Goal: Task Accomplishment & Management: Manage account settings

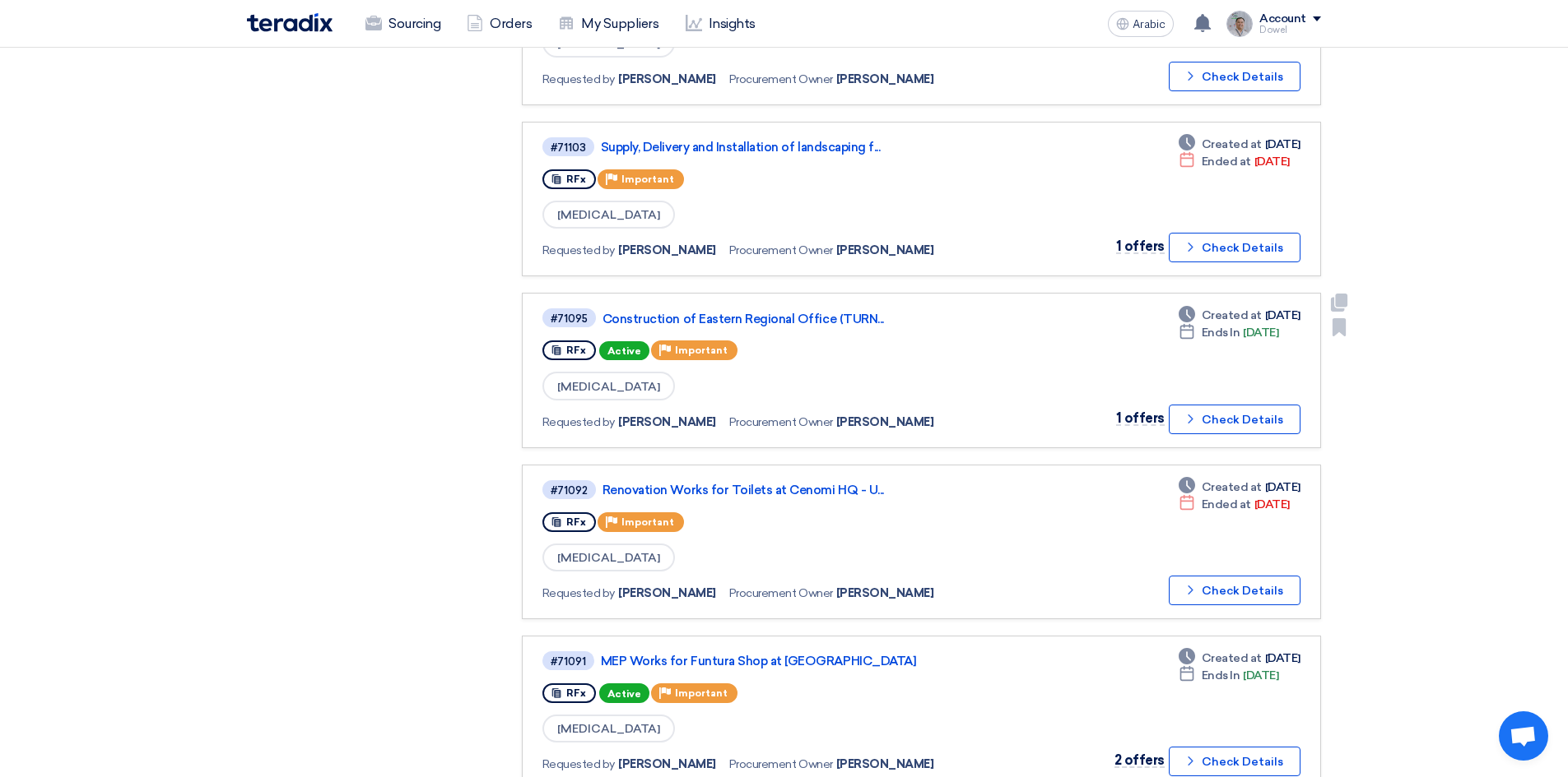
scroll to position [658, 0]
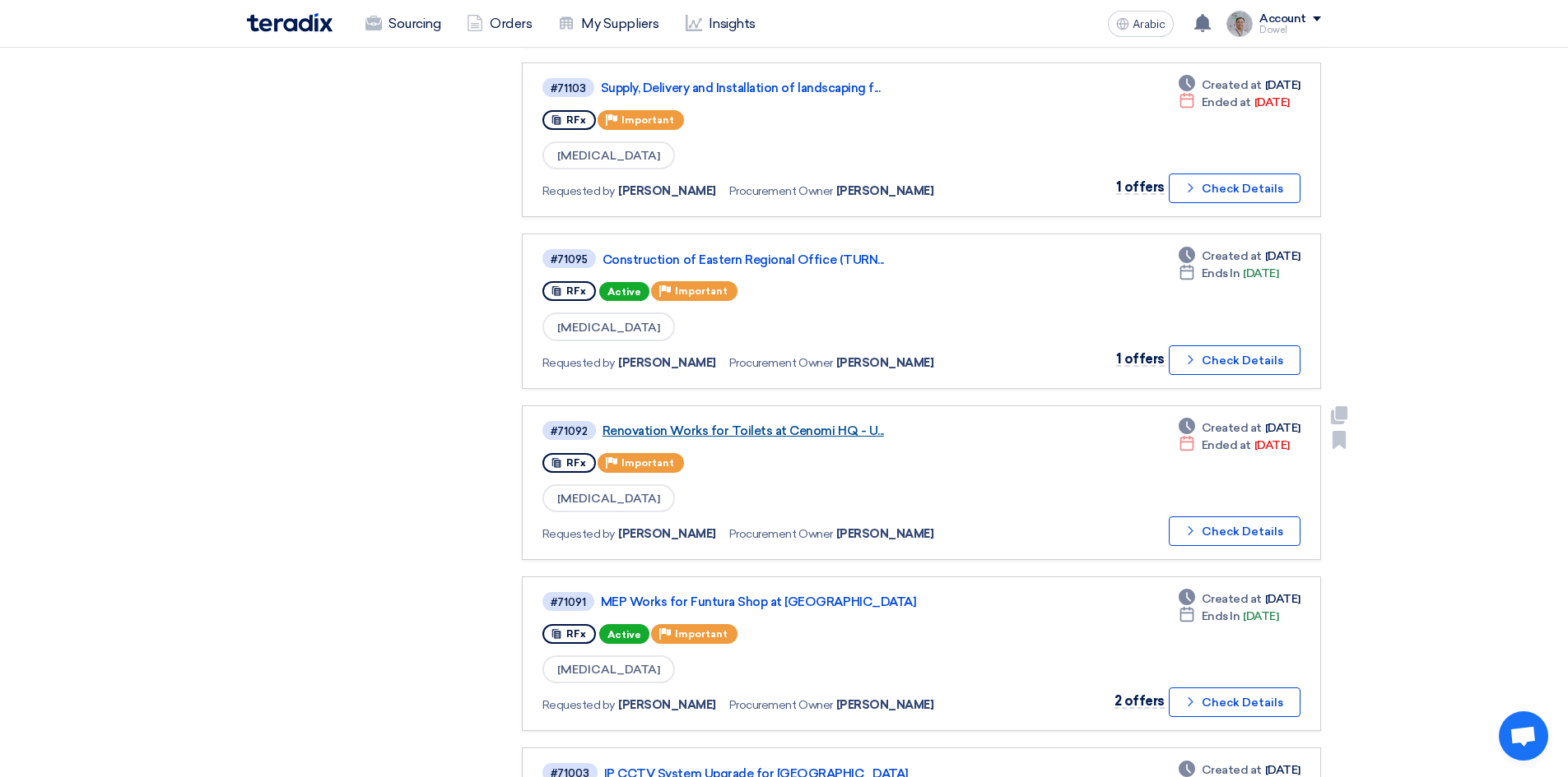
click at [716, 427] on font "Renovation Works for Toilets at Cenomi HQ - U..." at bounding box center [743, 431] width 282 height 15
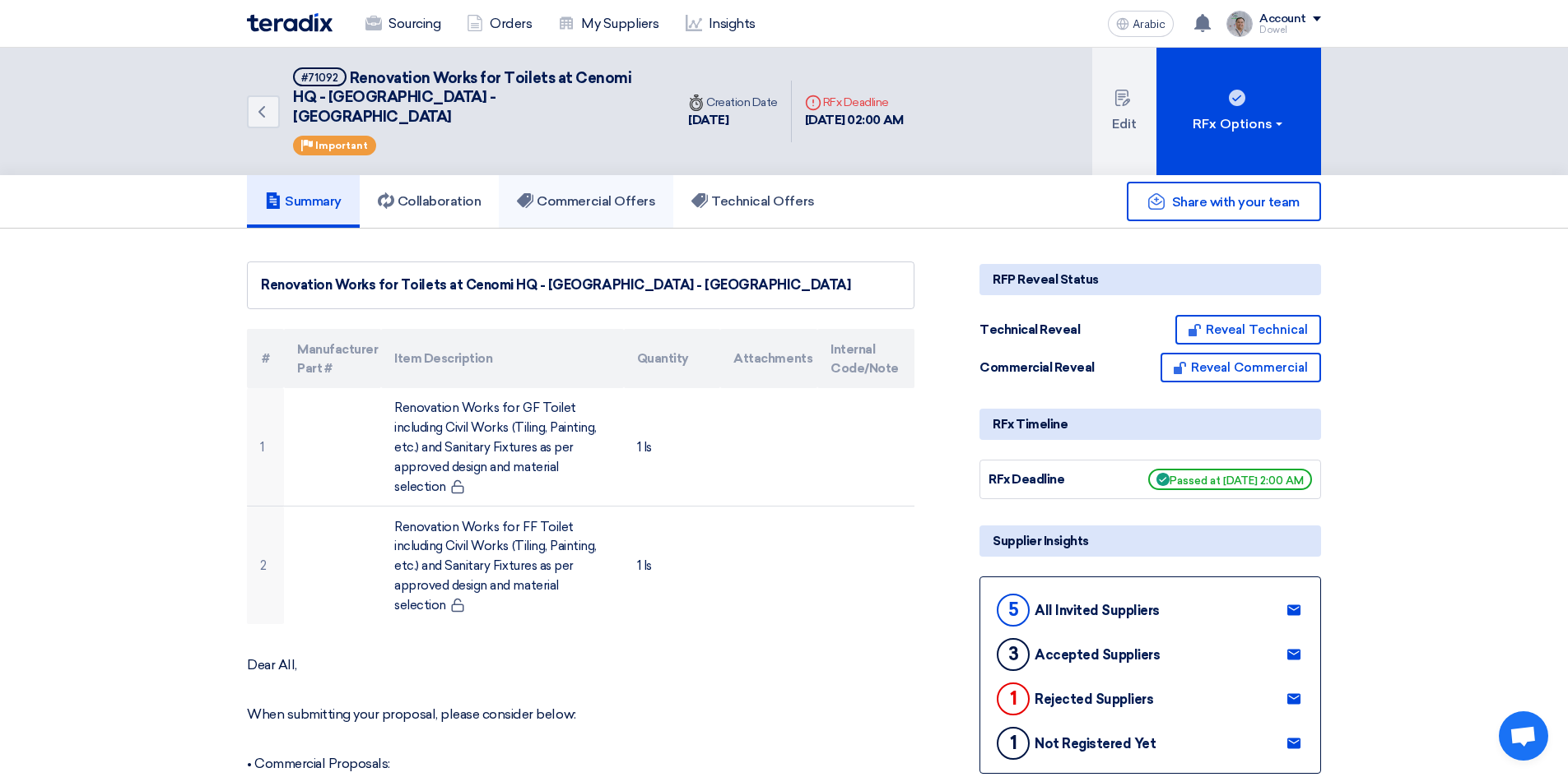
click at [585, 194] on font "Commercial Offers" at bounding box center [596, 201] width 119 height 16
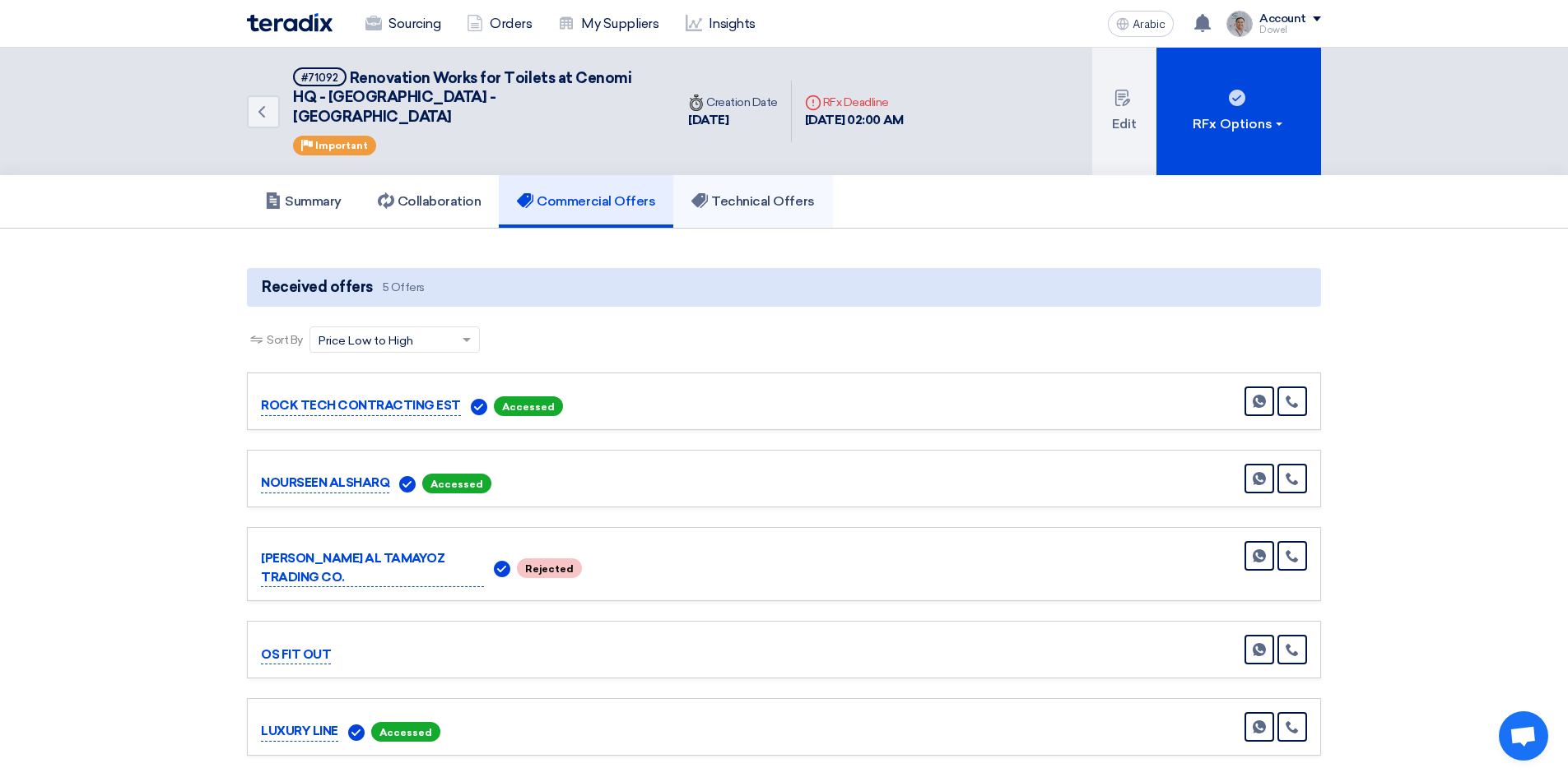
click at [756, 192] on link "Technical Offers" at bounding box center [753, 201] width 159 height 52
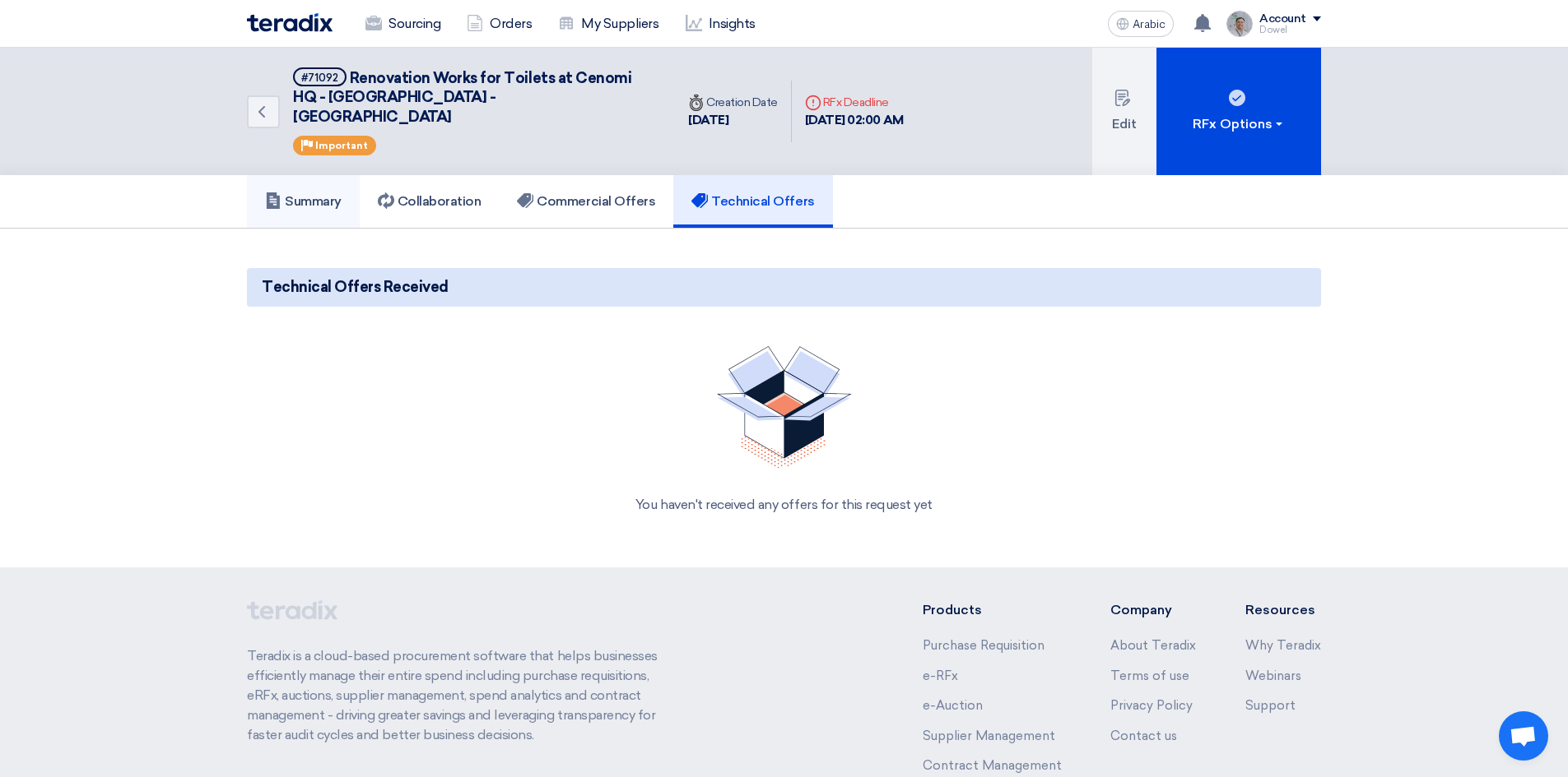
click at [328, 194] on font "Summary" at bounding box center [312, 201] width 57 height 16
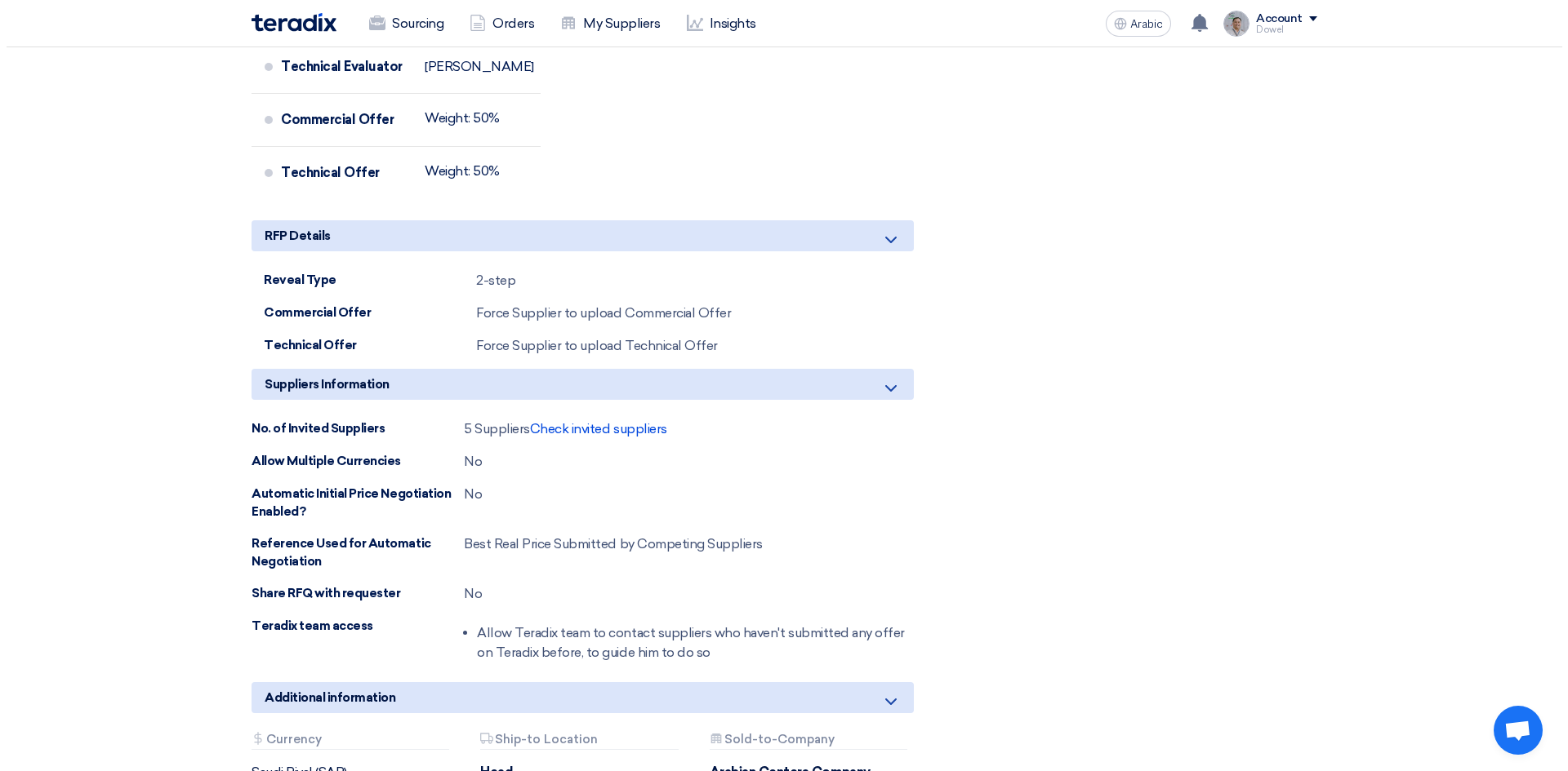
scroll to position [1469, 0]
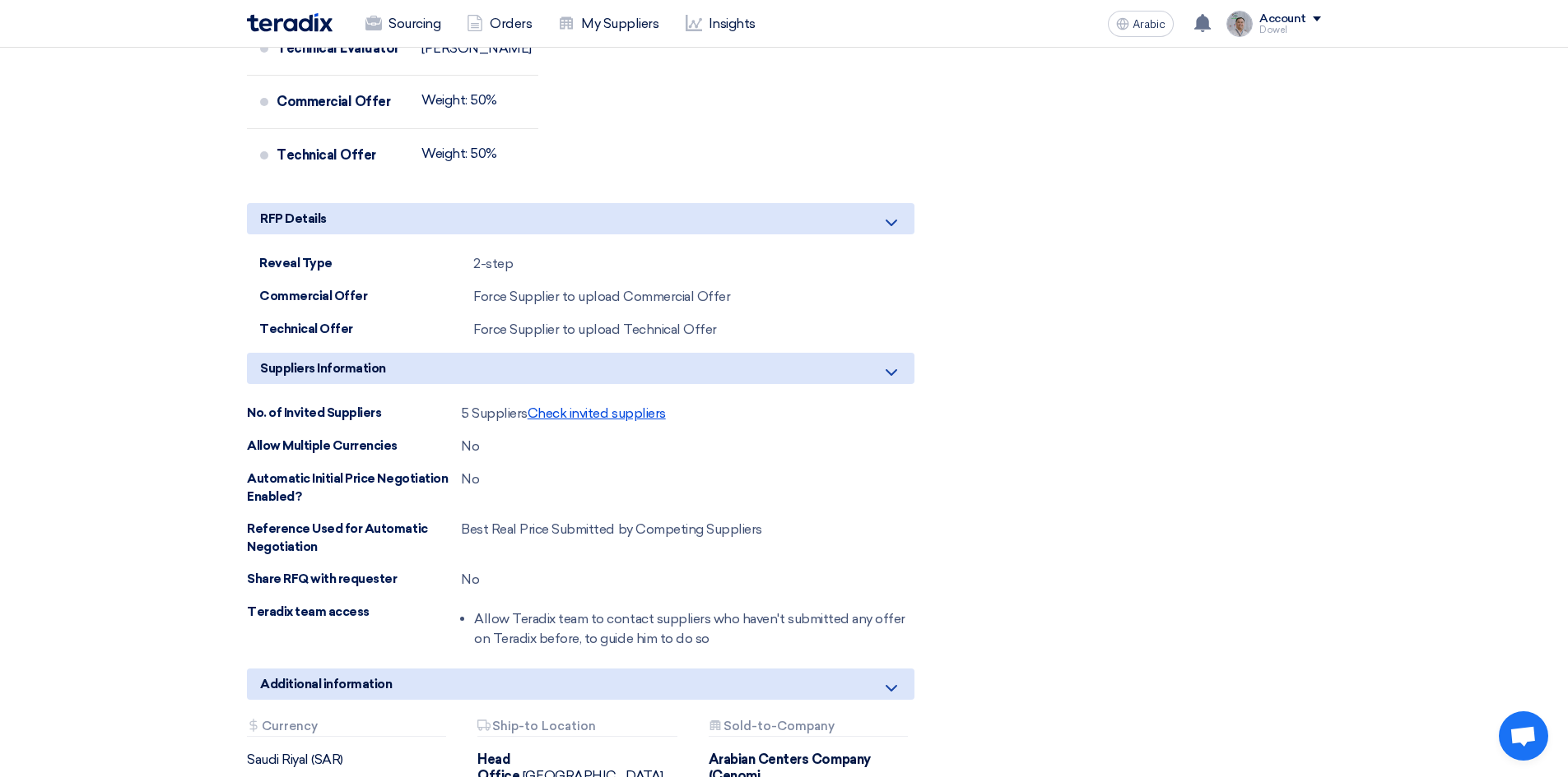
click at [609, 406] on font "Check invited suppliers" at bounding box center [597, 413] width 138 height 16
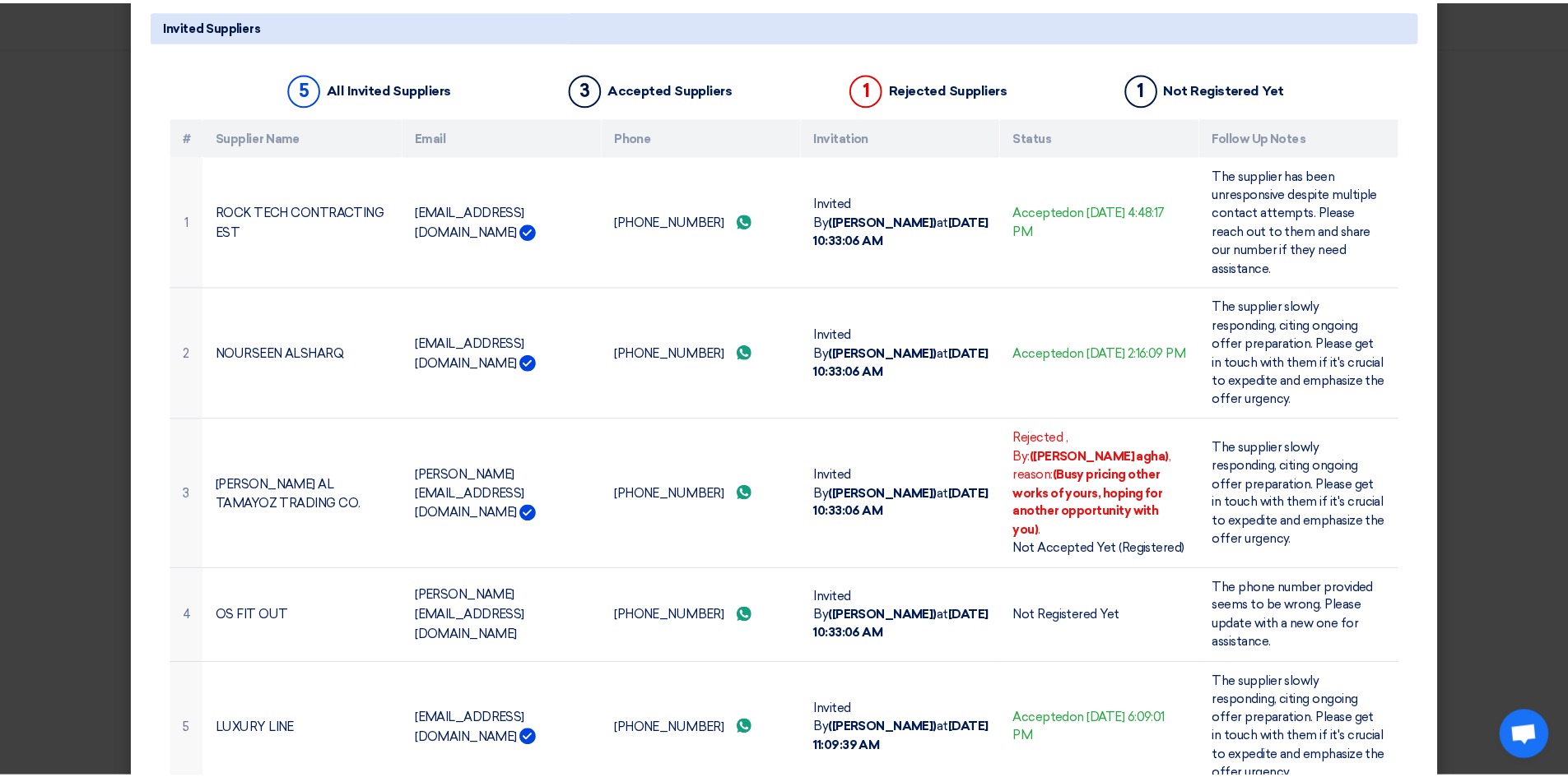
scroll to position [0, 0]
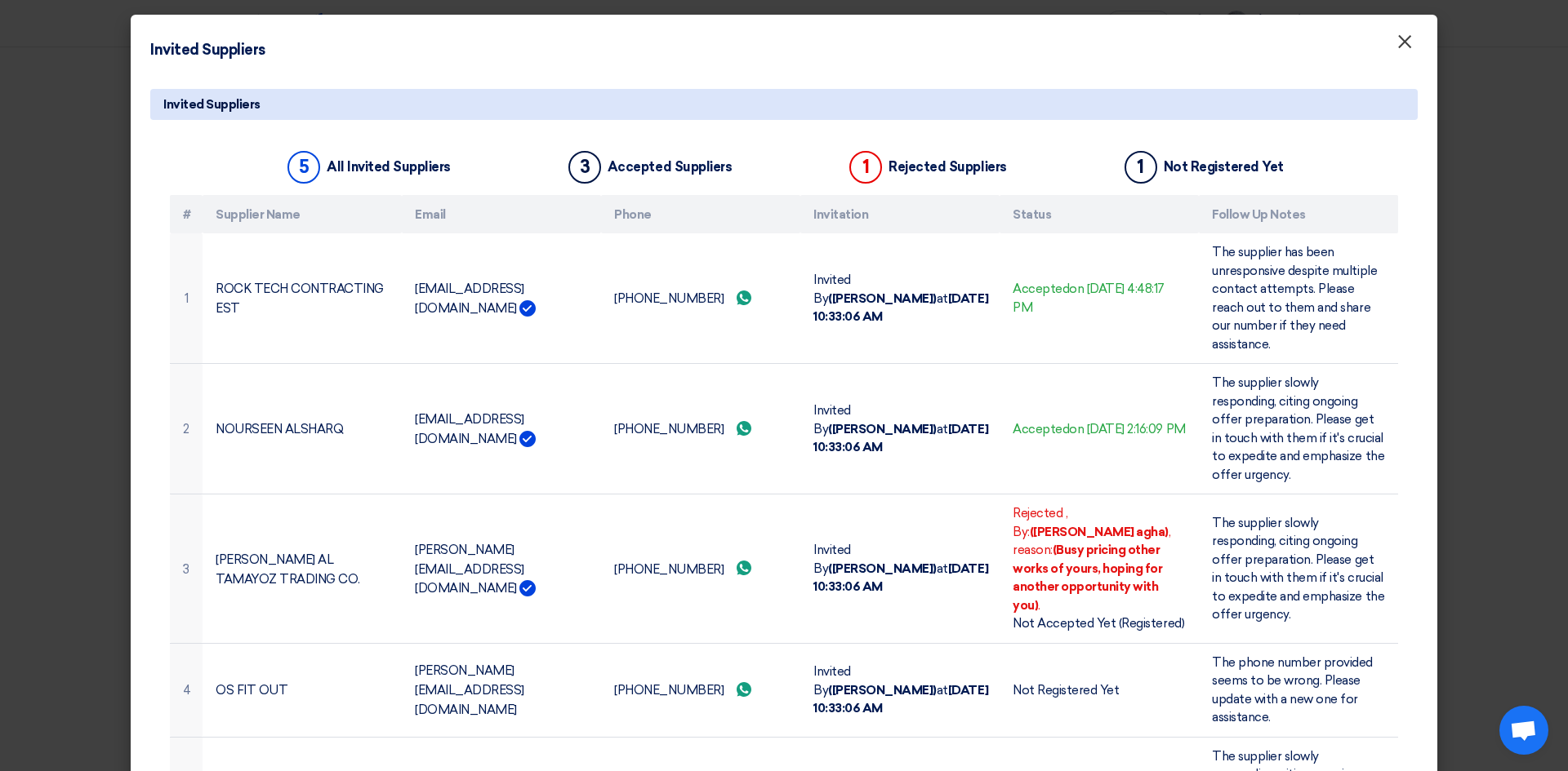
click at [1396, 45] on font "×" at bounding box center [1405, 45] width 17 height 32
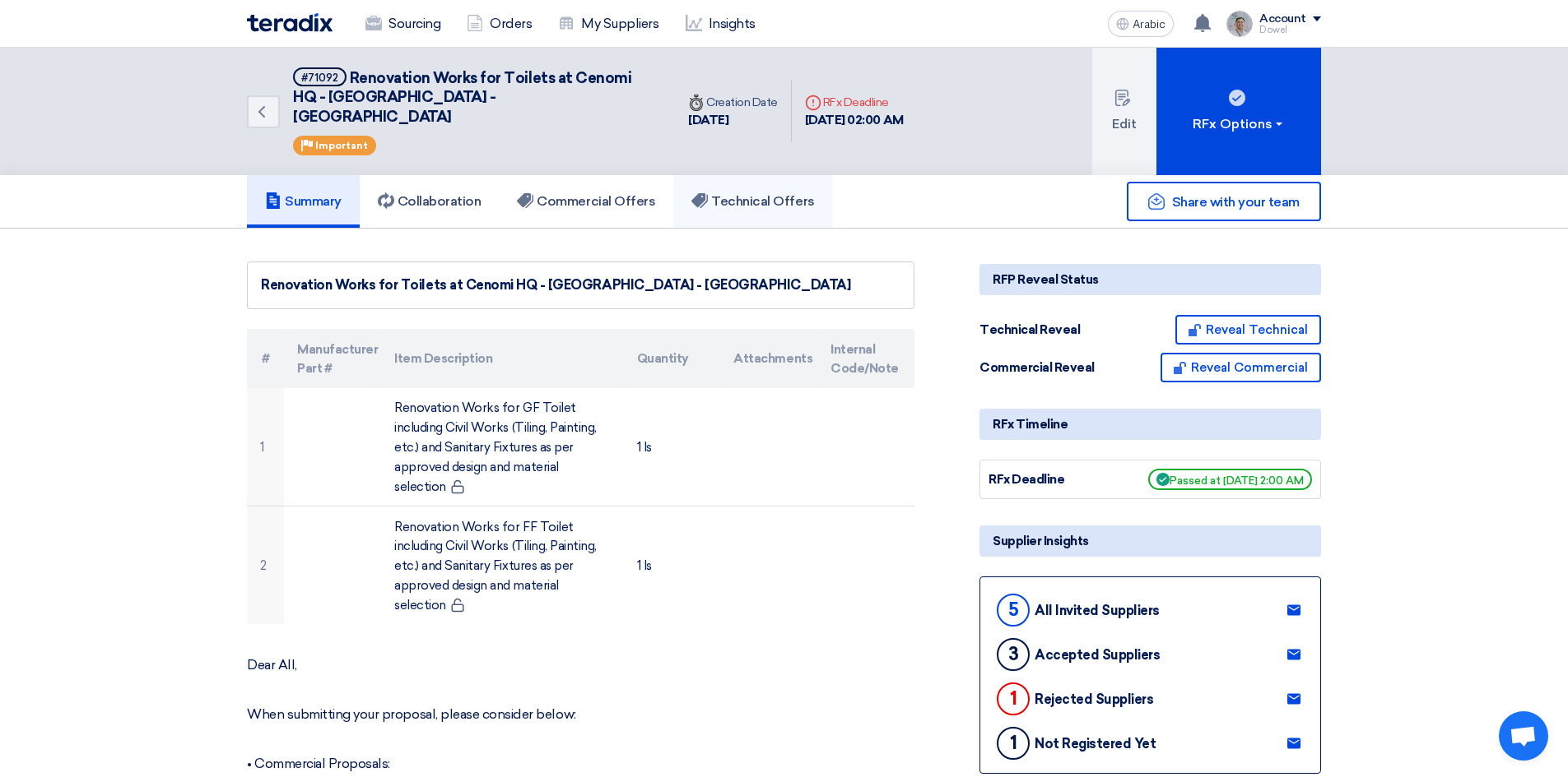
click at [766, 194] on font "Technical Offers" at bounding box center [762, 201] width 103 height 16
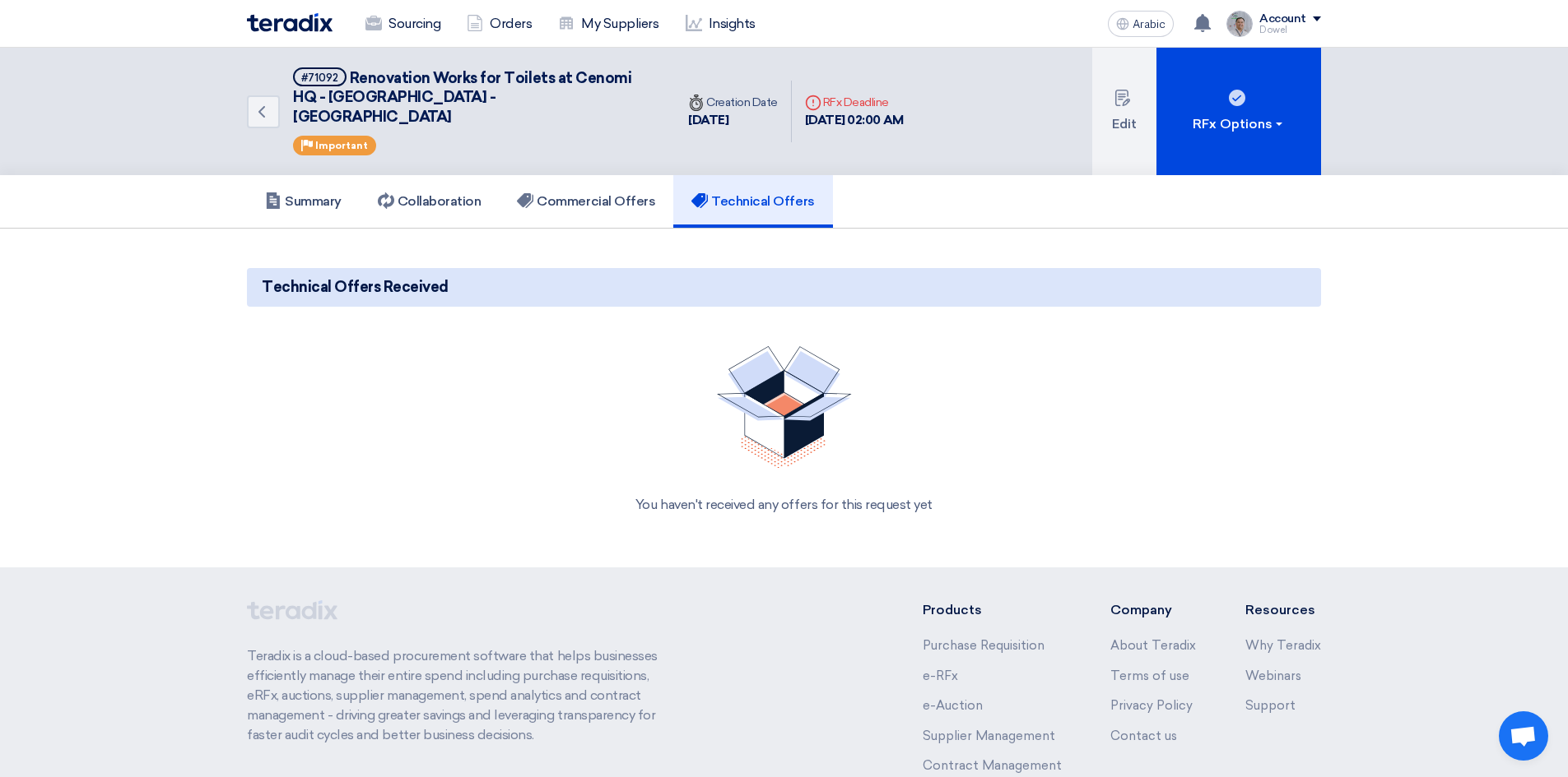
click at [964, 229] on section "Technical Offers Received You haven't received any offers for this request yet" at bounding box center [784, 398] width 1568 height 338
click at [599, 194] on font "Commercial Offers" at bounding box center [596, 201] width 119 height 16
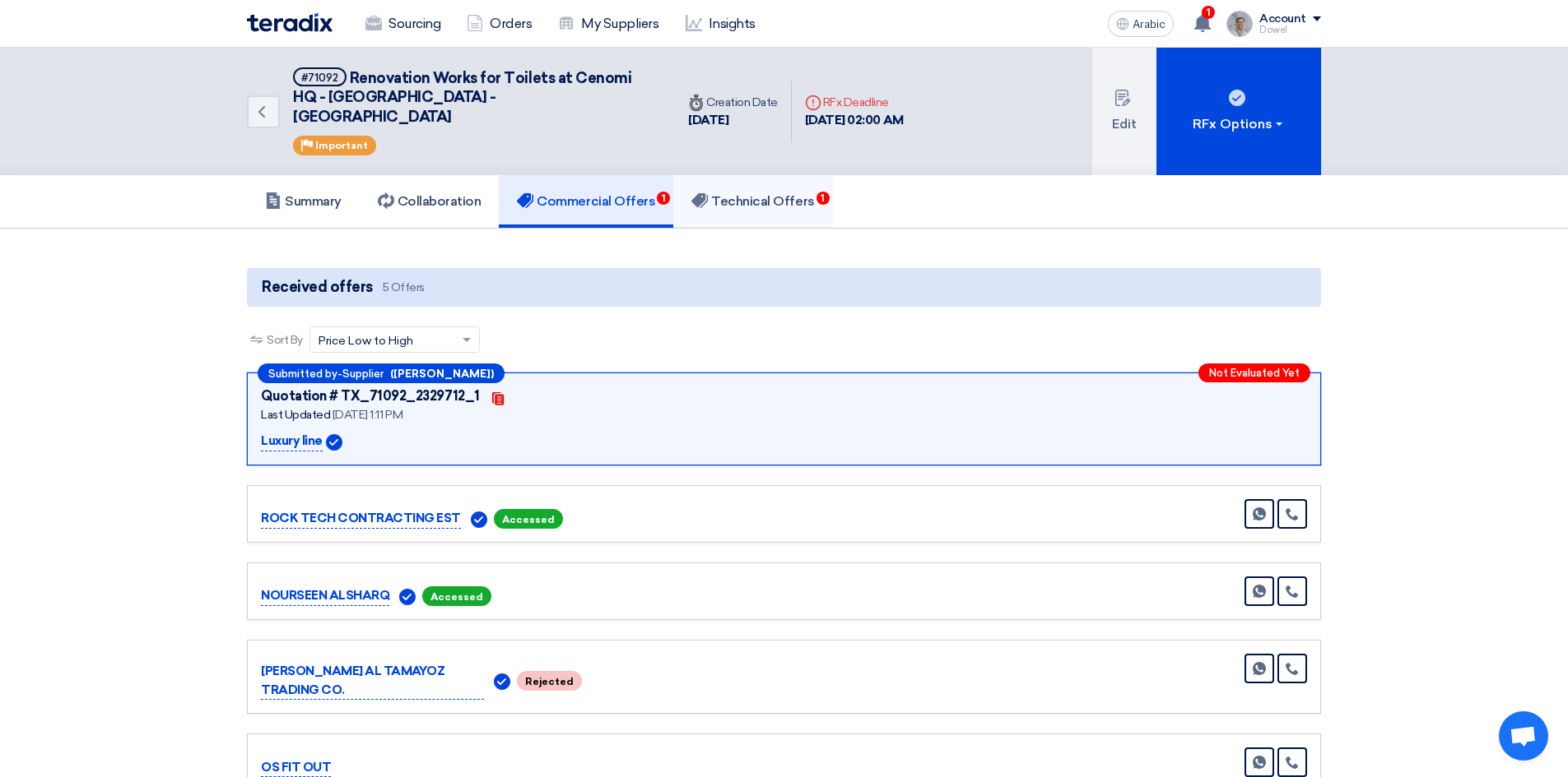
click at [737, 194] on font "Technical Offers" at bounding box center [762, 201] width 103 height 16
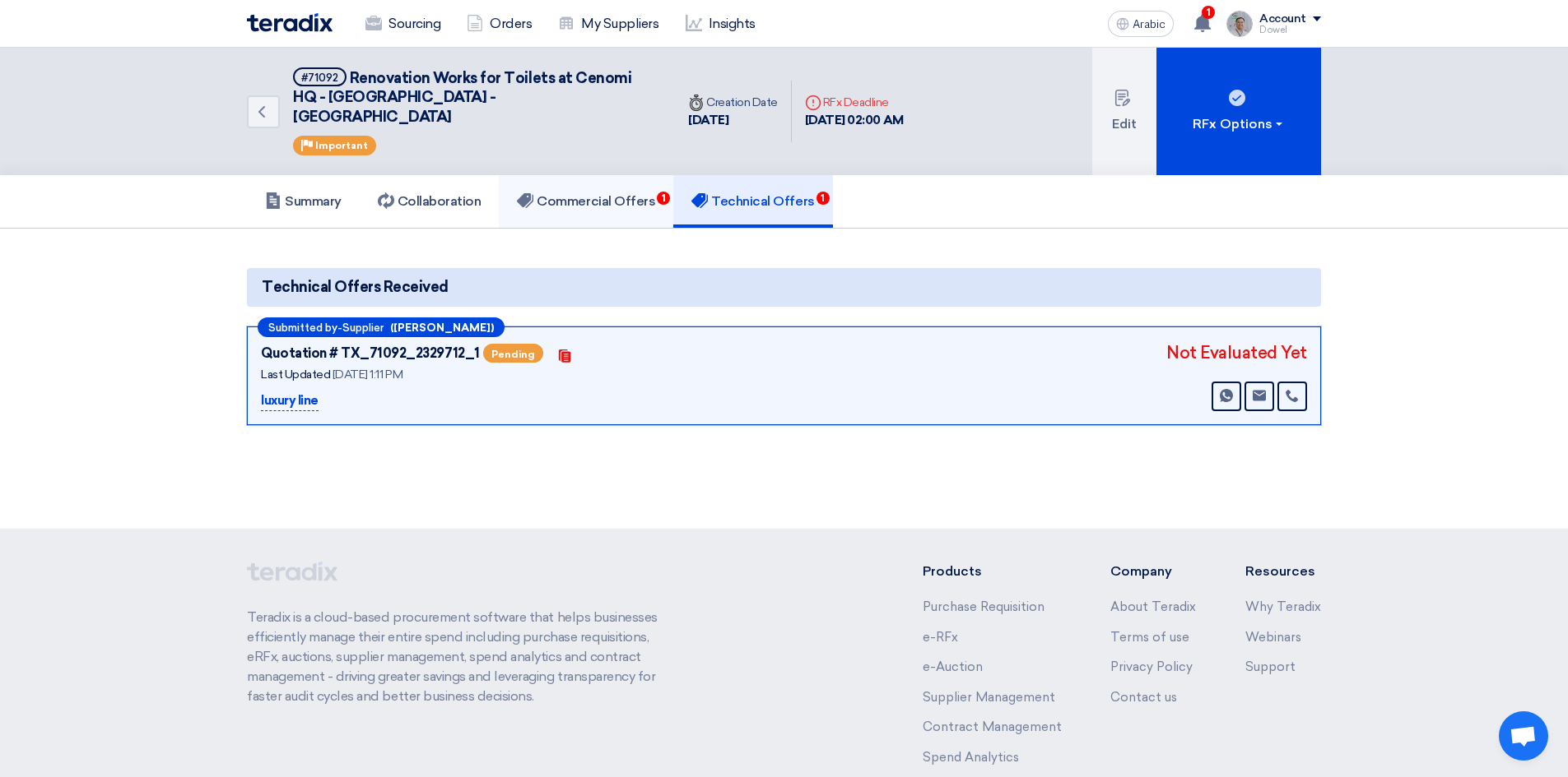
click at [621, 191] on link "Commercial Offers 1" at bounding box center [586, 201] width 174 height 52
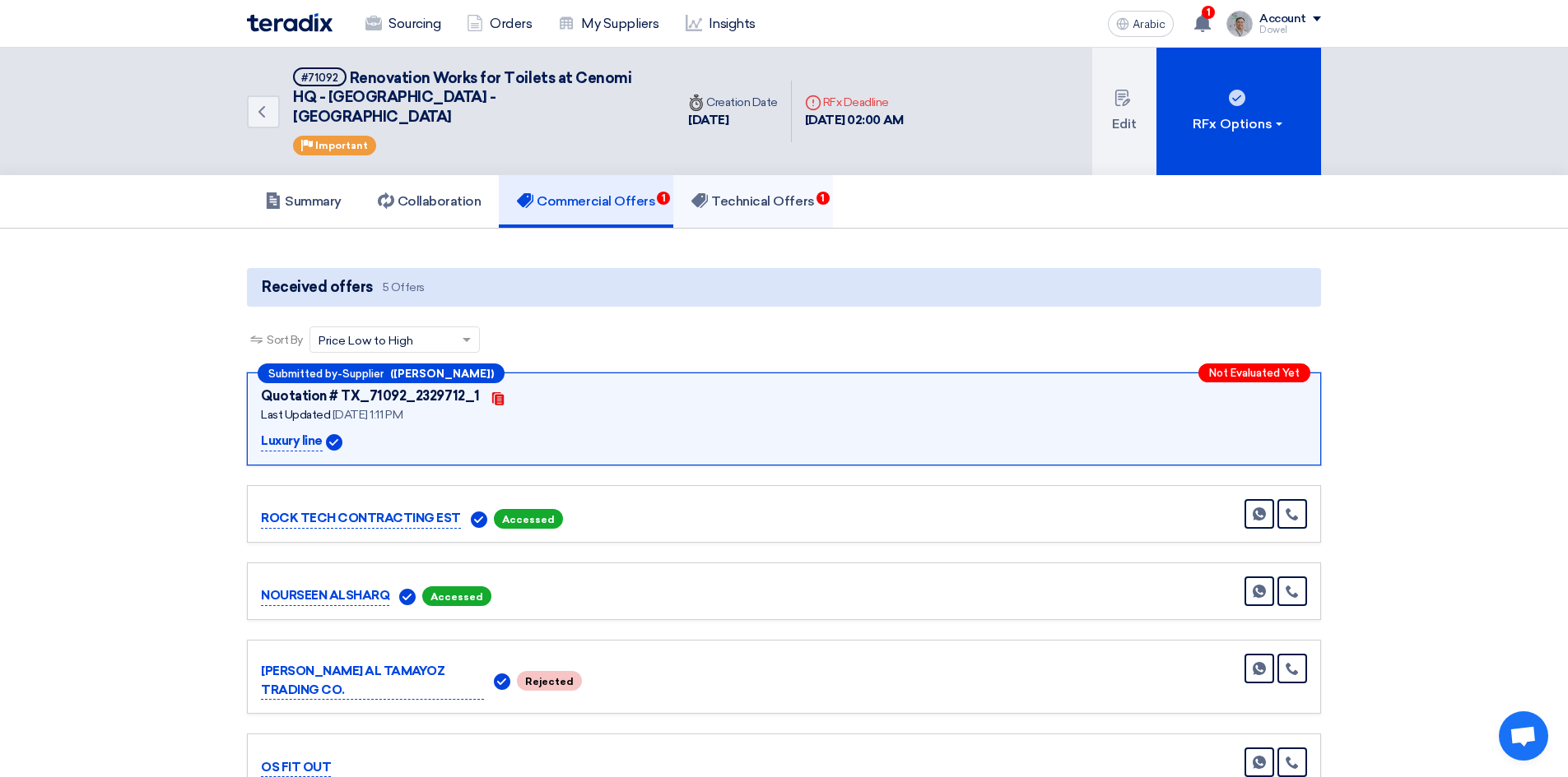
click at [732, 194] on font "Technical Offers" at bounding box center [762, 201] width 103 height 16
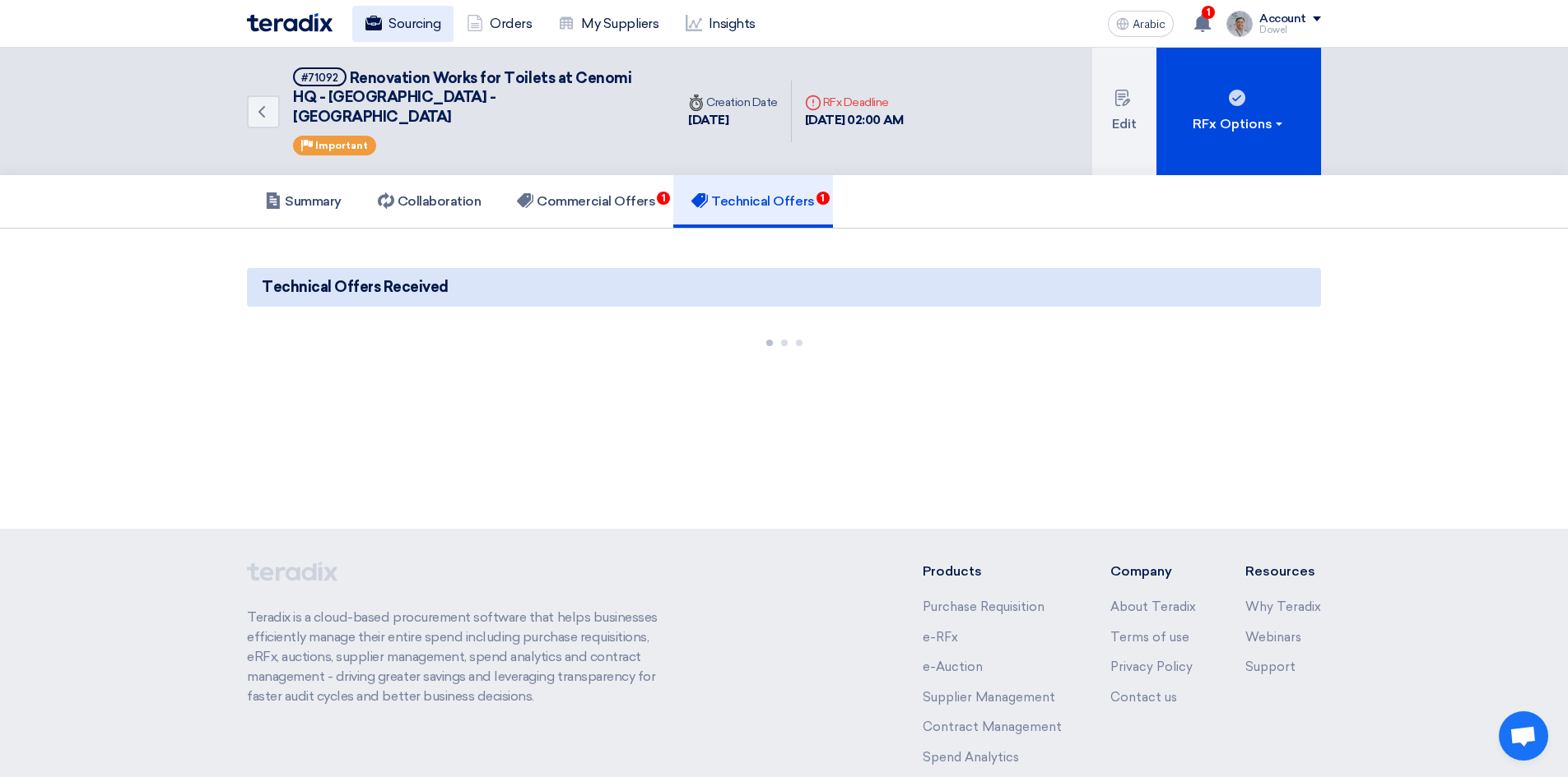
click at [412, 30] on font "Sourcing" at bounding box center [414, 23] width 51 height 20
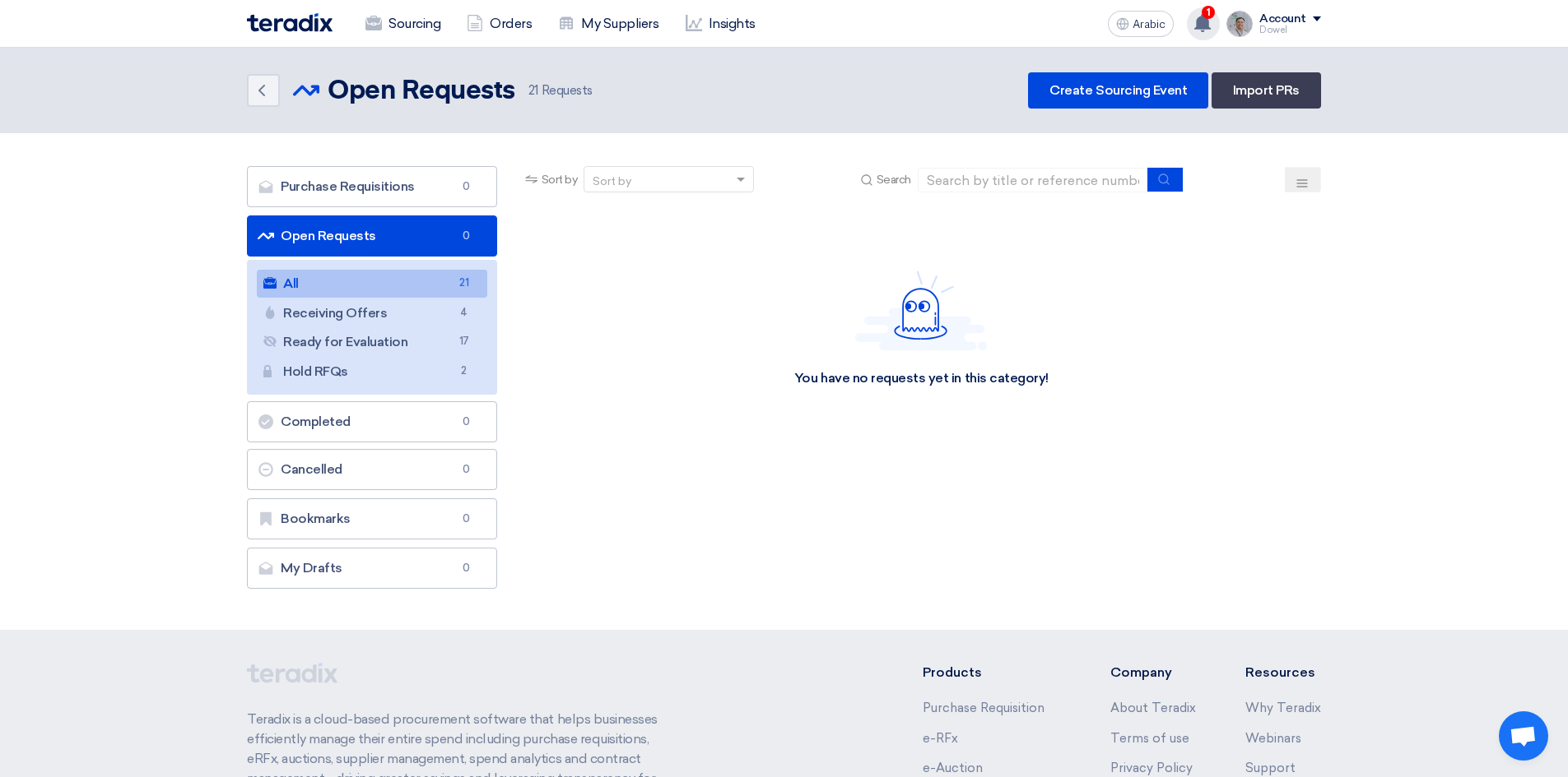
click at [1202, 31] on icon at bounding box center [1202, 22] width 18 height 18
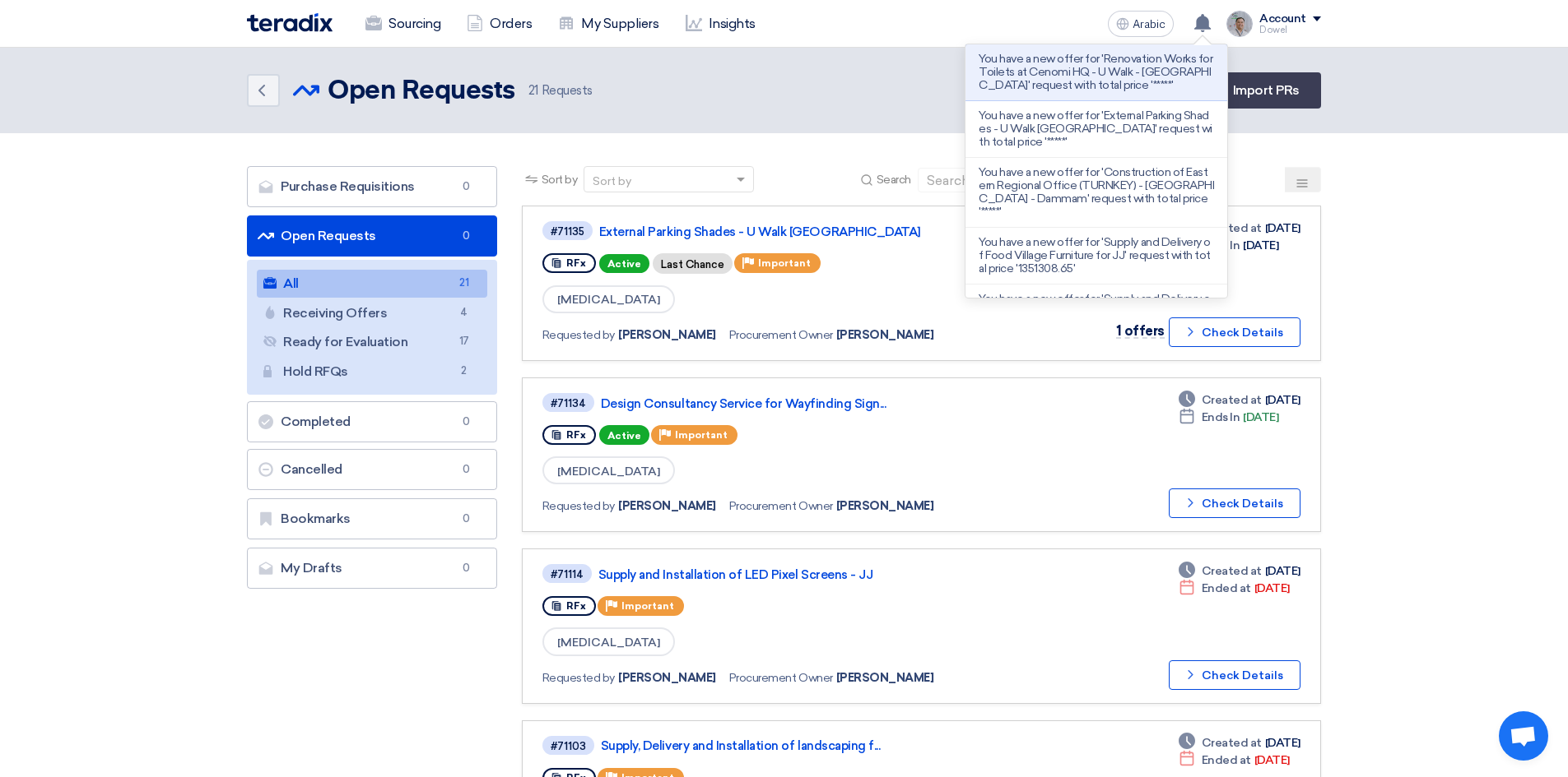
click at [791, 79] on div "Back Open Requests Open Requests 21 Requests Create Sourcing Event Import PRs" at bounding box center [784, 90] width 1074 height 36
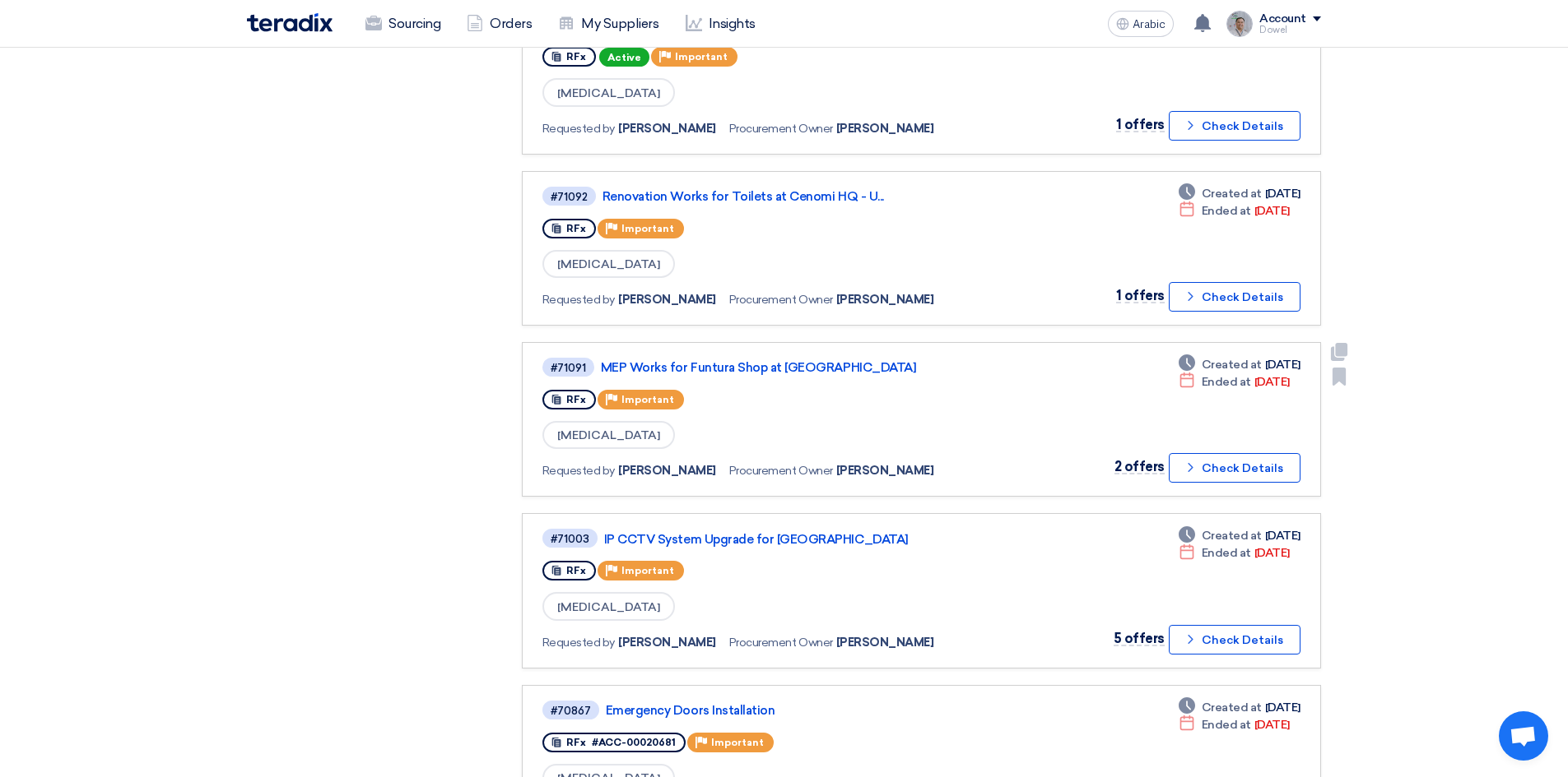
scroll to position [987, 0]
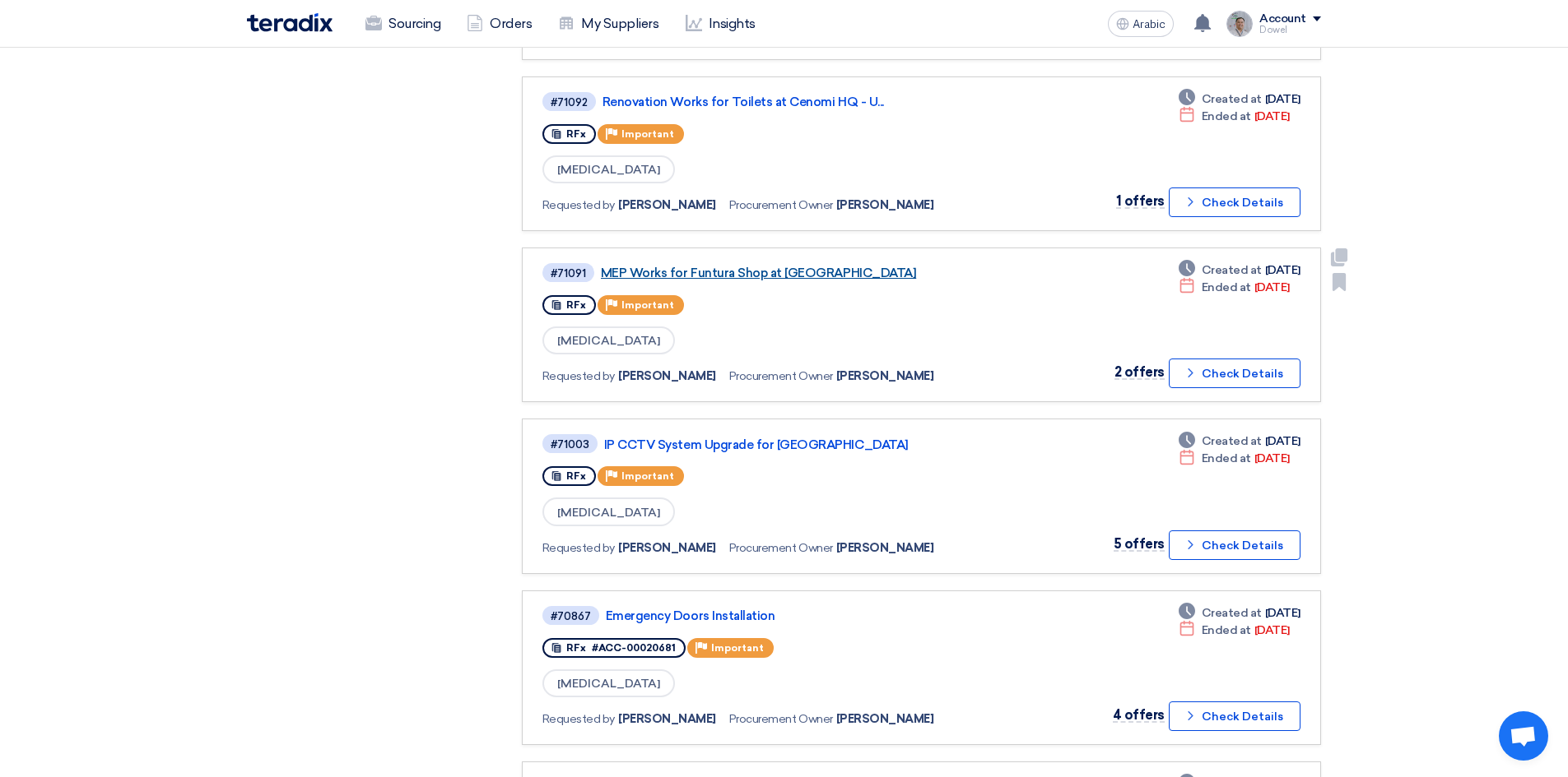
click at [744, 271] on font "MEP Works for Funtura Shop at [GEOGRAPHIC_DATA]" at bounding box center [758, 273] width 315 height 15
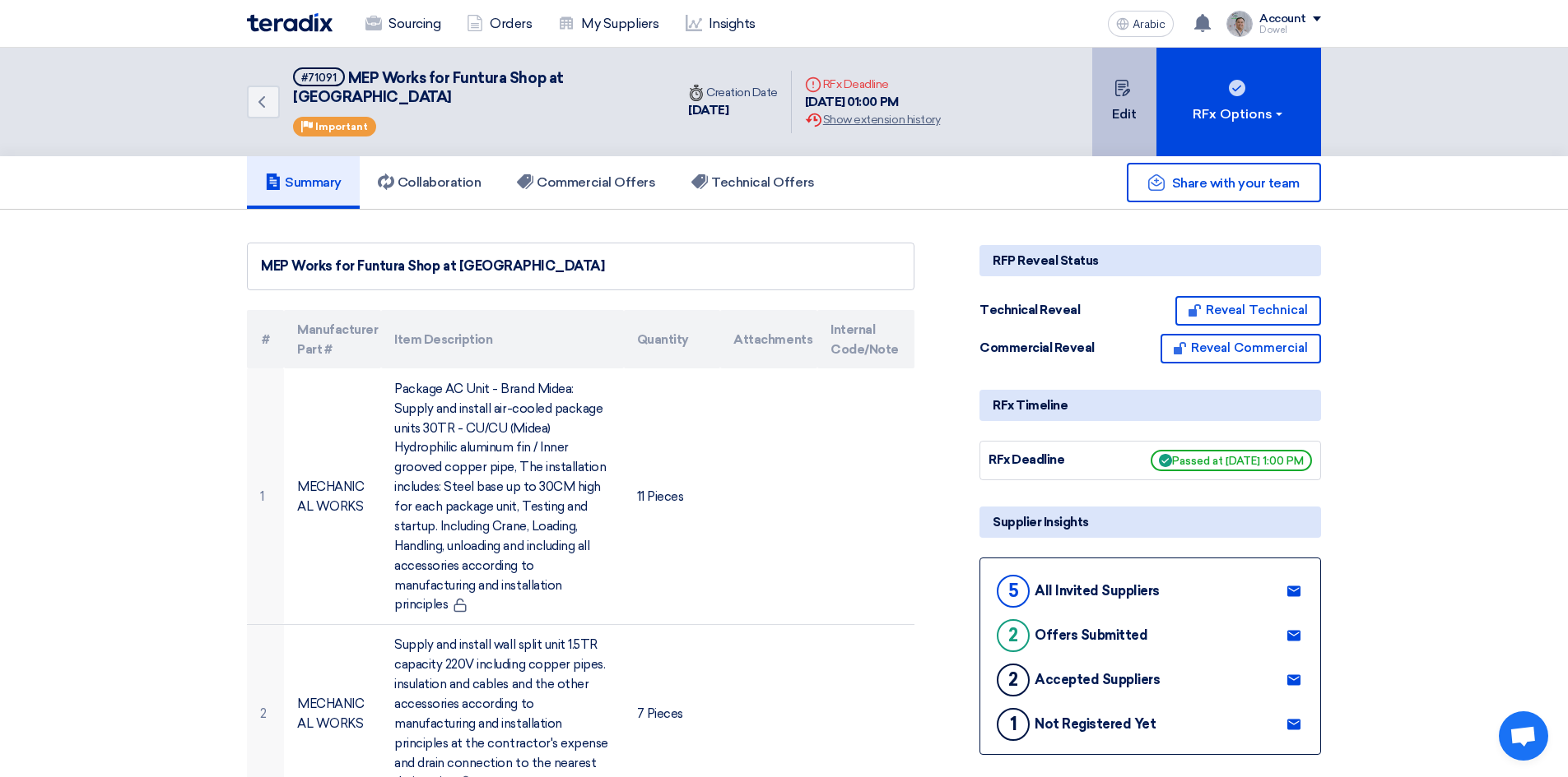
click at [1119, 106] on font "Edit" at bounding box center [1124, 113] width 24 height 16
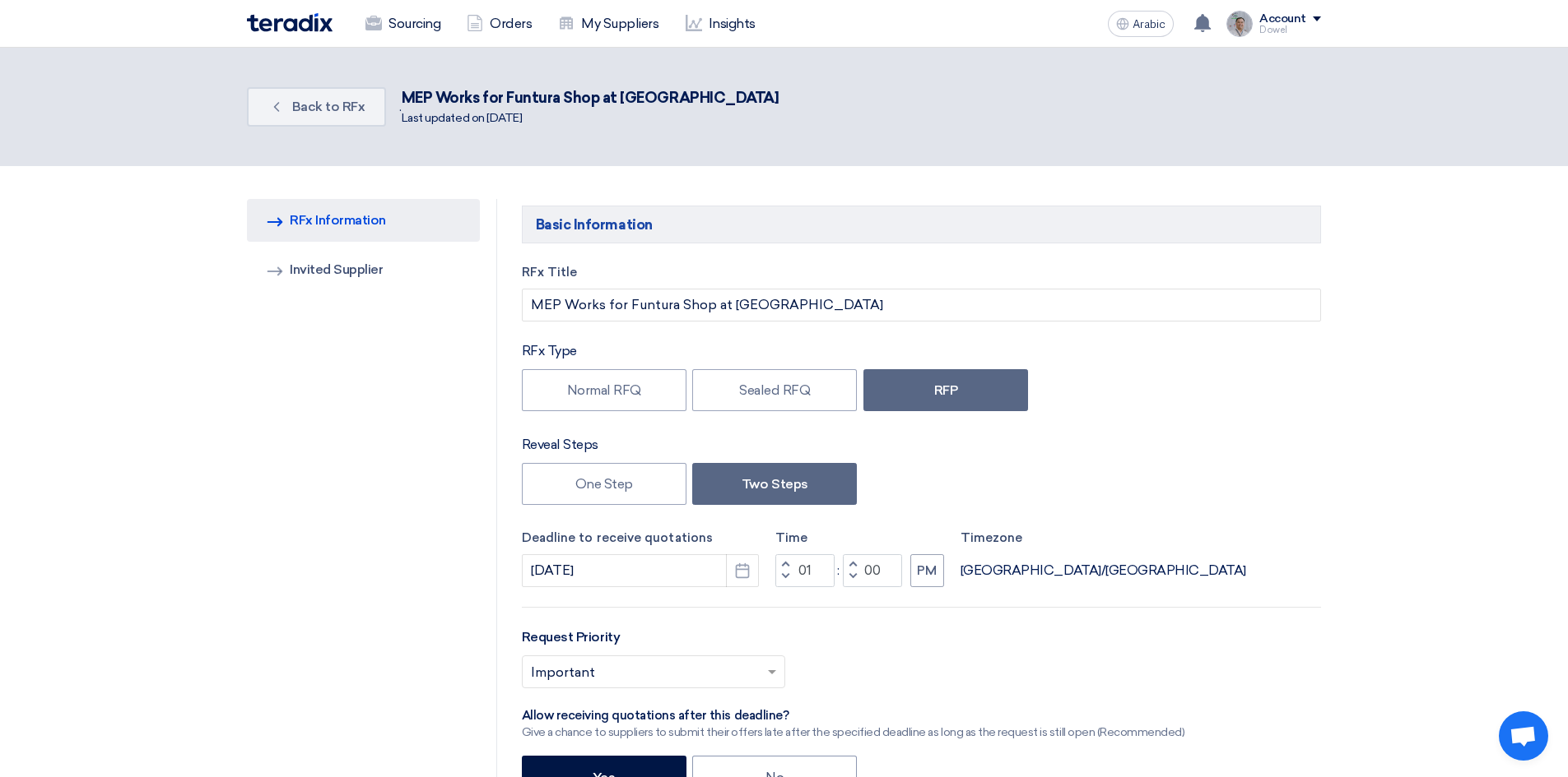
click at [787, 564] on span "button" at bounding box center [785, 564] width 6 height 10
click at [787, 565] on span "button" at bounding box center [785, 564] width 6 height 10
click at [784, 579] on span "button" at bounding box center [785, 576] width 6 height 10
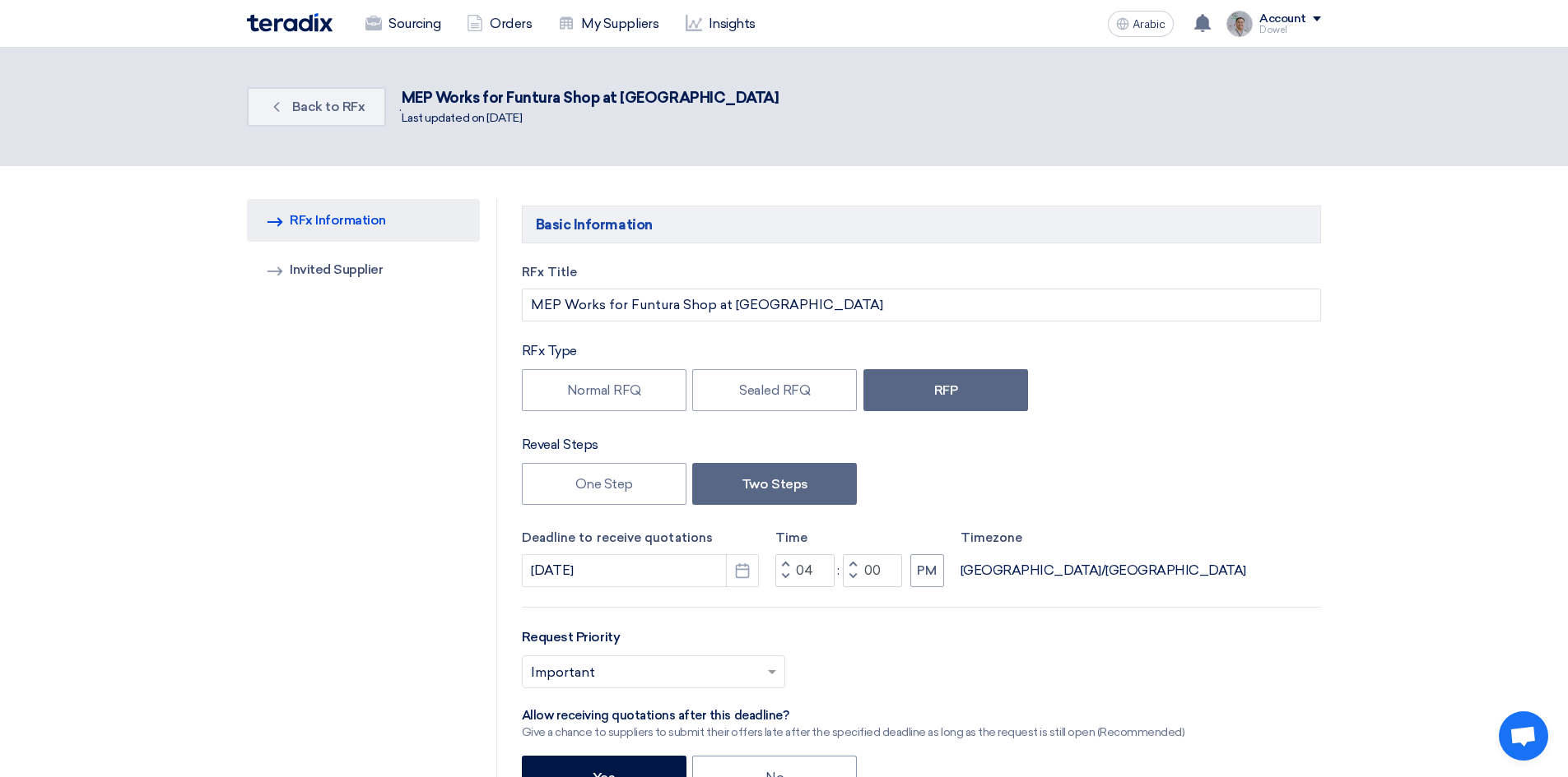
click at [785, 562] on span "button" at bounding box center [785, 564] width 6 height 10
type input "05"
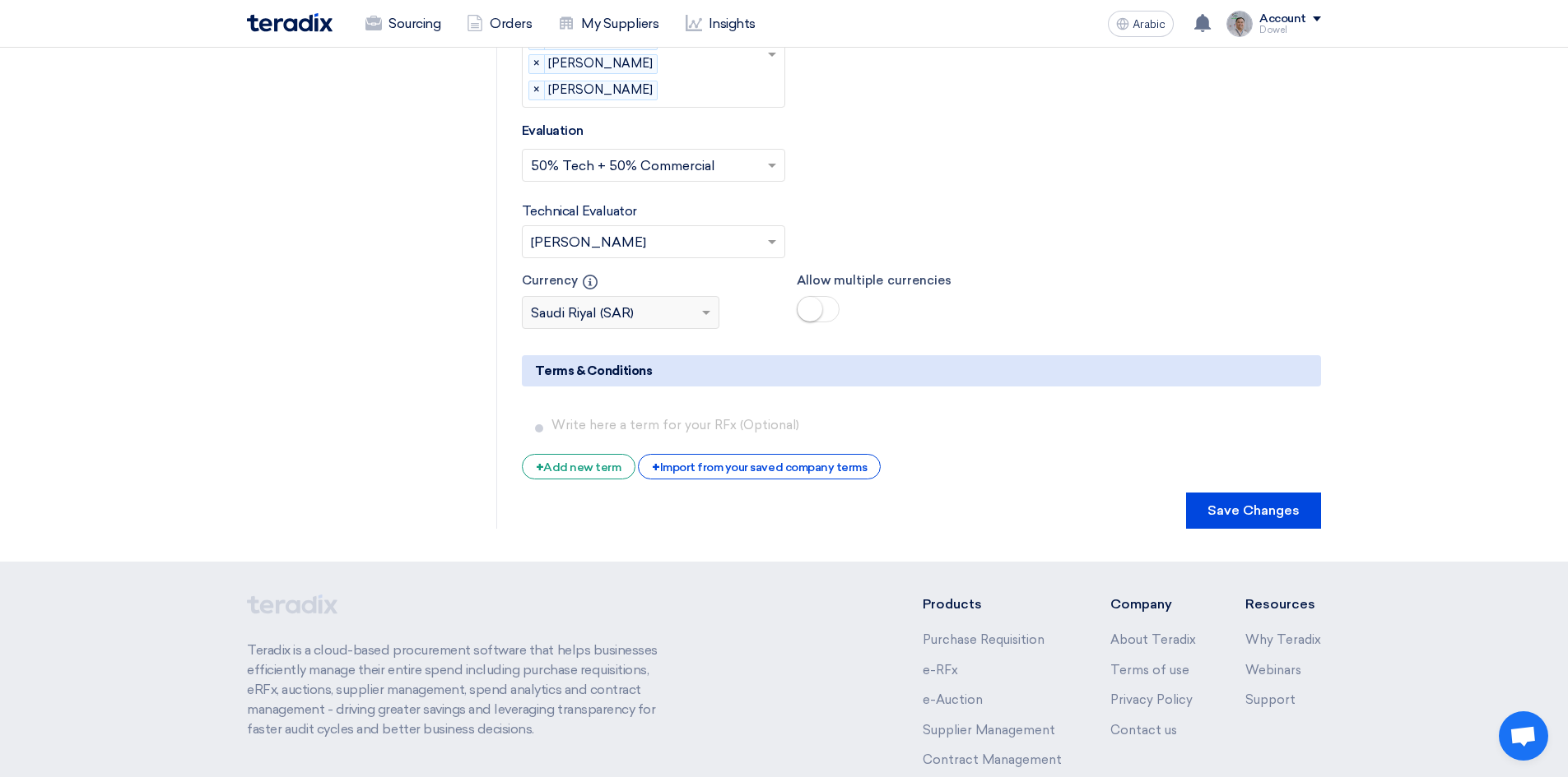
scroll to position [5611, 0]
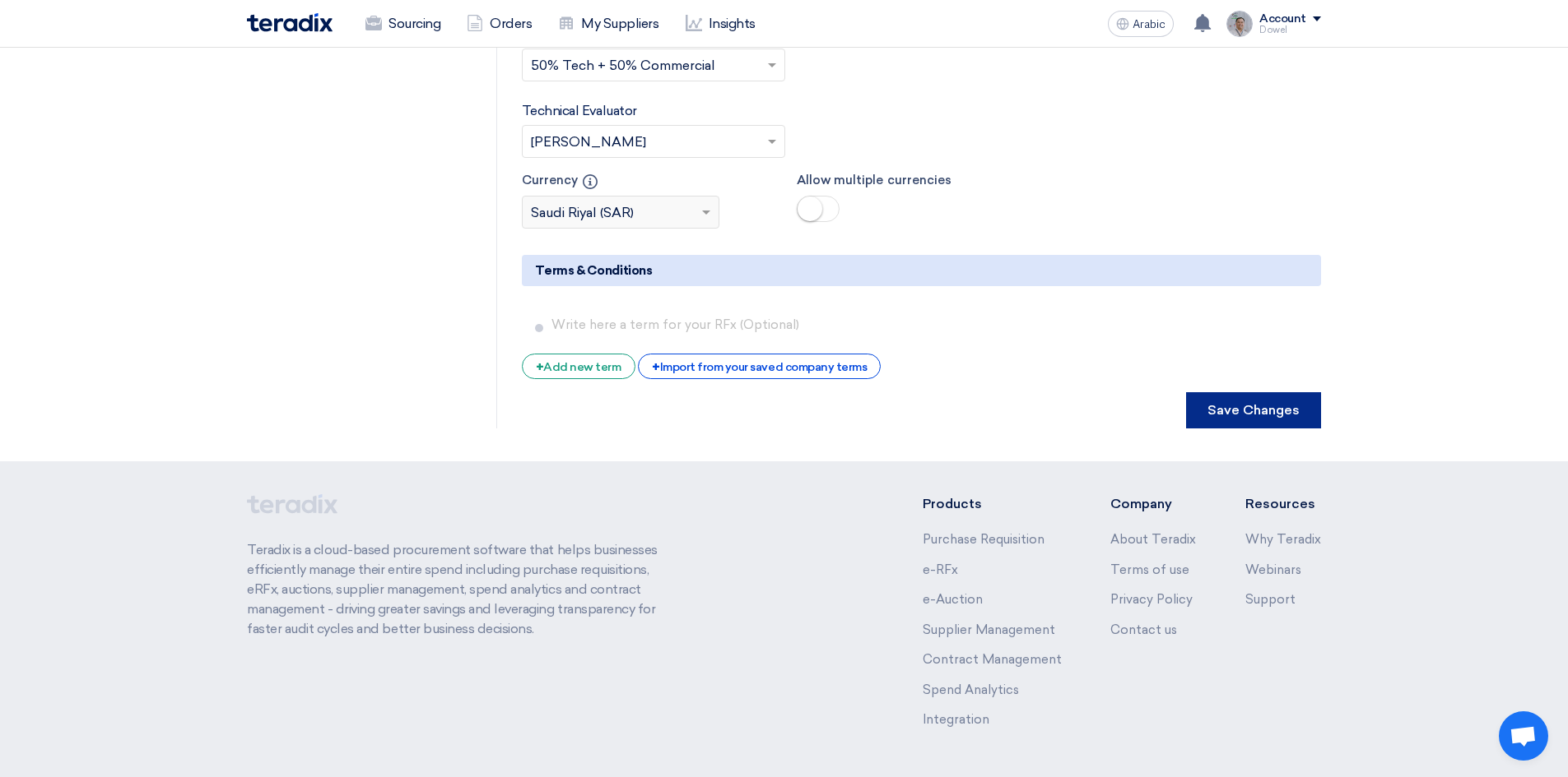
click at [1233, 393] on button "Save Changes" at bounding box center [1254, 410] width 135 height 36
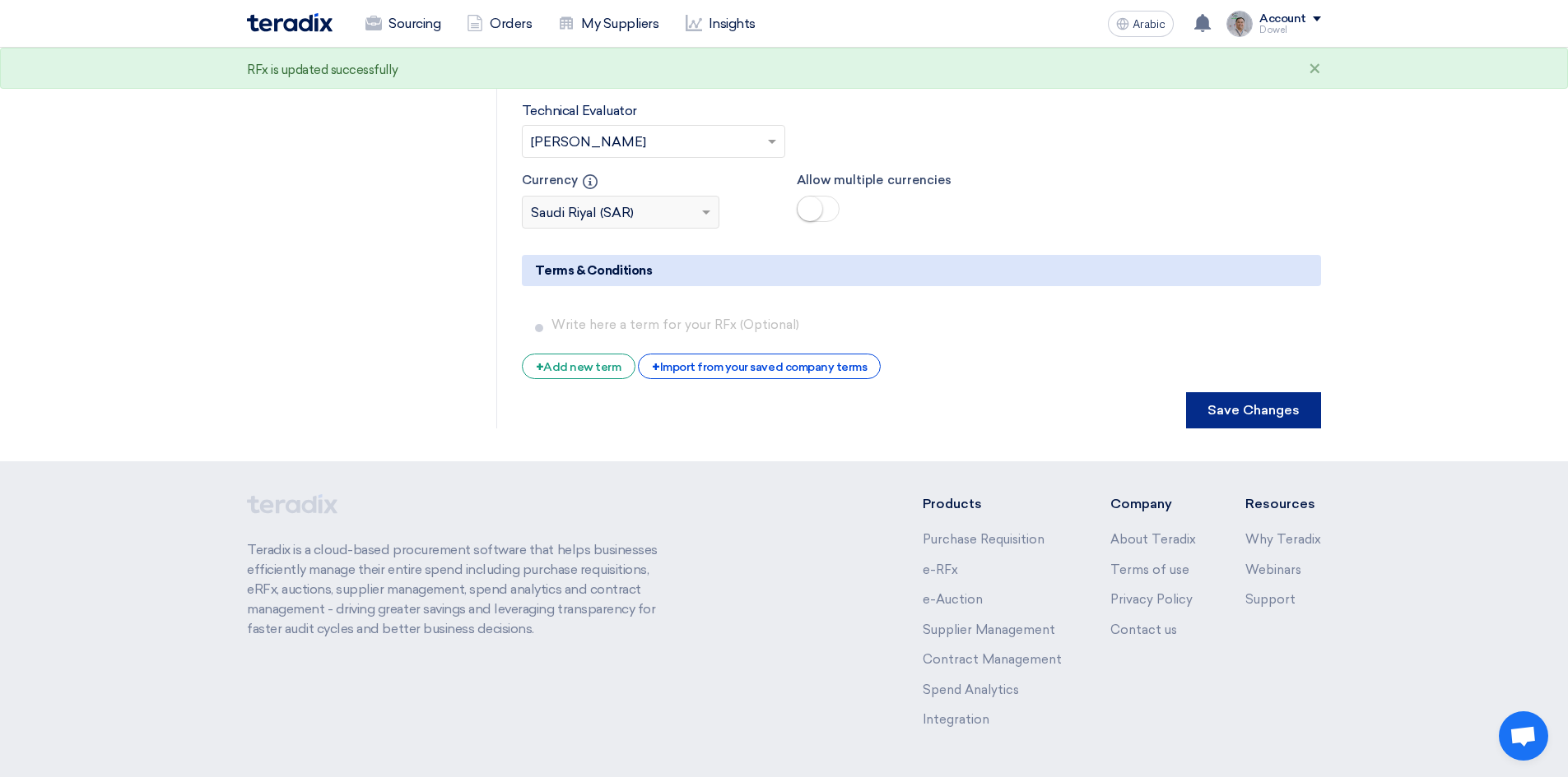
scroll to position [0, 0]
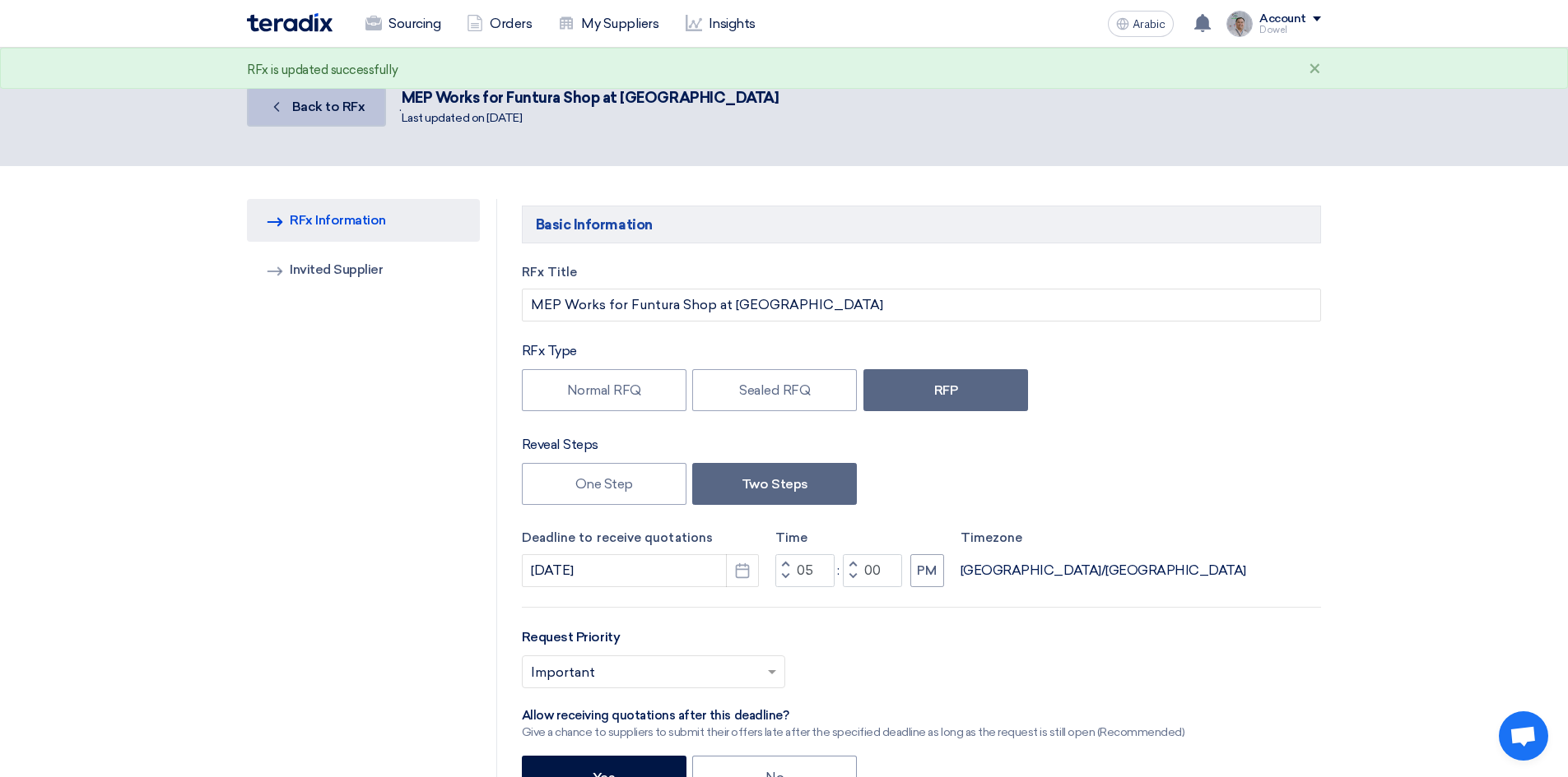
click at [337, 115] on link "Back Back to RFx" at bounding box center [316, 107] width 139 height 39
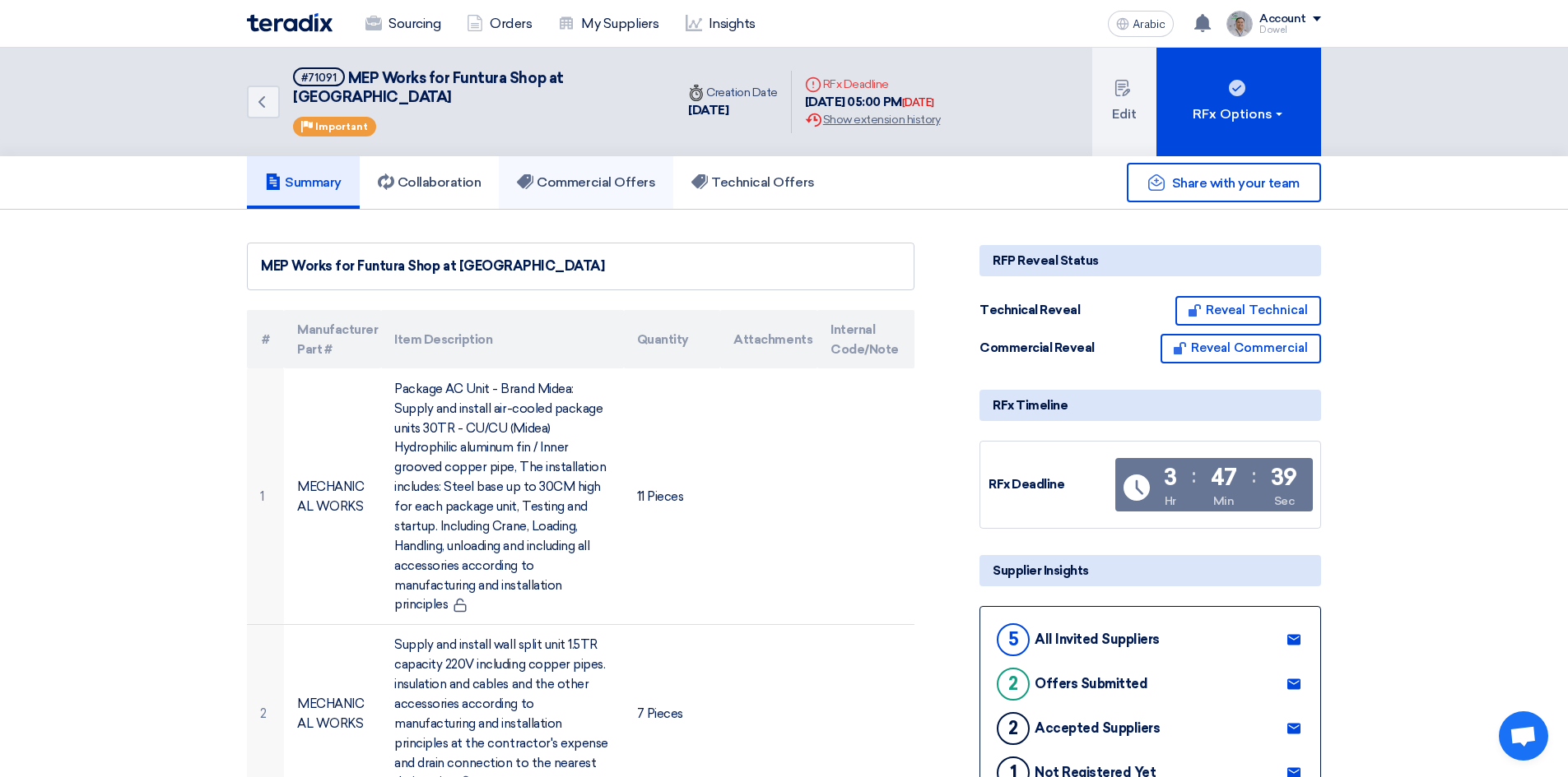
click at [597, 174] on font "Commercial Offers" at bounding box center [596, 181] width 119 height 16
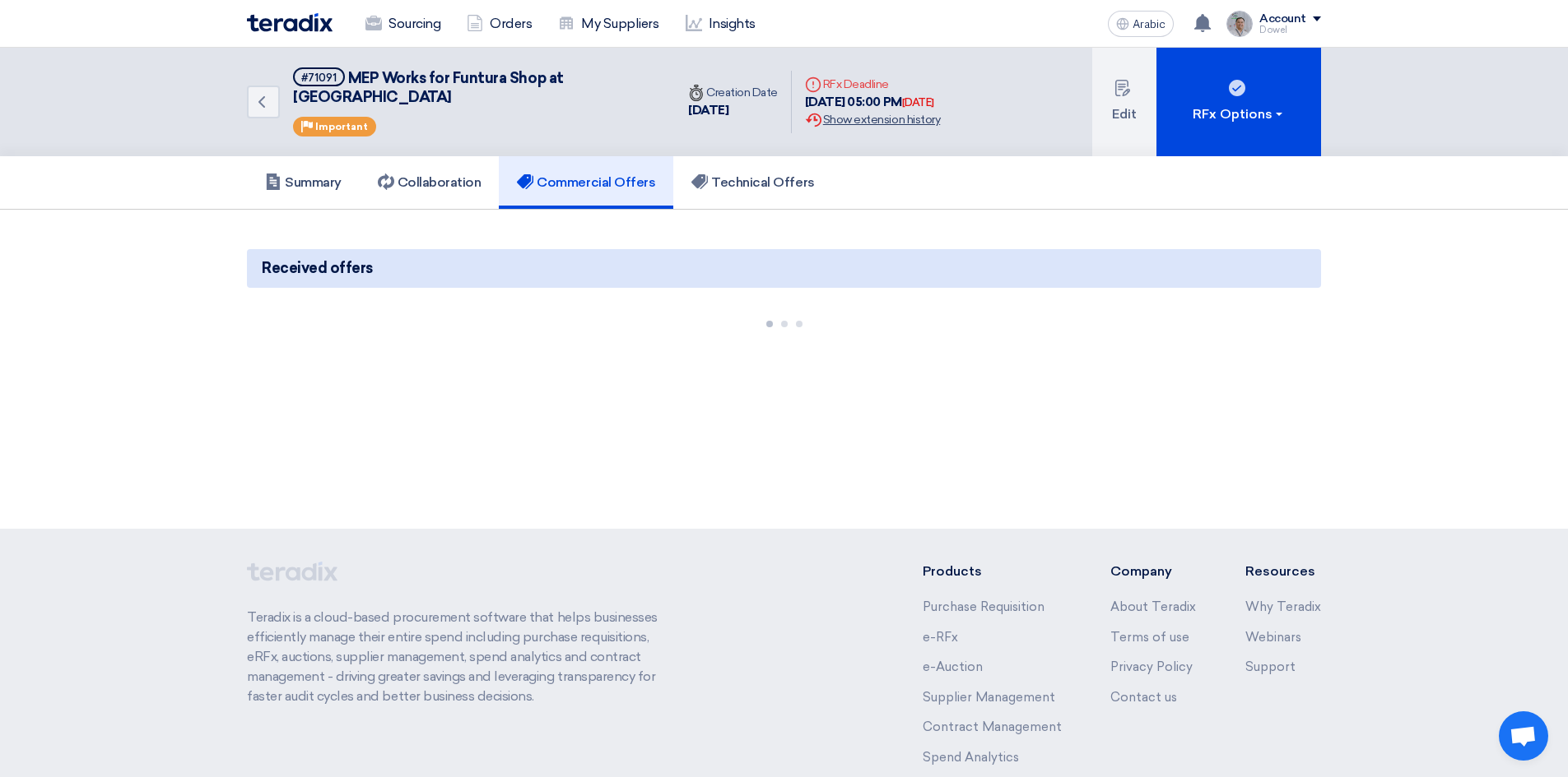
click at [892, 113] on font "Show extension history" at bounding box center [881, 120] width 117 height 14
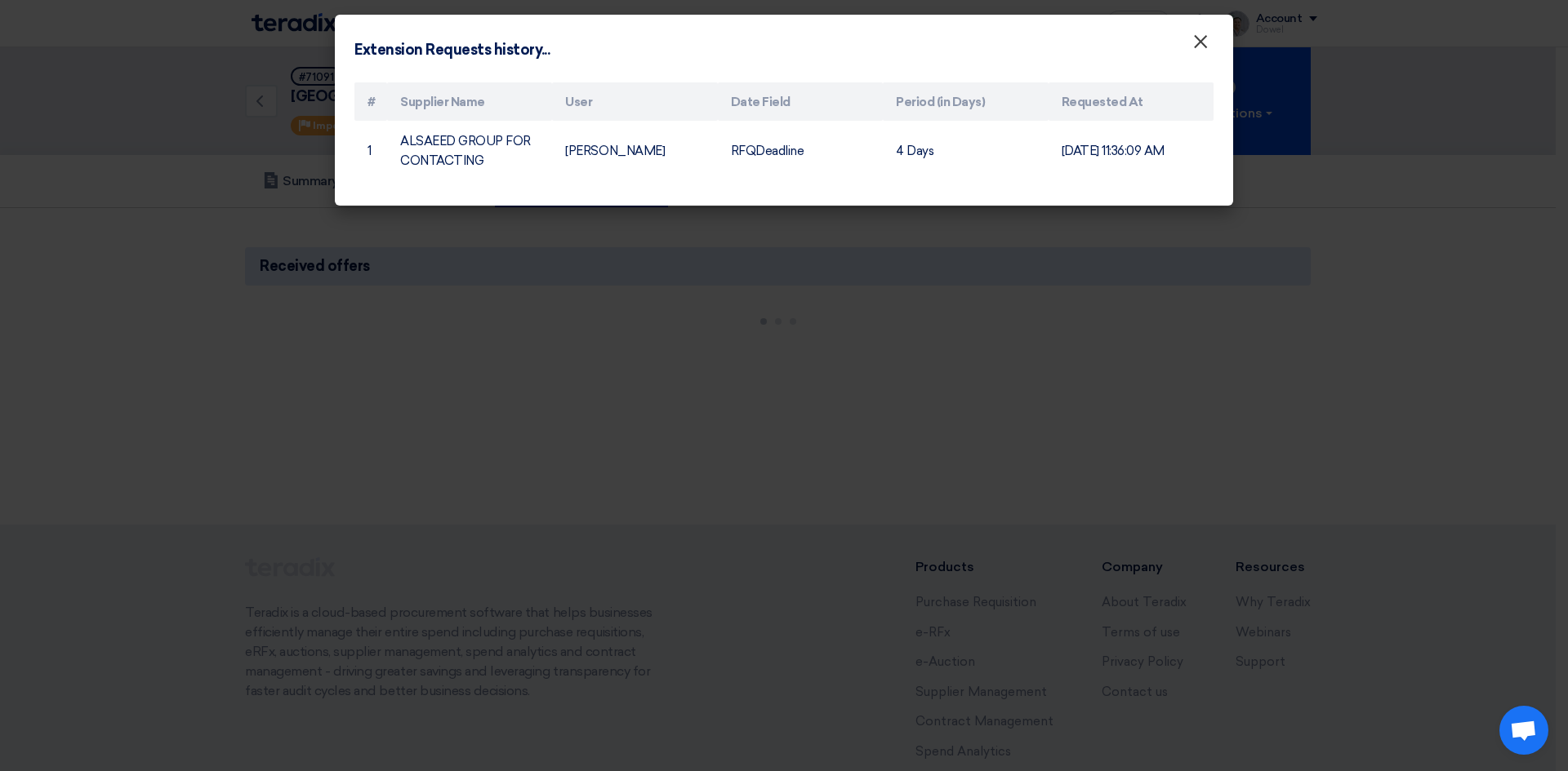
click at [1194, 47] on font "×" at bounding box center [1200, 45] width 17 height 32
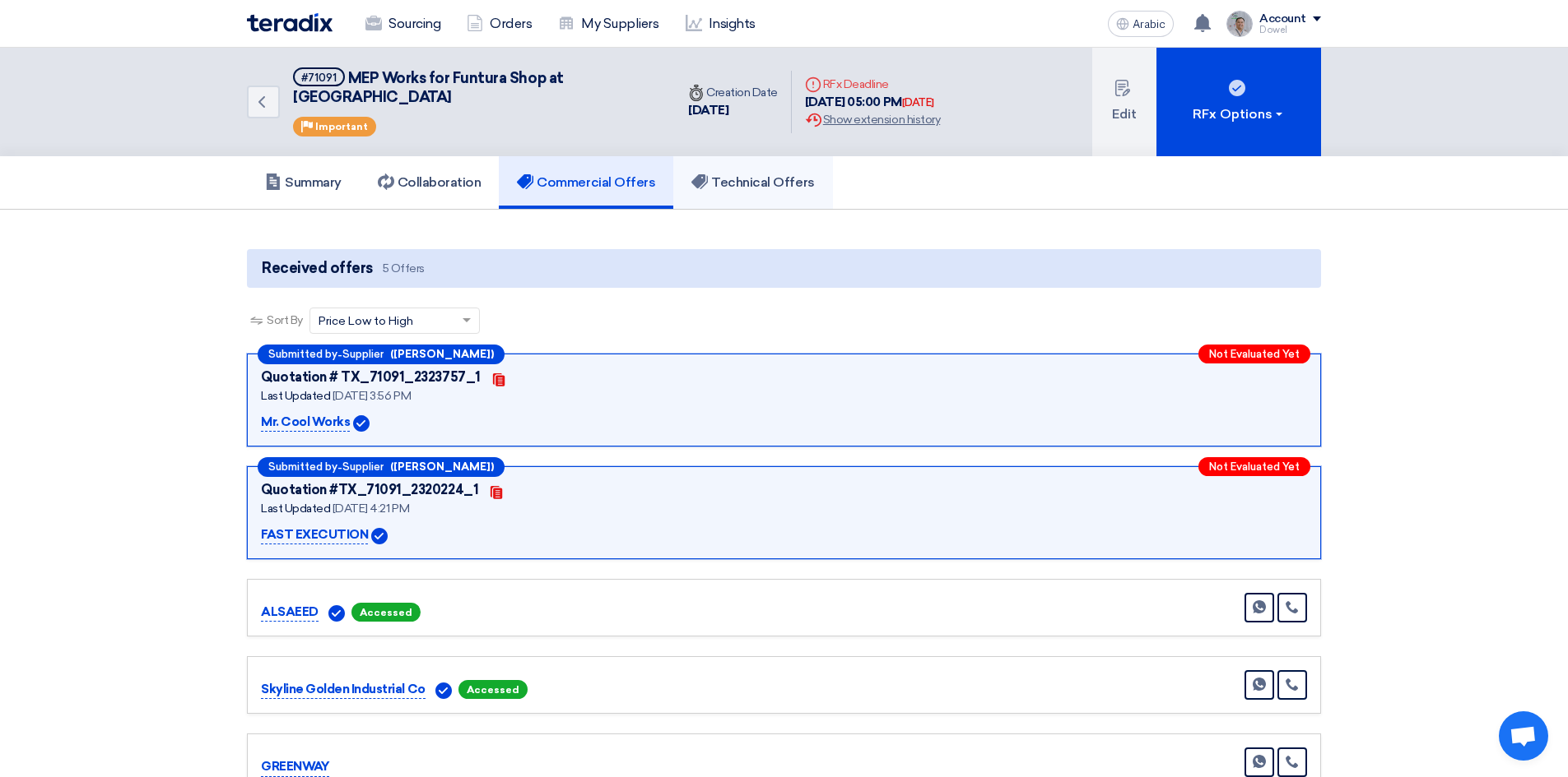
click at [787, 174] on font "Technical Offers" at bounding box center [762, 181] width 103 height 16
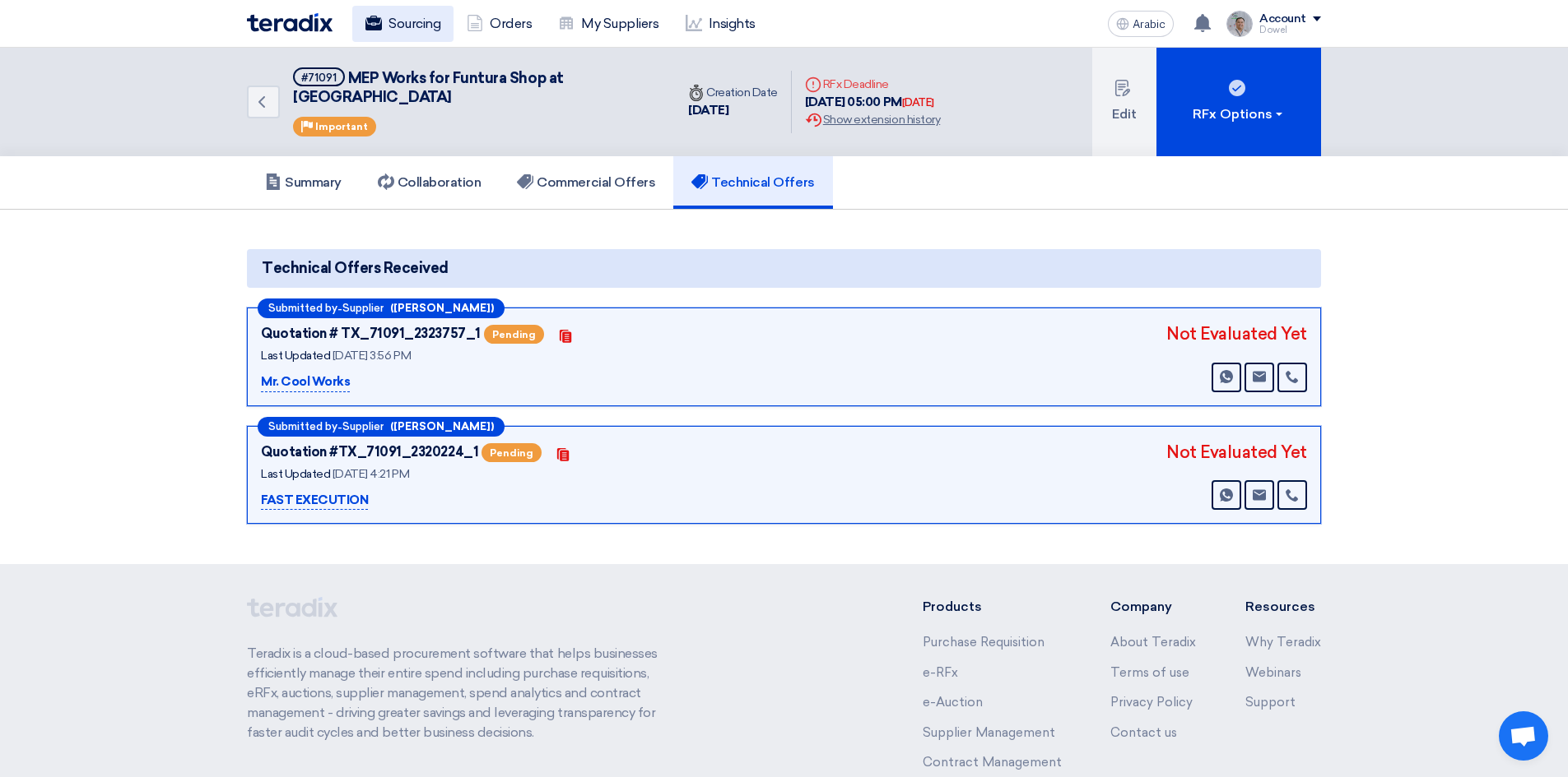
click at [400, 17] on font "Sourcing" at bounding box center [414, 23] width 51 height 16
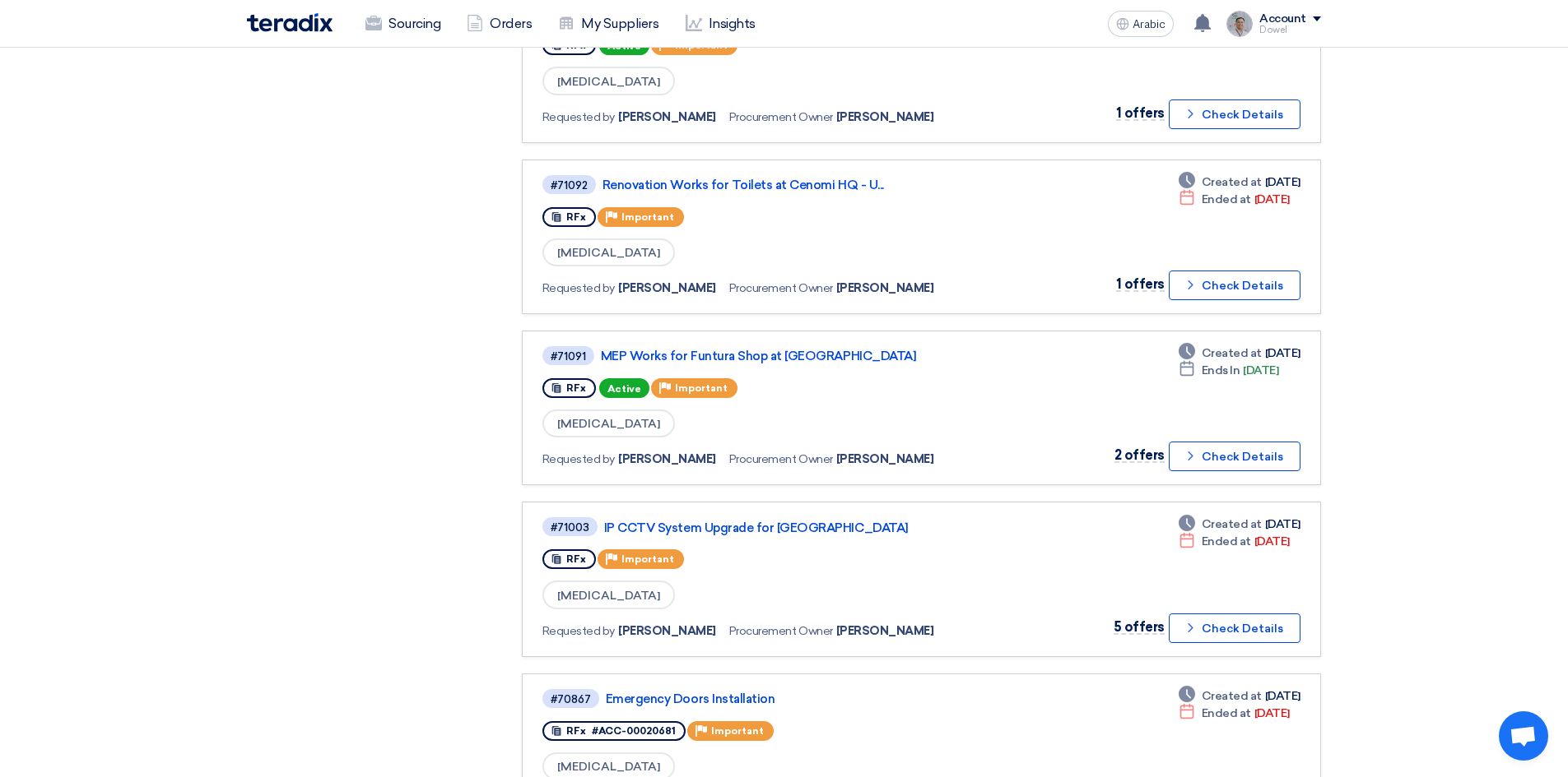
scroll to position [905, 0]
click at [737, 354] on font "MEP Works for Funtura Shop at [GEOGRAPHIC_DATA]" at bounding box center [758, 355] width 315 height 15
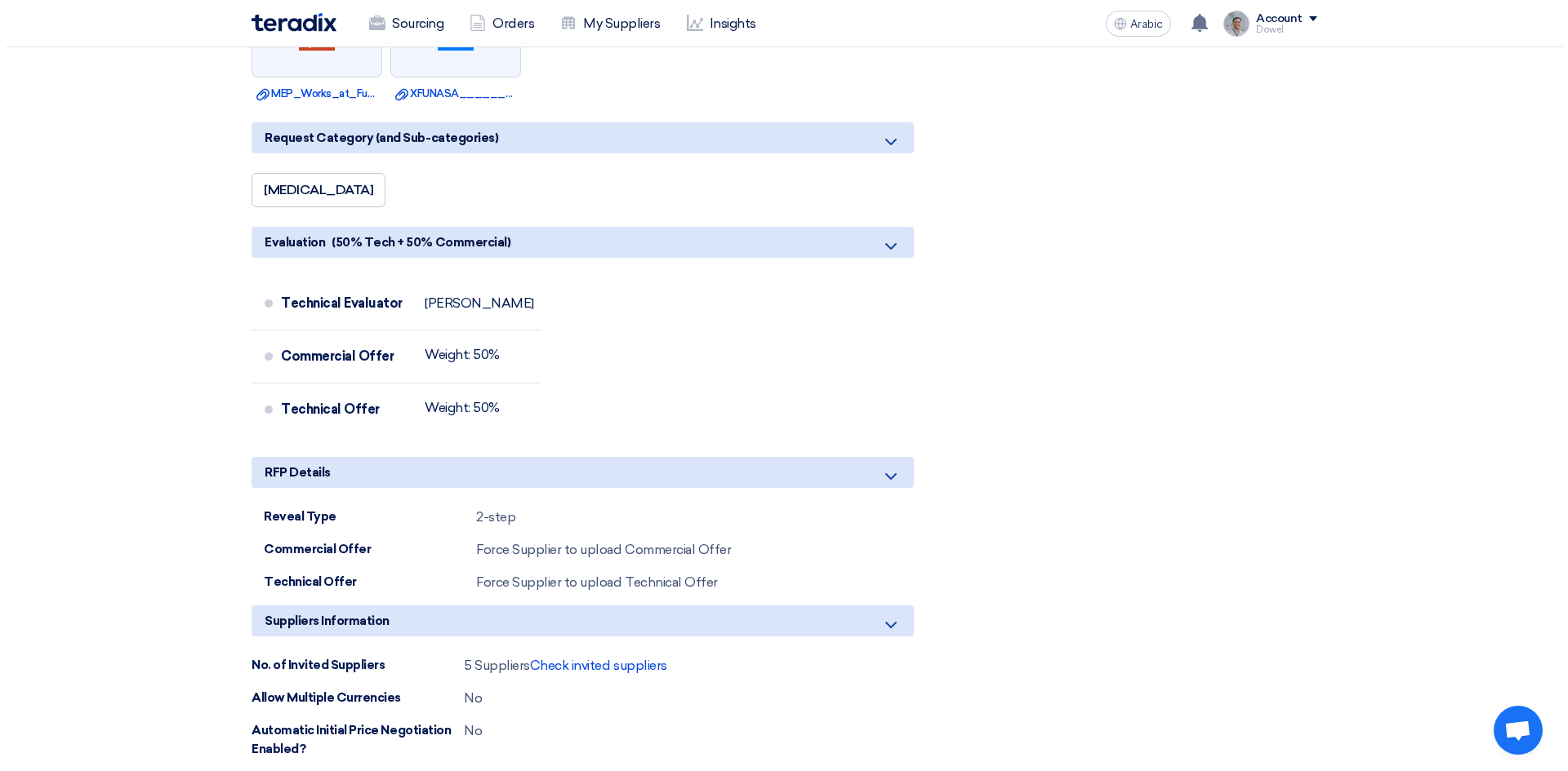
scroll to position [3673, 0]
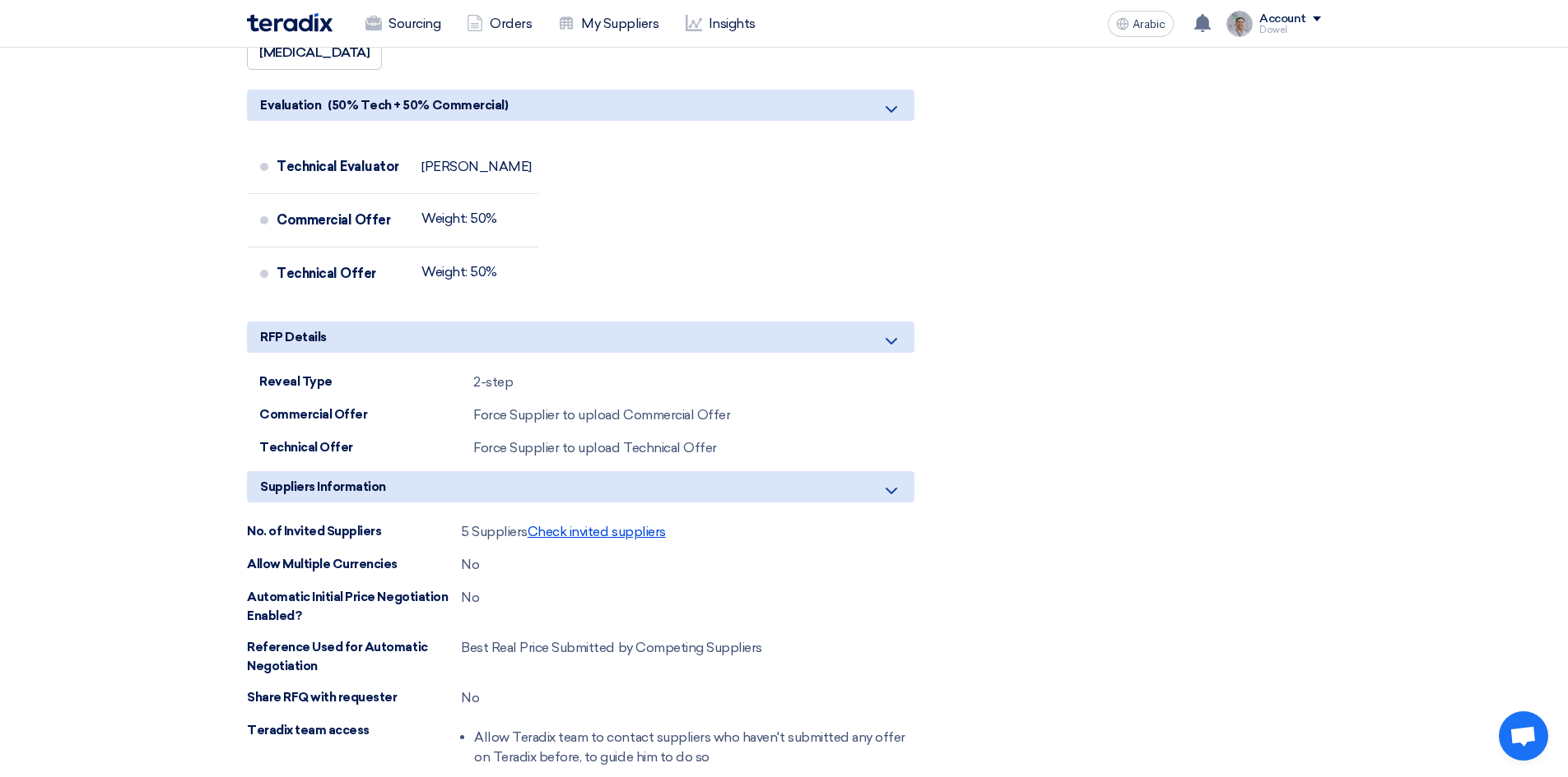
click at [612, 524] on font "Check invited suppliers" at bounding box center [597, 531] width 138 height 16
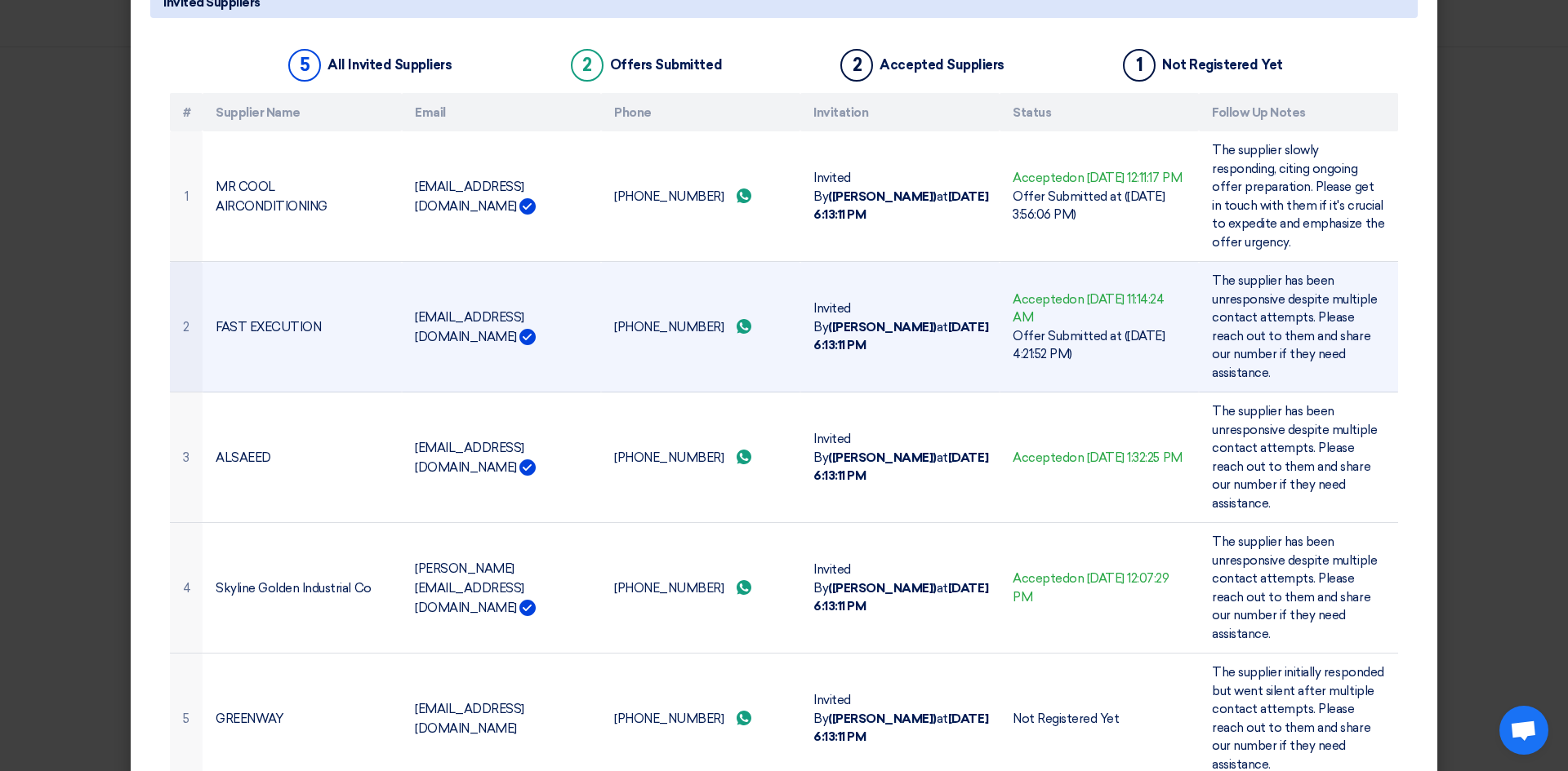
scroll to position [108, 0]
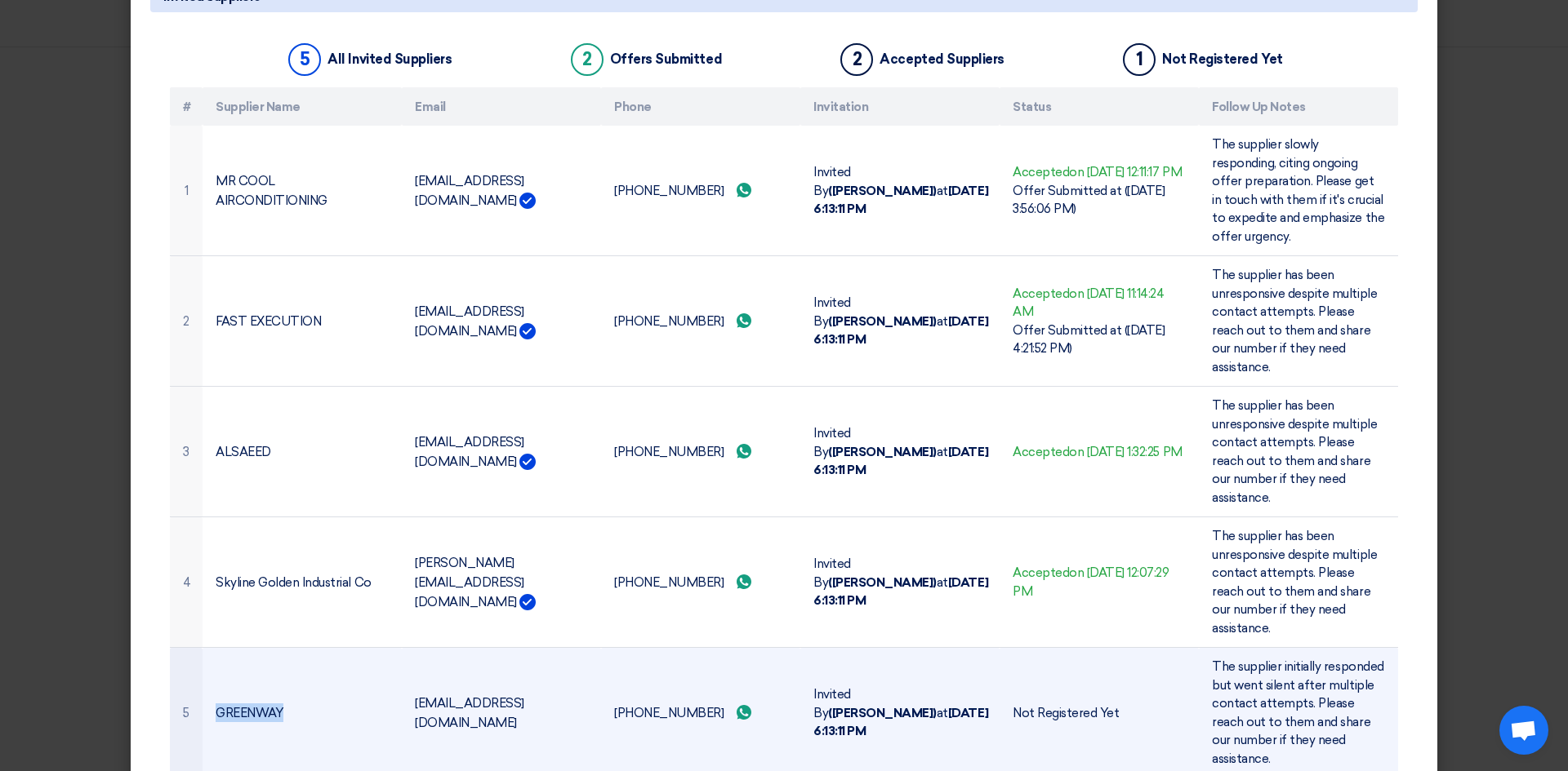
drag, startPoint x: 211, startPoint y: 647, endPoint x: 274, endPoint y: 654, distance: 63.4
click at [274, 706] on font "GREENWAY" at bounding box center [249, 713] width 68 height 15
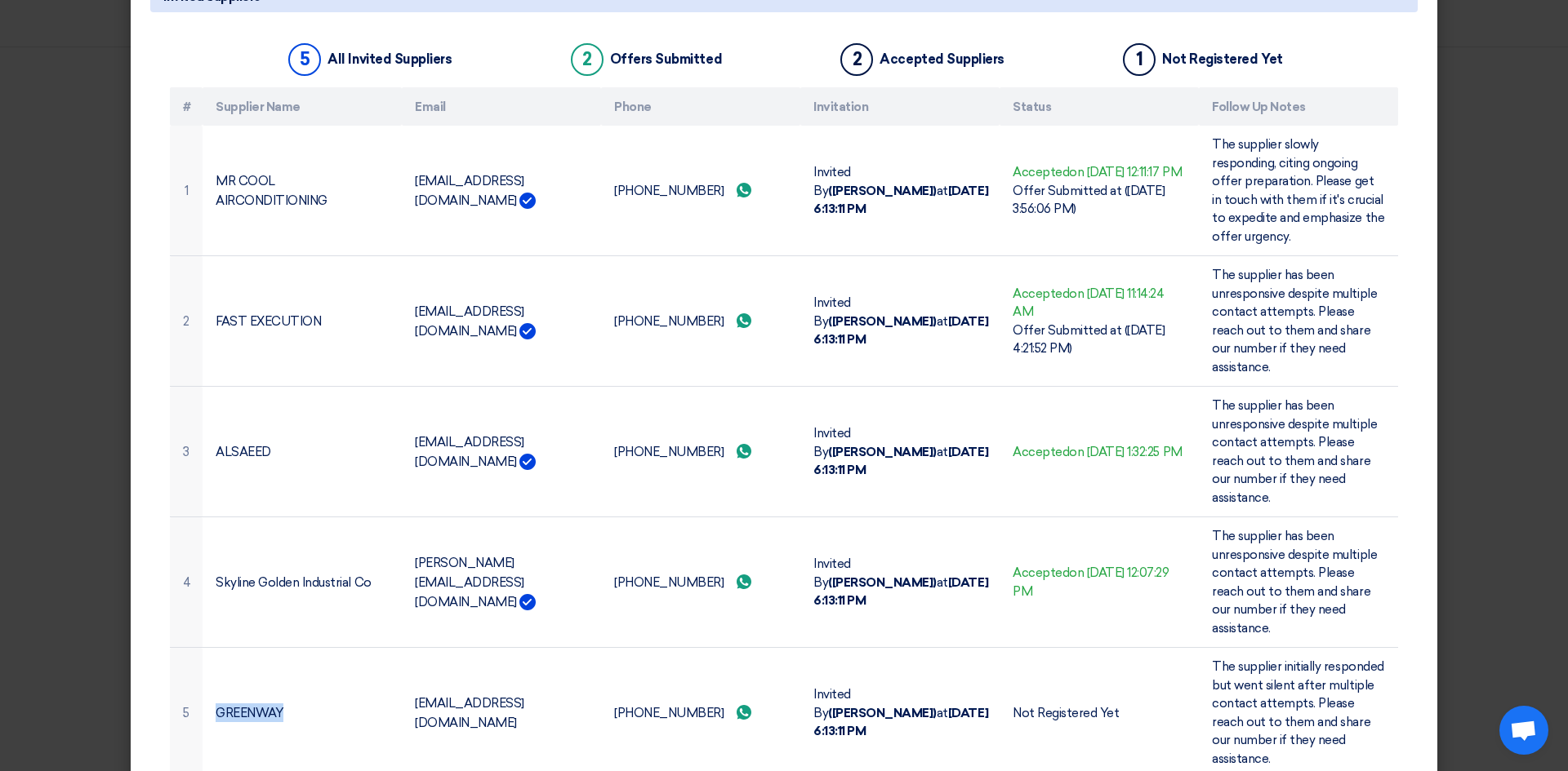
copy font "GREENWAY"
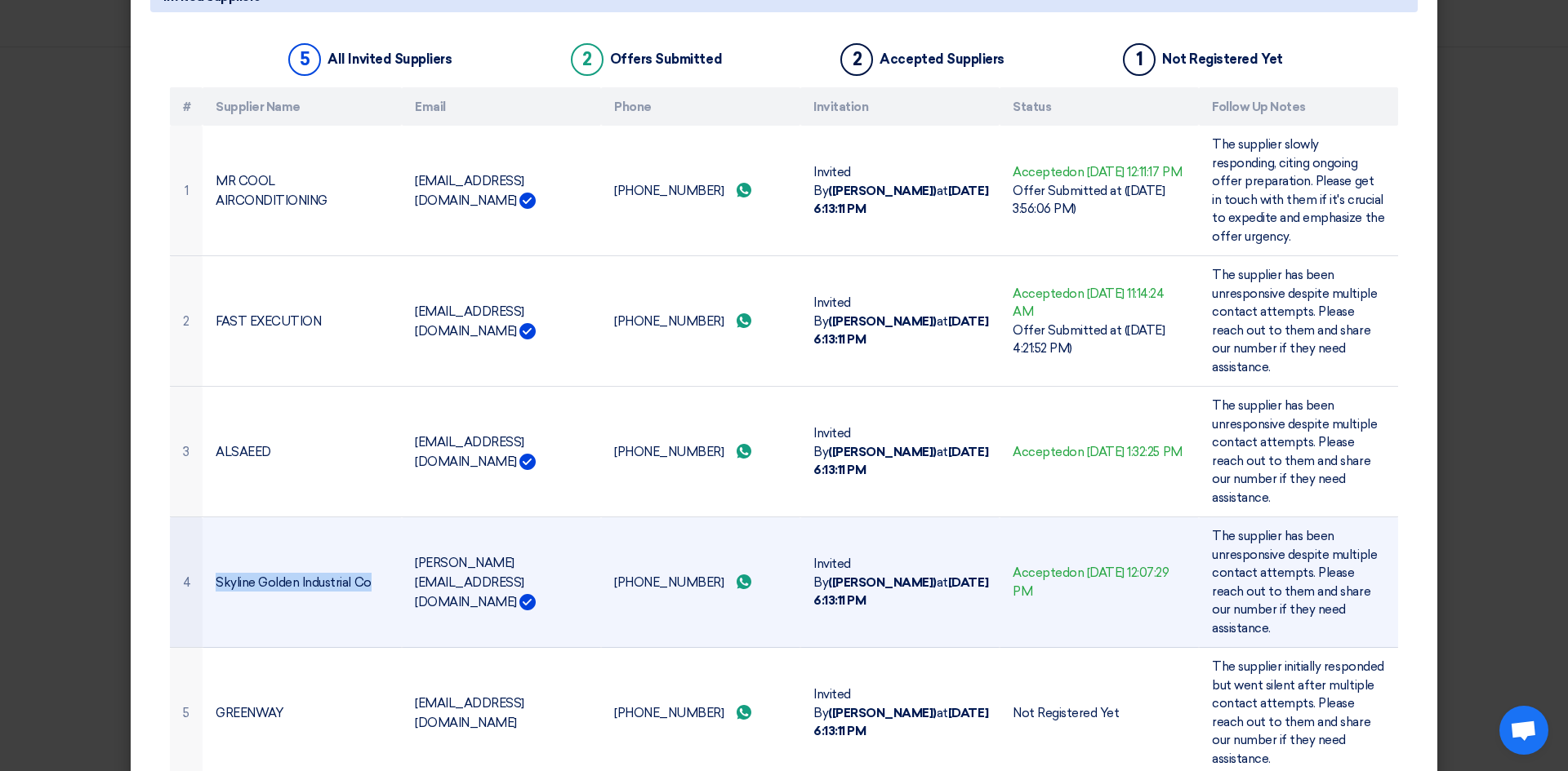
drag, startPoint x: 212, startPoint y: 536, endPoint x: 363, endPoint y: 539, distance: 151.0
click at [363, 575] on font "Skyline Golden Industrial Co" at bounding box center [293, 583] width 156 height 15
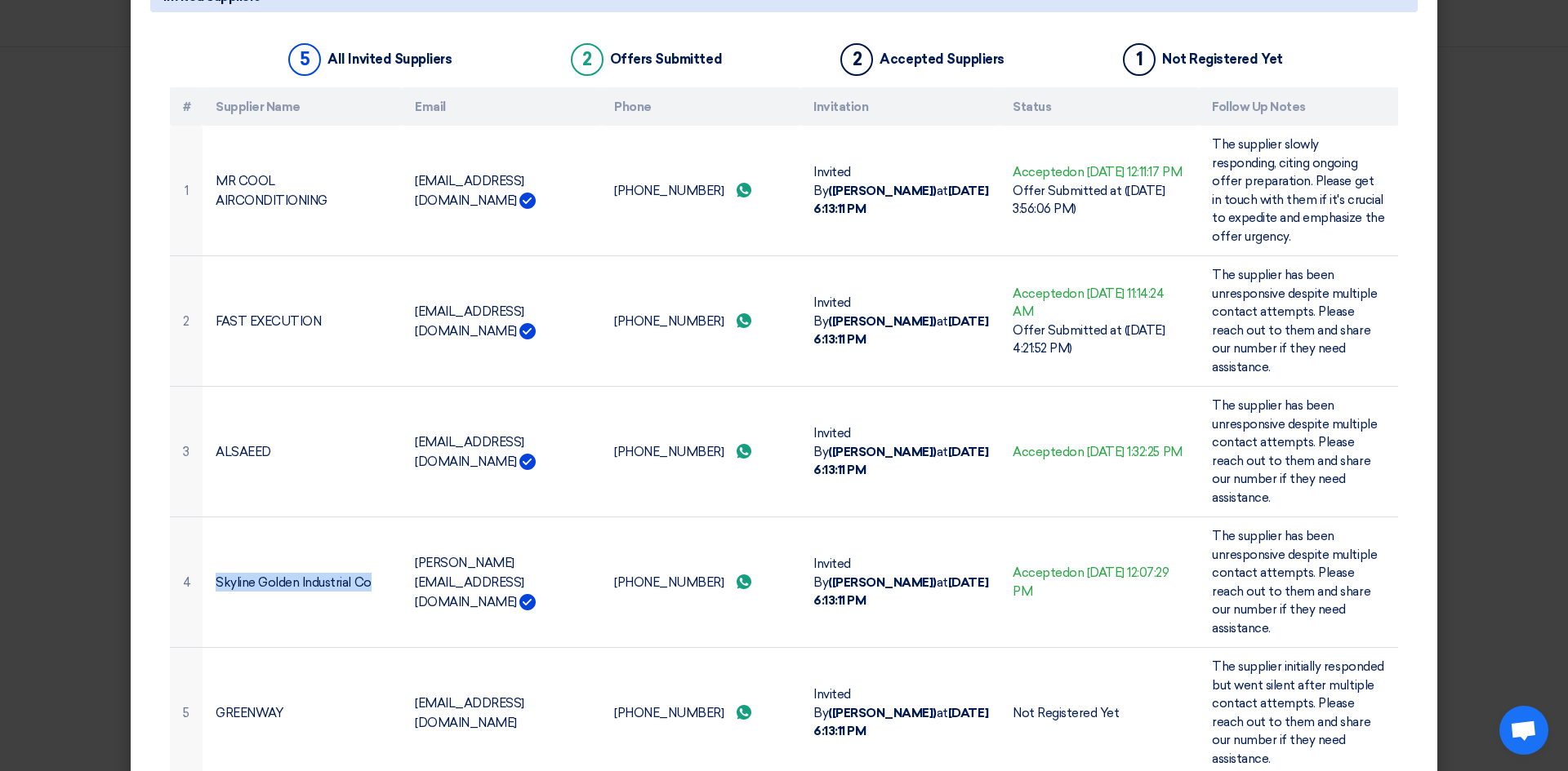
copy font "Skyline Golden Industrial Co"
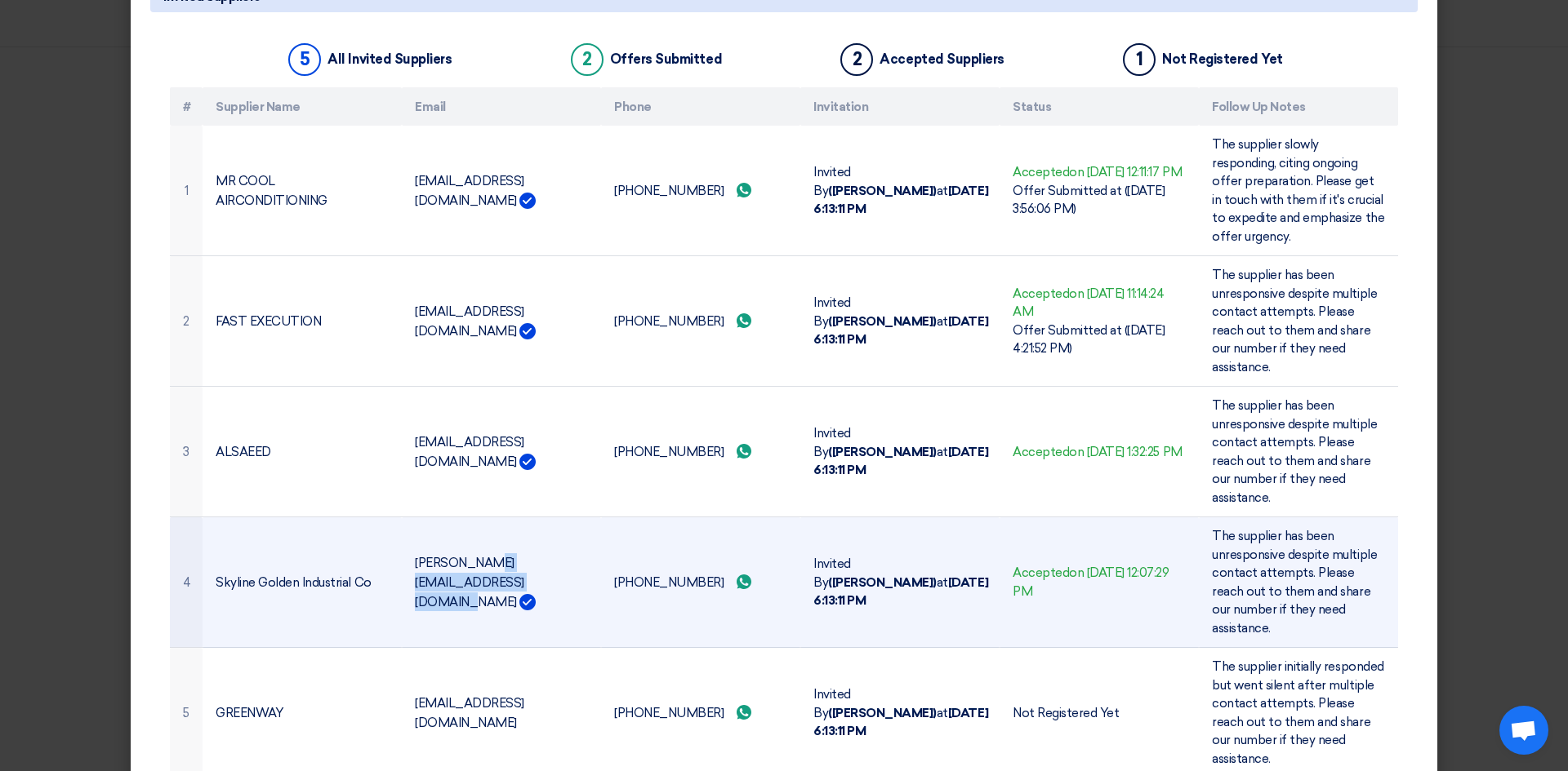
drag, startPoint x: 408, startPoint y: 538, endPoint x: 564, endPoint y: 545, distance: 156.2
click at [564, 545] on td "[PERSON_NAME][EMAIL_ADDRESS][DOMAIN_NAME]" at bounding box center [501, 583] width 200 height 131
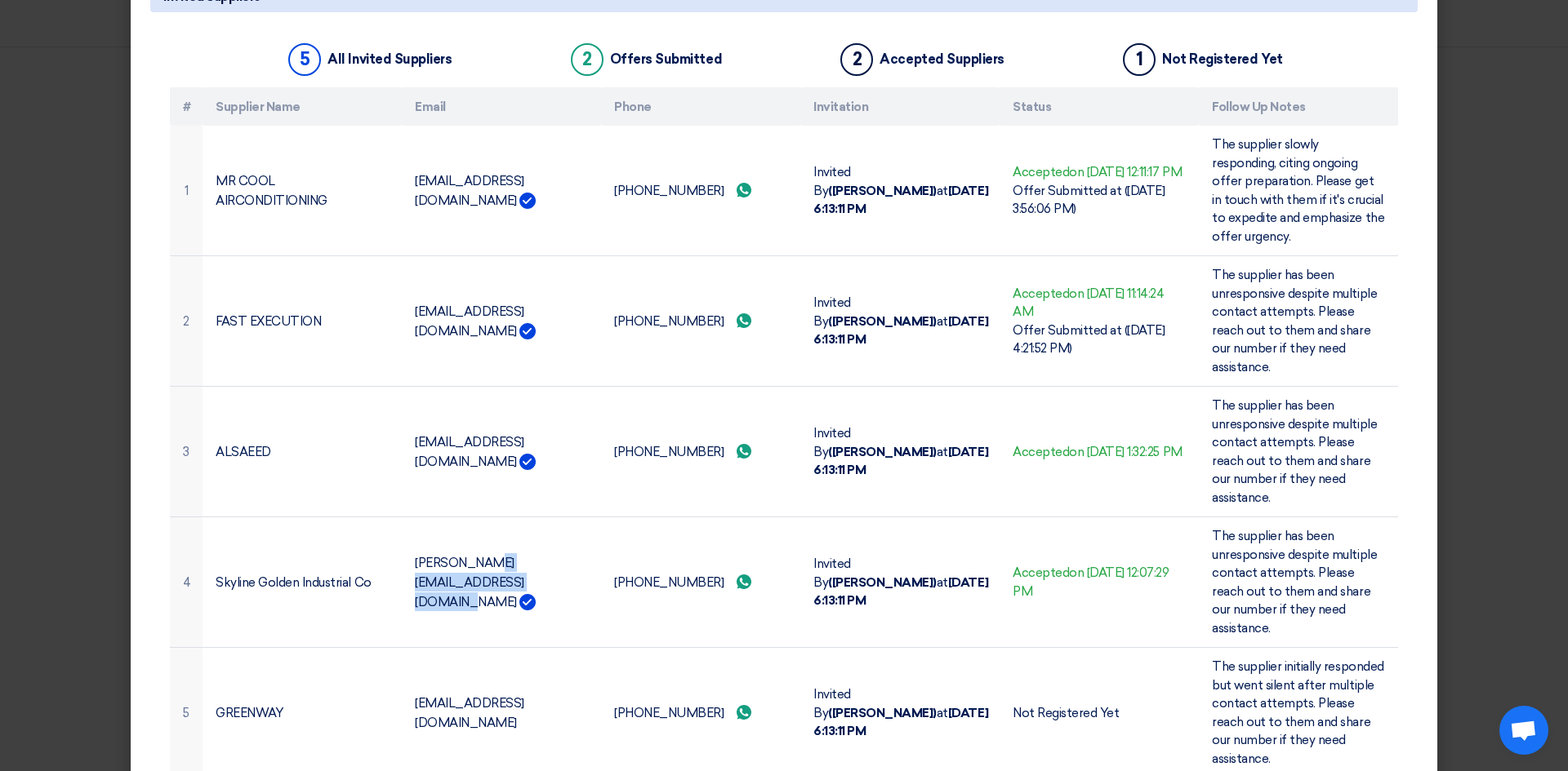
copy font "[PERSON_NAME][EMAIL_ADDRESS][DOMAIN_NAME]"
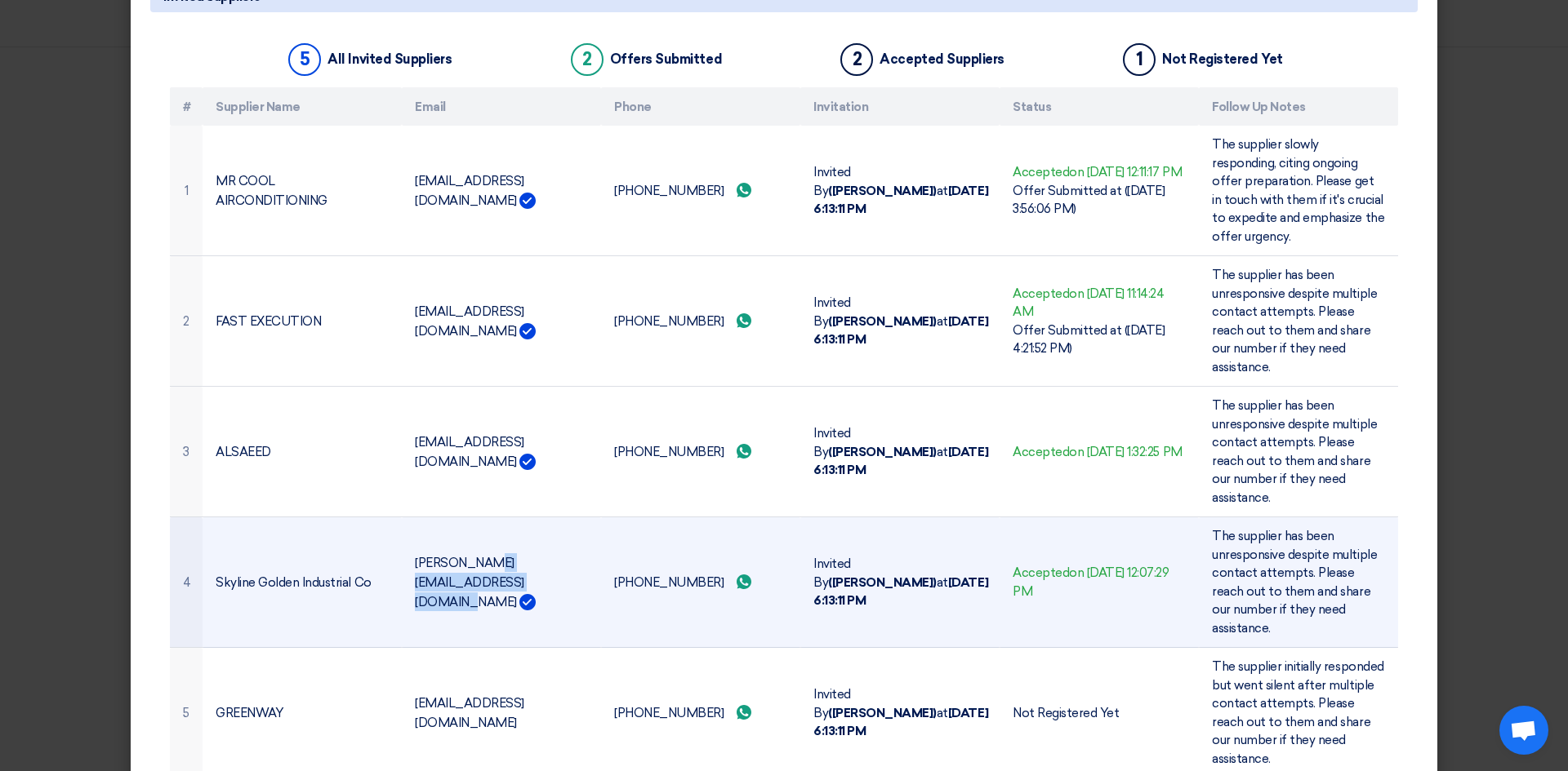
drag, startPoint x: 608, startPoint y: 534, endPoint x: 699, endPoint y: 546, distance: 91.8
click at [692, 575] on font "[PHONE_NUMBER]" at bounding box center [669, 583] width 110 height 15
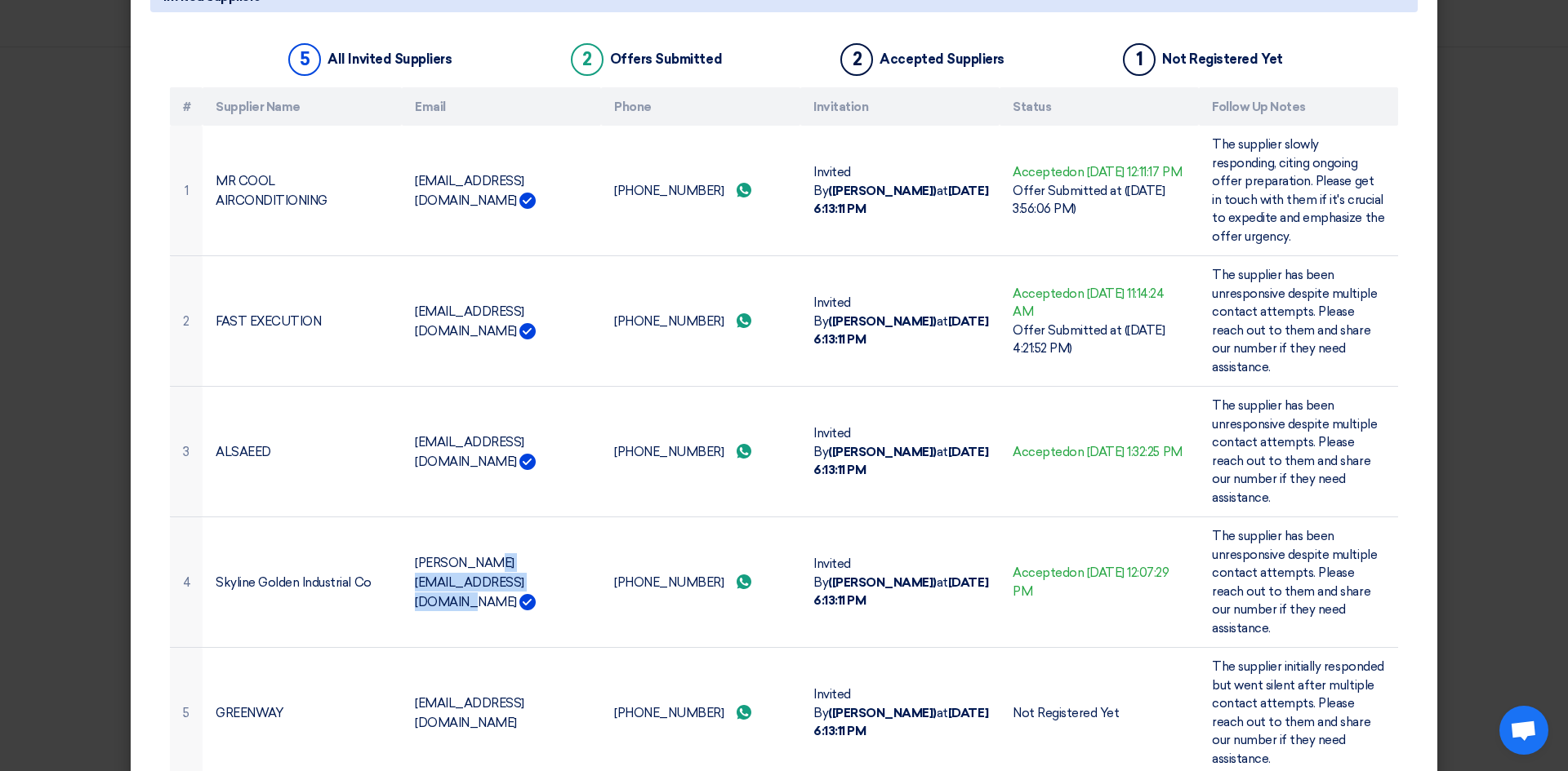
copy font "[PHONE_NUMBER]"
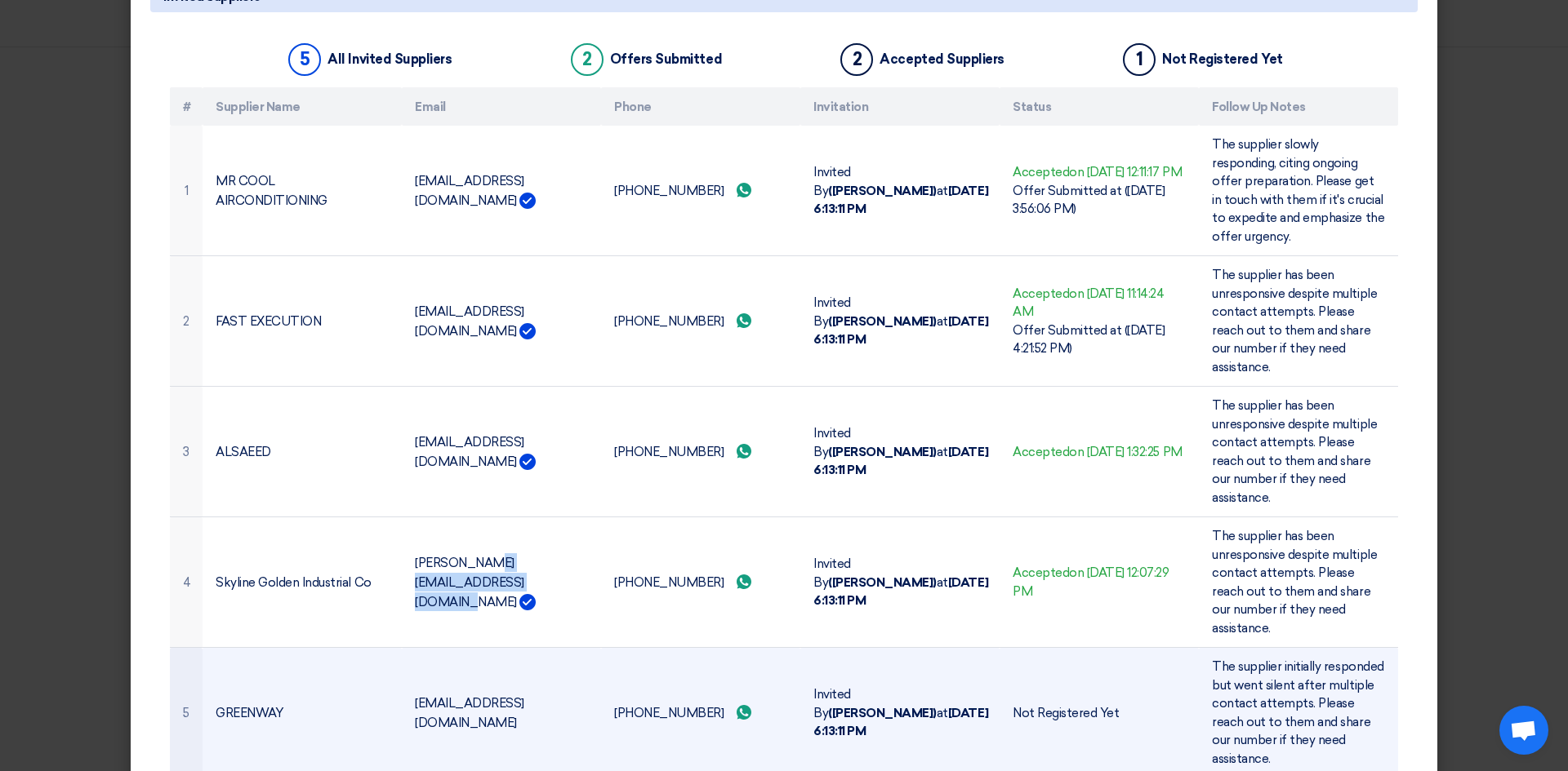
drag, startPoint x: 409, startPoint y: 644, endPoint x: 575, endPoint y: 662, distance: 167.0
click at [575, 662] on td "[EMAIL_ADDRESS][DOMAIN_NAME]" at bounding box center [501, 713] width 200 height 131
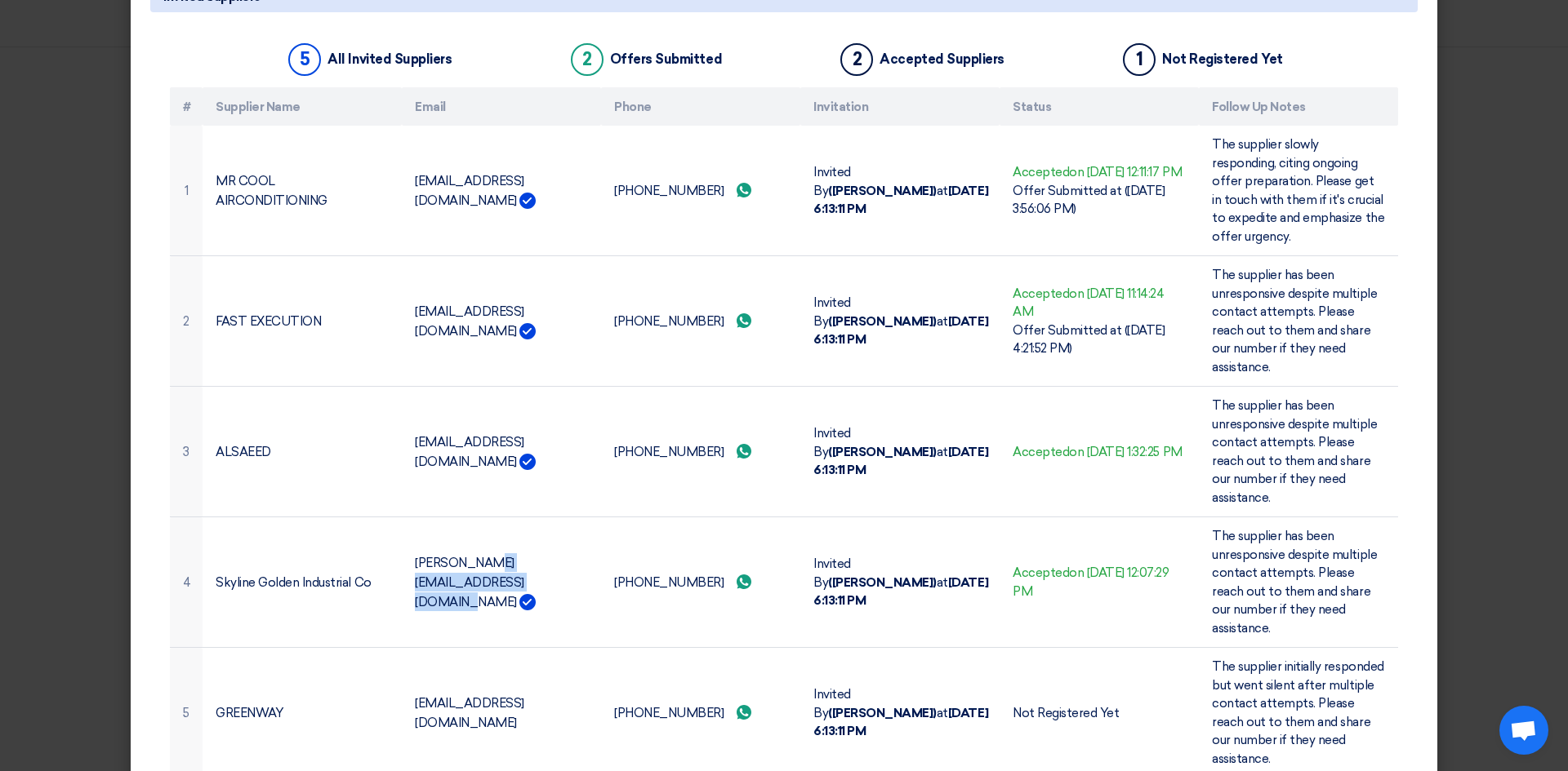
copy font "[EMAIL_ADDRESS][DOMAIN_NAME]"
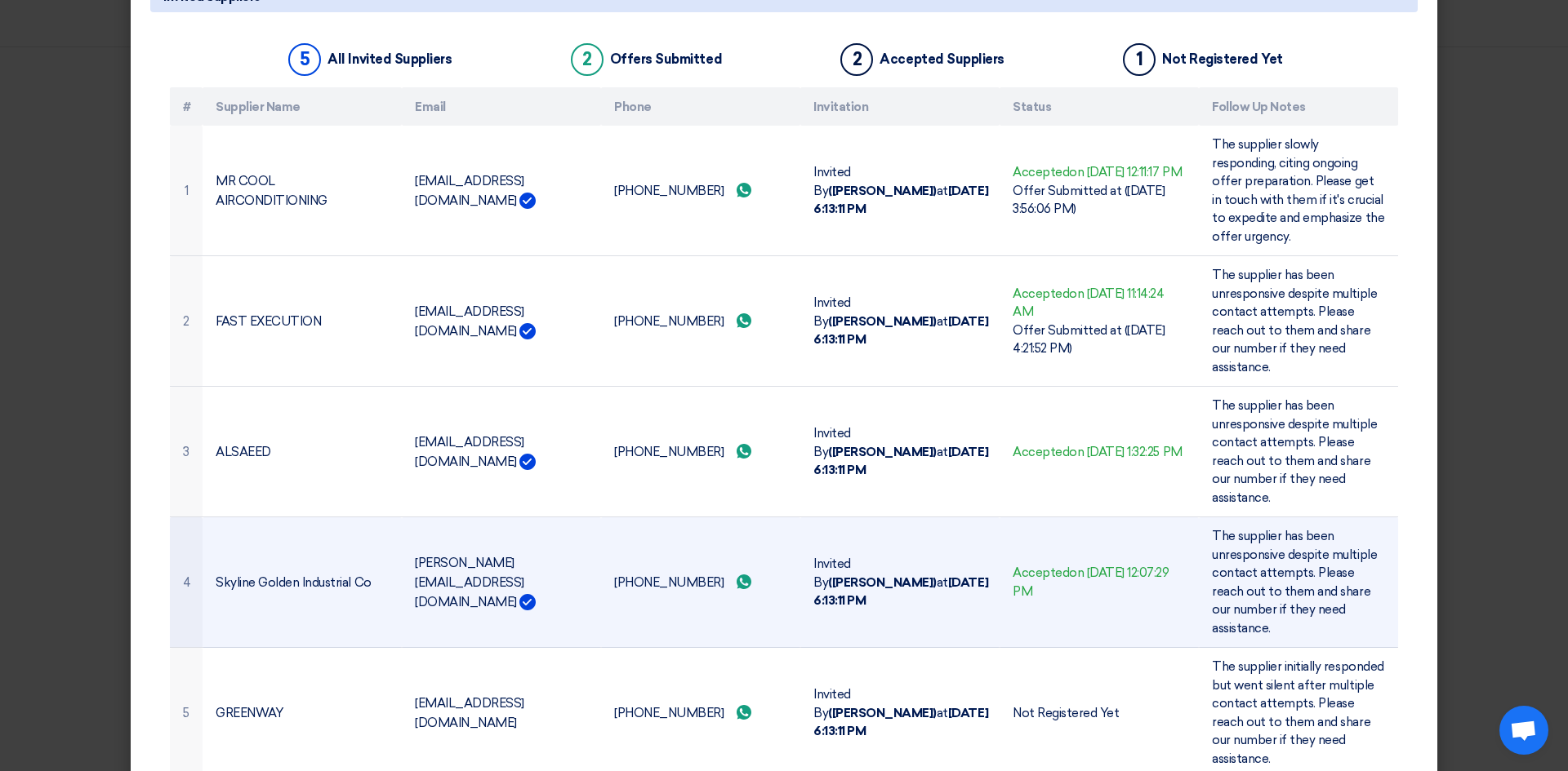
click at [630, 575] on font "[PHONE_NUMBER]" at bounding box center [669, 583] width 110 height 15
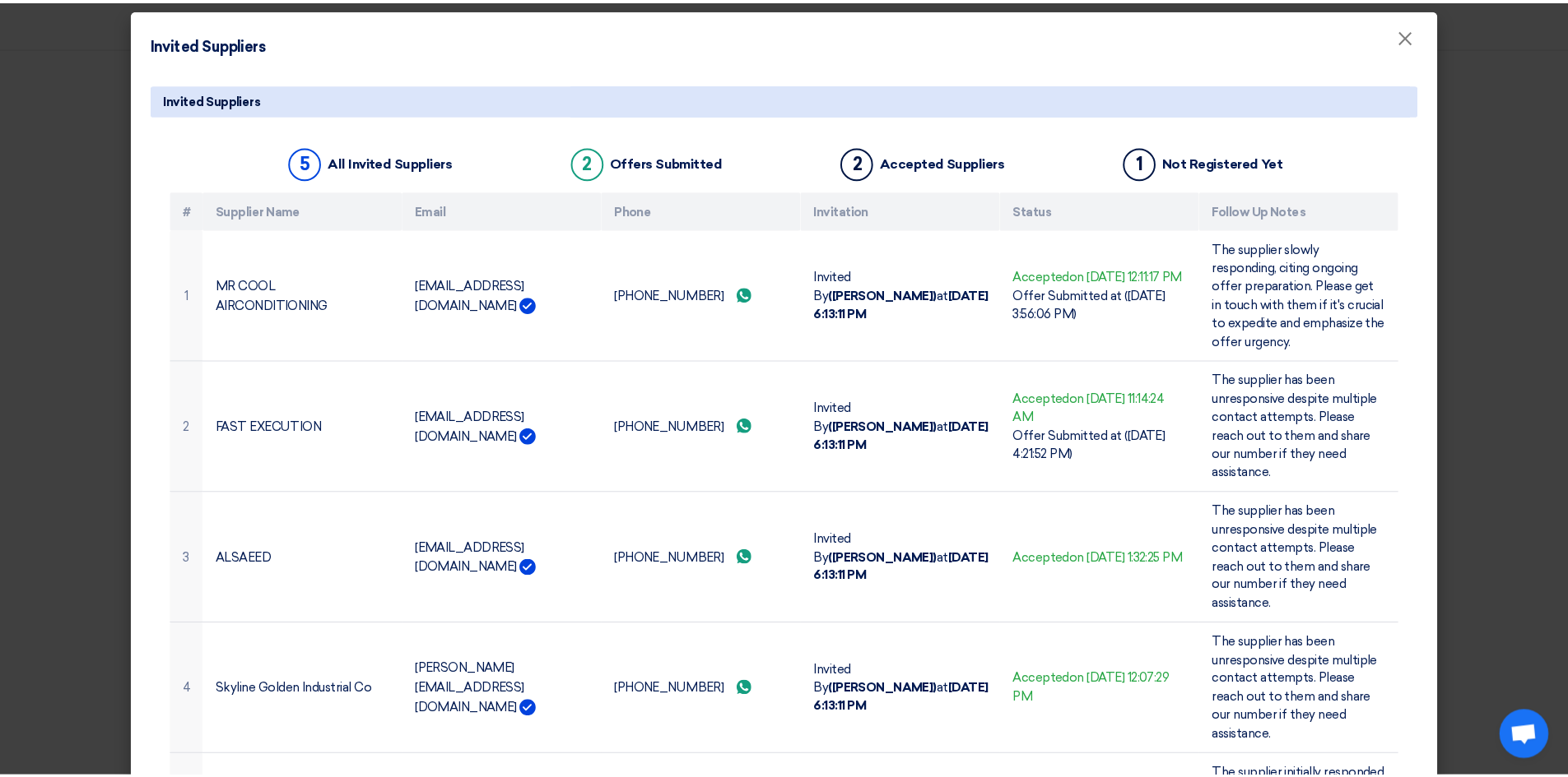
scroll to position [0, 0]
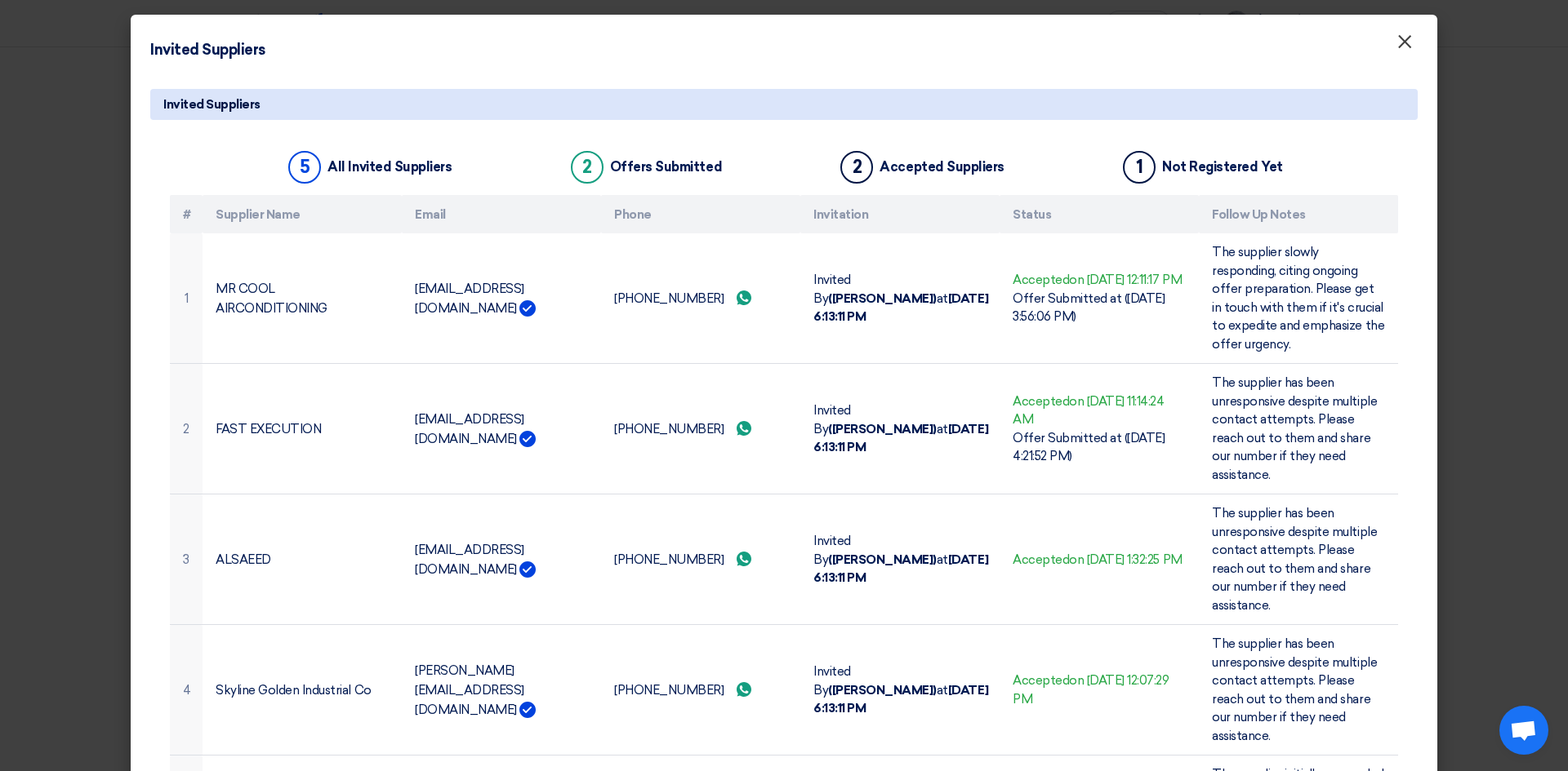
click at [1405, 46] on font "×" at bounding box center [1405, 45] width 17 height 32
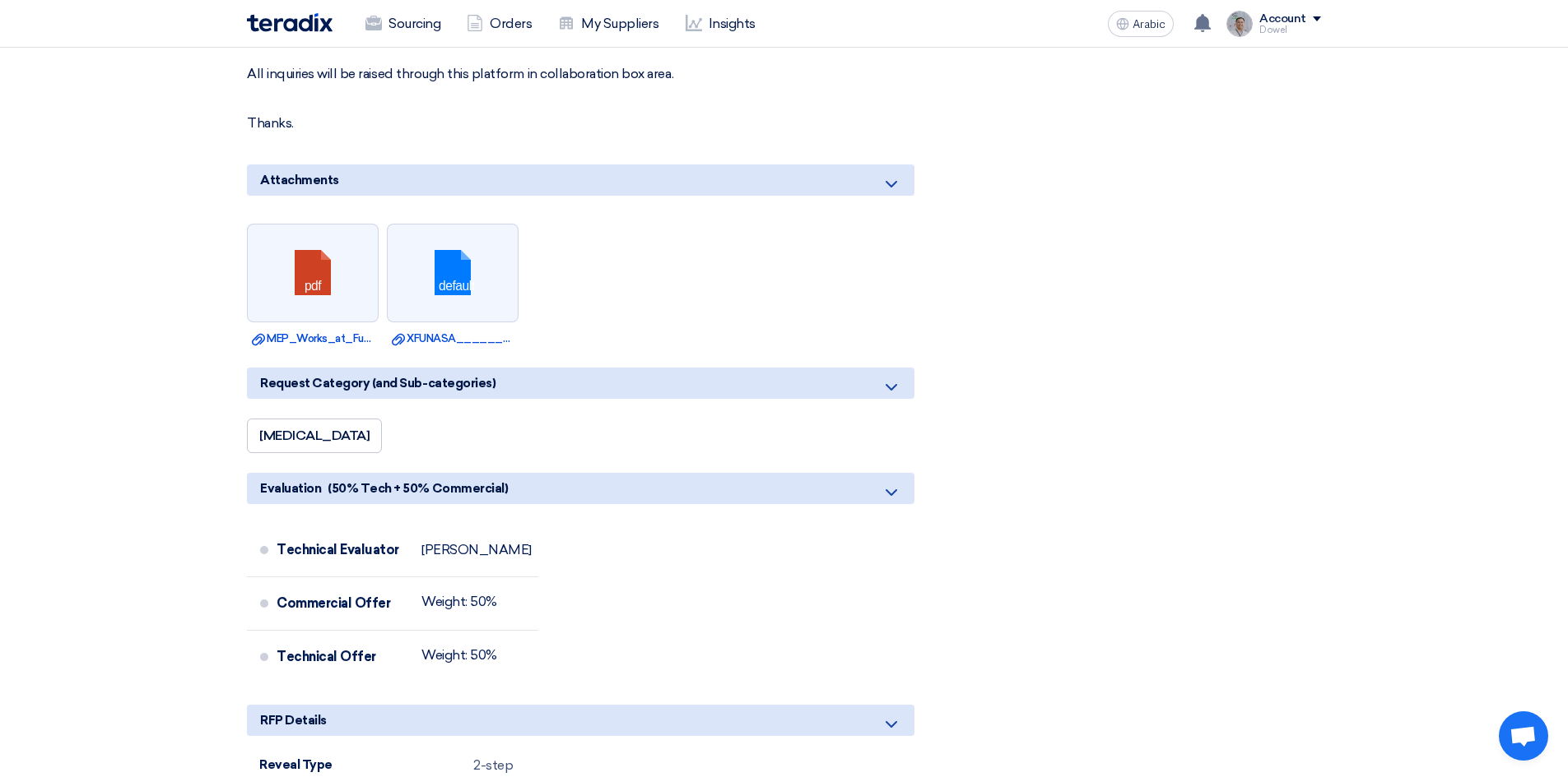
scroll to position [3290, 0]
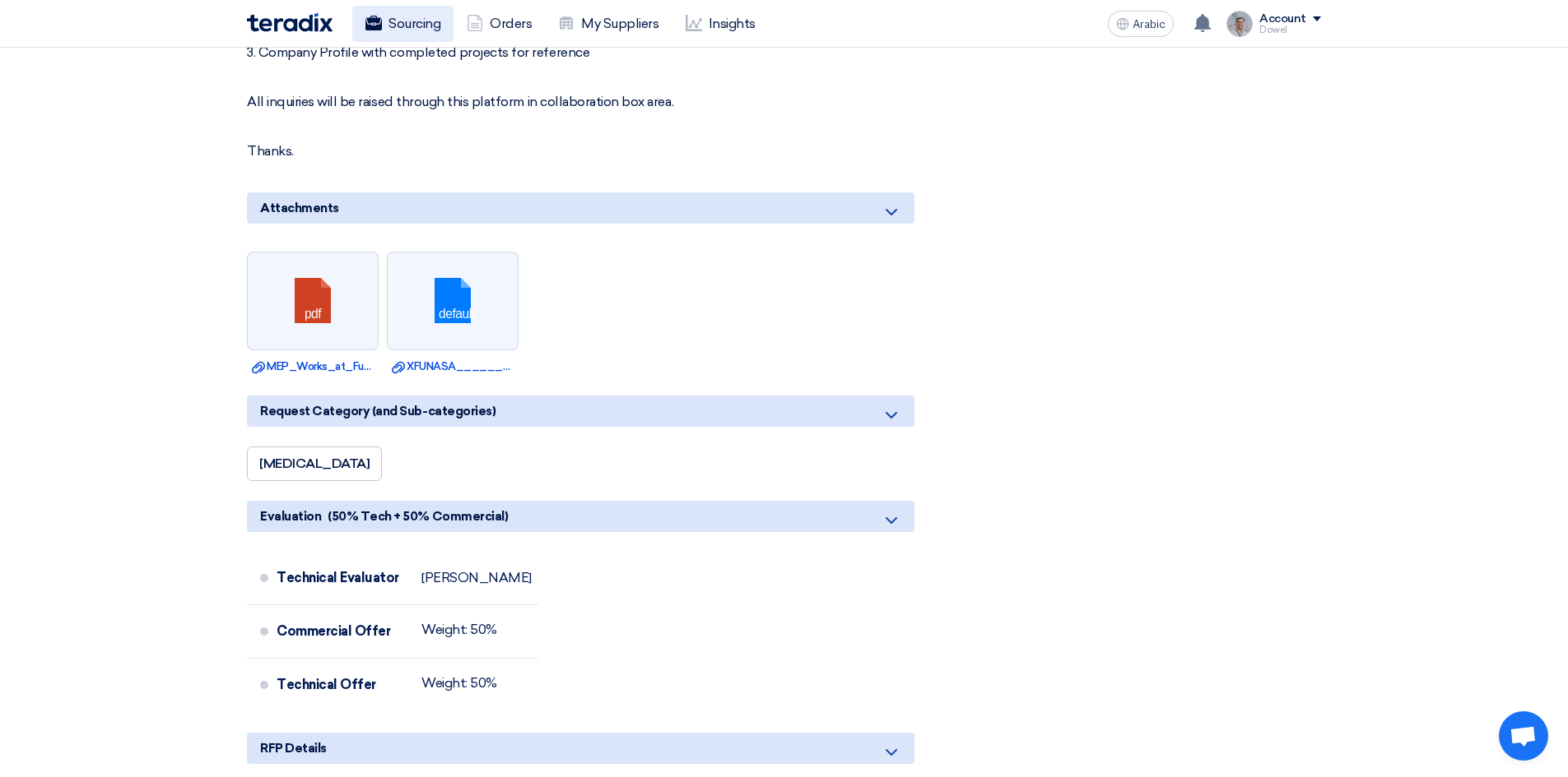
click at [416, 25] on font "Sourcing" at bounding box center [414, 23] width 51 height 16
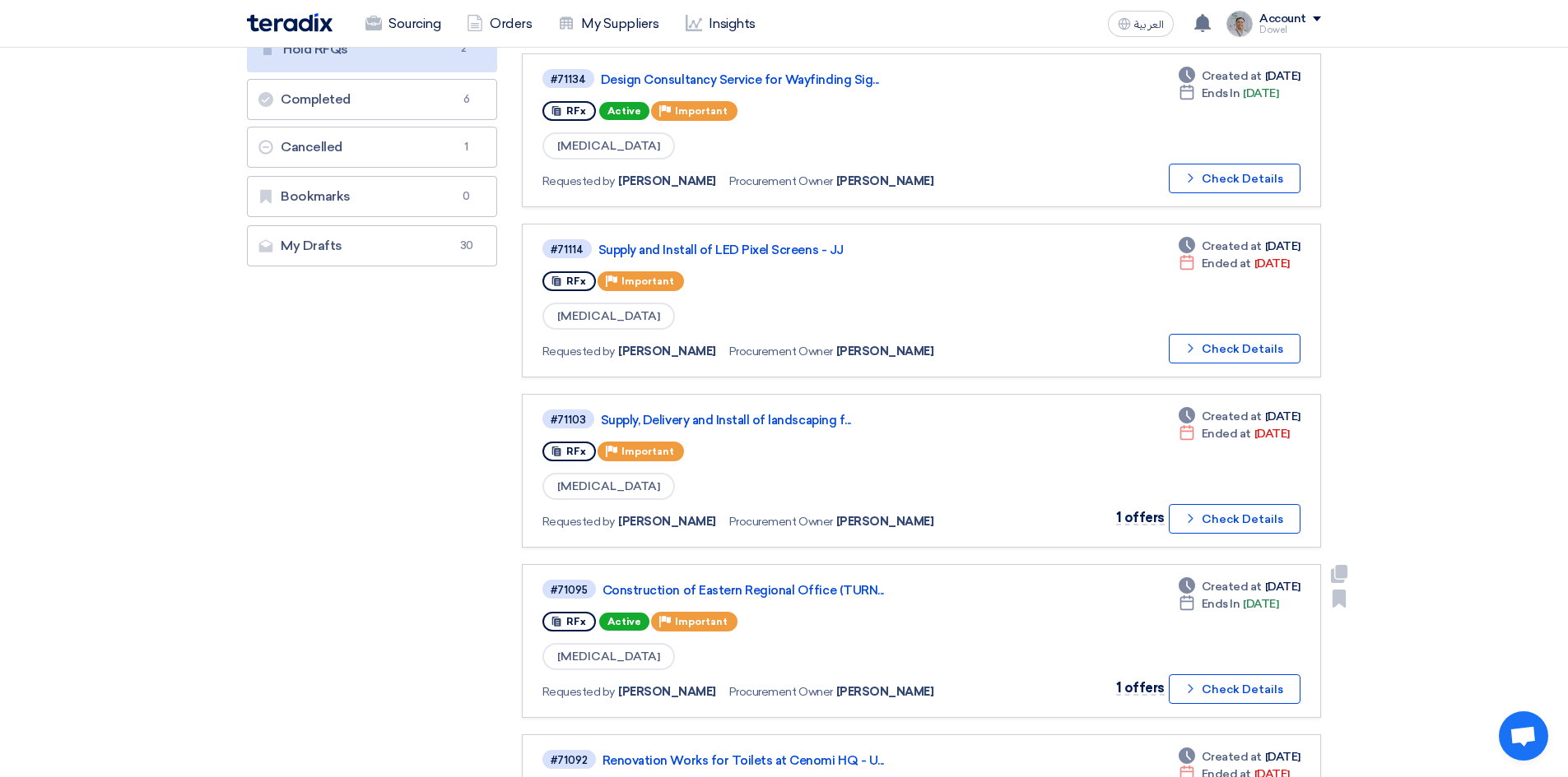
scroll to position [329, 0]
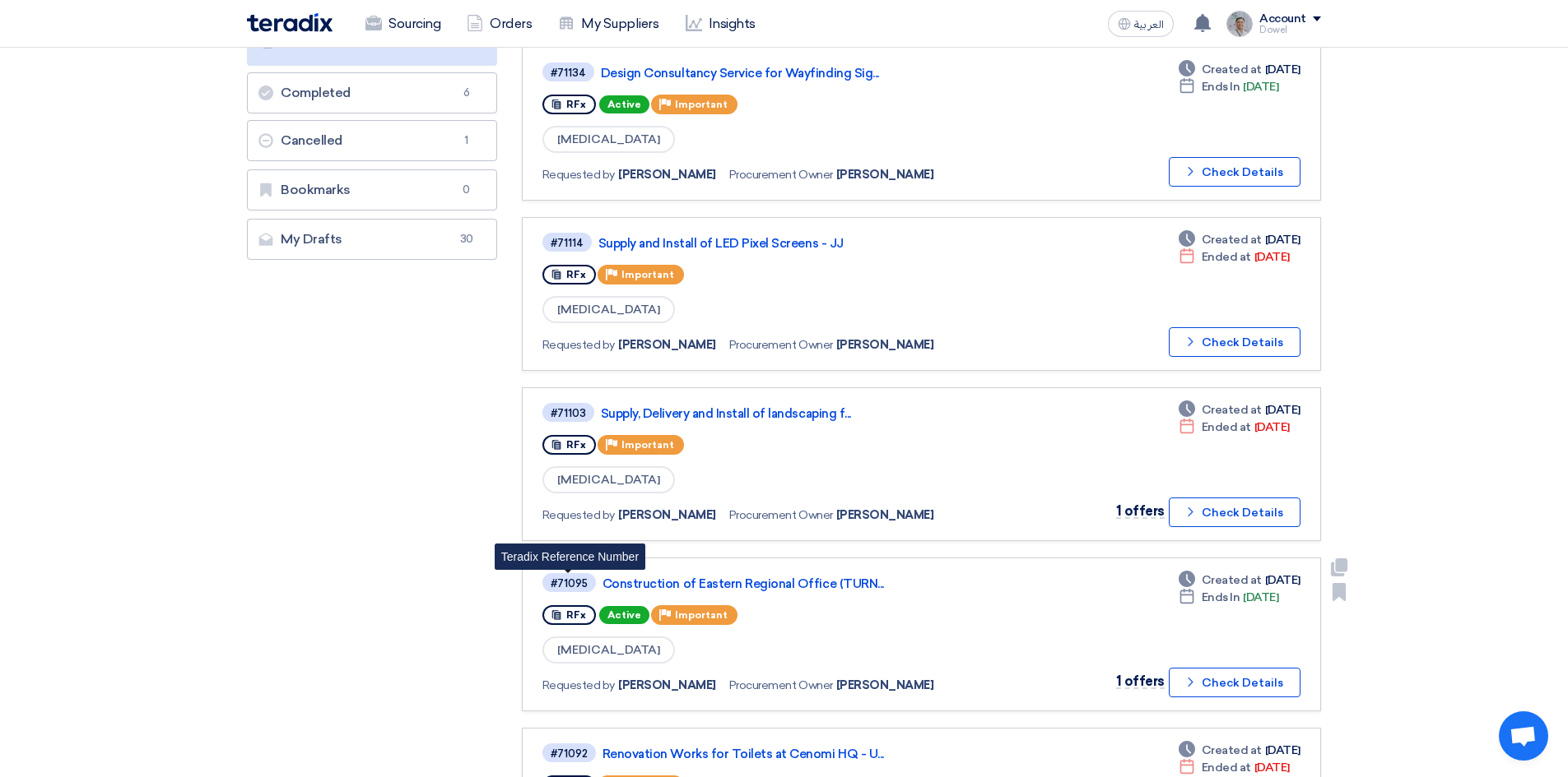
click at [574, 584] on div "#71095" at bounding box center [570, 583] width 37 height 10
click at [644, 591] on link "Construction of Eastern Regional Office (TURN..." at bounding box center [808, 584] width 412 height 15
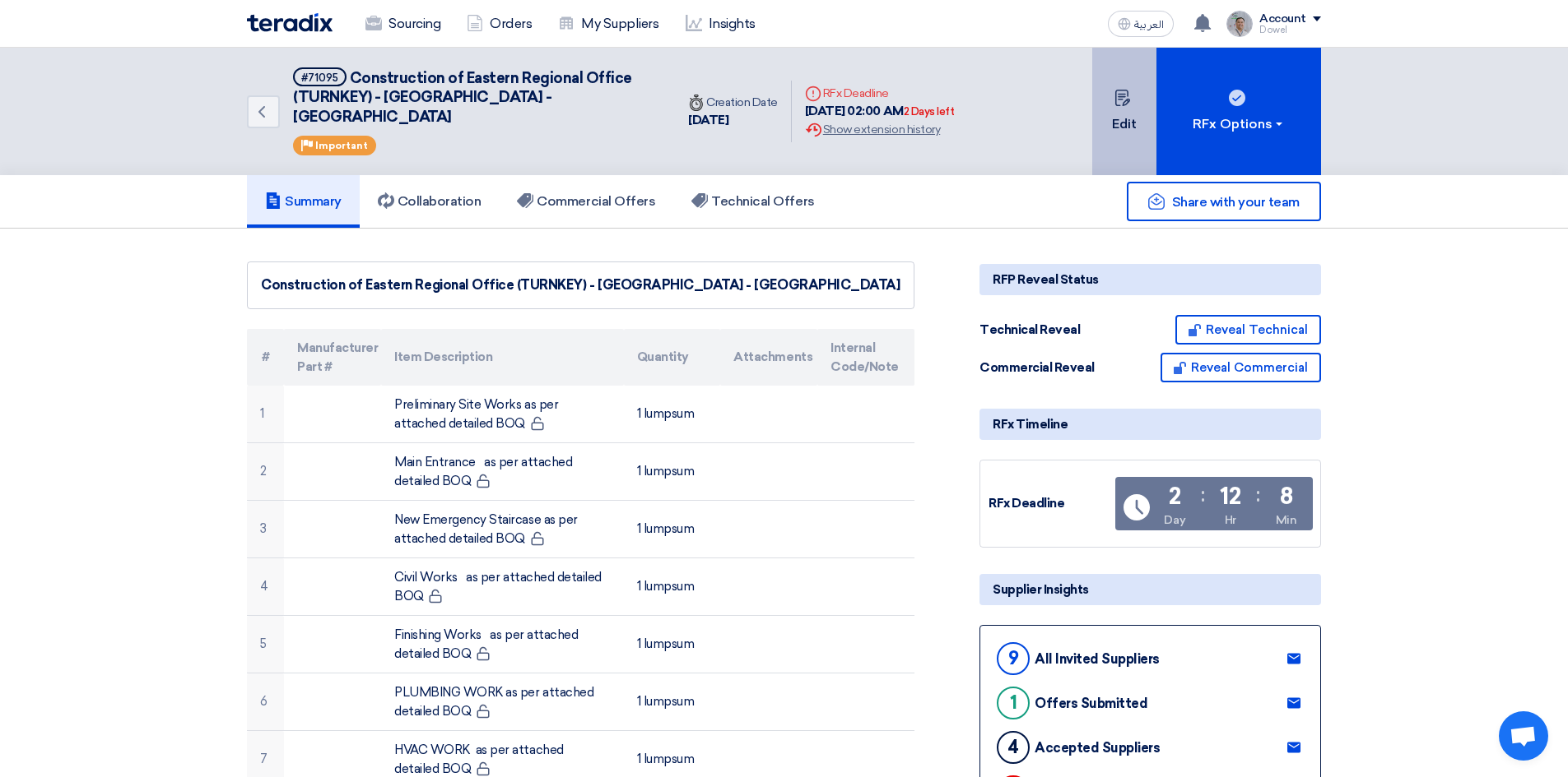
click at [1125, 112] on button "Edit" at bounding box center [1124, 111] width 65 height 127
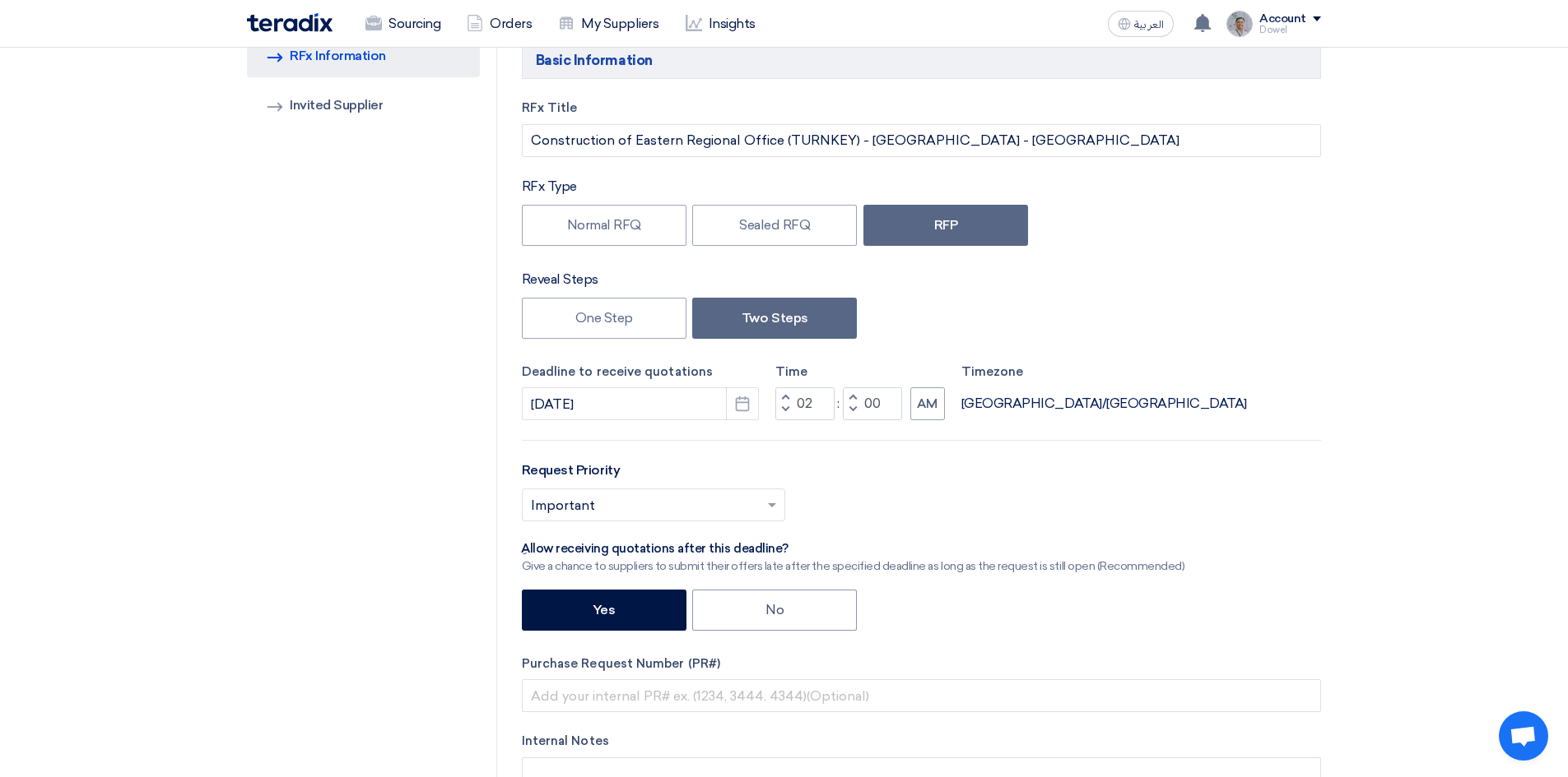
scroll to position [329, 0]
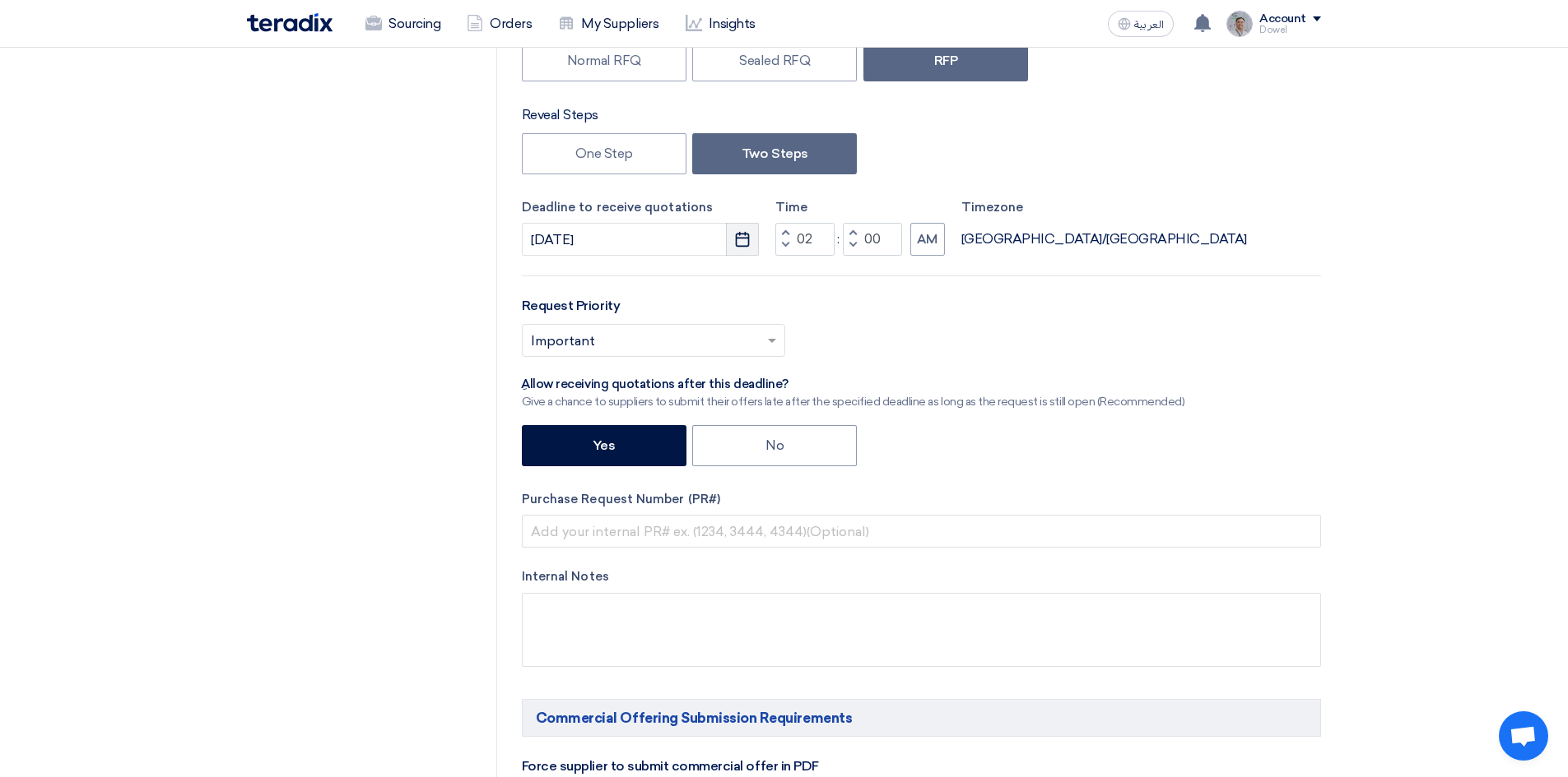
click at [736, 234] on use "button" at bounding box center [742, 239] width 14 height 15
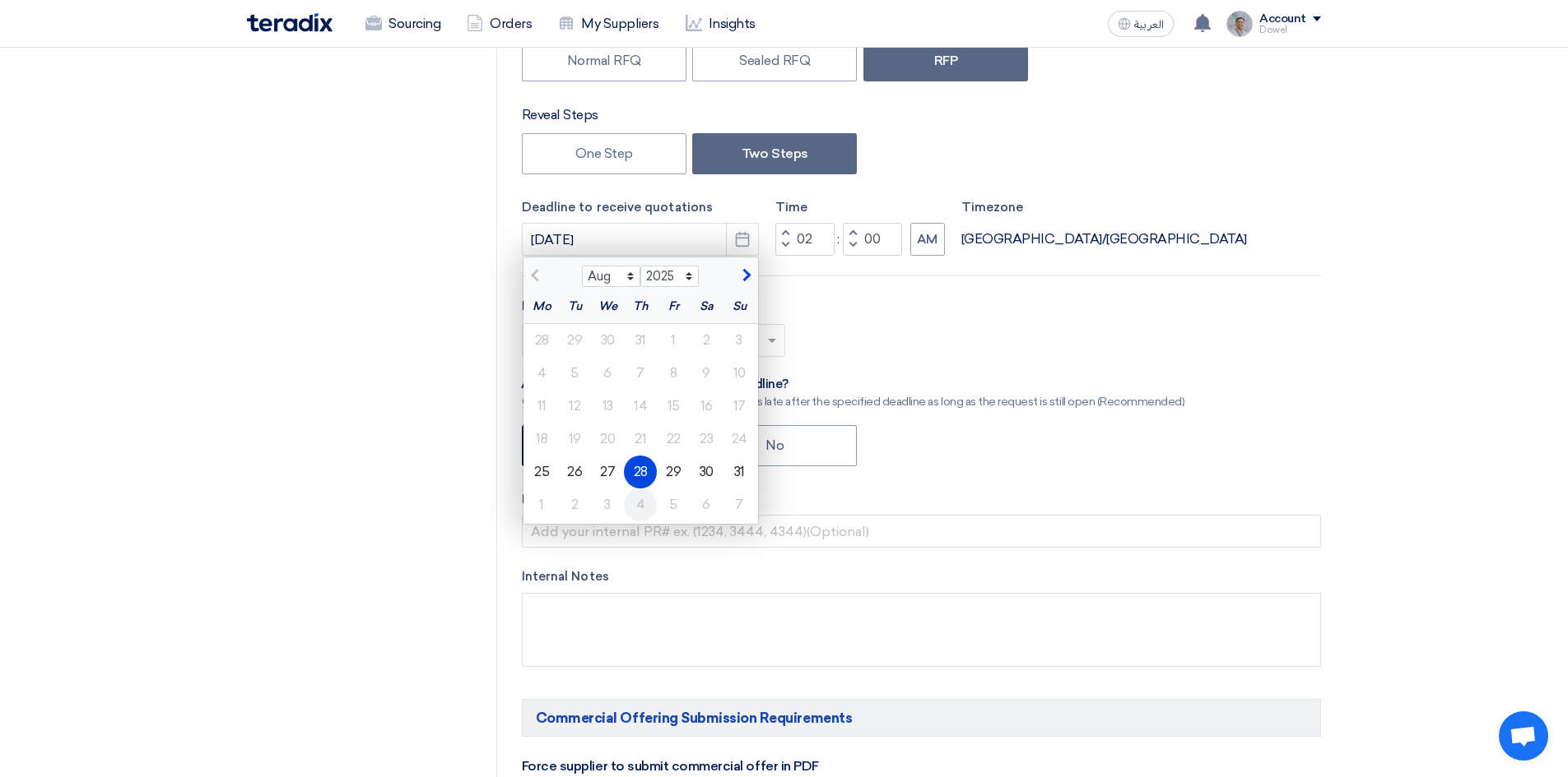
click at [640, 502] on div "4" at bounding box center [640, 505] width 33 height 33
type input "[DATE]"
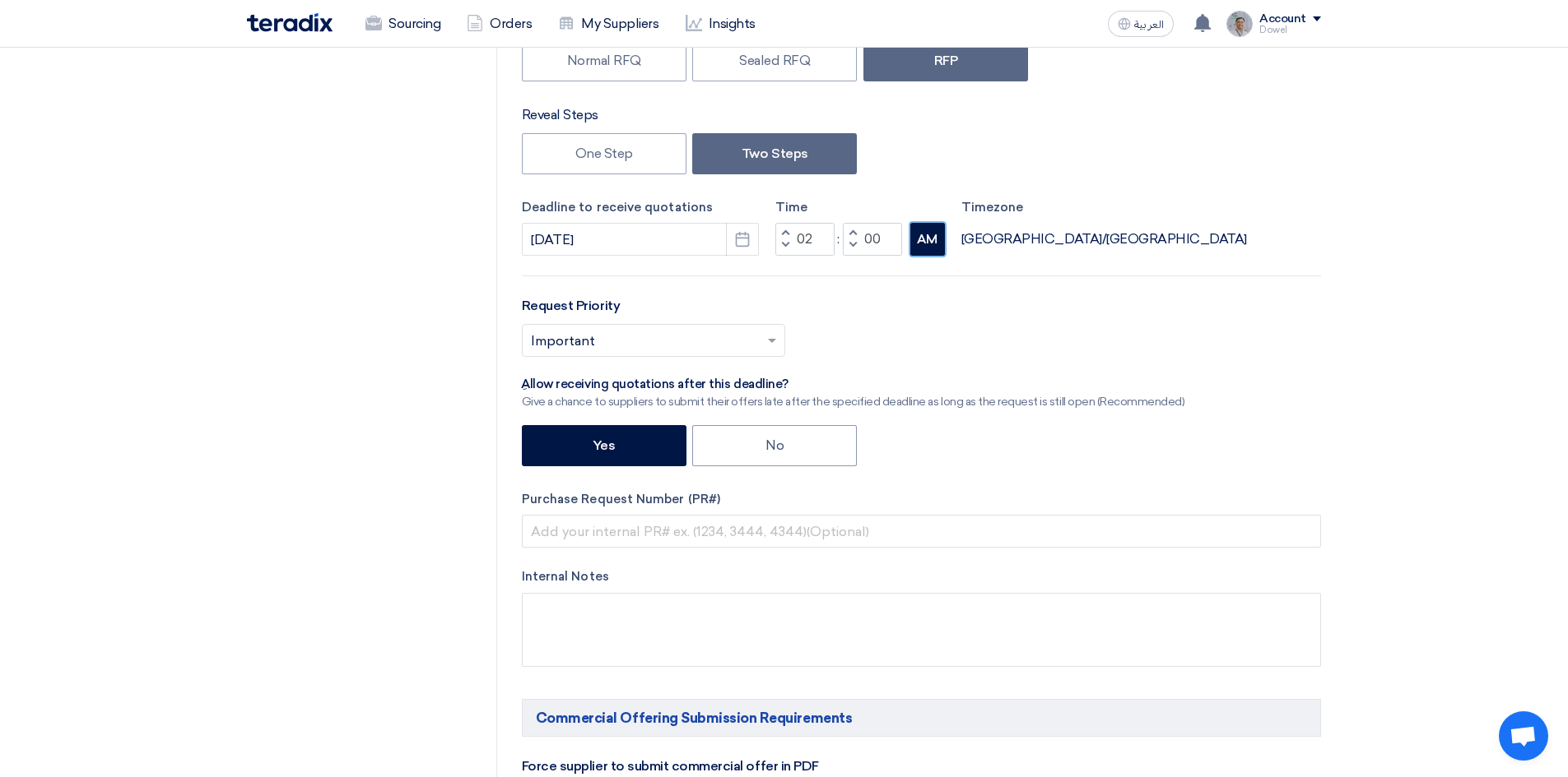
click at [933, 239] on button "AM" at bounding box center [927, 238] width 35 height 33
click at [905, 315] on div "Request Priority Select priority... × Important ×" at bounding box center [922, 333] width 799 height 74
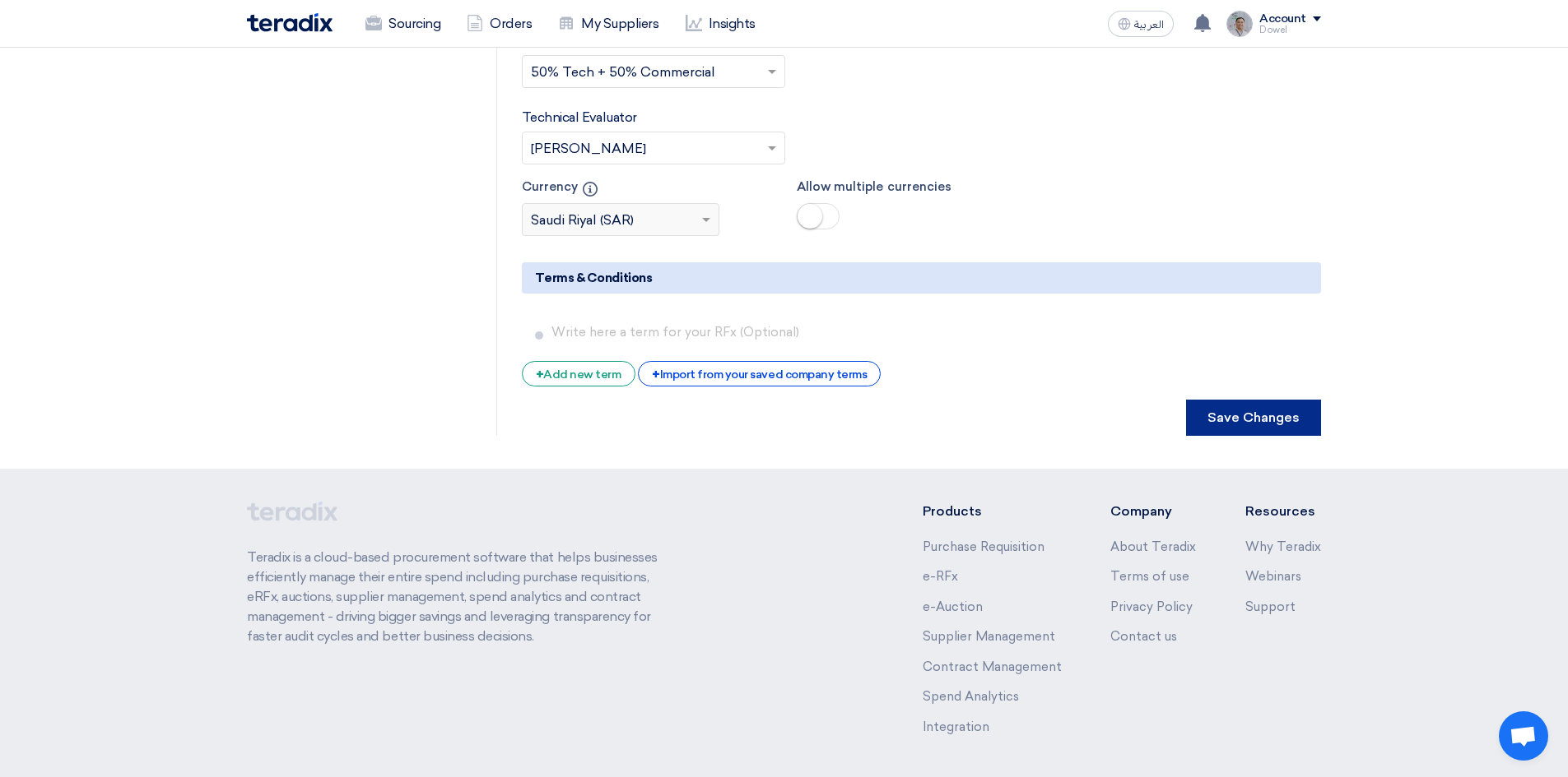
scroll to position [3628, 0]
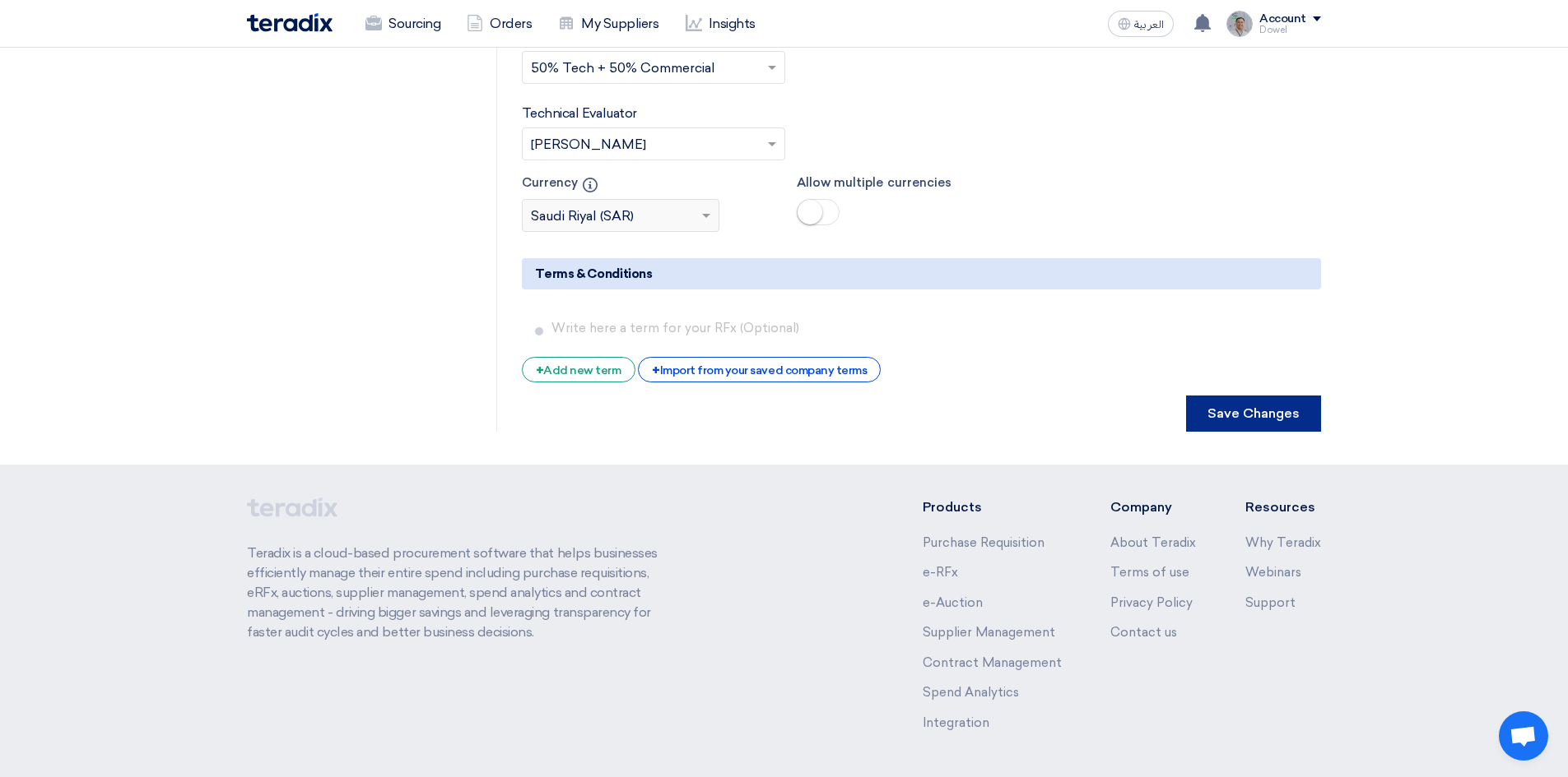
click at [1253, 396] on button "Save Changes" at bounding box center [1254, 413] width 135 height 36
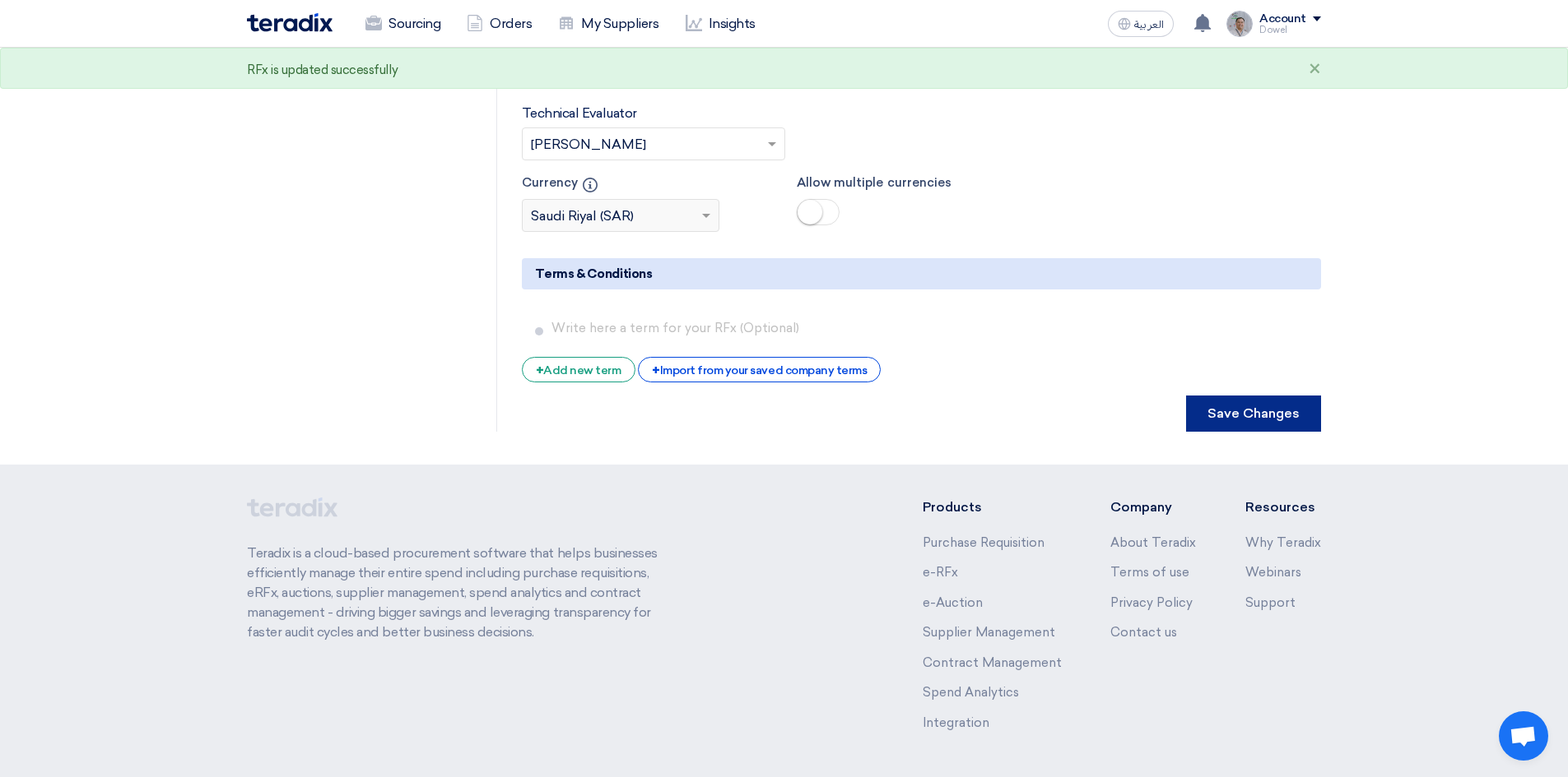
scroll to position [0, 0]
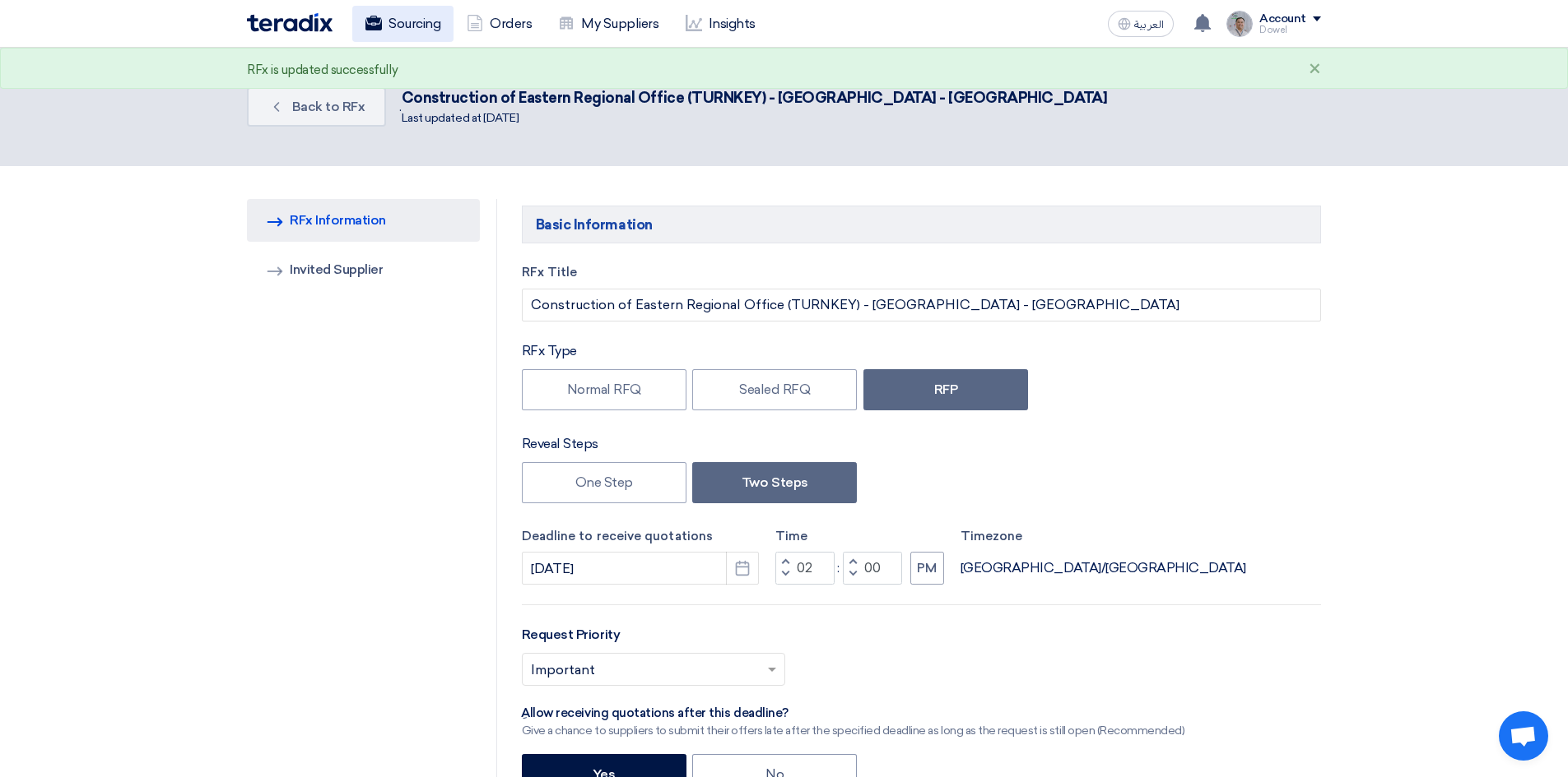
click at [384, 29] on link "Sourcing" at bounding box center [403, 23] width 101 height 36
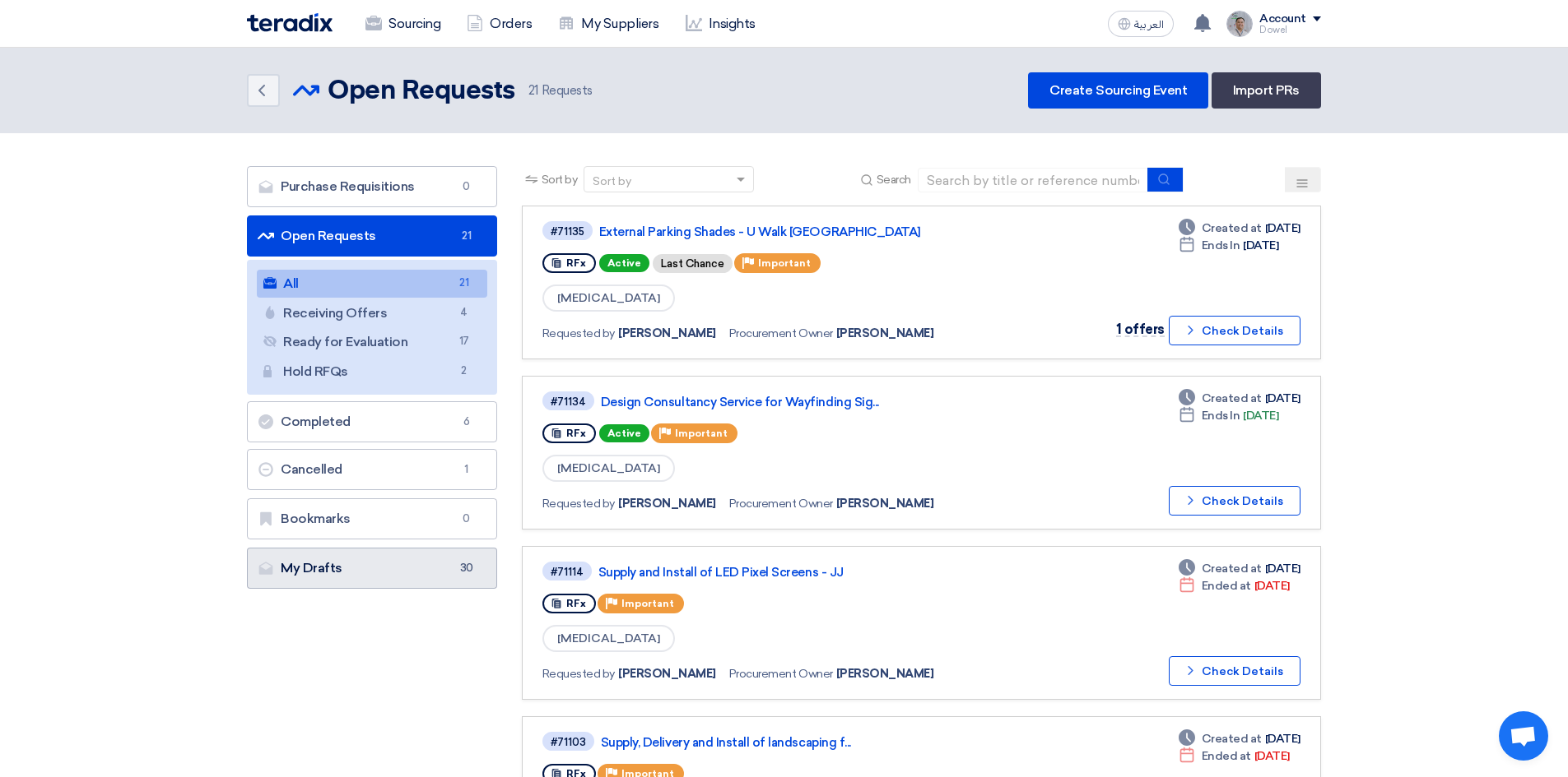
click at [345, 570] on link "My Drafts My Drafts 30" at bounding box center [371, 568] width 250 height 41
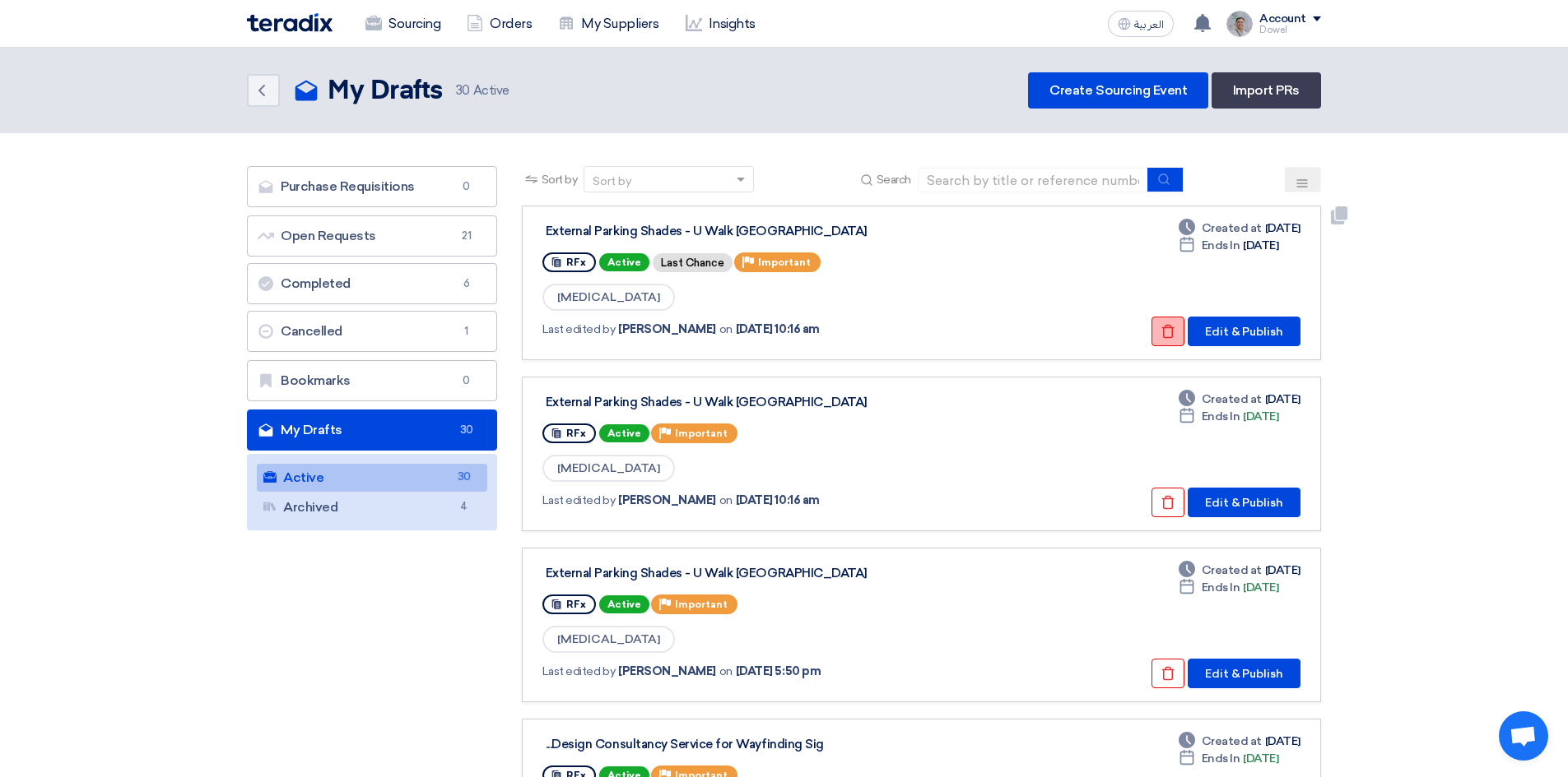
click at [1165, 332] on icon "Check details" at bounding box center [1168, 332] width 15 height 15
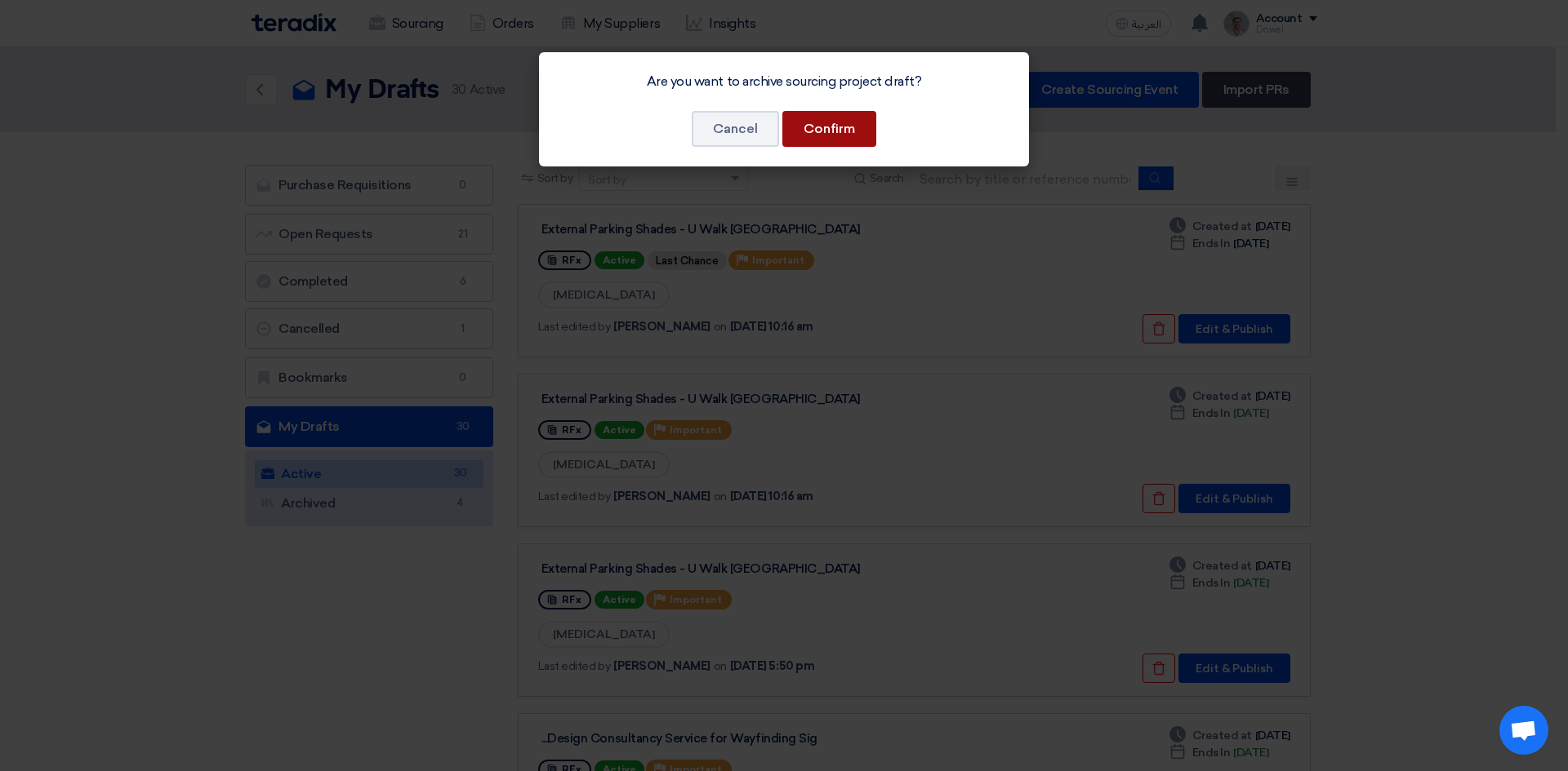
click at [832, 136] on button "Confirm" at bounding box center [829, 129] width 94 height 36
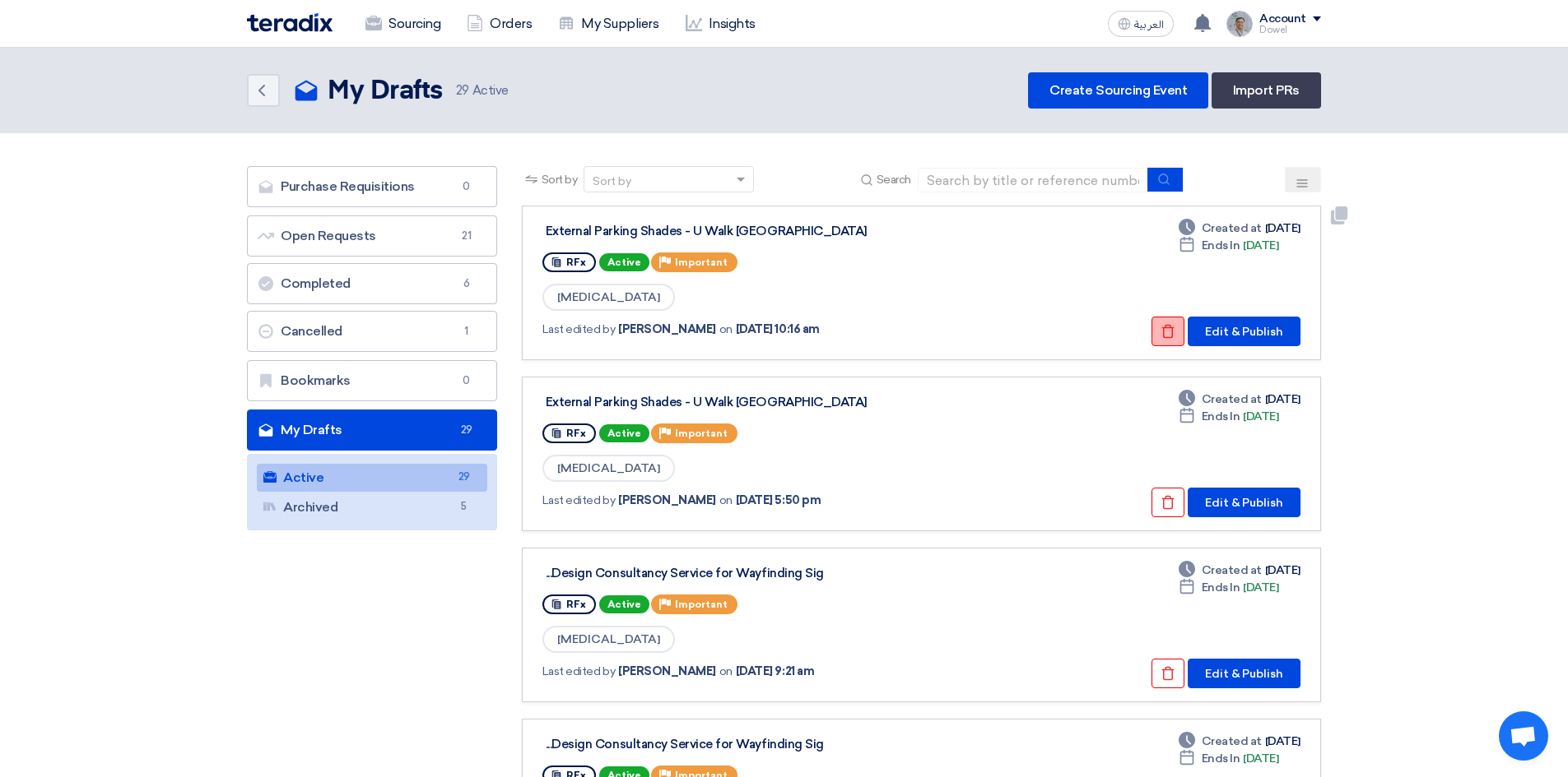
click at [1163, 335] on icon "Check details" at bounding box center [1168, 332] width 15 height 15
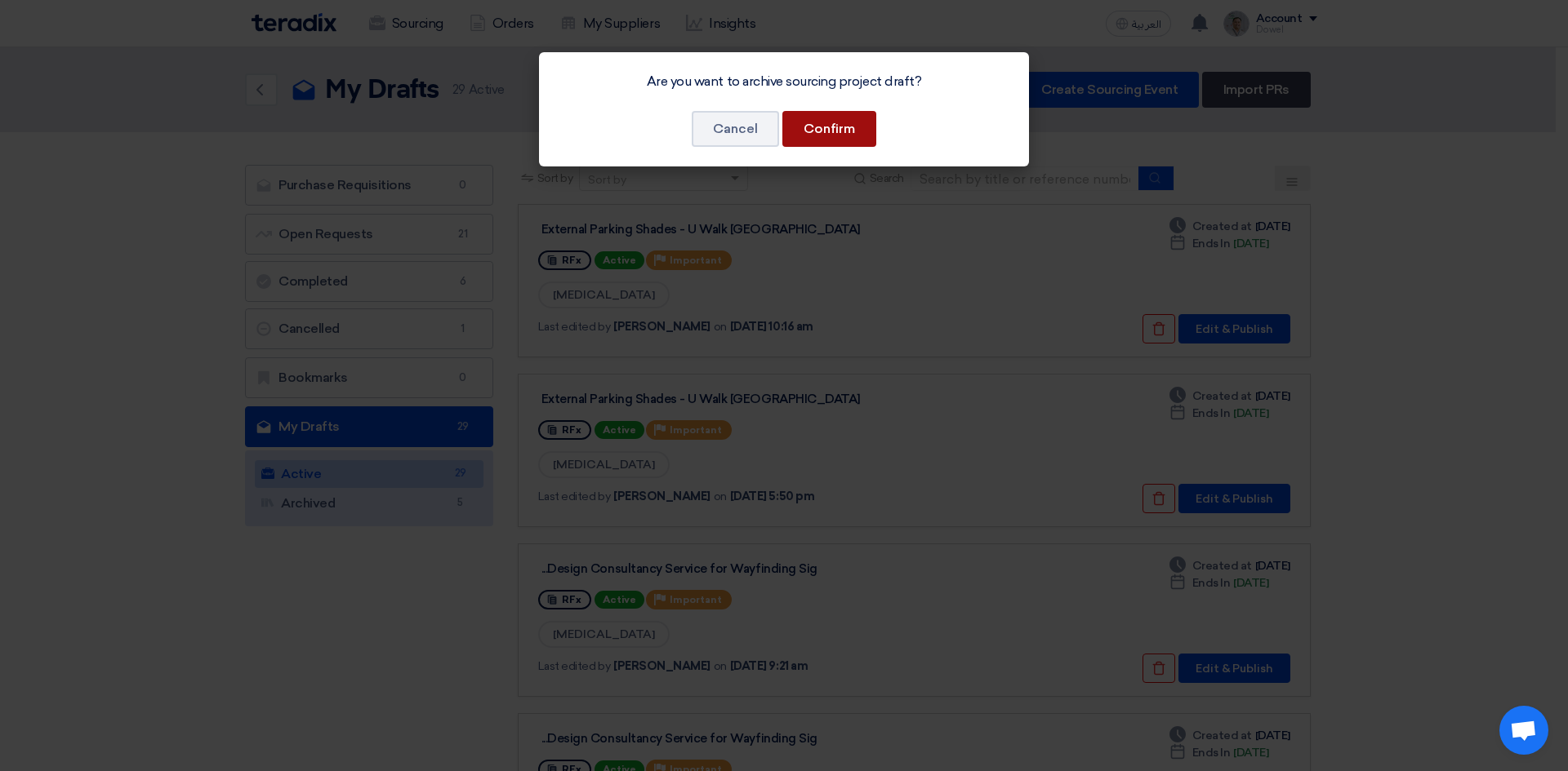
click at [848, 128] on button "Confirm" at bounding box center [829, 129] width 94 height 36
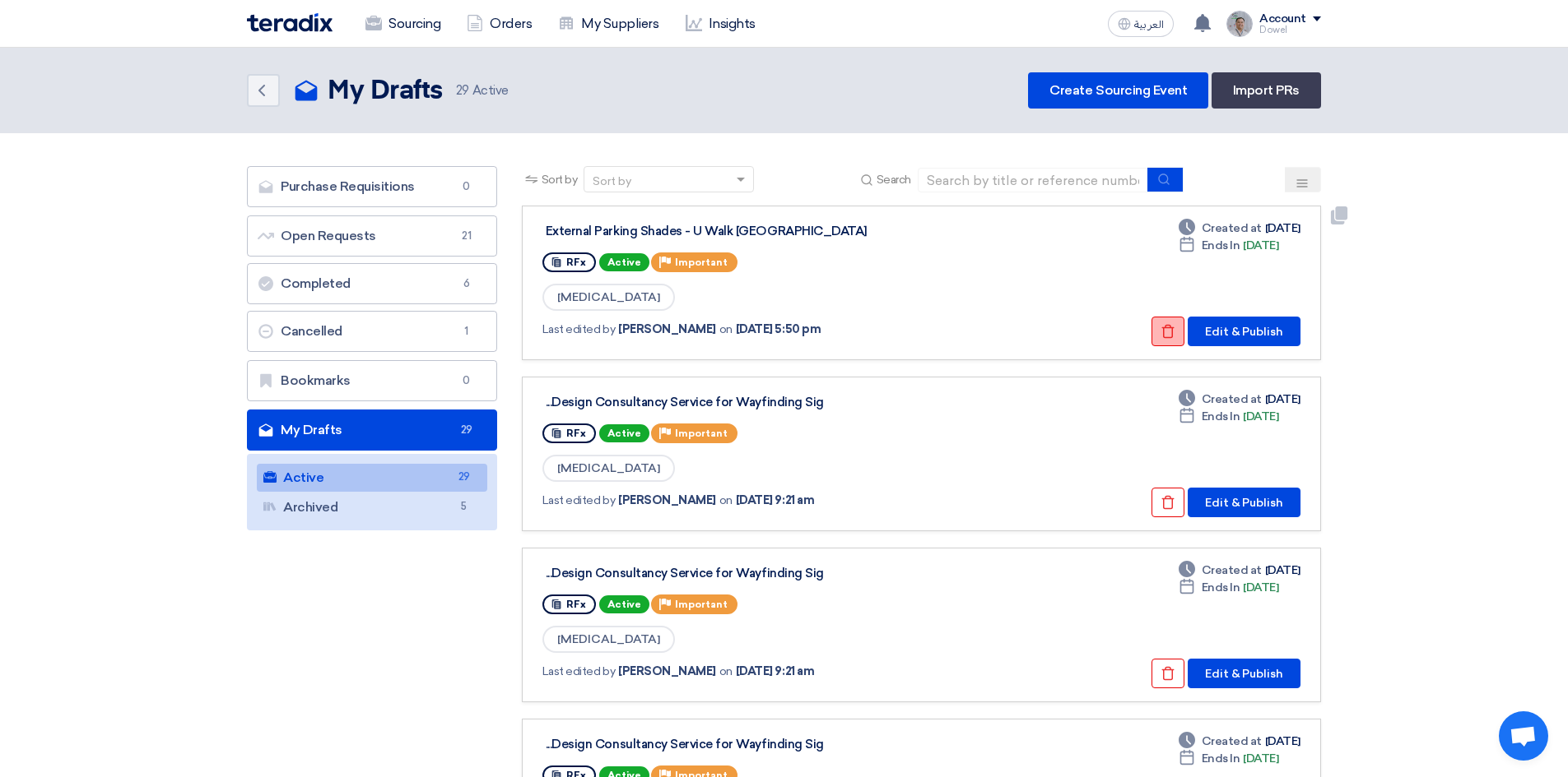
click at [1167, 332] on icon "Check details" at bounding box center [1168, 332] width 15 height 15
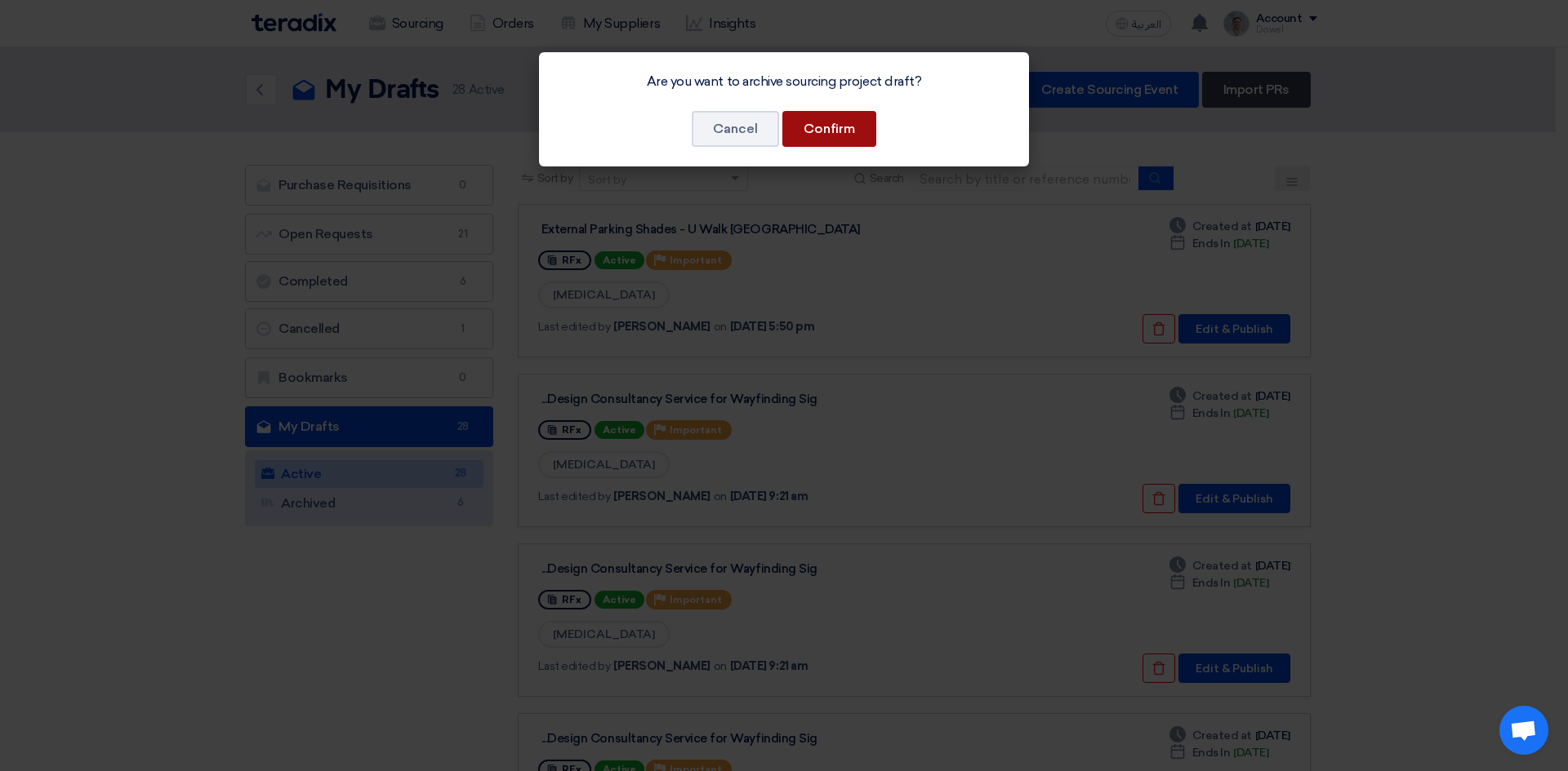
click at [859, 127] on button "Confirm" at bounding box center [829, 129] width 94 height 36
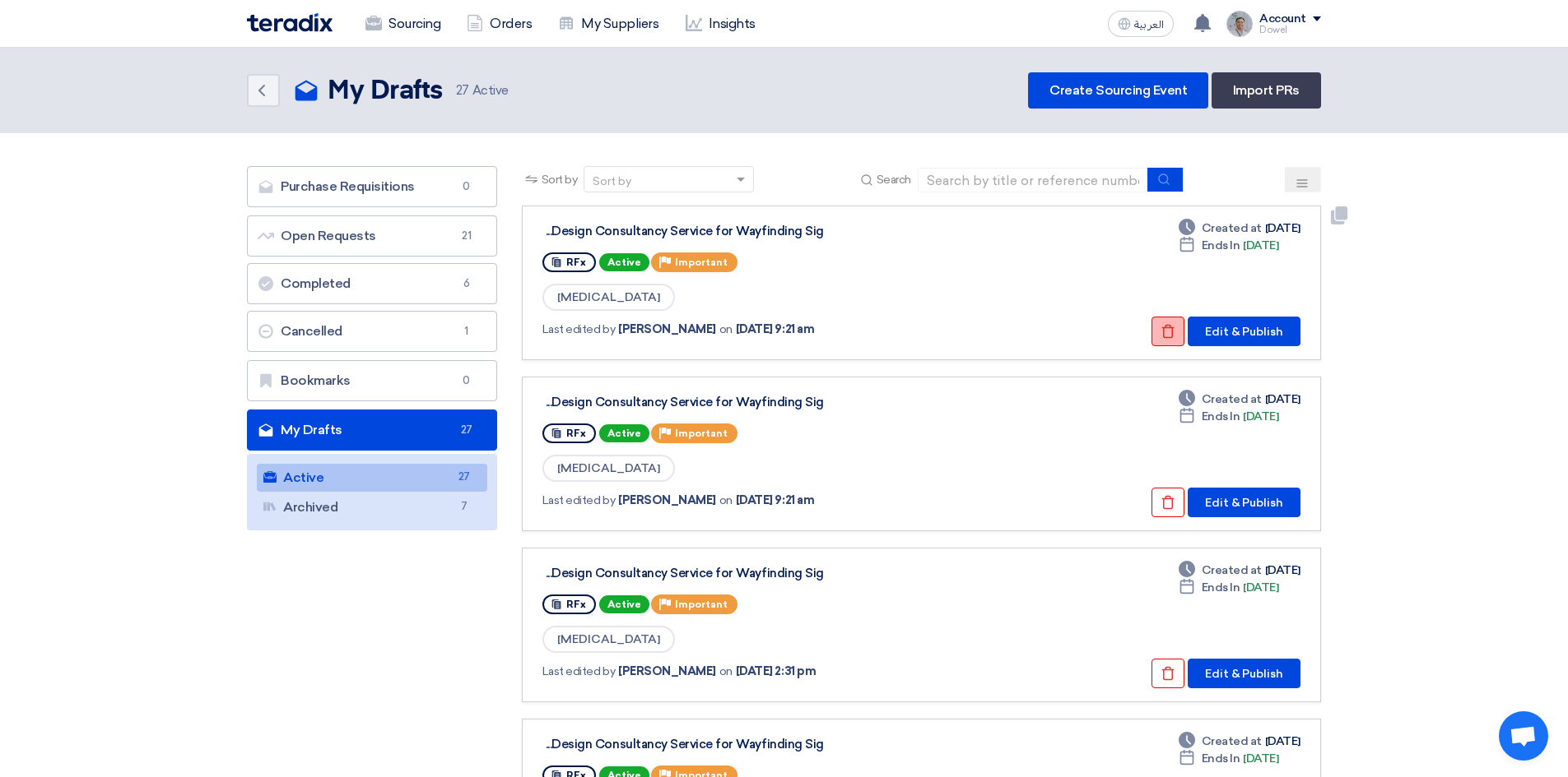
click at [1157, 328] on button "Check details" at bounding box center [1168, 332] width 33 height 30
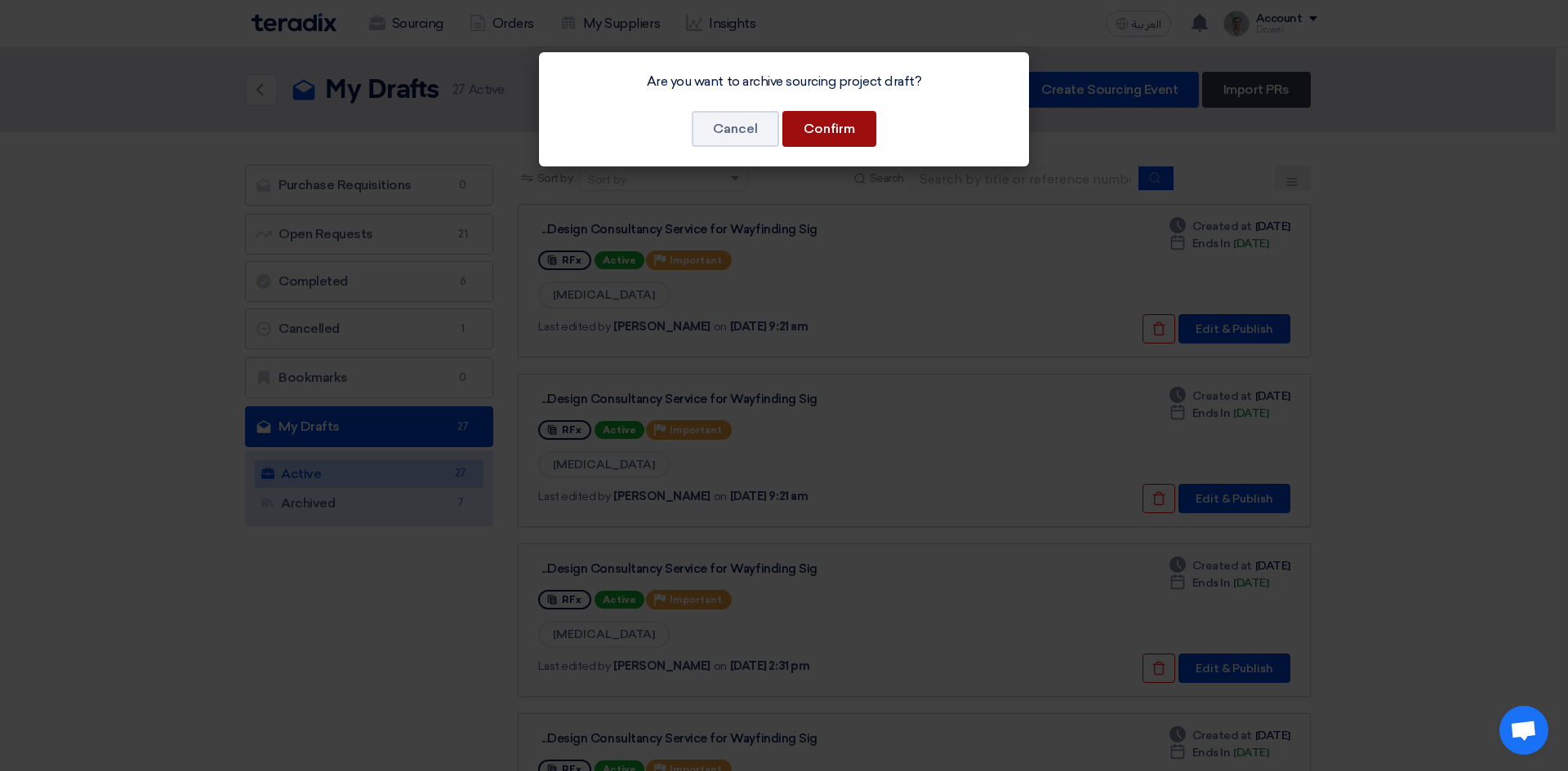
click at [830, 135] on button "Confirm" at bounding box center [829, 129] width 94 height 36
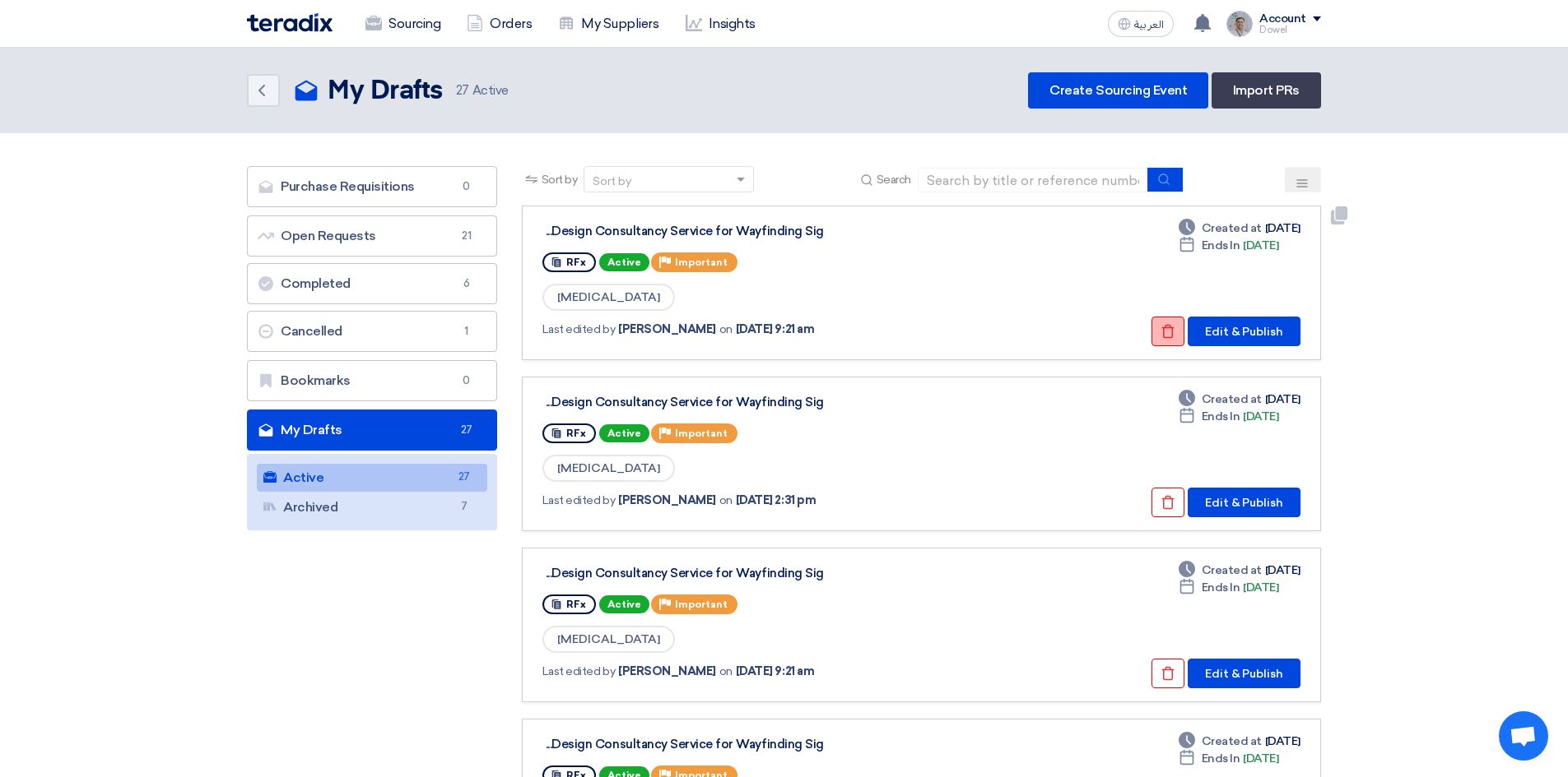
click at [1160, 332] on button "Check details" at bounding box center [1168, 332] width 33 height 30
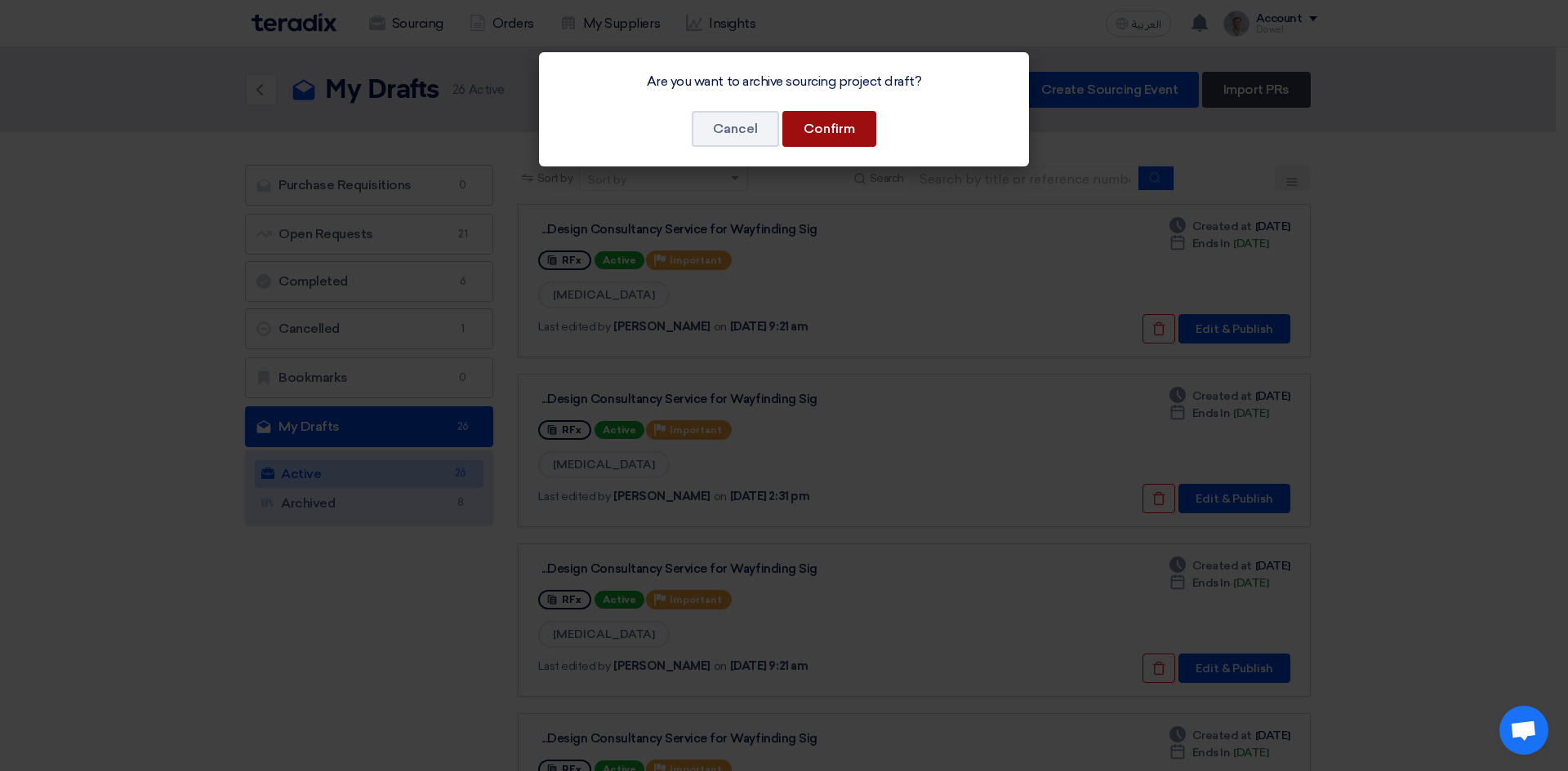
click at [841, 131] on button "Confirm" at bounding box center [829, 129] width 94 height 36
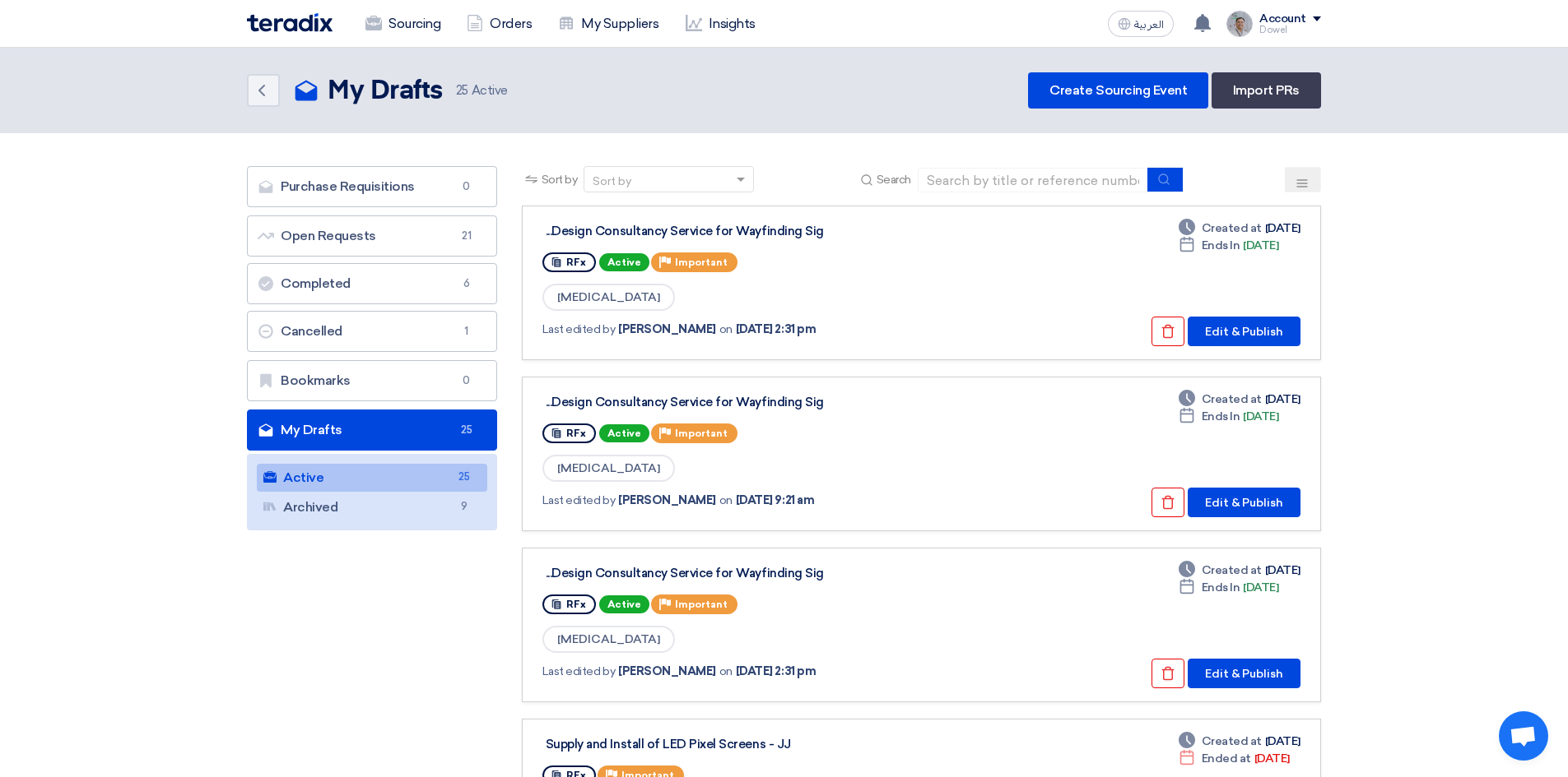
click at [1306, 187] on use at bounding box center [1301, 183] width 10 height 7
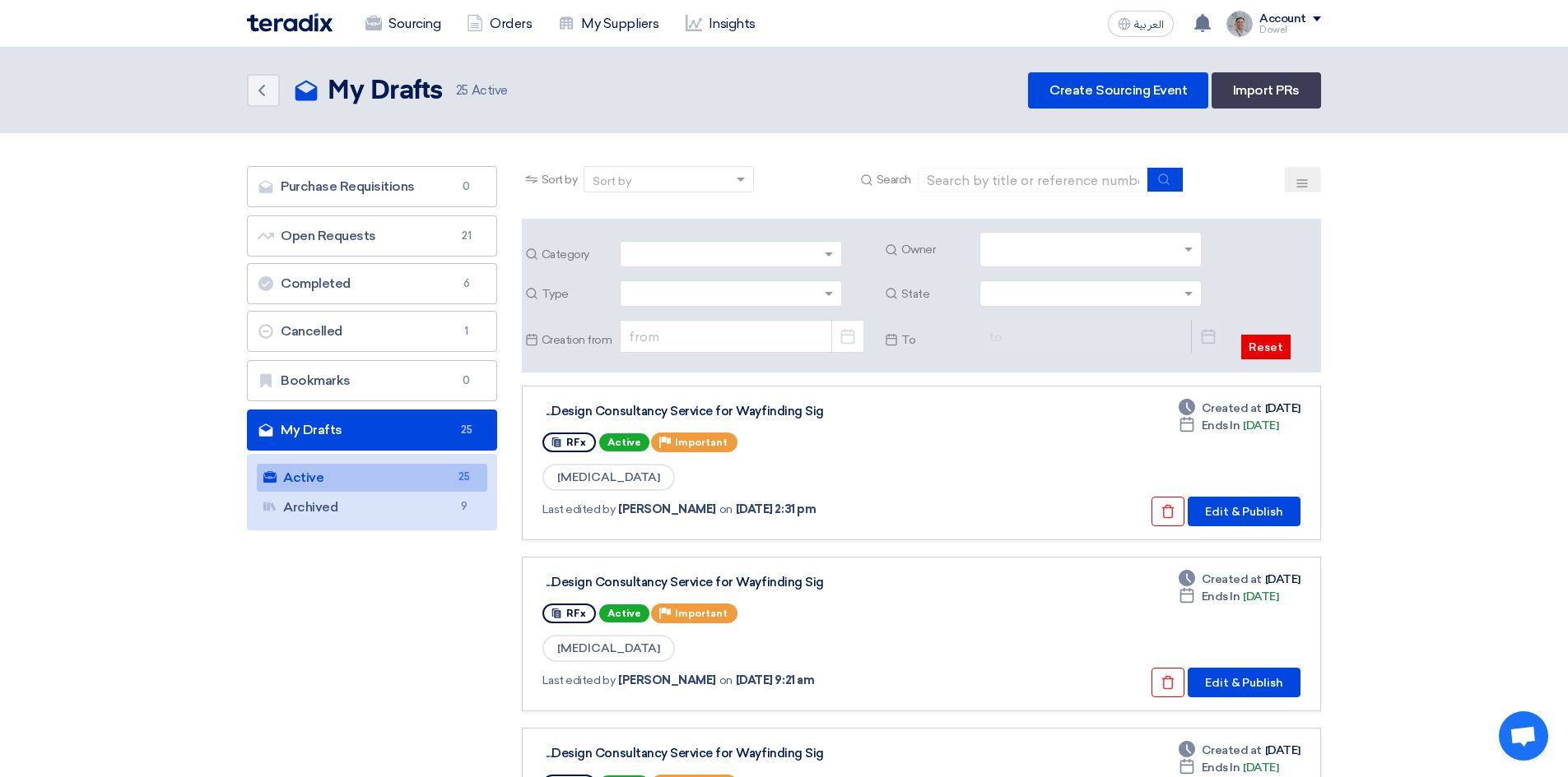
click at [1304, 189] on icon at bounding box center [1302, 183] width 13 height 13
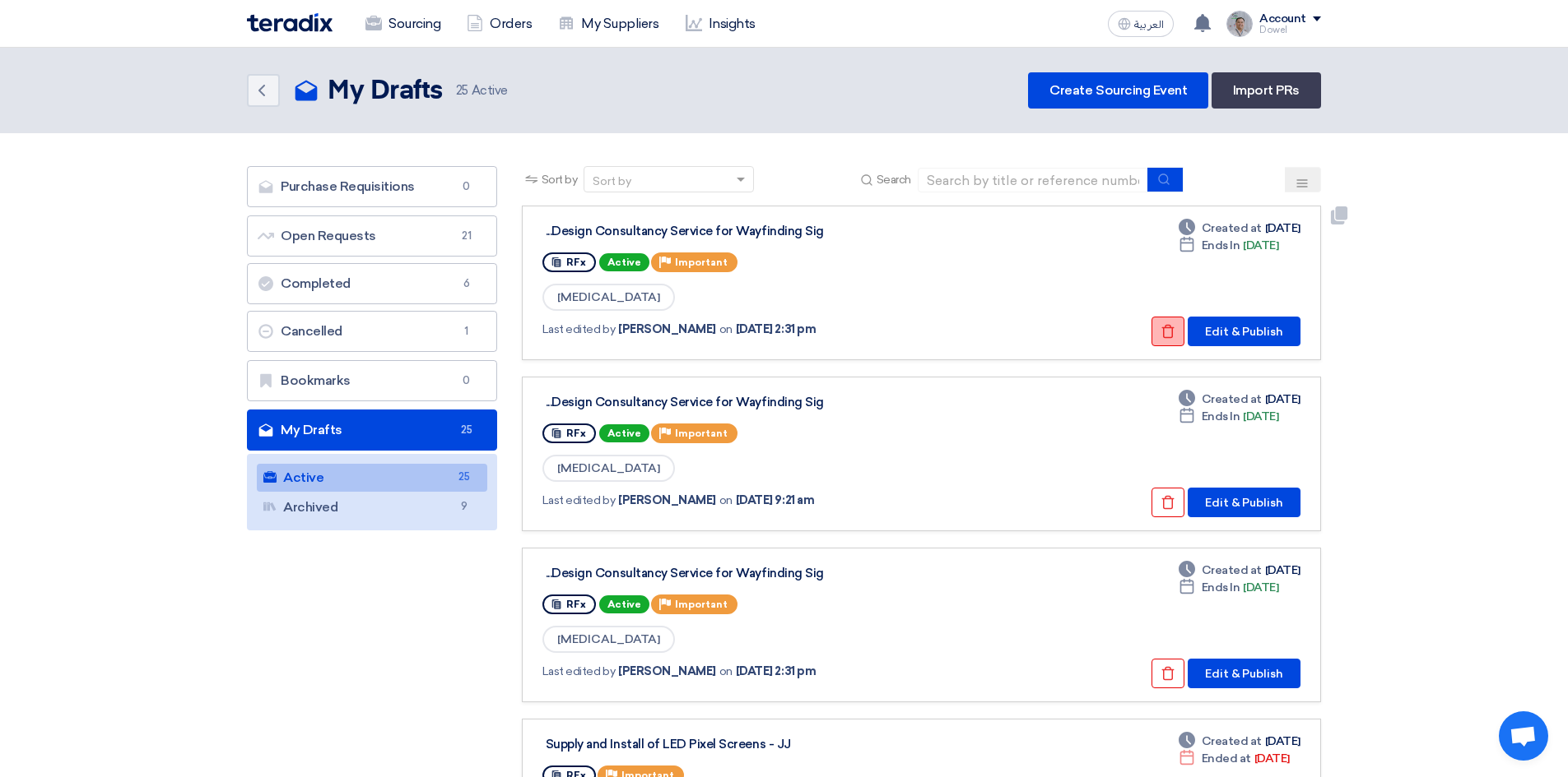
click at [1164, 329] on icon "Check details" at bounding box center [1168, 332] width 15 height 15
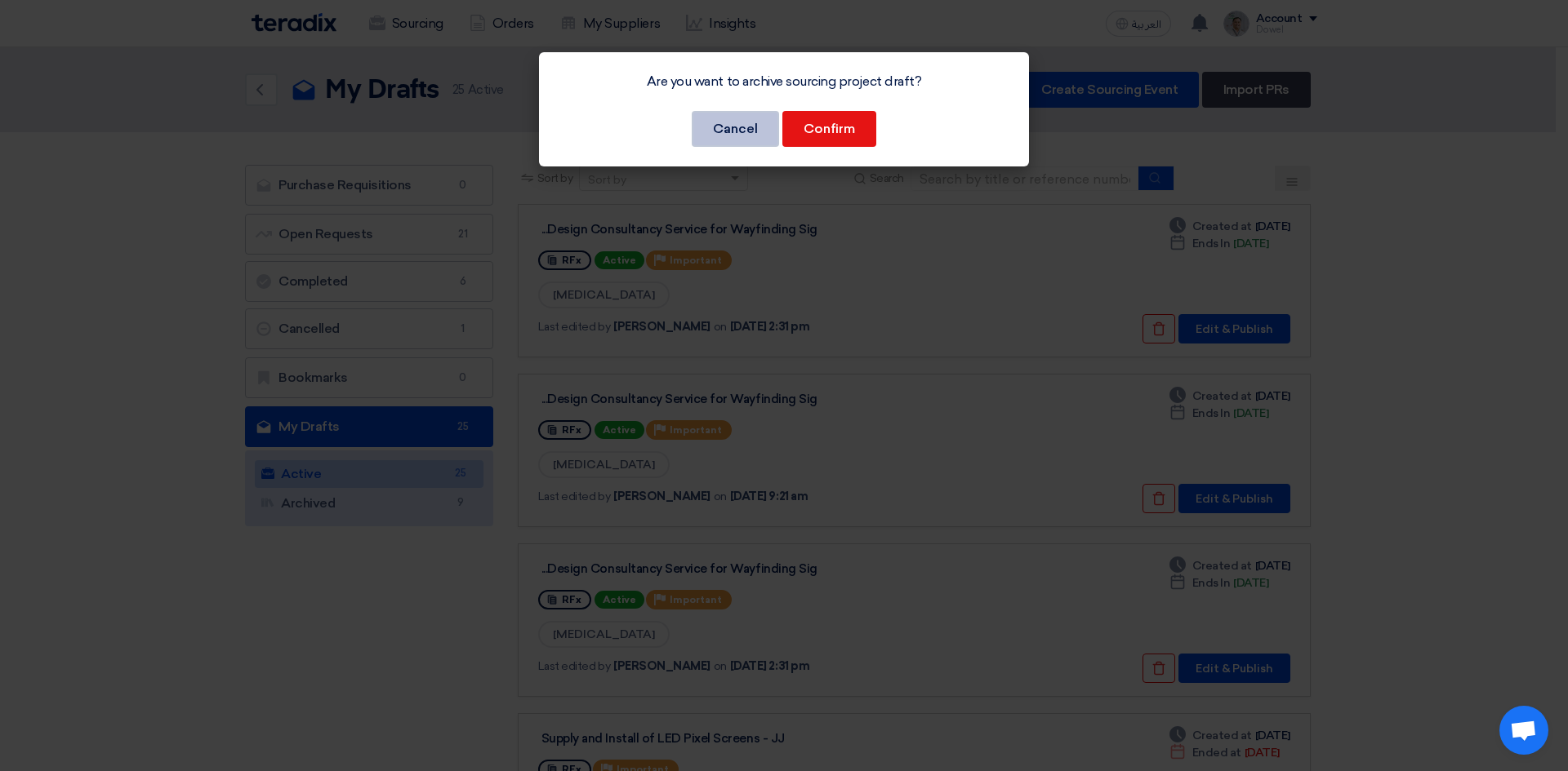
click at [741, 128] on button "Cancel" at bounding box center [735, 129] width 87 height 36
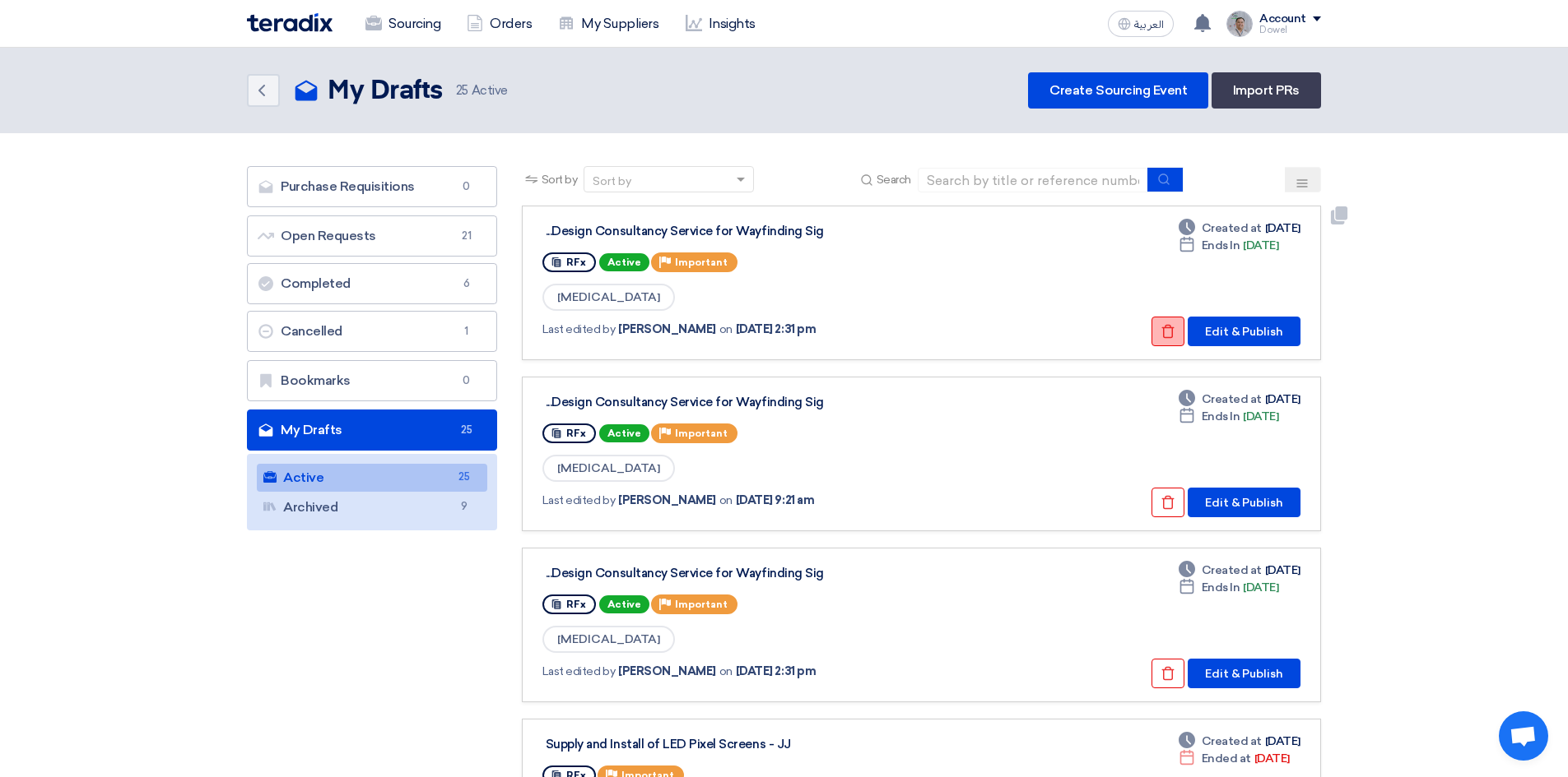
click at [1169, 334] on icon "Check details" at bounding box center [1168, 332] width 15 height 15
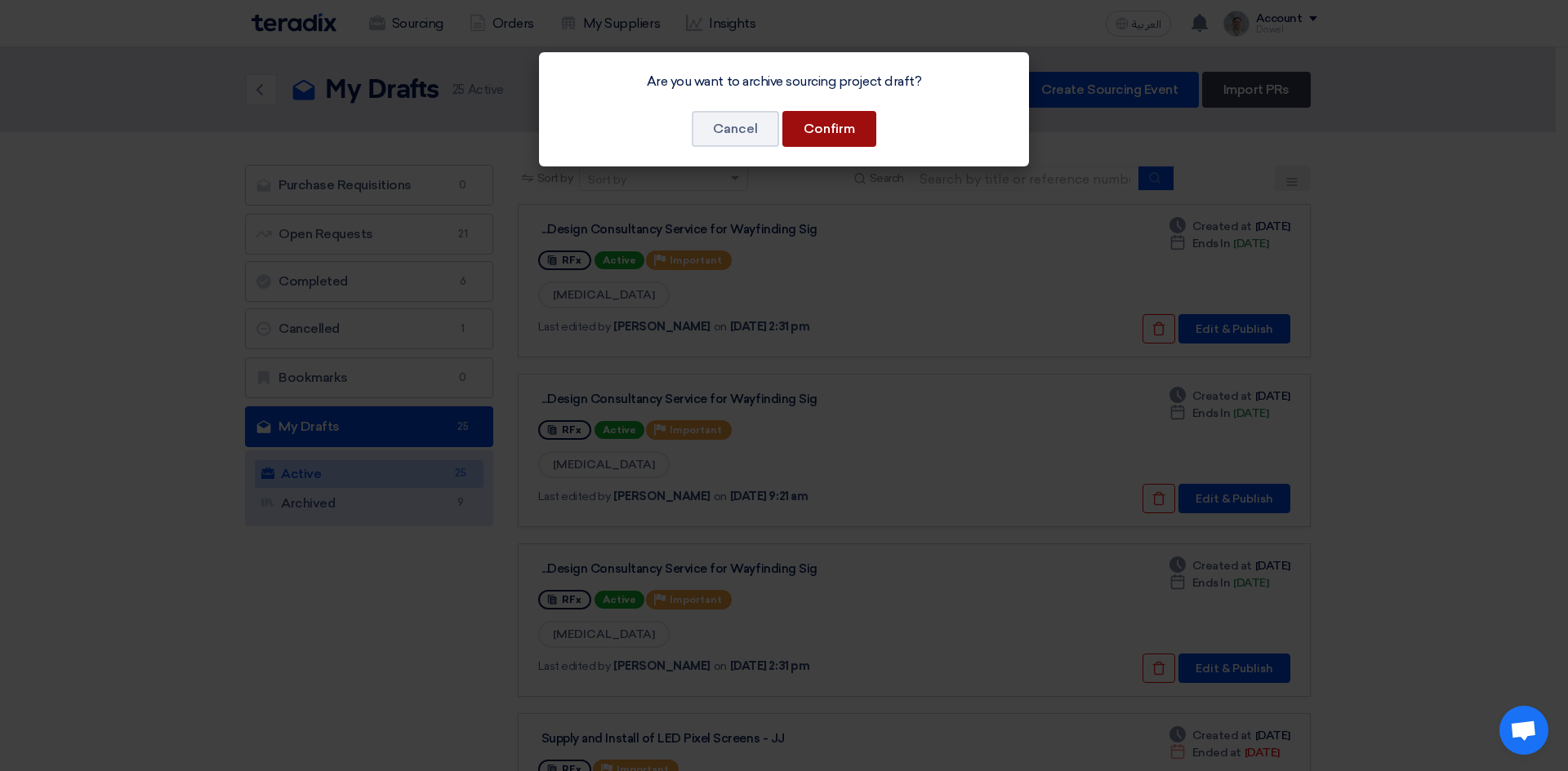
click at [842, 125] on button "Confirm" at bounding box center [829, 129] width 94 height 36
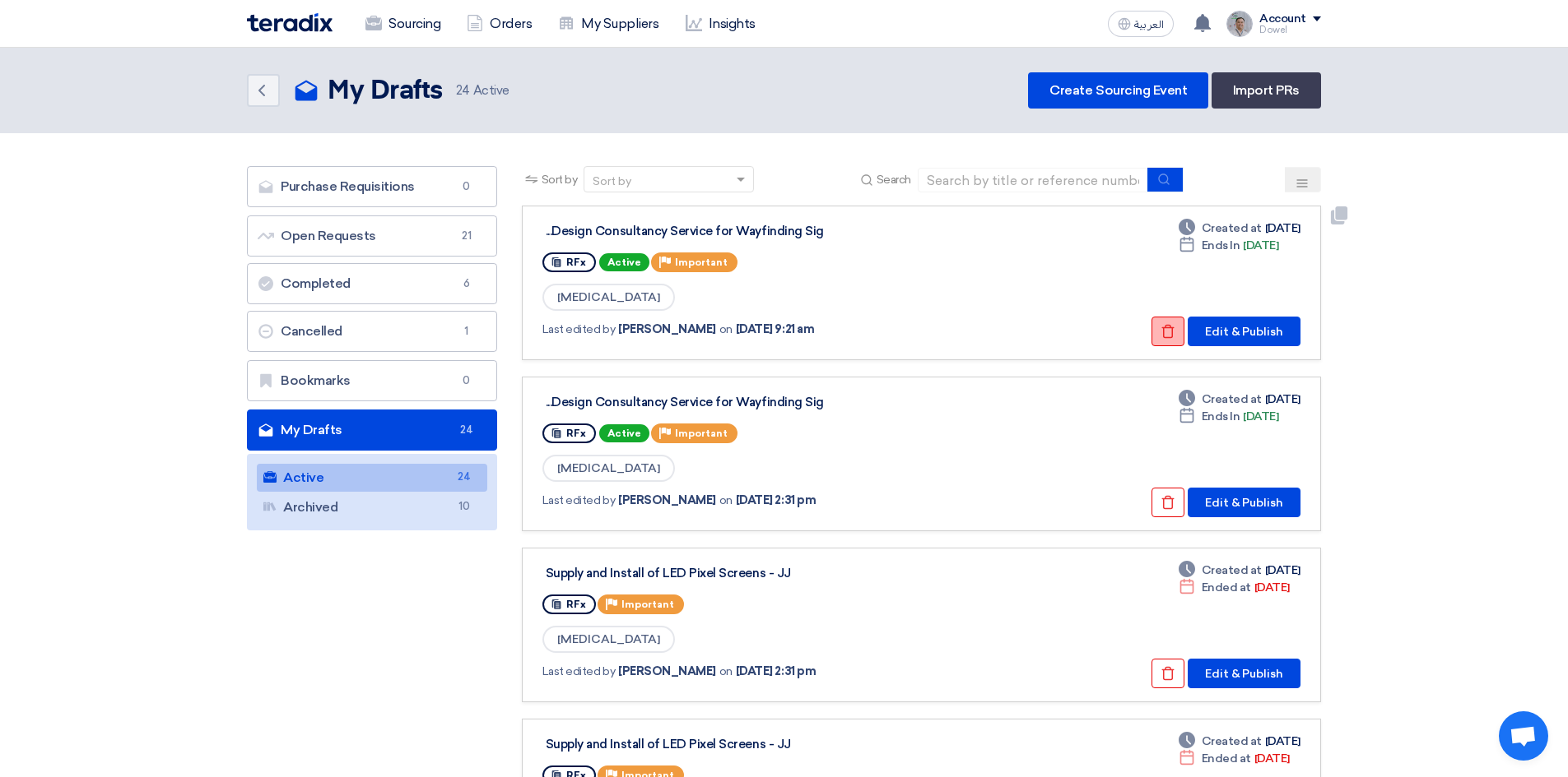
click at [1163, 326] on icon "Check details" at bounding box center [1168, 332] width 15 height 15
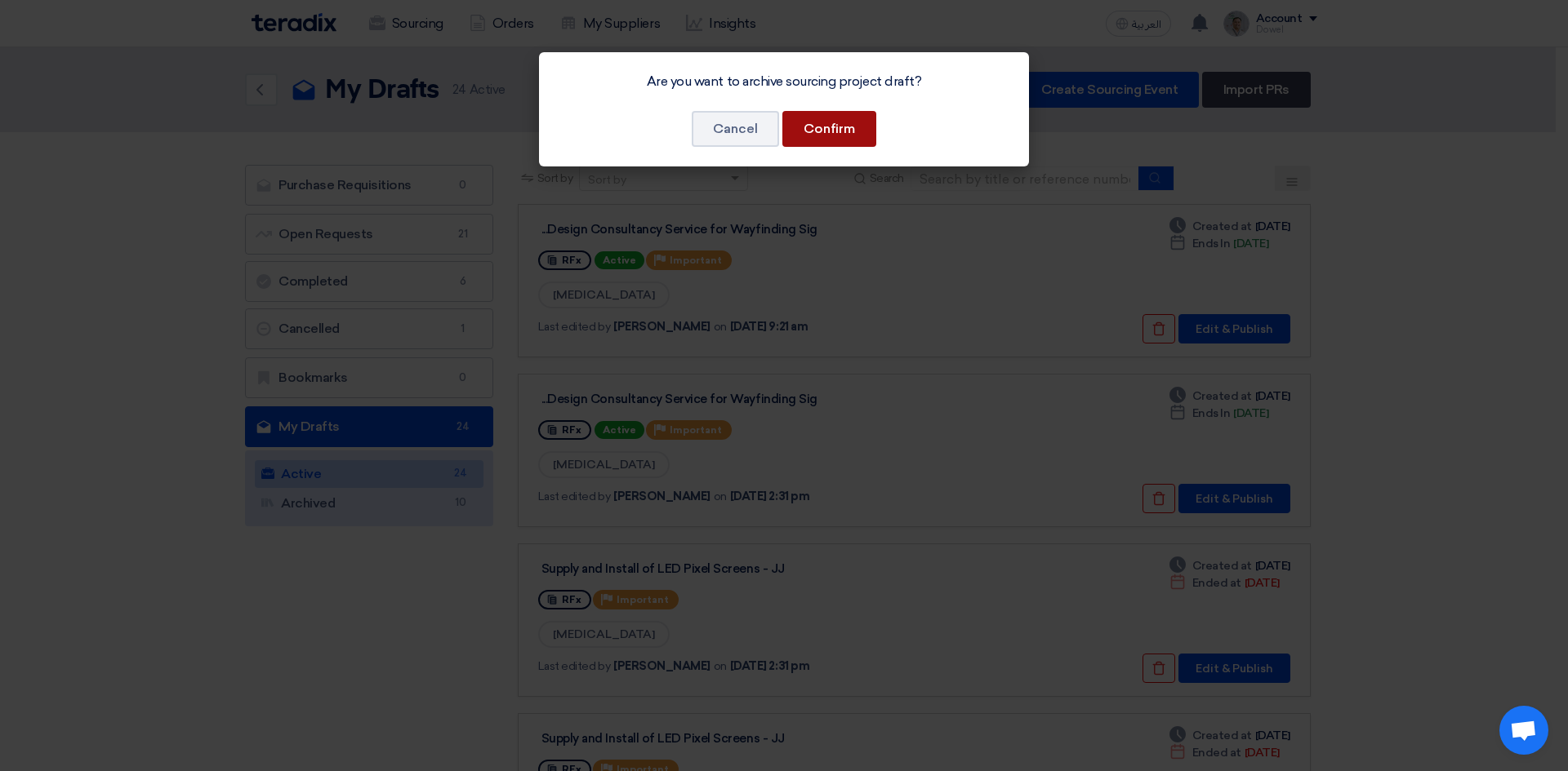
click at [829, 126] on button "Confirm" at bounding box center [829, 129] width 94 height 36
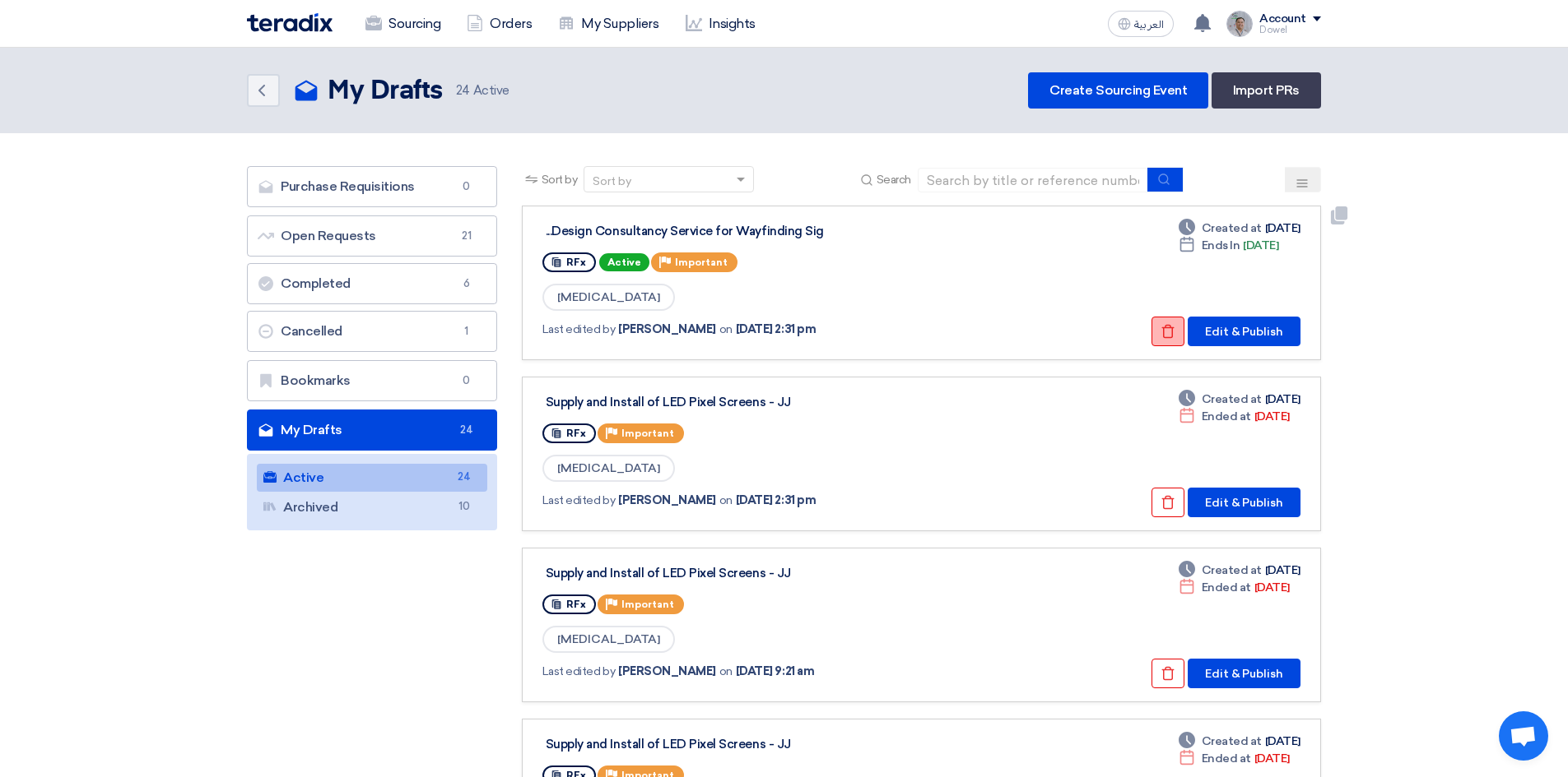
click at [1159, 327] on button "Check details" at bounding box center [1168, 332] width 33 height 30
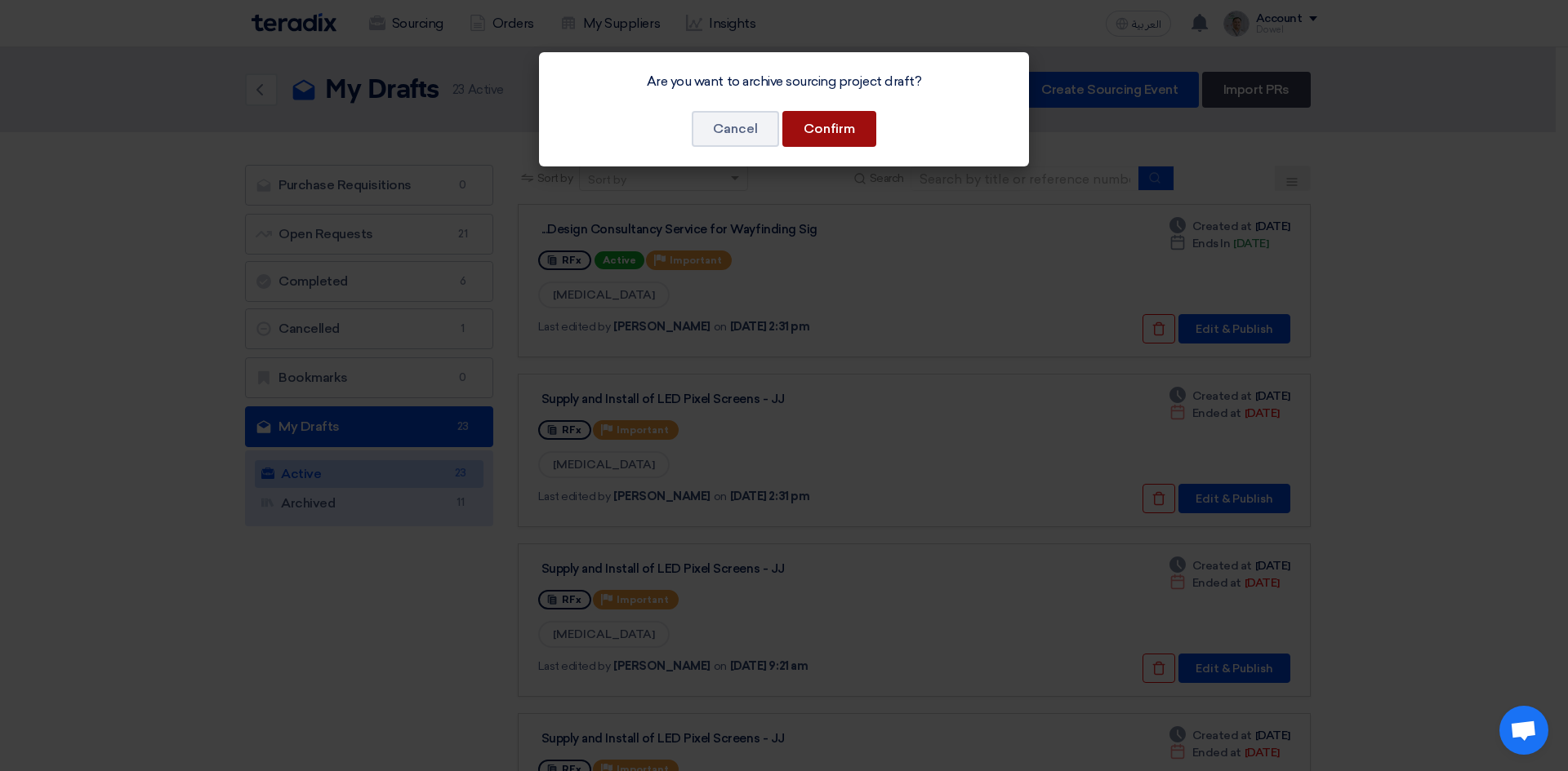
click at [852, 125] on button "Confirm" at bounding box center [829, 129] width 94 height 36
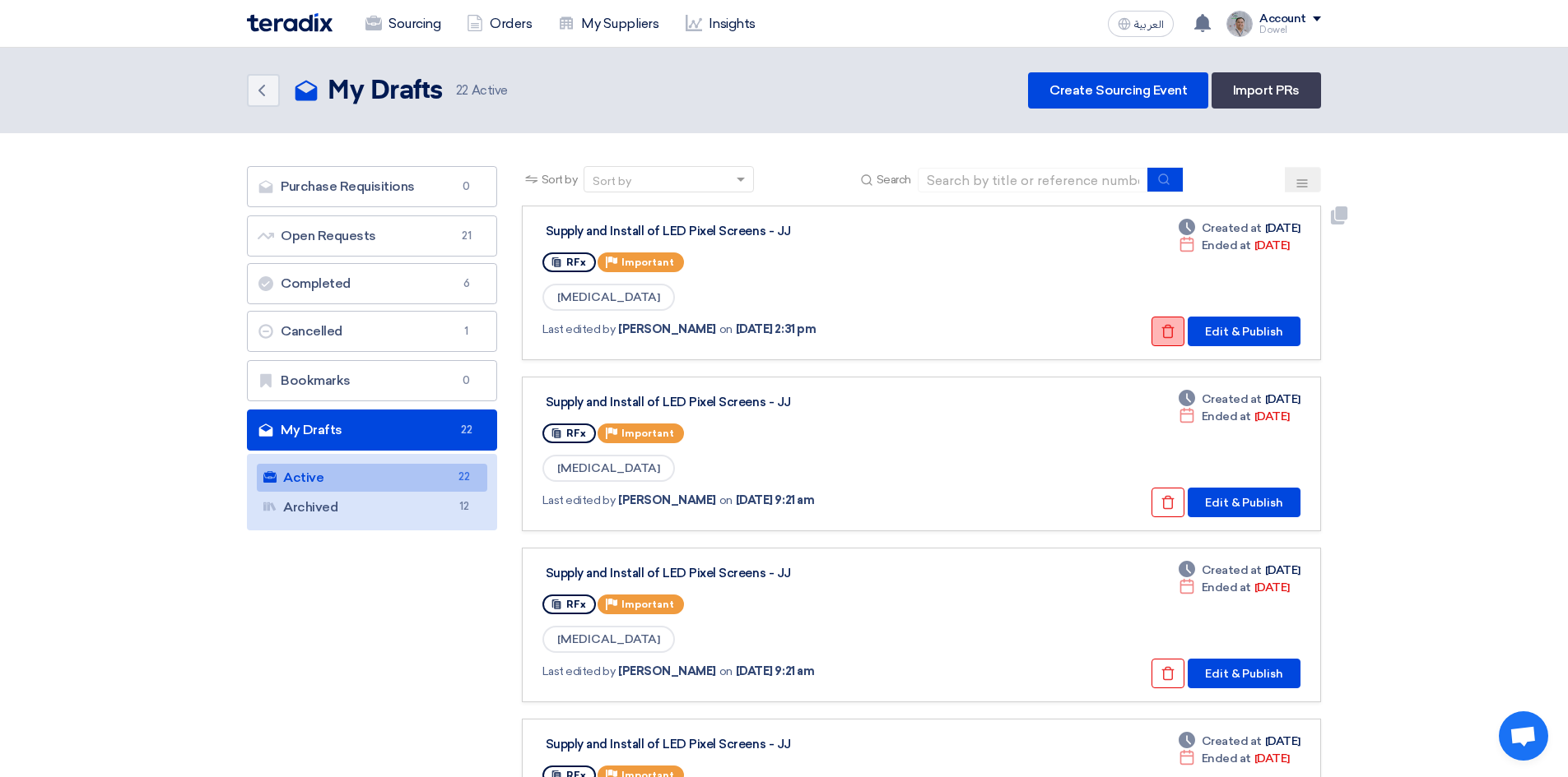
click at [1156, 340] on button "Check details" at bounding box center [1168, 332] width 33 height 30
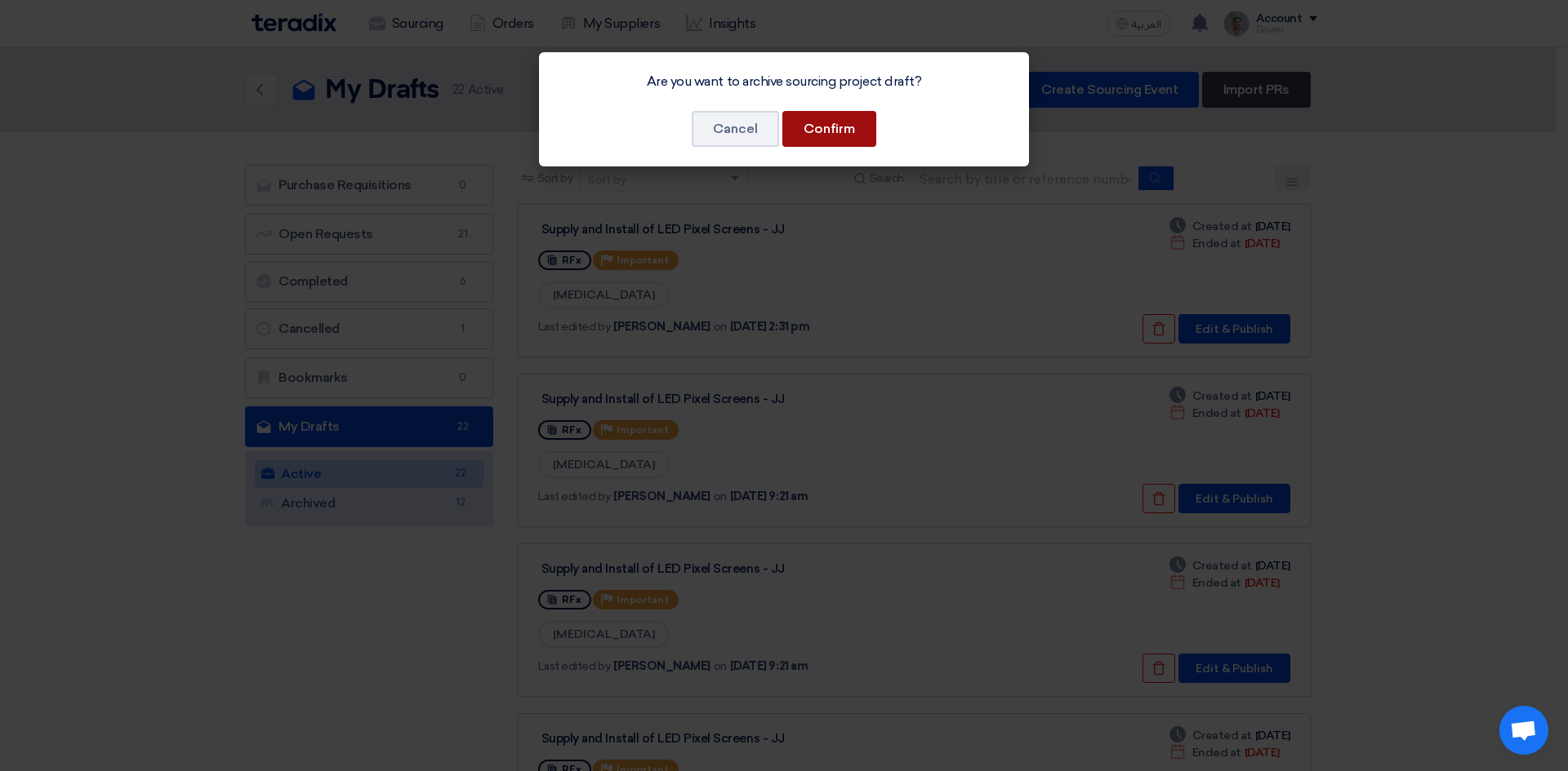
click at [869, 134] on button "Confirm" at bounding box center [829, 129] width 94 height 36
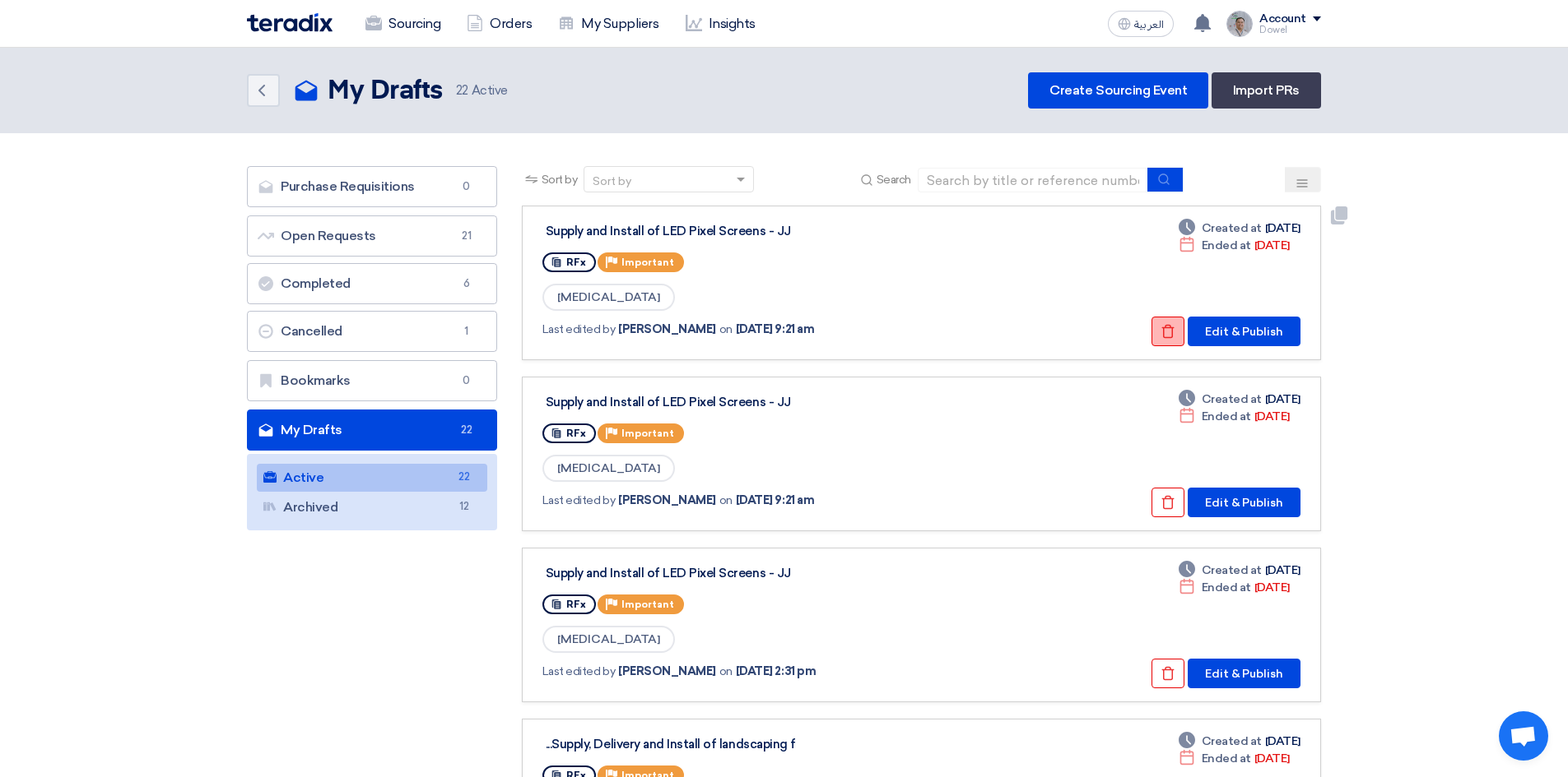
click at [1169, 327] on use at bounding box center [1168, 331] width 12 height 14
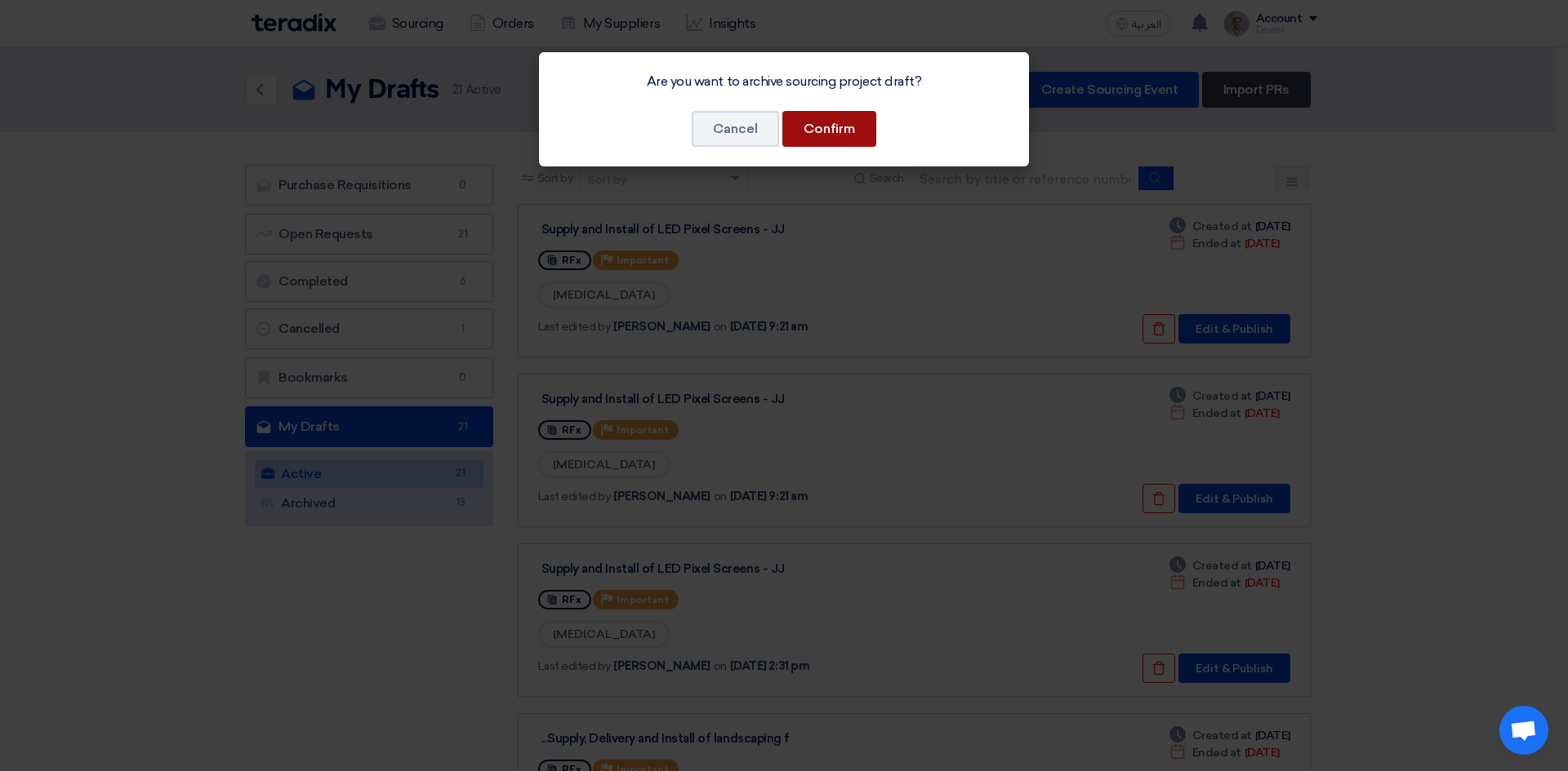
click at [851, 121] on button "Confirm" at bounding box center [829, 129] width 94 height 36
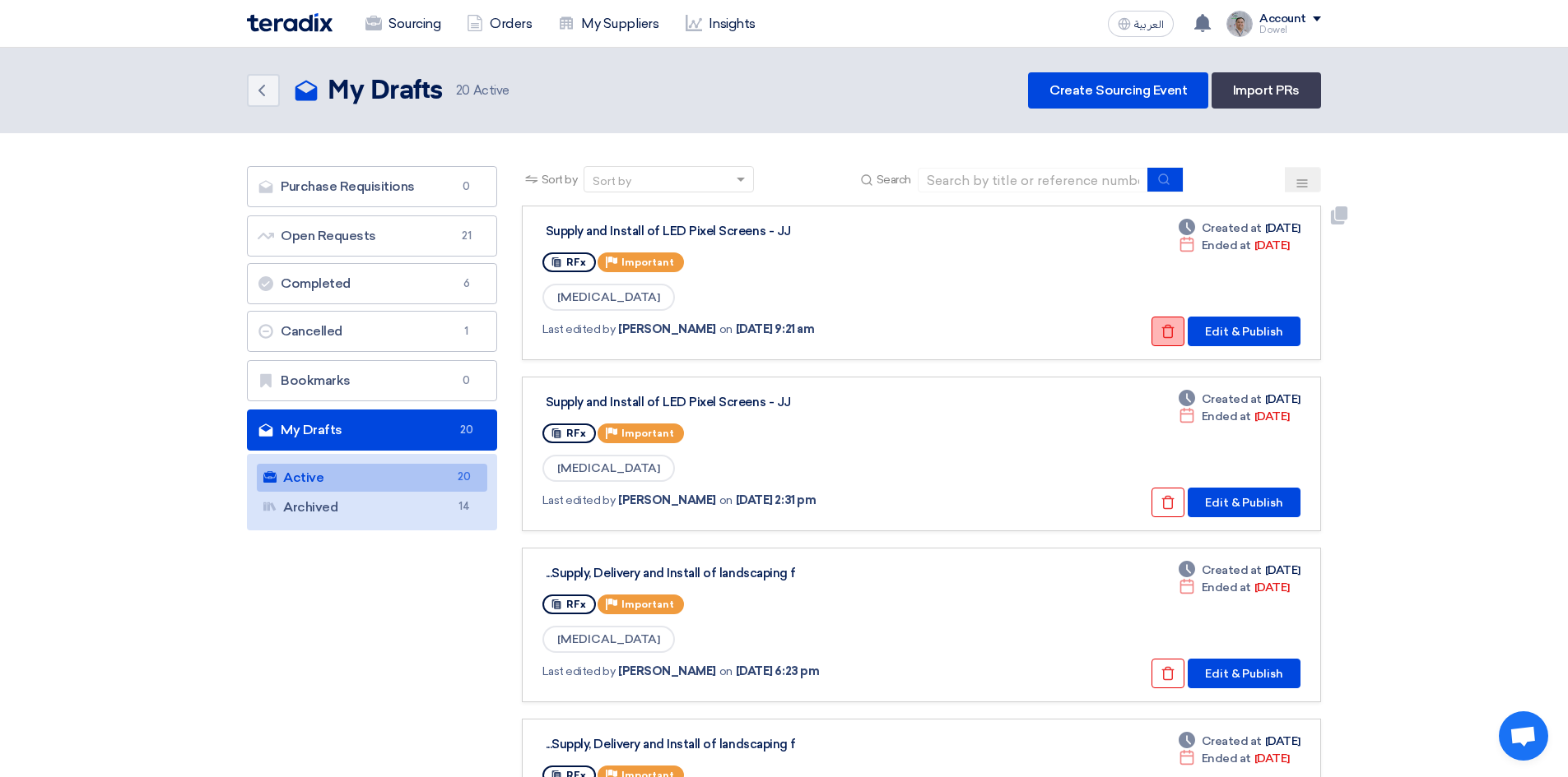
click at [1174, 329] on use at bounding box center [1168, 331] width 12 height 14
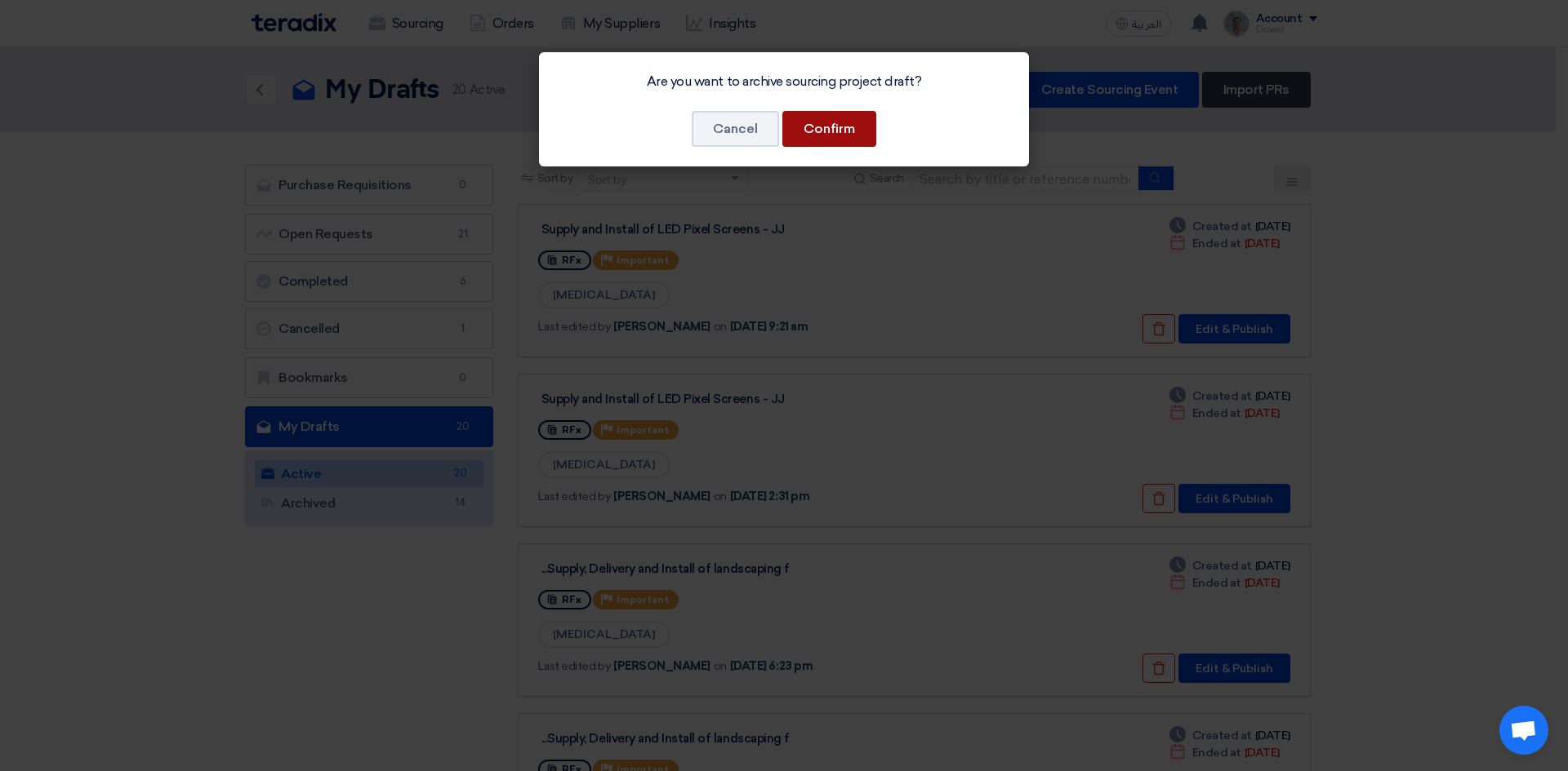
click at [830, 116] on button "Confirm" at bounding box center [829, 129] width 94 height 36
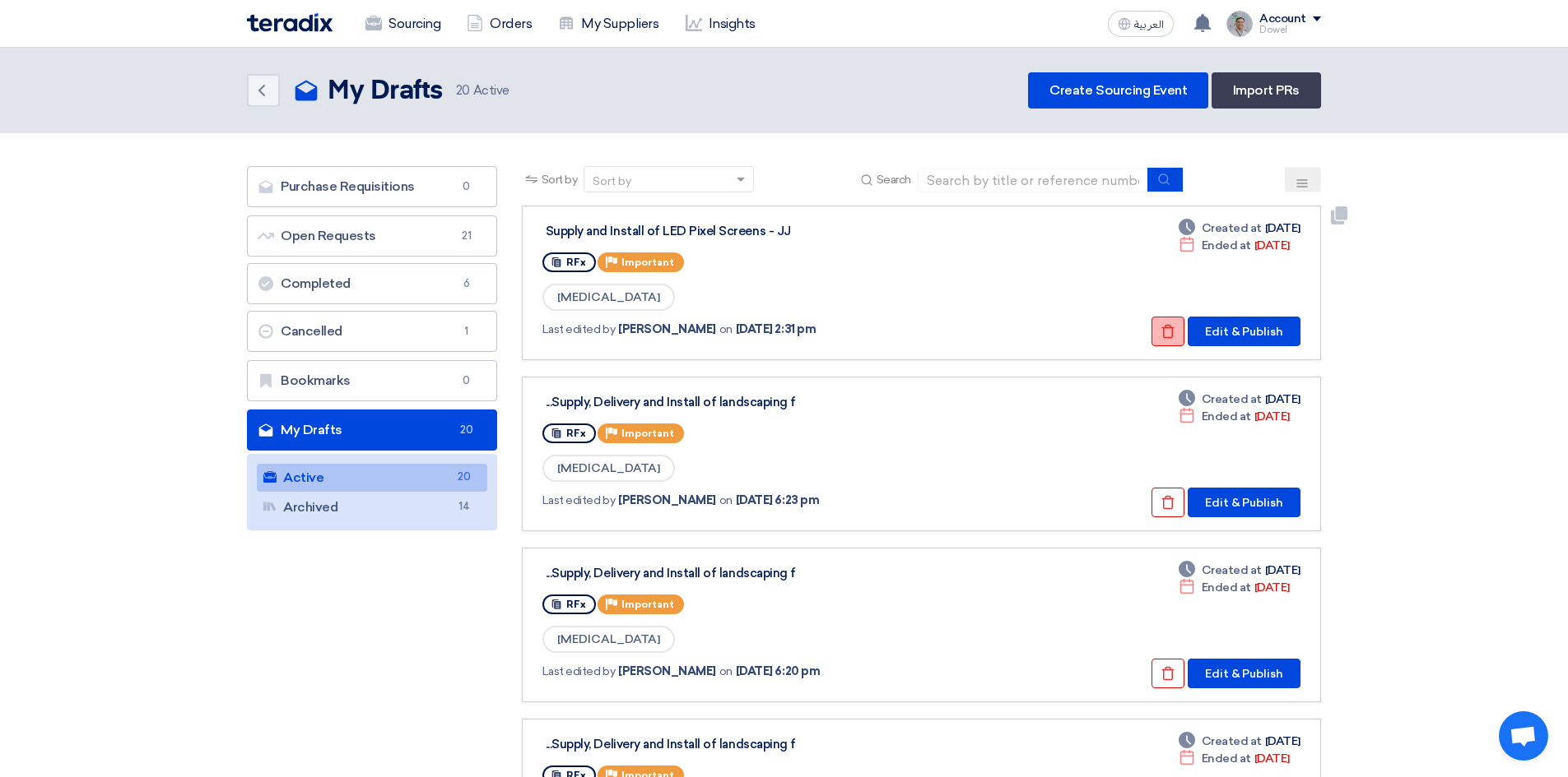
click at [1162, 331] on icon "Check details" at bounding box center [1168, 332] width 15 height 15
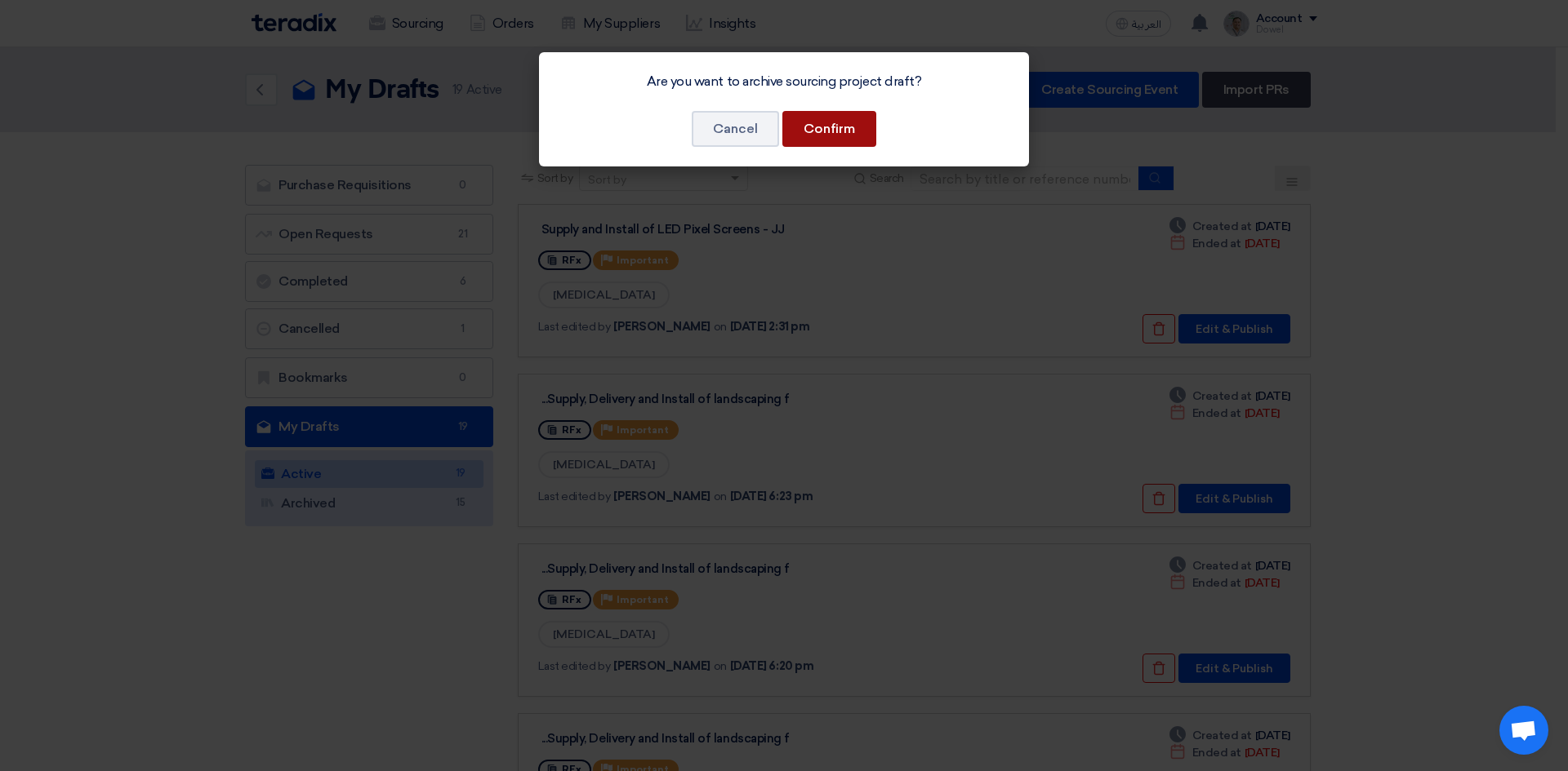
click at [833, 111] on button "Confirm" at bounding box center [829, 129] width 94 height 36
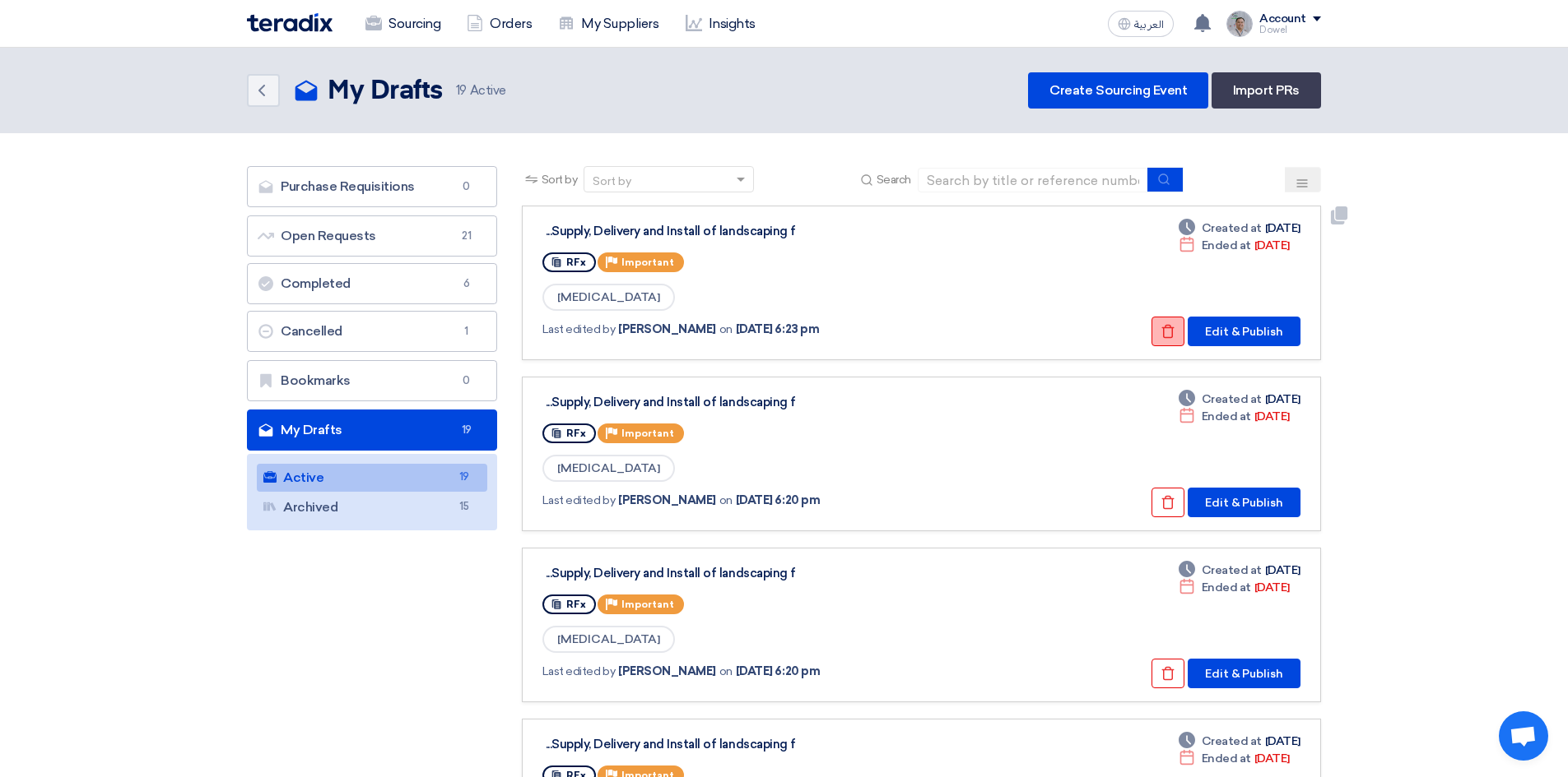
click at [1163, 334] on icon "Check details" at bounding box center [1168, 332] width 15 height 15
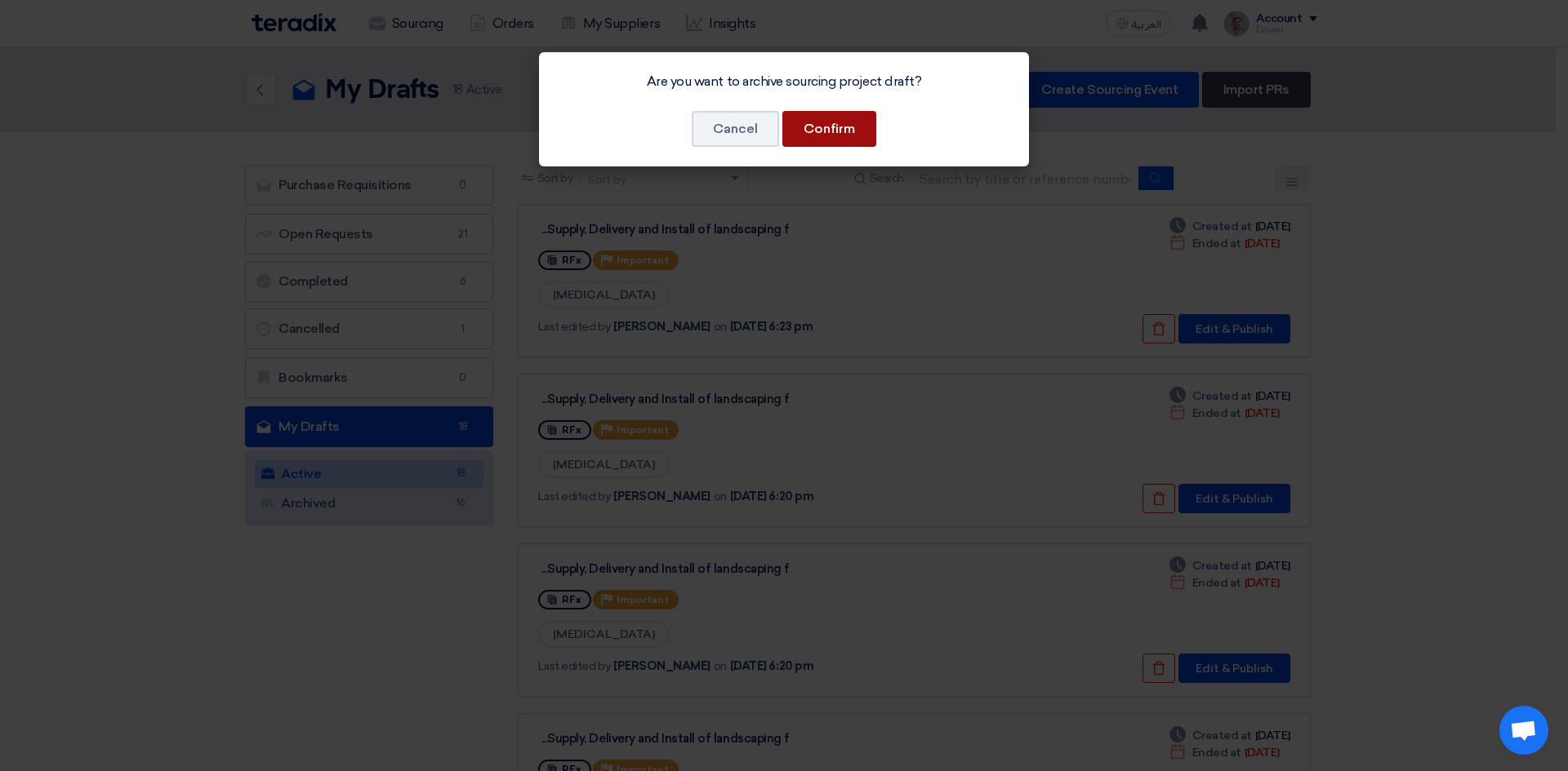
click at [838, 133] on button "Confirm" at bounding box center [829, 129] width 94 height 36
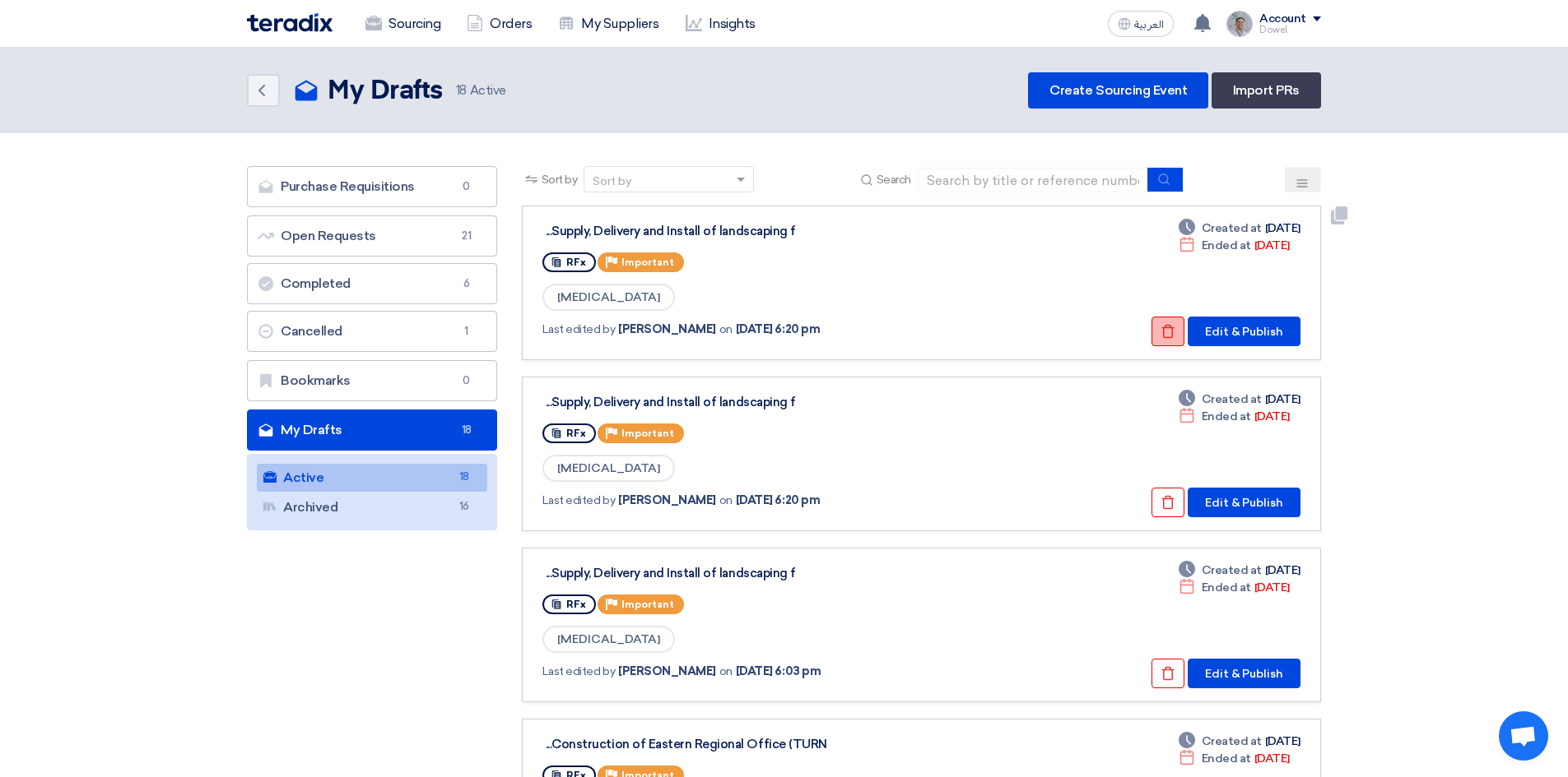
click at [1159, 326] on button "Check details" at bounding box center [1168, 332] width 33 height 30
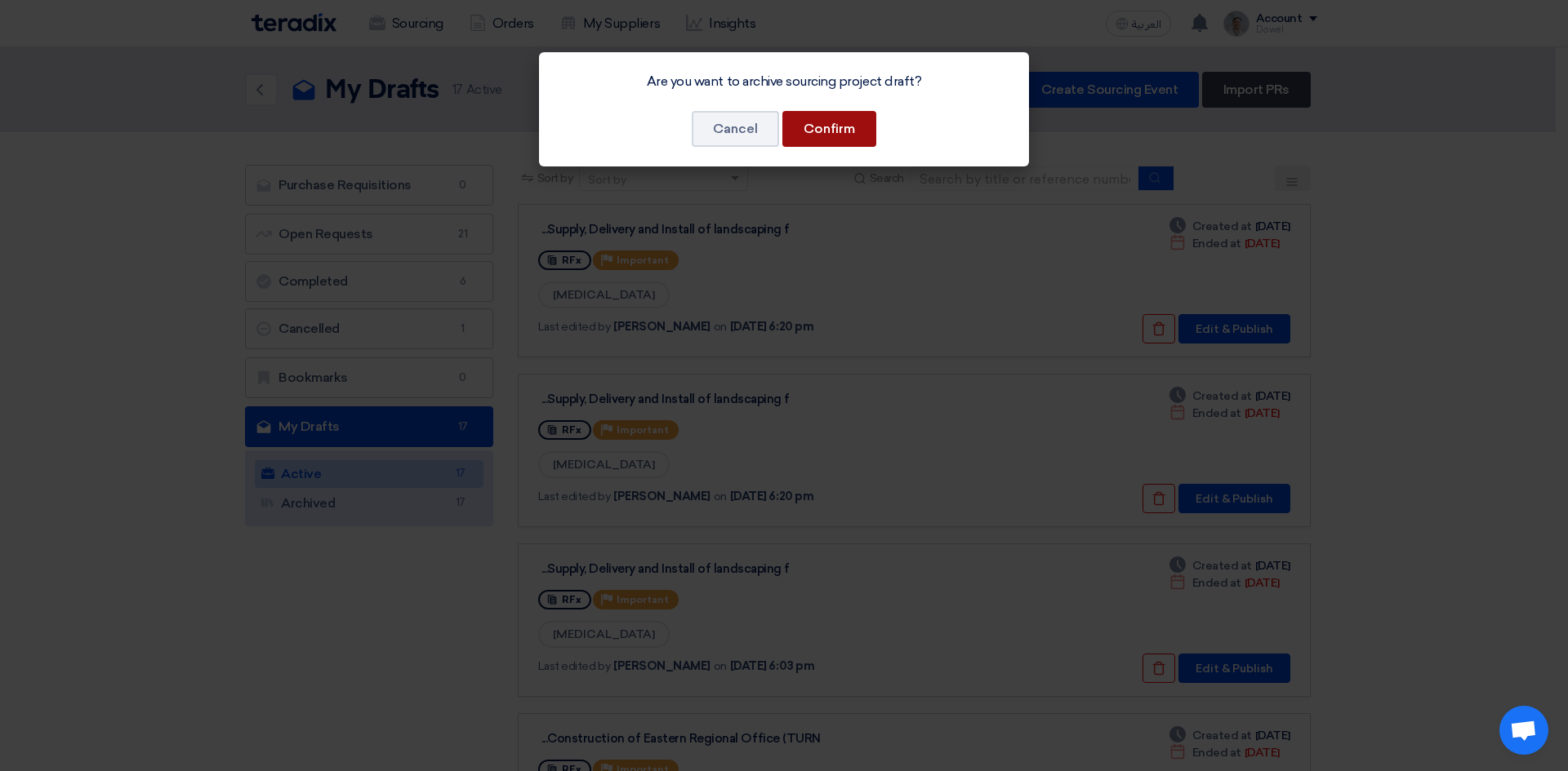
click at [862, 135] on button "Confirm" at bounding box center [829, 129] width 94 height 36
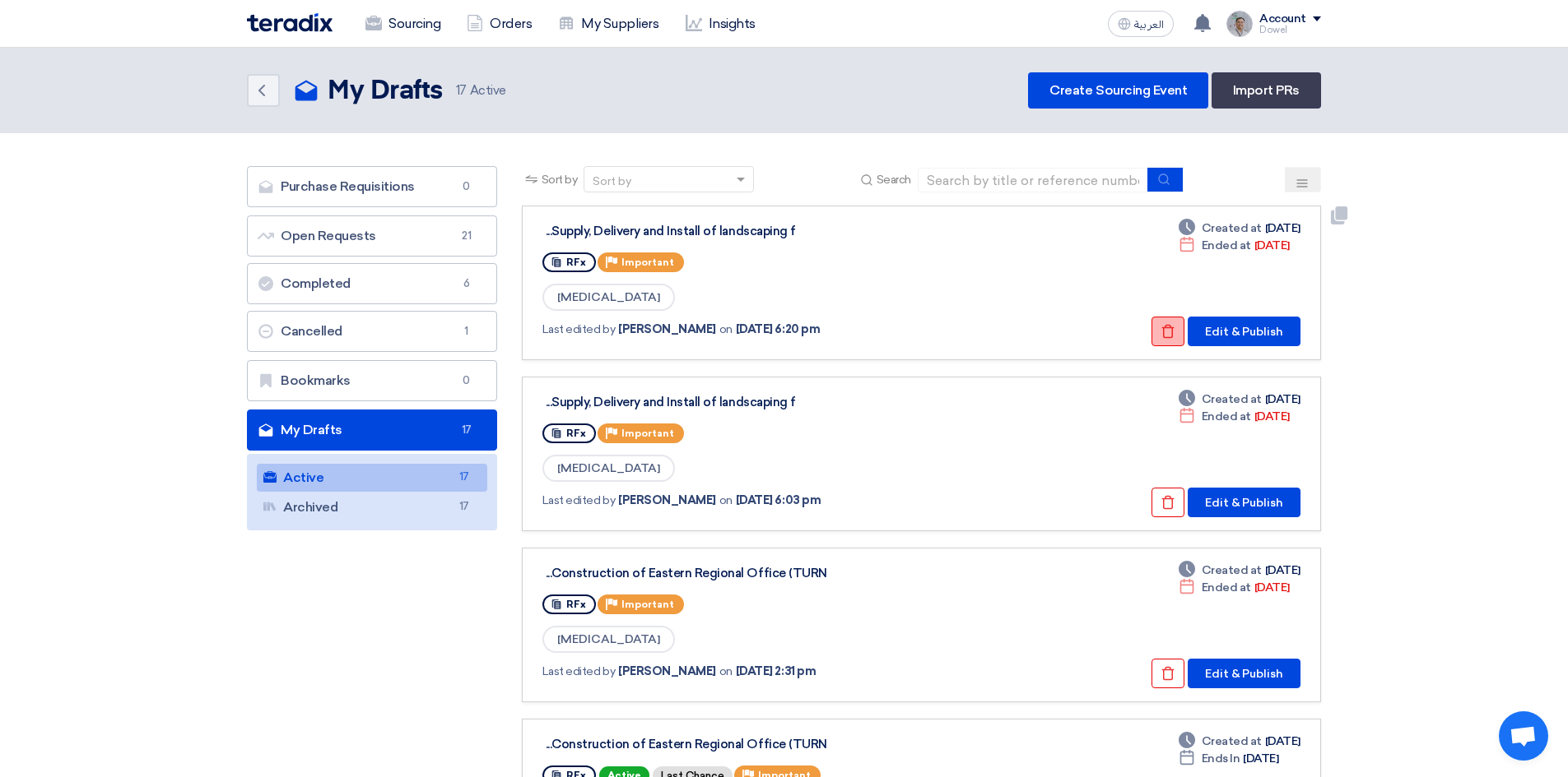
click at [1169, 333] on icon "Check details" at bounding box center [1168, 332] width 15 height 15
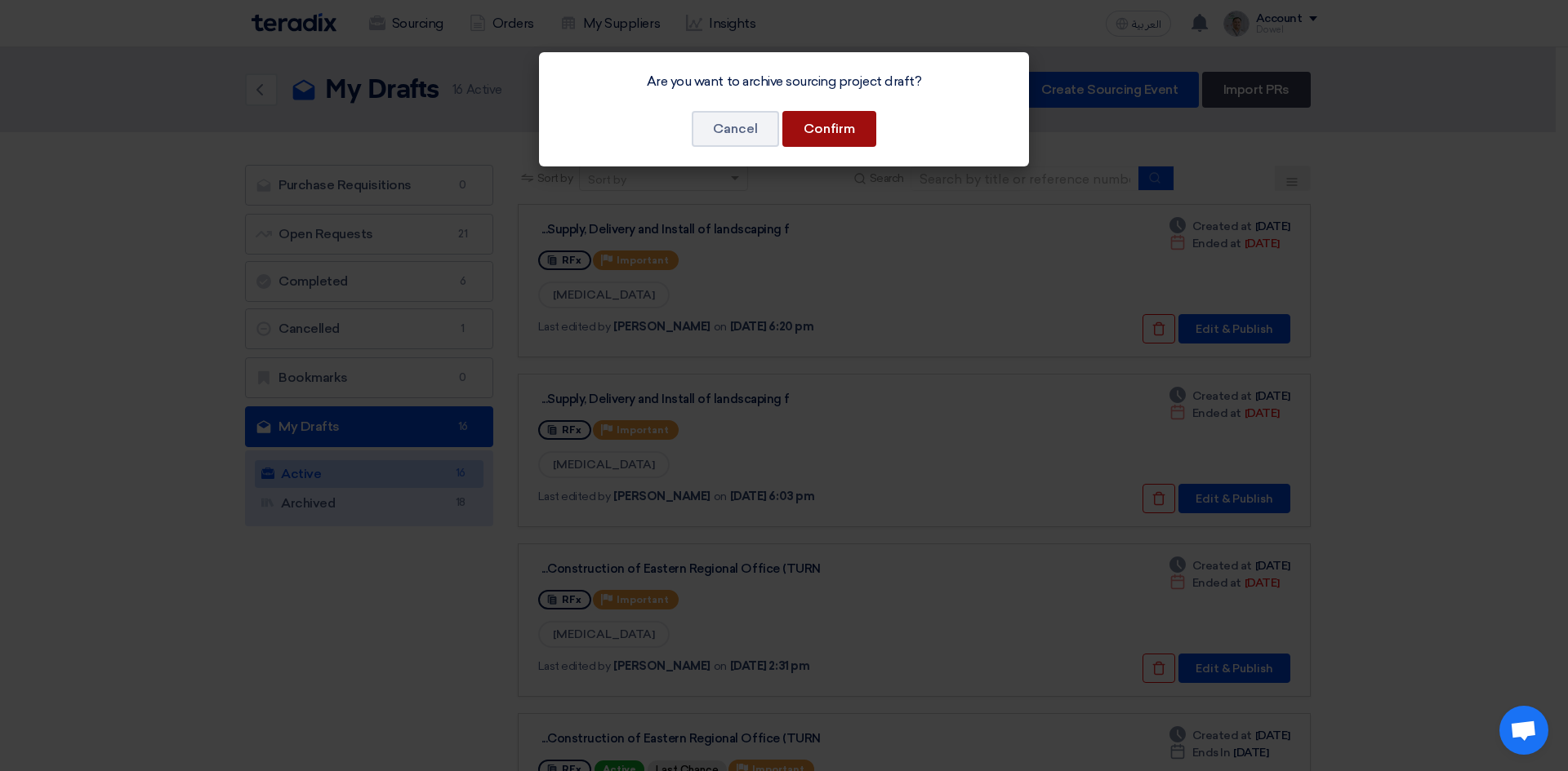
click at [830, 133] on button "Confirm" at bounding box center [829, 129] width 94 height 36
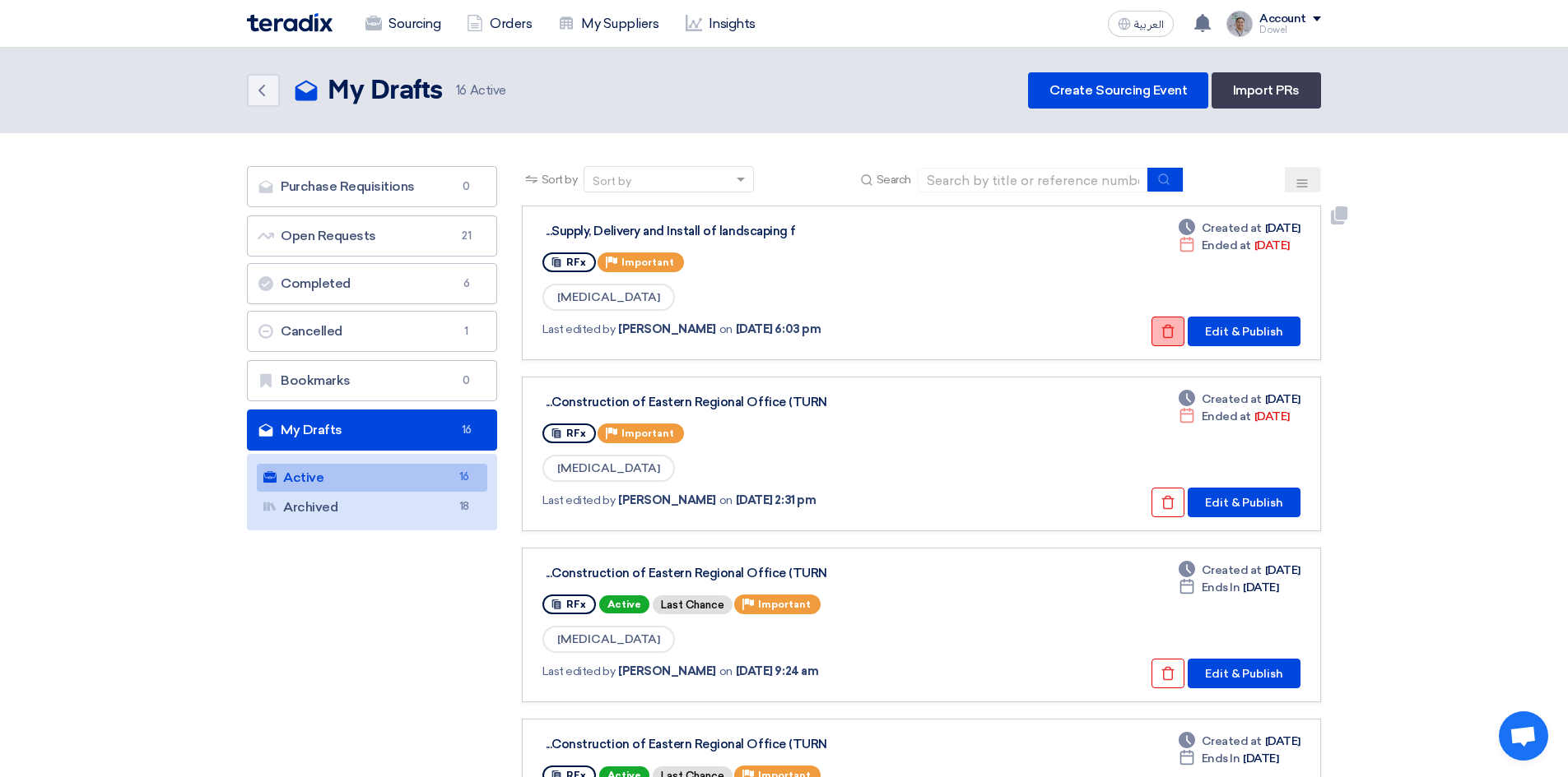
click at [1162, 329] on icon "Check details" at bounding box center [1168, 332] width 15 height 15
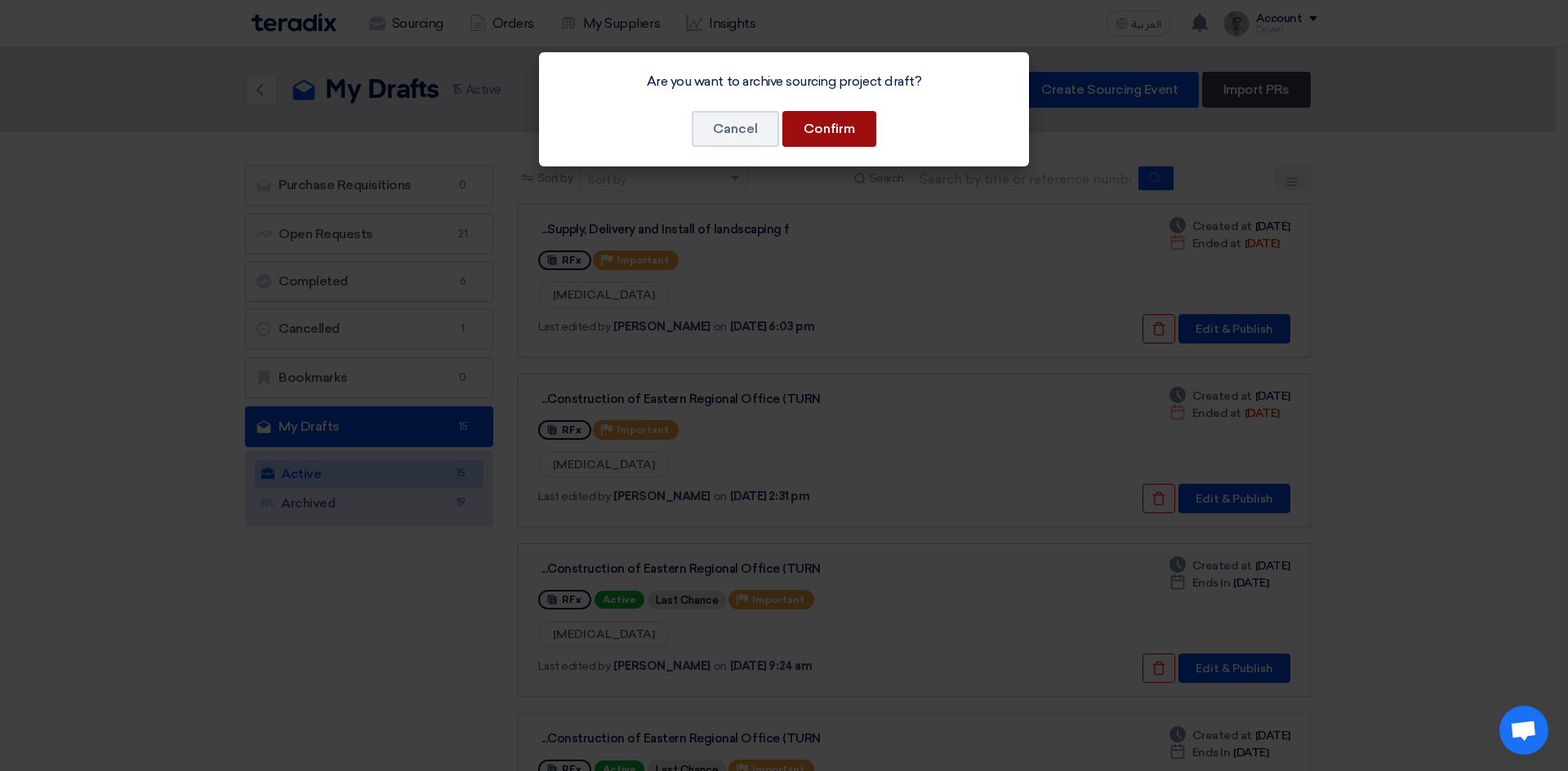
click at [854, 136] on button "Confirm" at bounding box center [829, 129] width 94 height 36
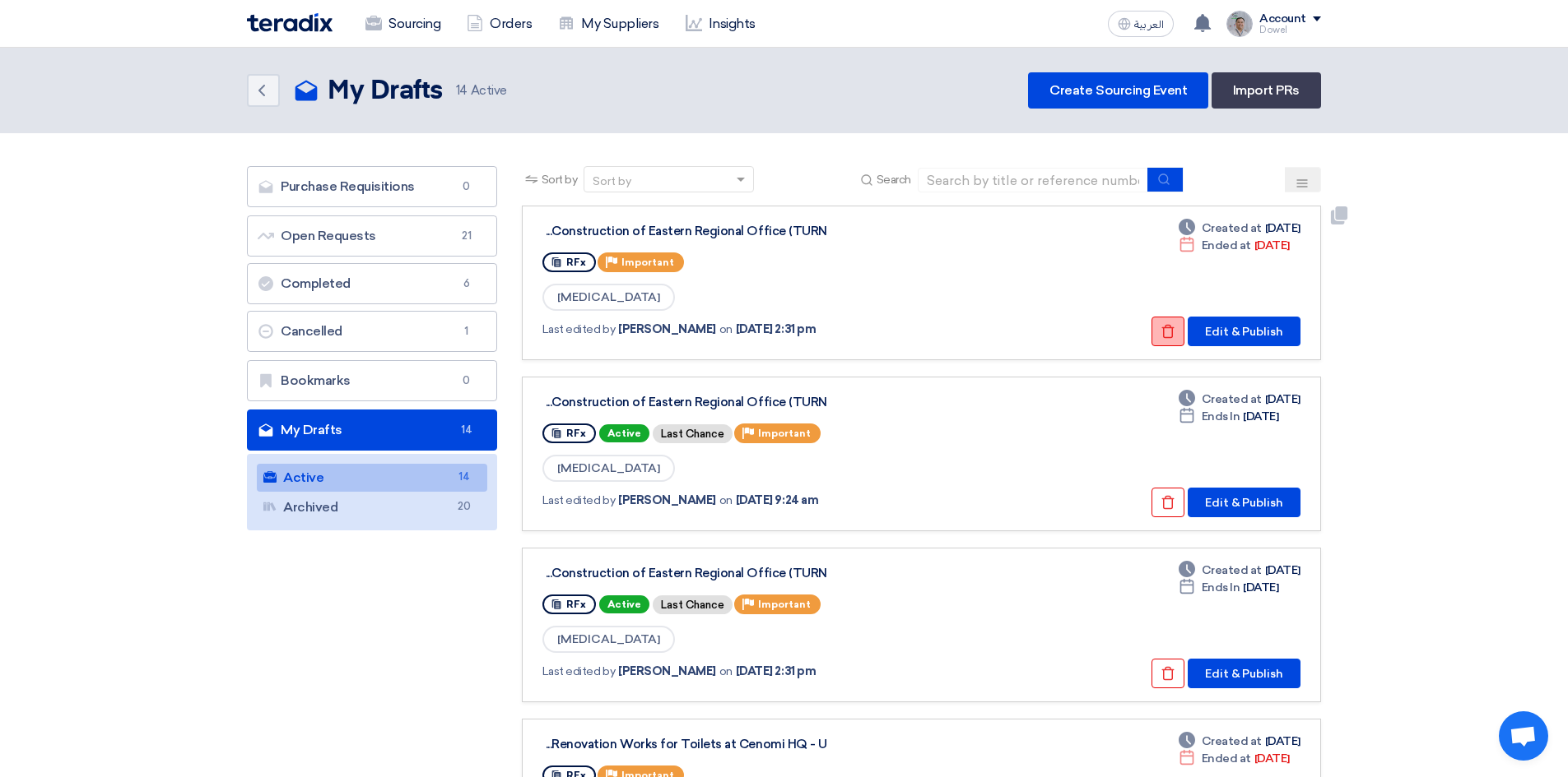
click at [1165, 326] on icon "Check details" at bounding box center [1168, 332] width 15 height 15
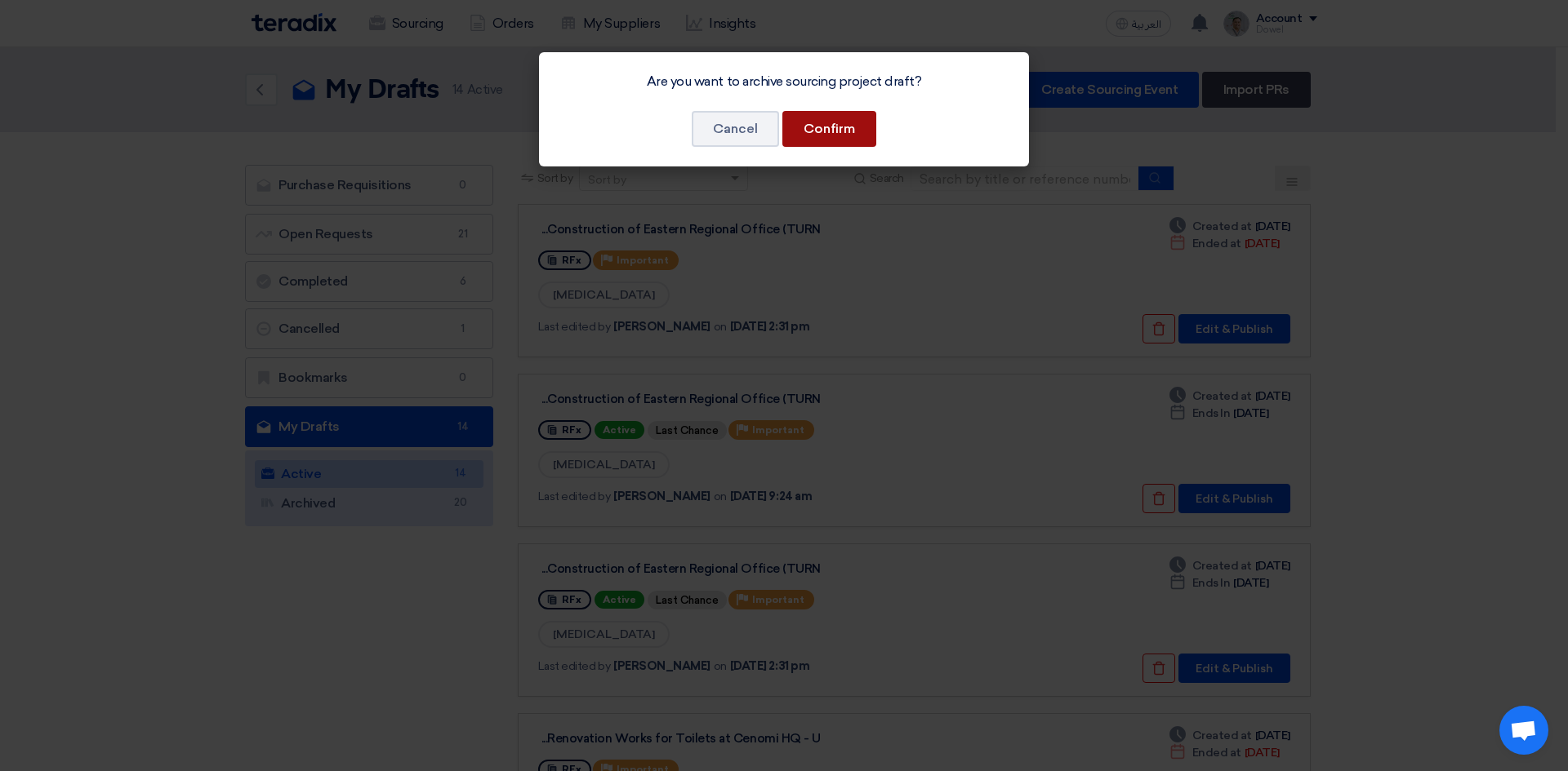
click at [849, 124] on button "Confirm" at bounding box center [829, 129] width 94 height 36
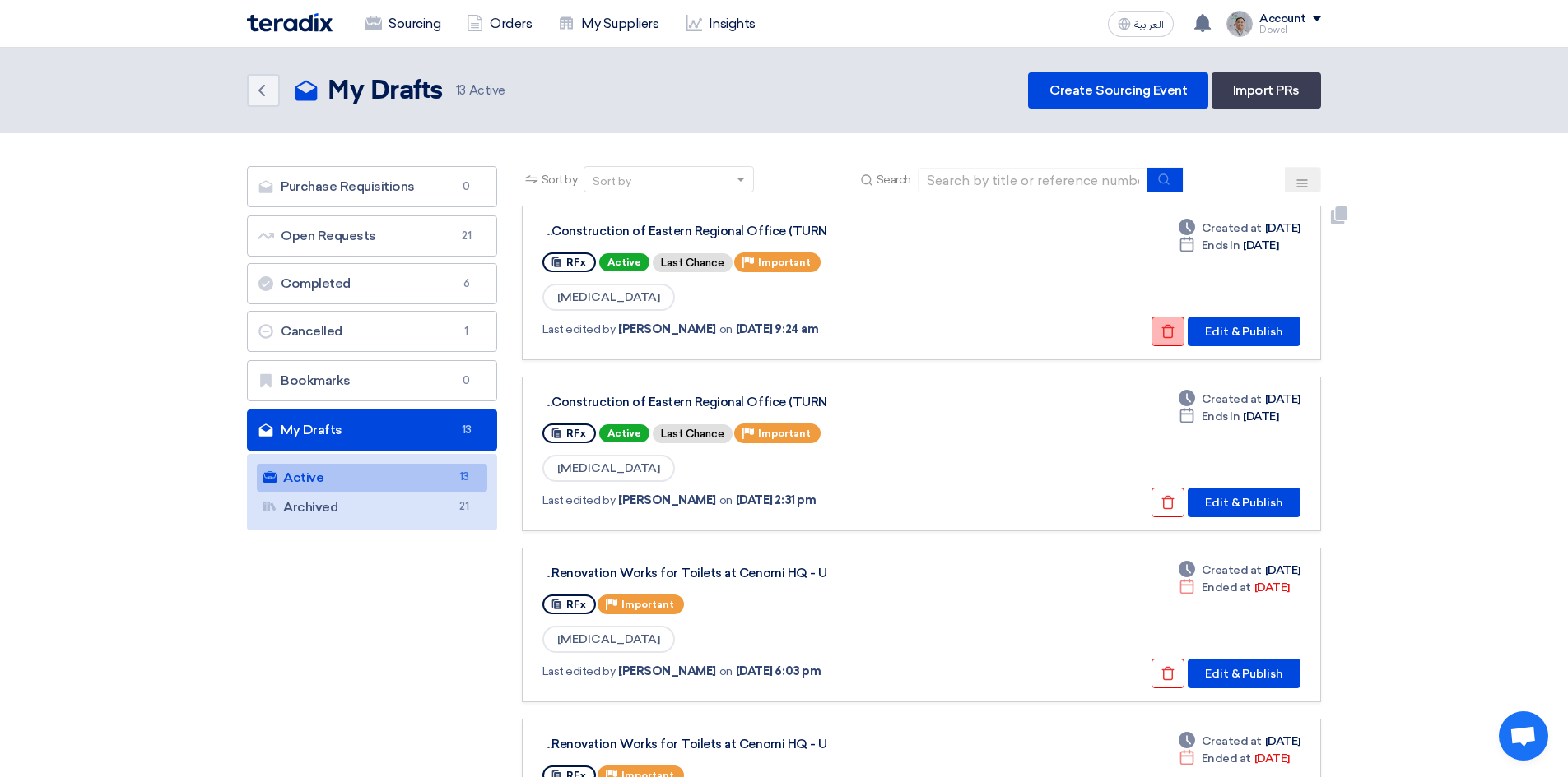
click at [1163, 340] on button "Check details" at bounding box center [1168, 332] width 33 height 30
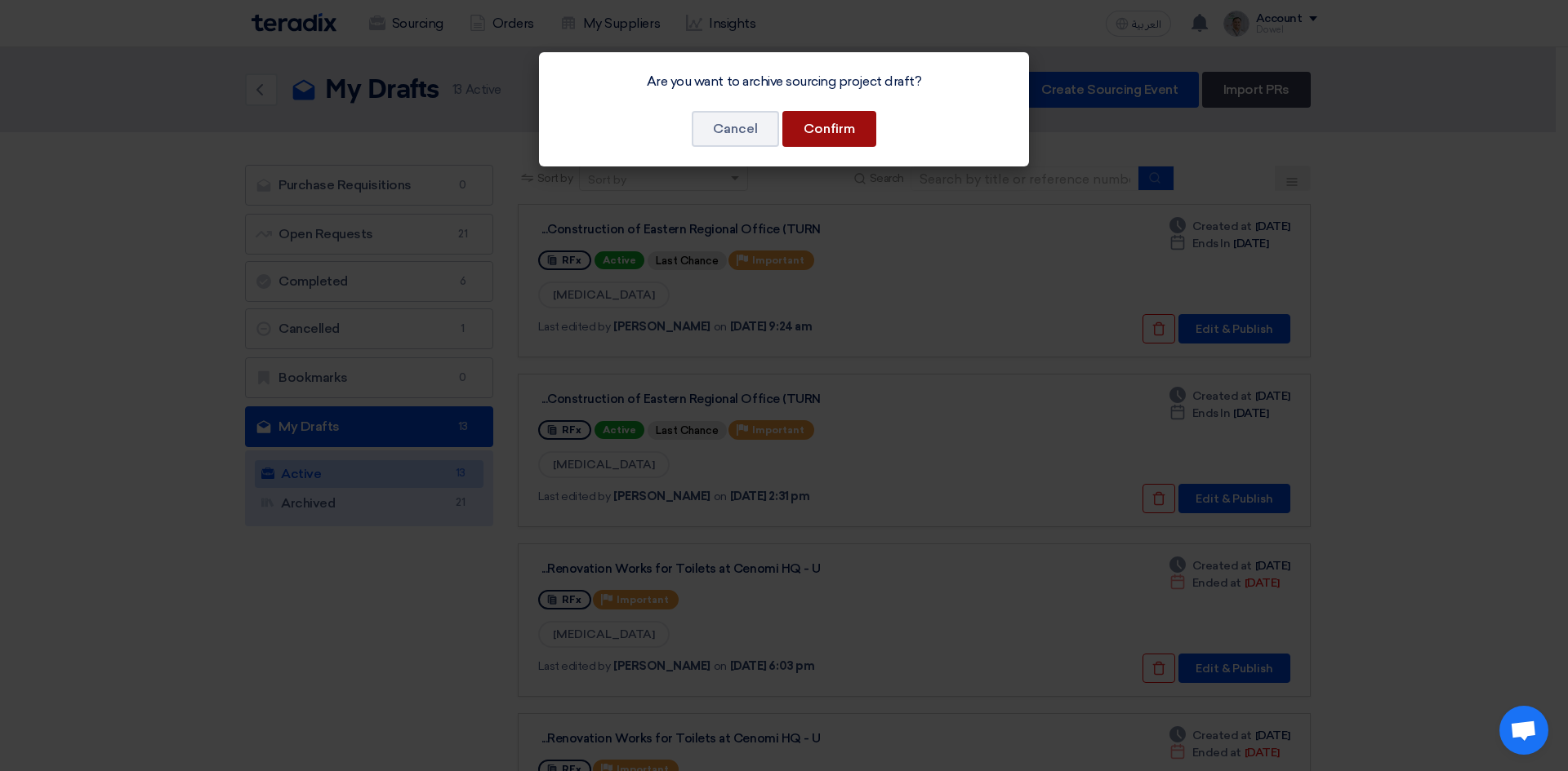
click at [834, 134] on button "Confirm" at bounding box center [829, 129] width 94 height 36
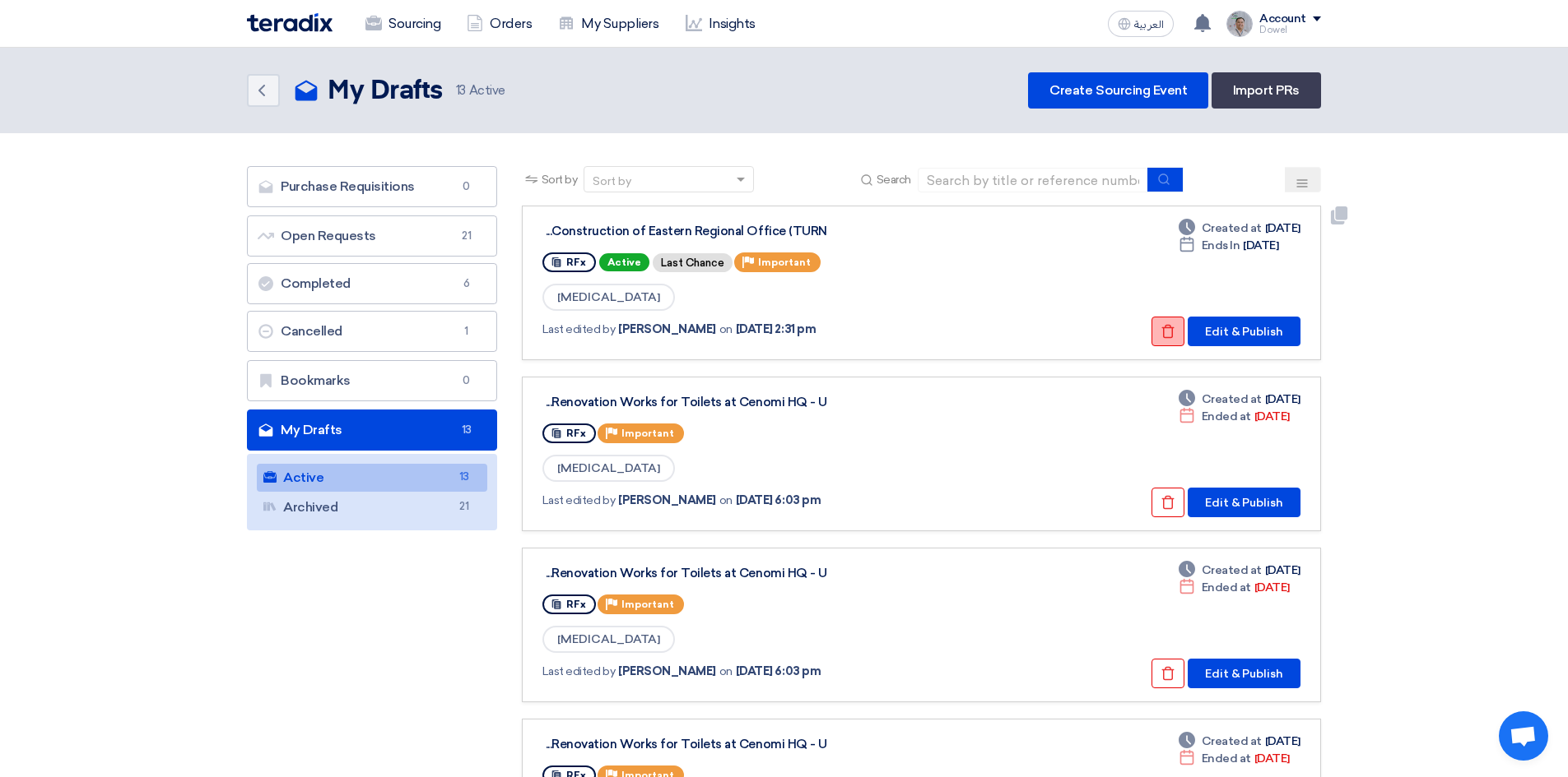
click at [1163, 334] on icon "Check details" at bounding box center [1168, 332] width 15 height 15
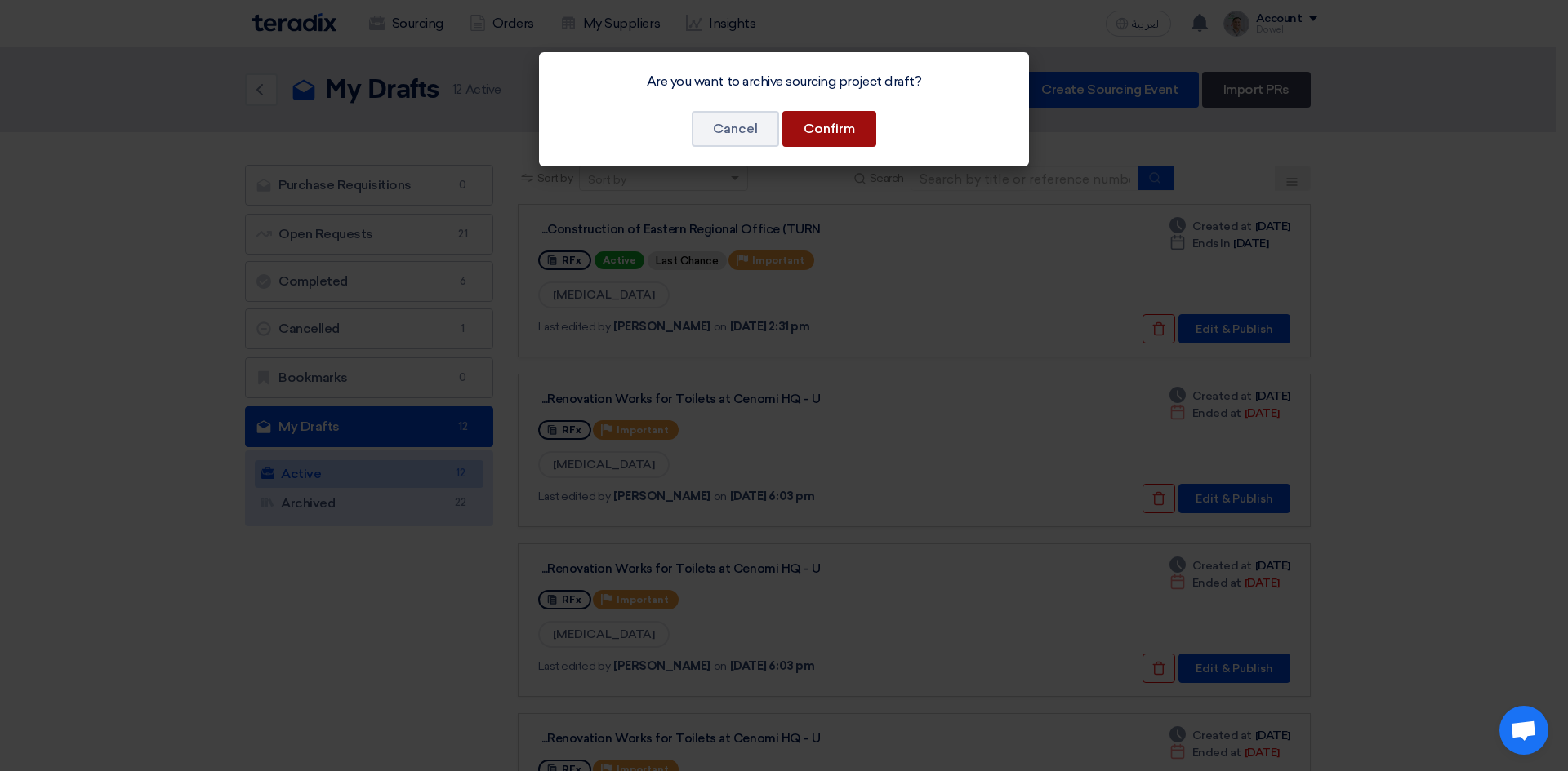
click at [838, 121] on button "Confirm" at bounding box center [829, 129] width 94 height 36
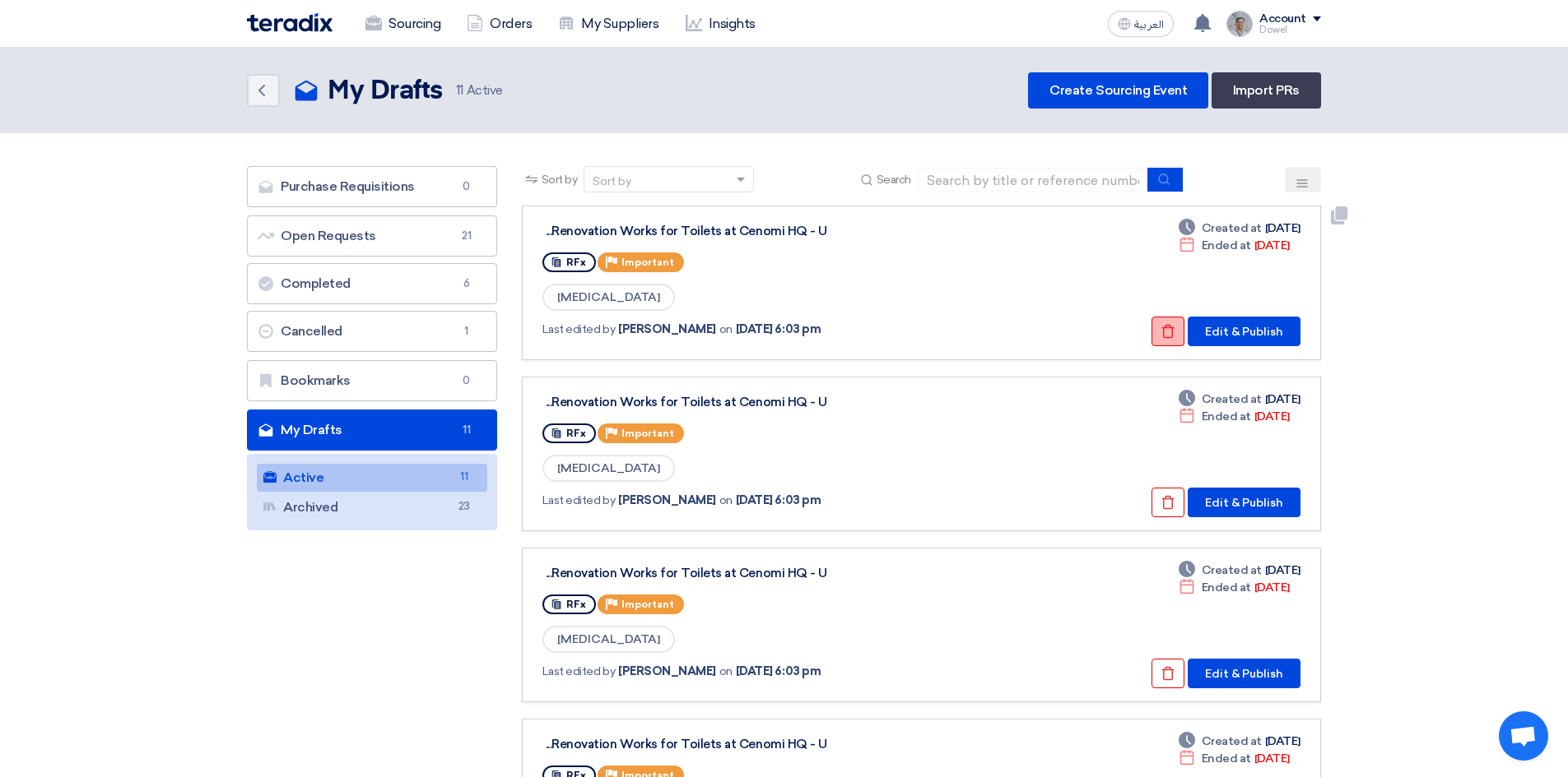
click at [1167, 332] on icon "Check details" at bounding box center [1168, 332] width 15 height 15
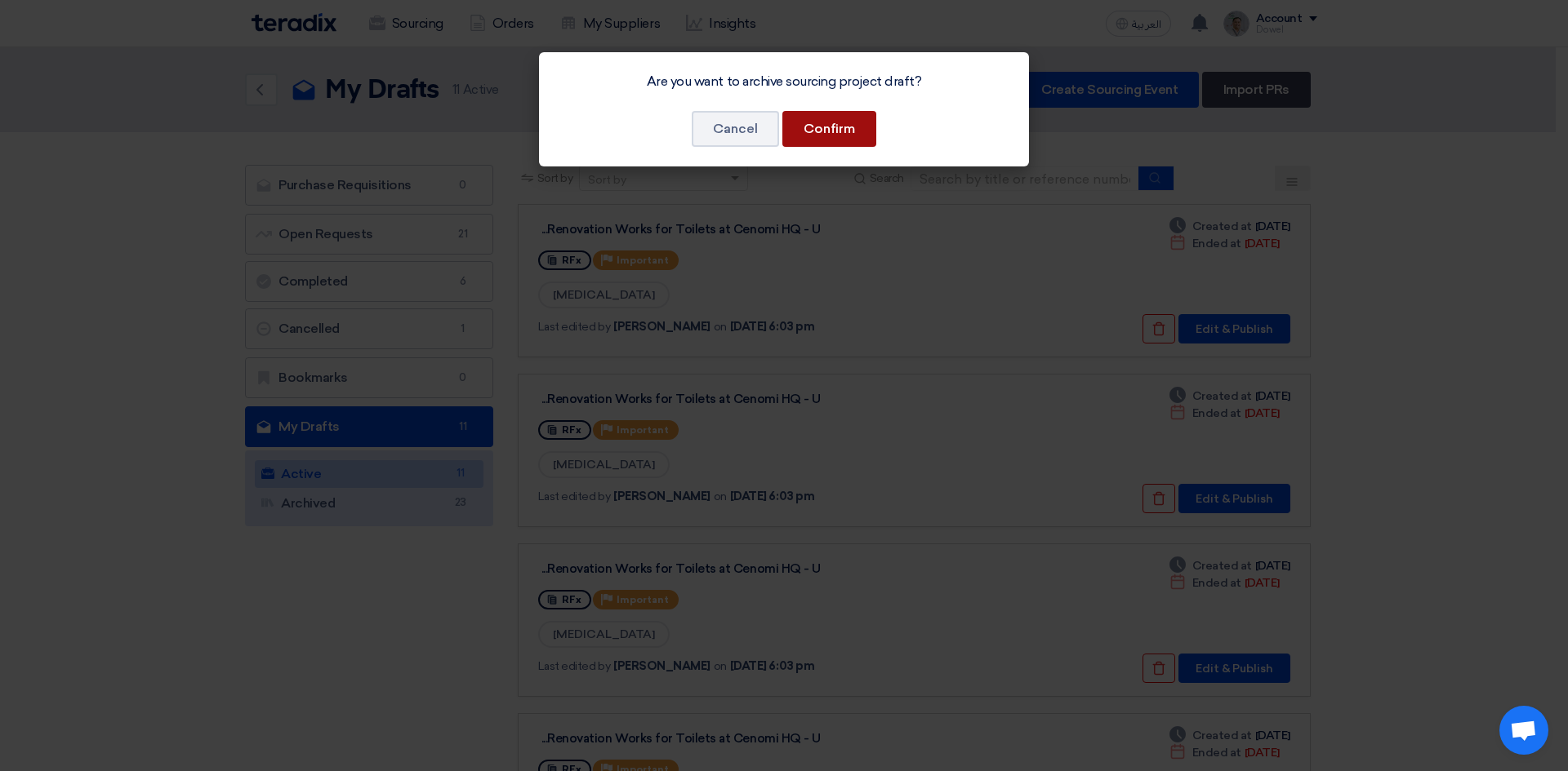
click at [830, 131] on button "Confirm" at bounding box center [829, 129] width 94 height 36
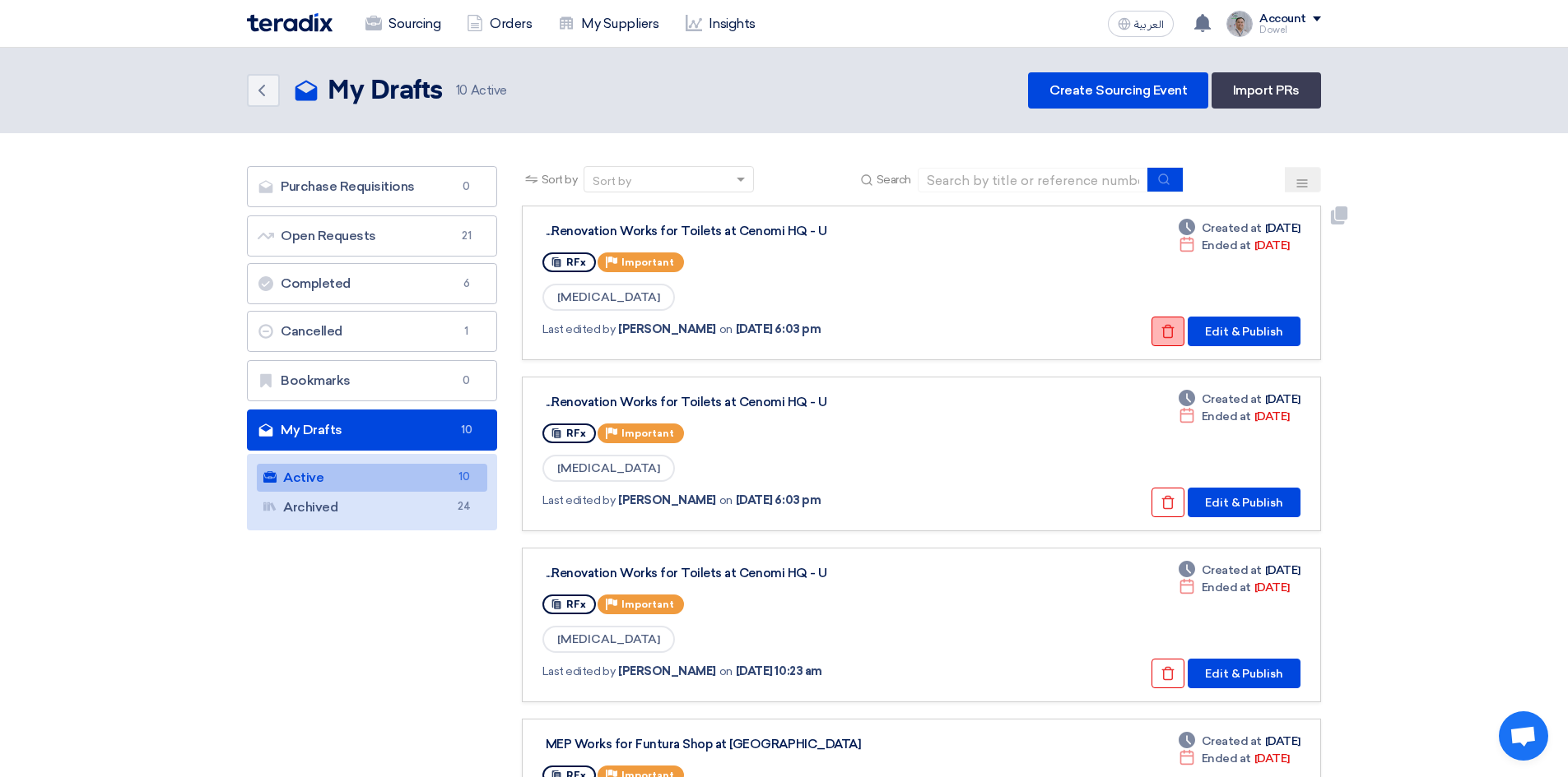
click at [1162, 332] on icon "Check details" at bounding box center [1168, 332] width 15 height 15
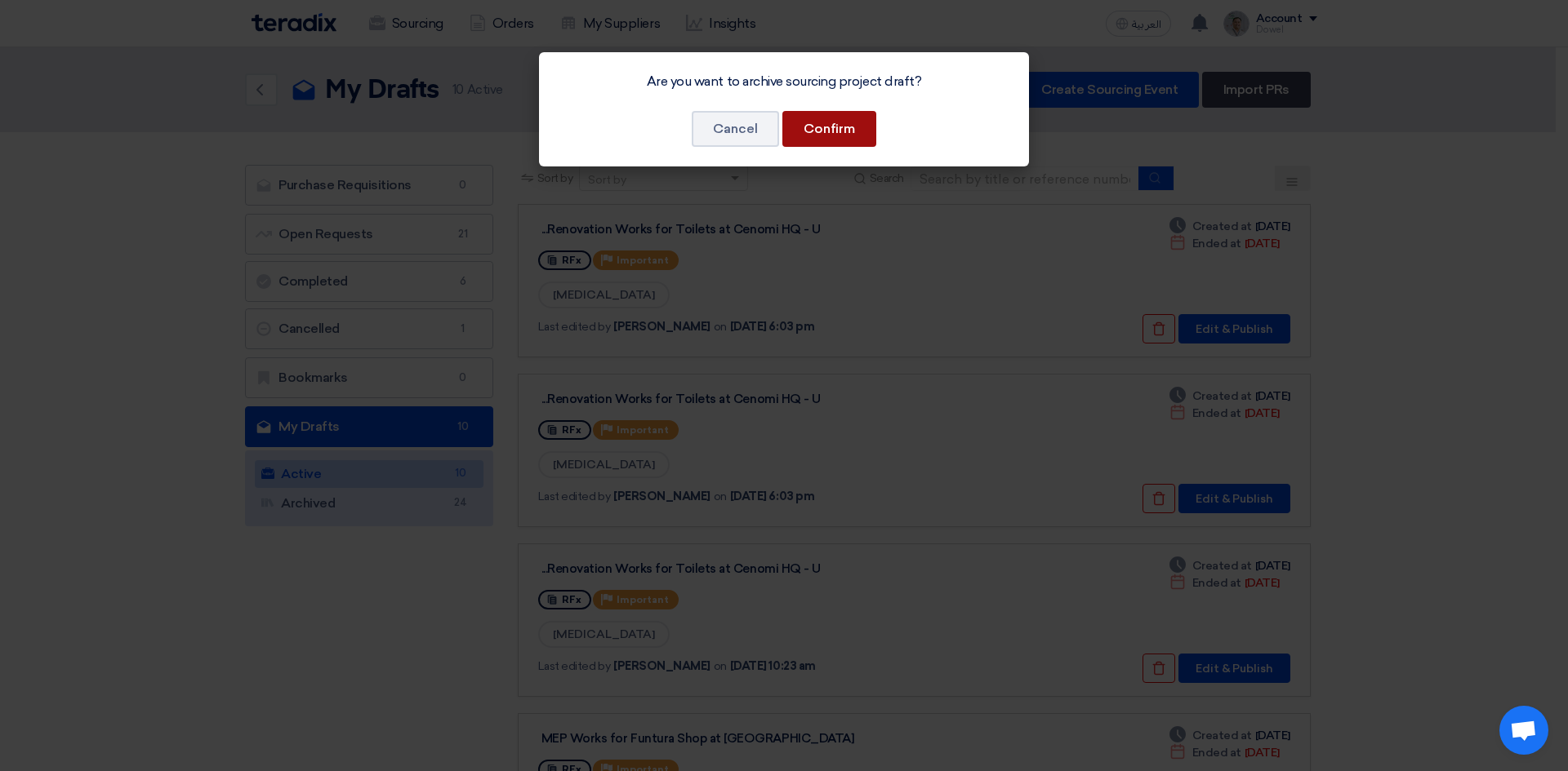
click at [852, 136] on button "Confirm" at bounding box center [829, 129] width 94 height 36
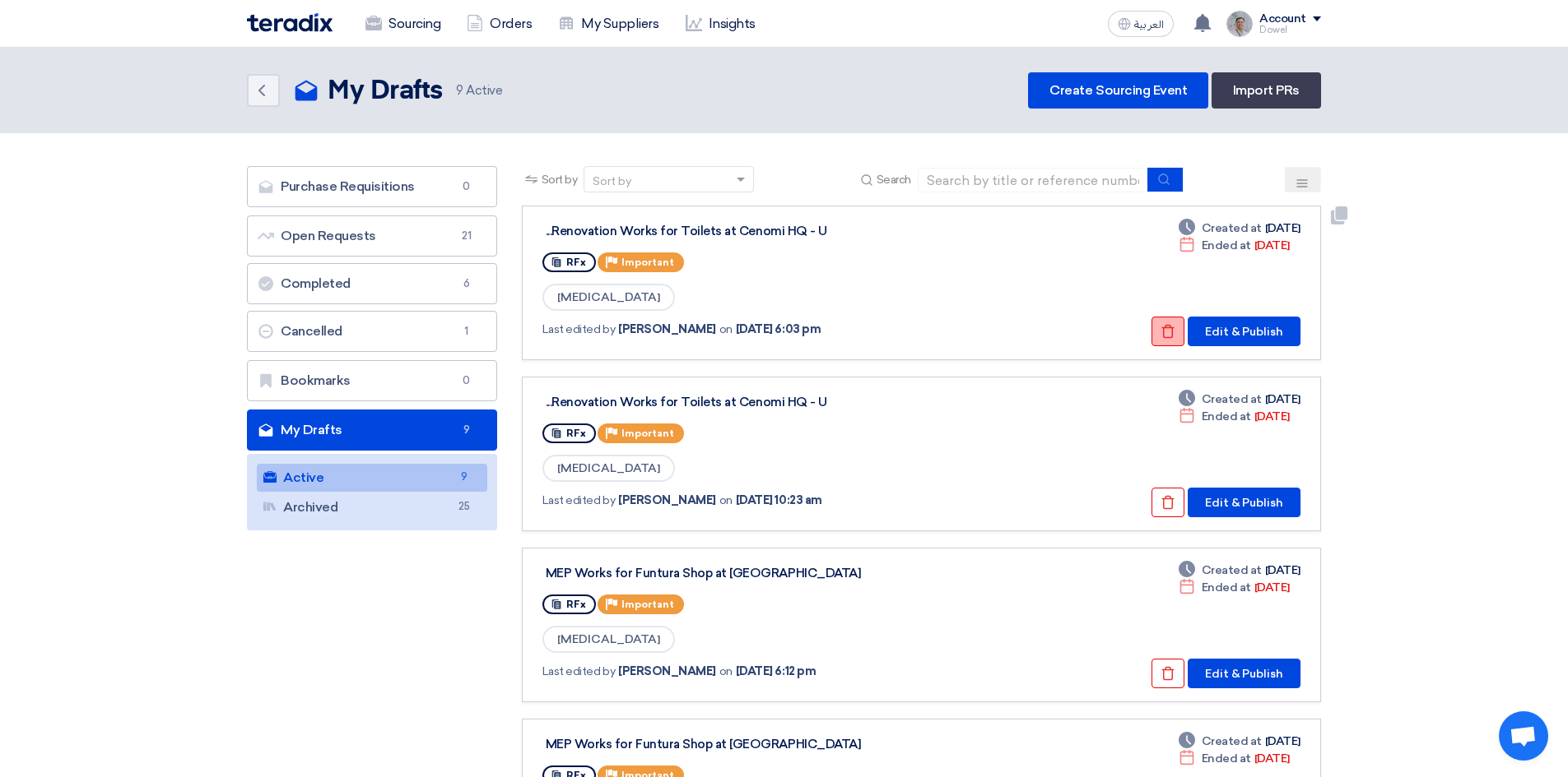
click at [1168, 326] on icon "Check details" at bounding box center [1168, 332] width 15 height 15
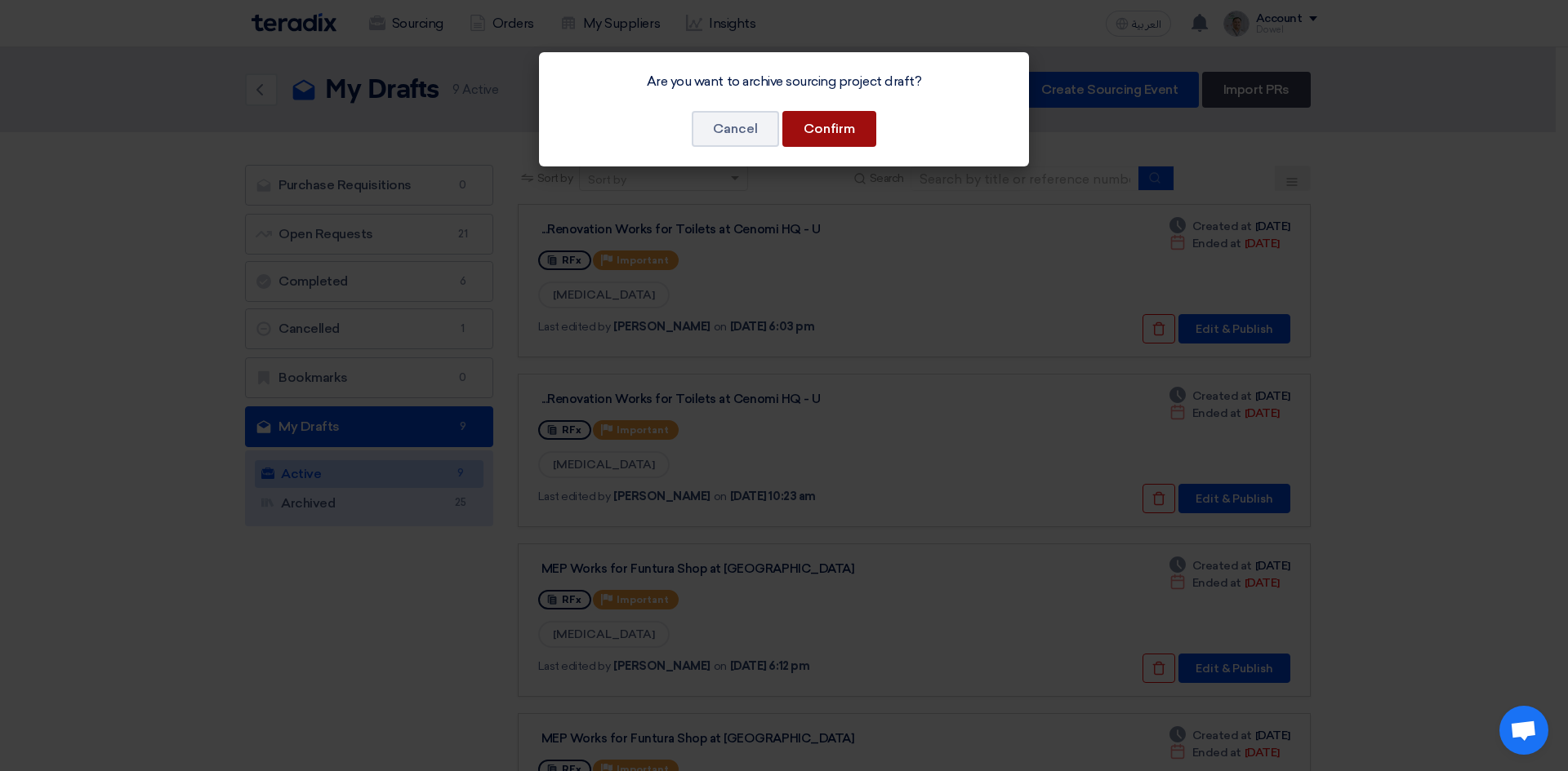
click at [830, 138] on button "Confirm" at bounding box center [829, 129] width 94 height 36
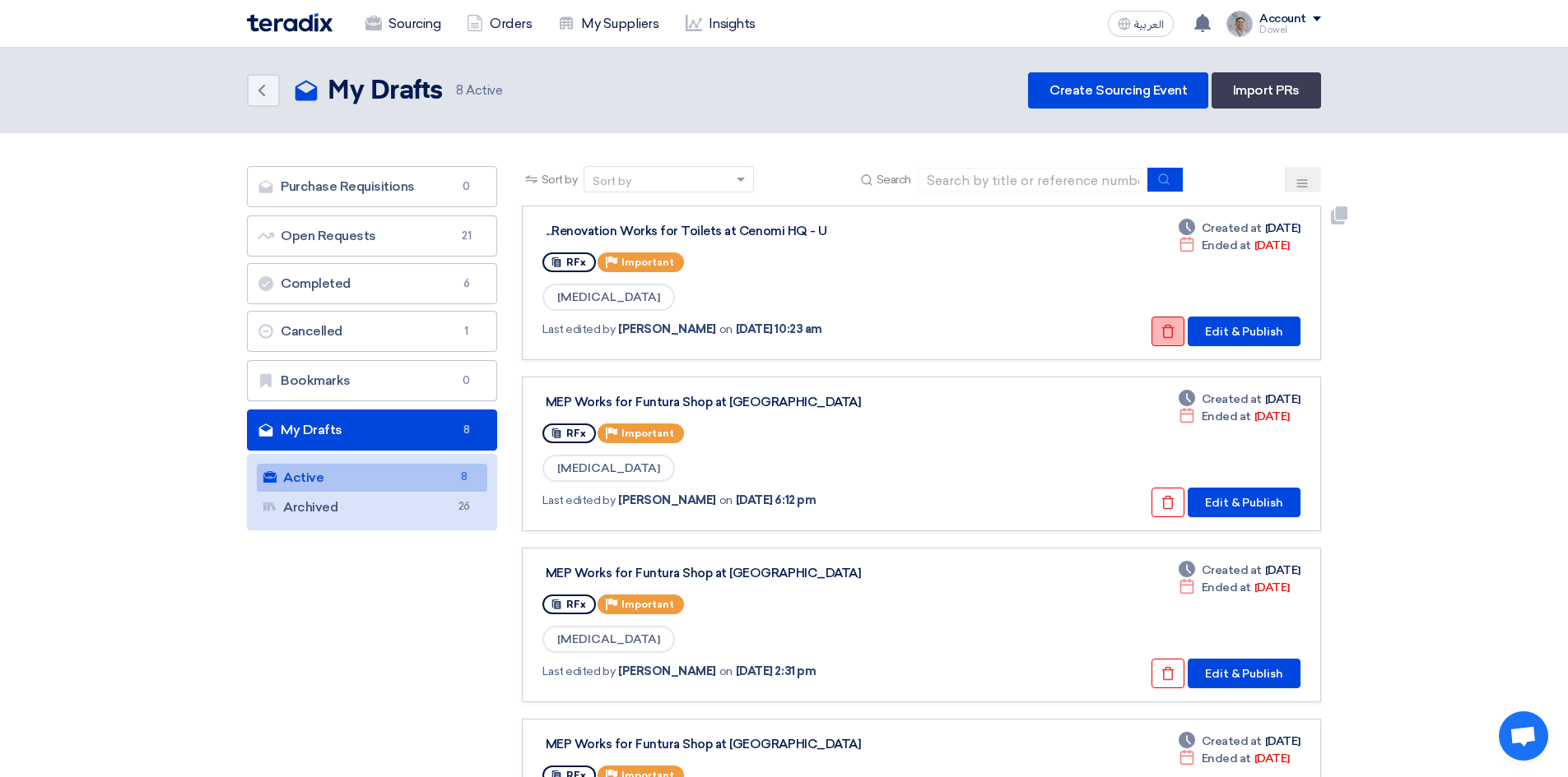
click at [1163, 338] on button "Check details" at bounding box center [1168, 332] width 33 height 30
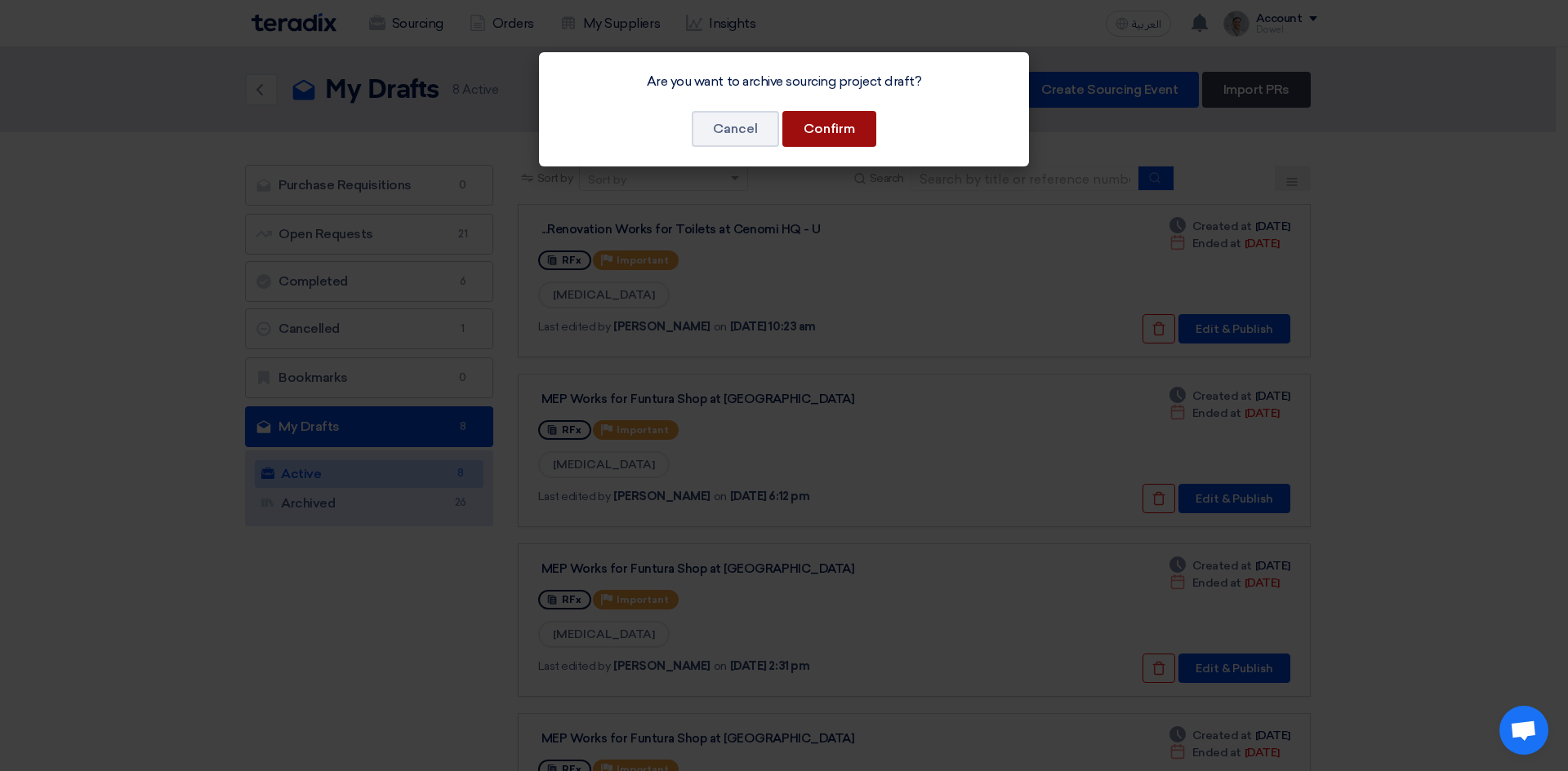
click at [856, 144] on button "Confirm" at bounding box center [829, 129] width 94 height 36
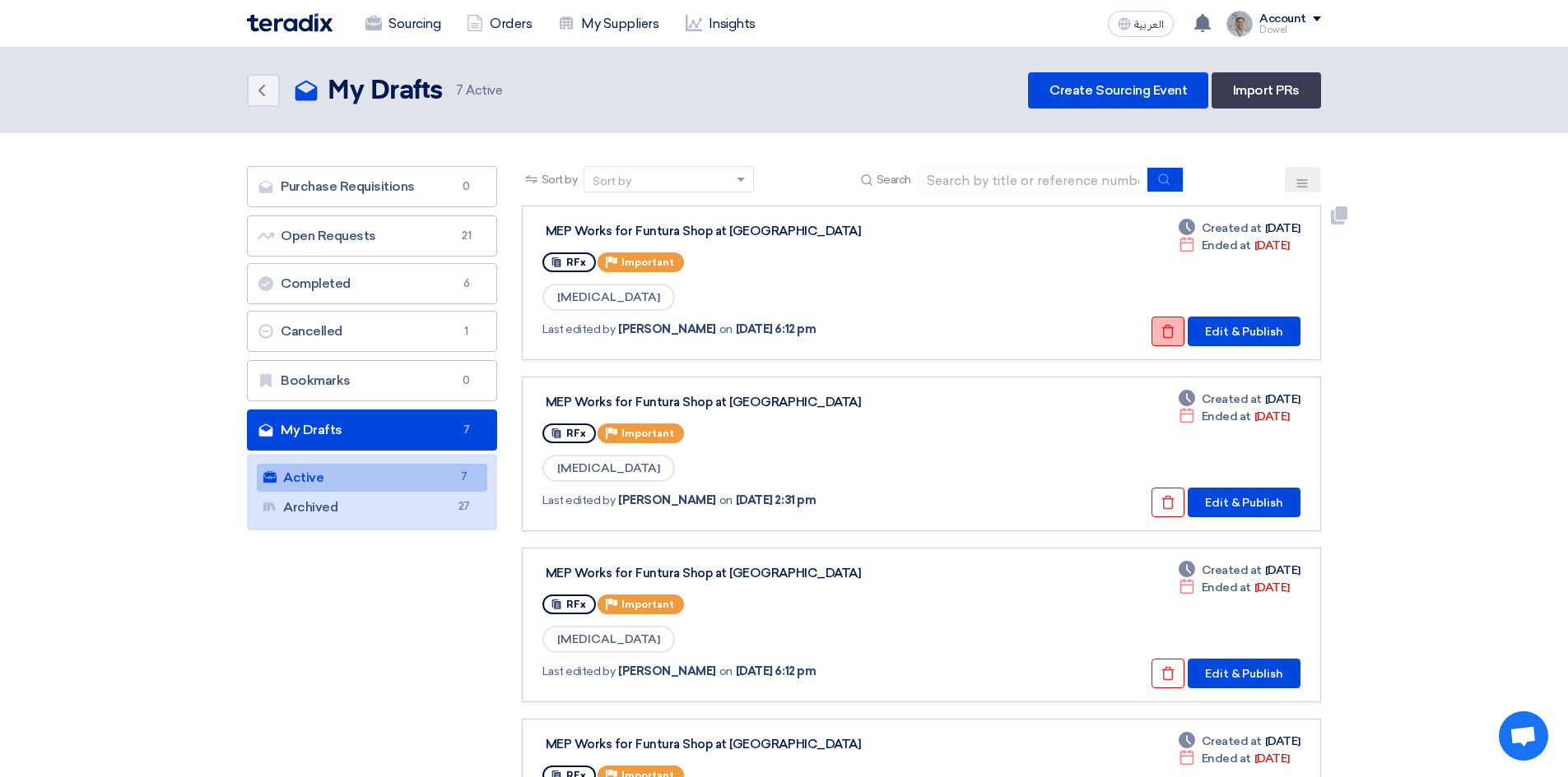
click at [1164, 325] on icon "Check details" at bounding box center [1168, 332] width 15 height 15
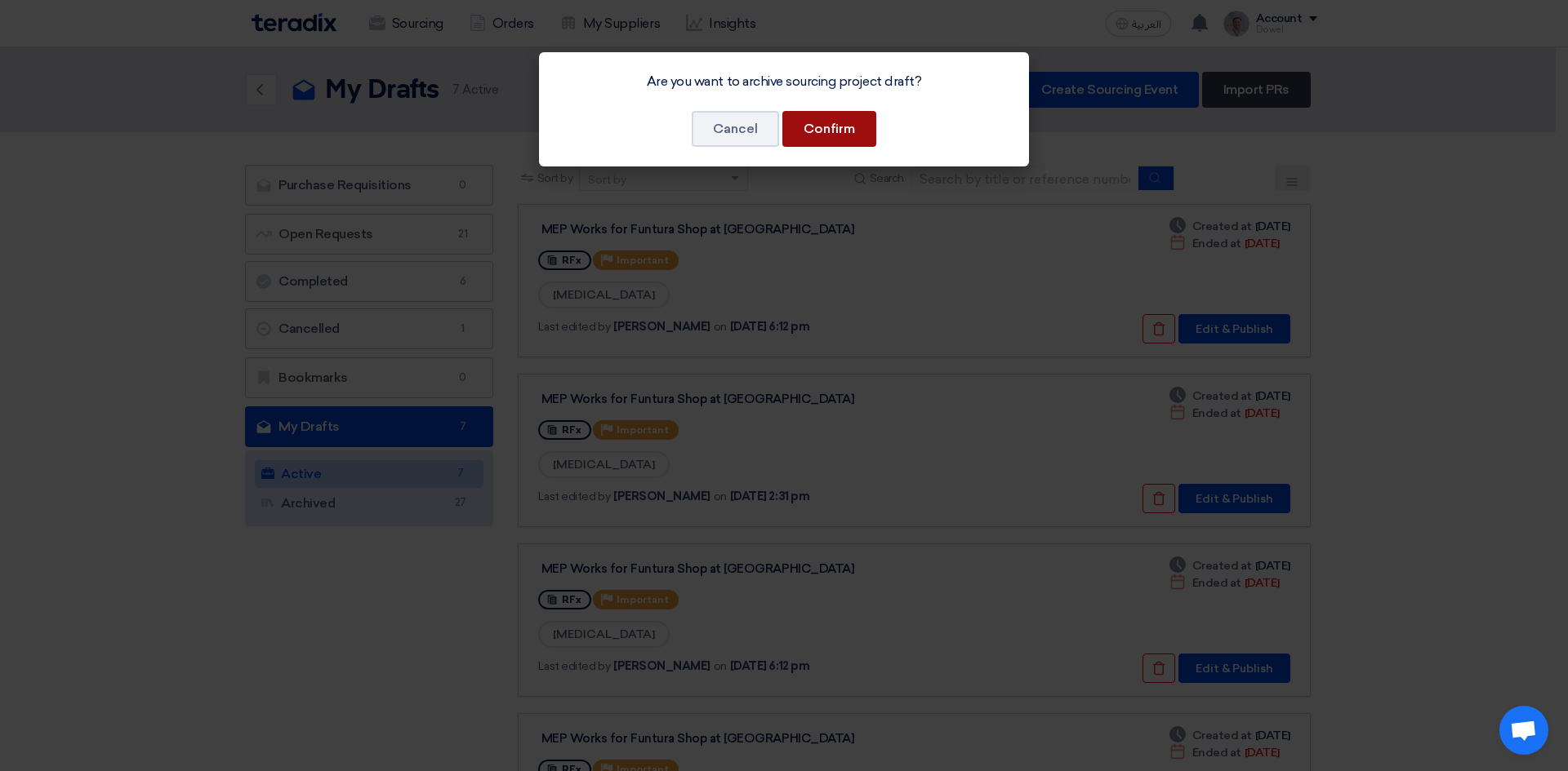
click at [852, 131] on button "Confirm" at bounding box center [829, 129] width 94 height 36
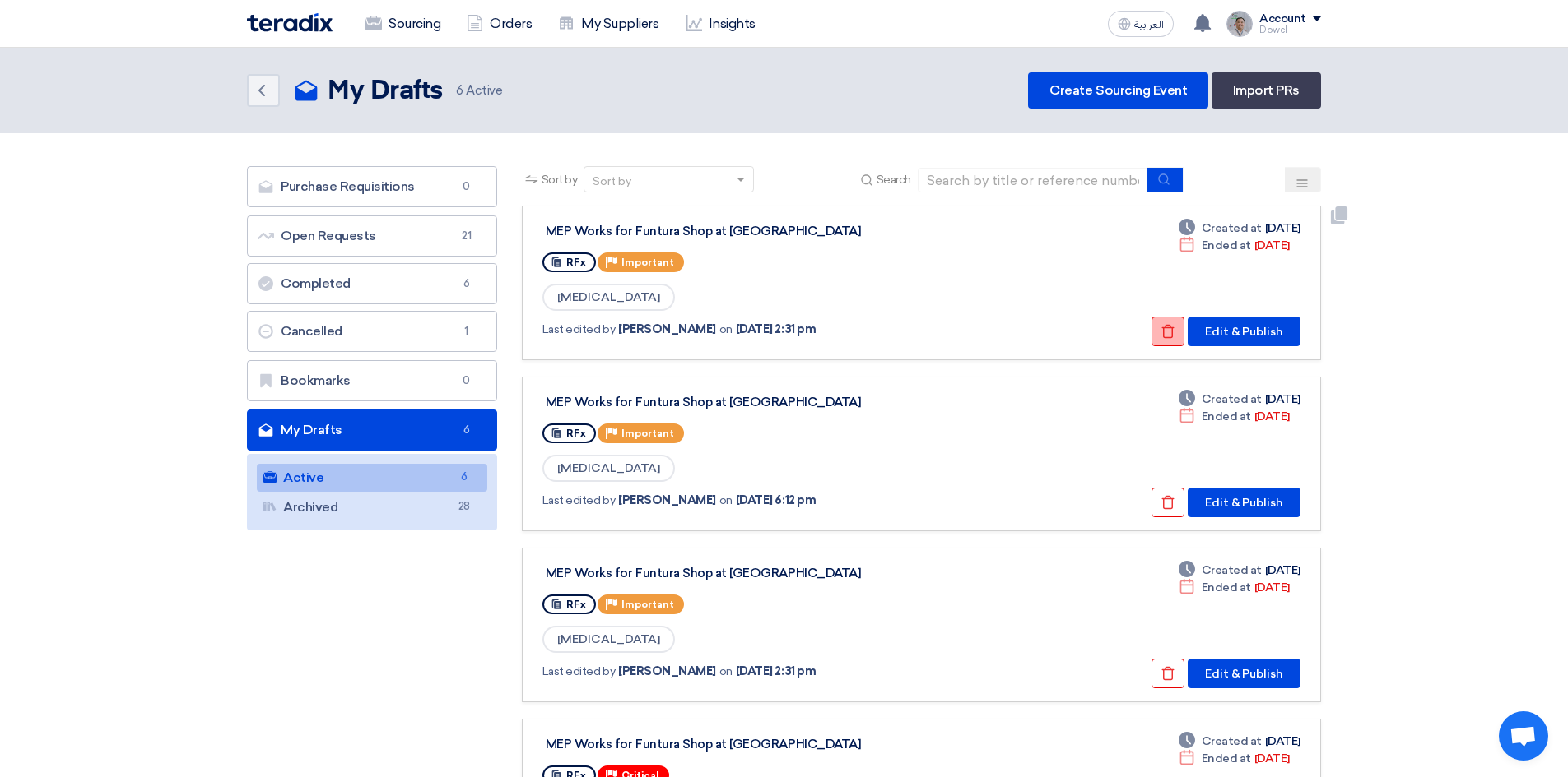
click at [1163, 334] on icon "Check details" at bounding box center [1168, 332] width 15 height 15
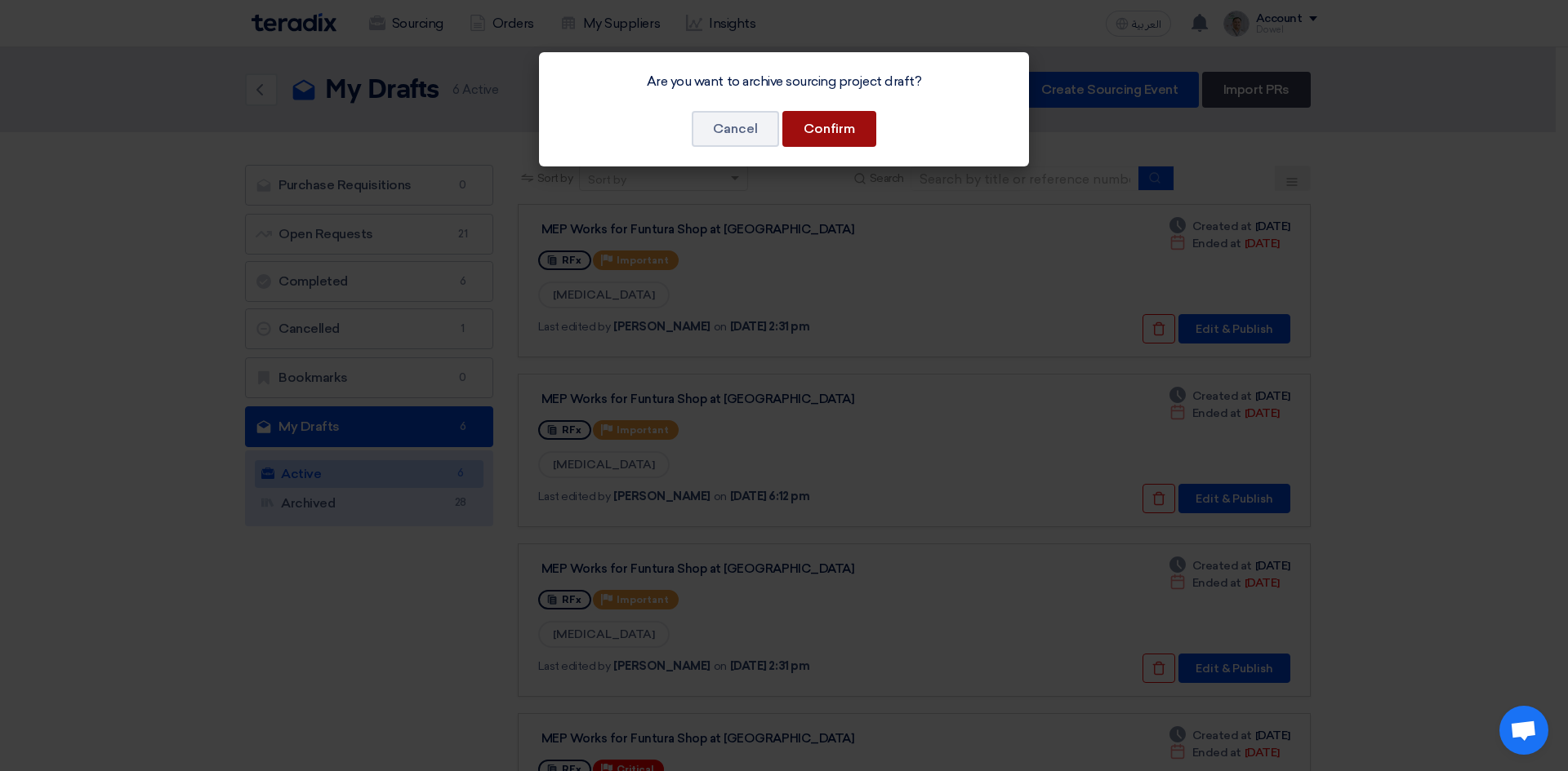
click at [861, 136] on button "Confirm" at bounding box center [829, 129] width 94 height 36
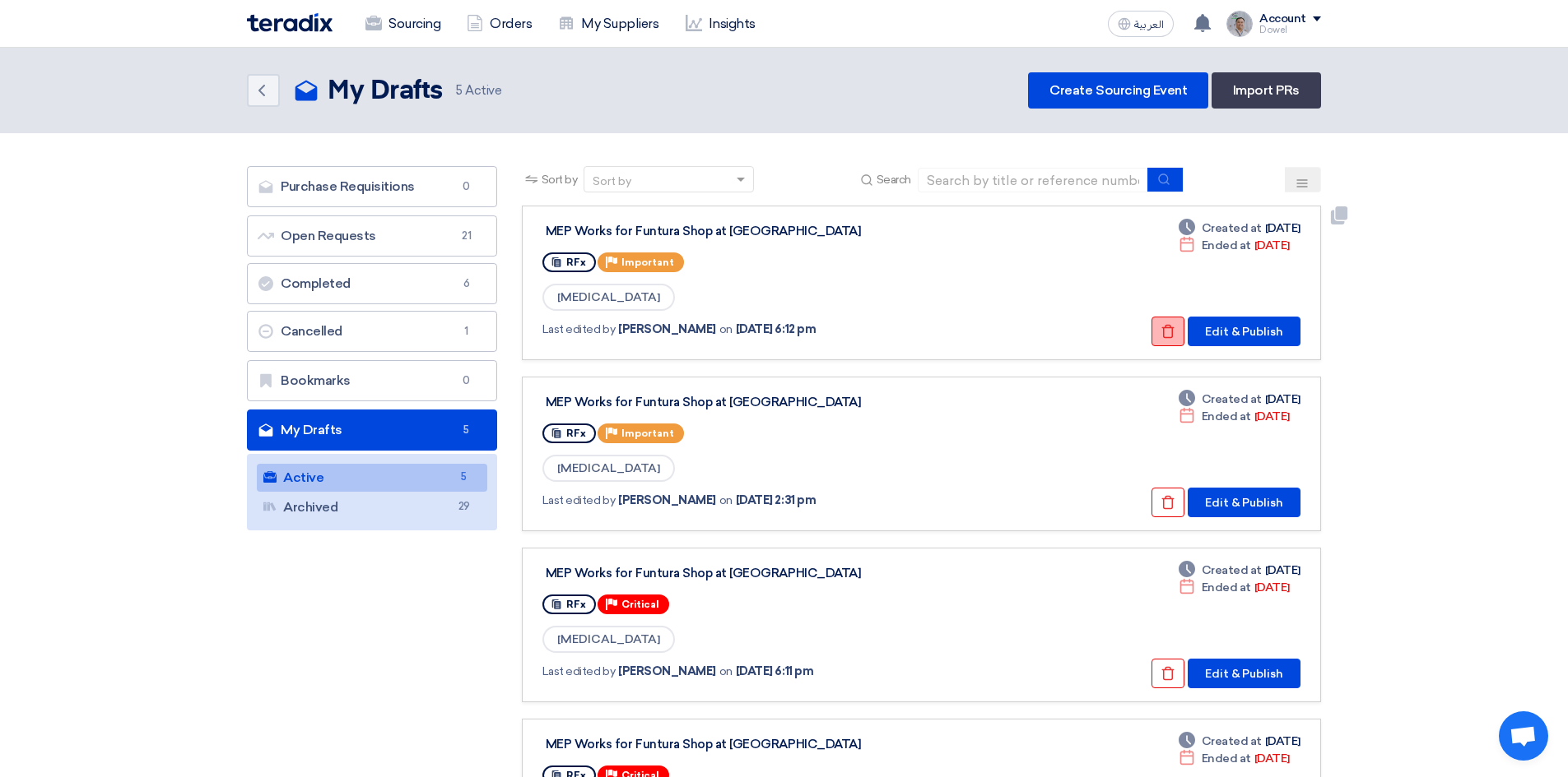
click at [1162, 336] on icon "Check details" at bounding box center [1168, 332] width 15 height 15
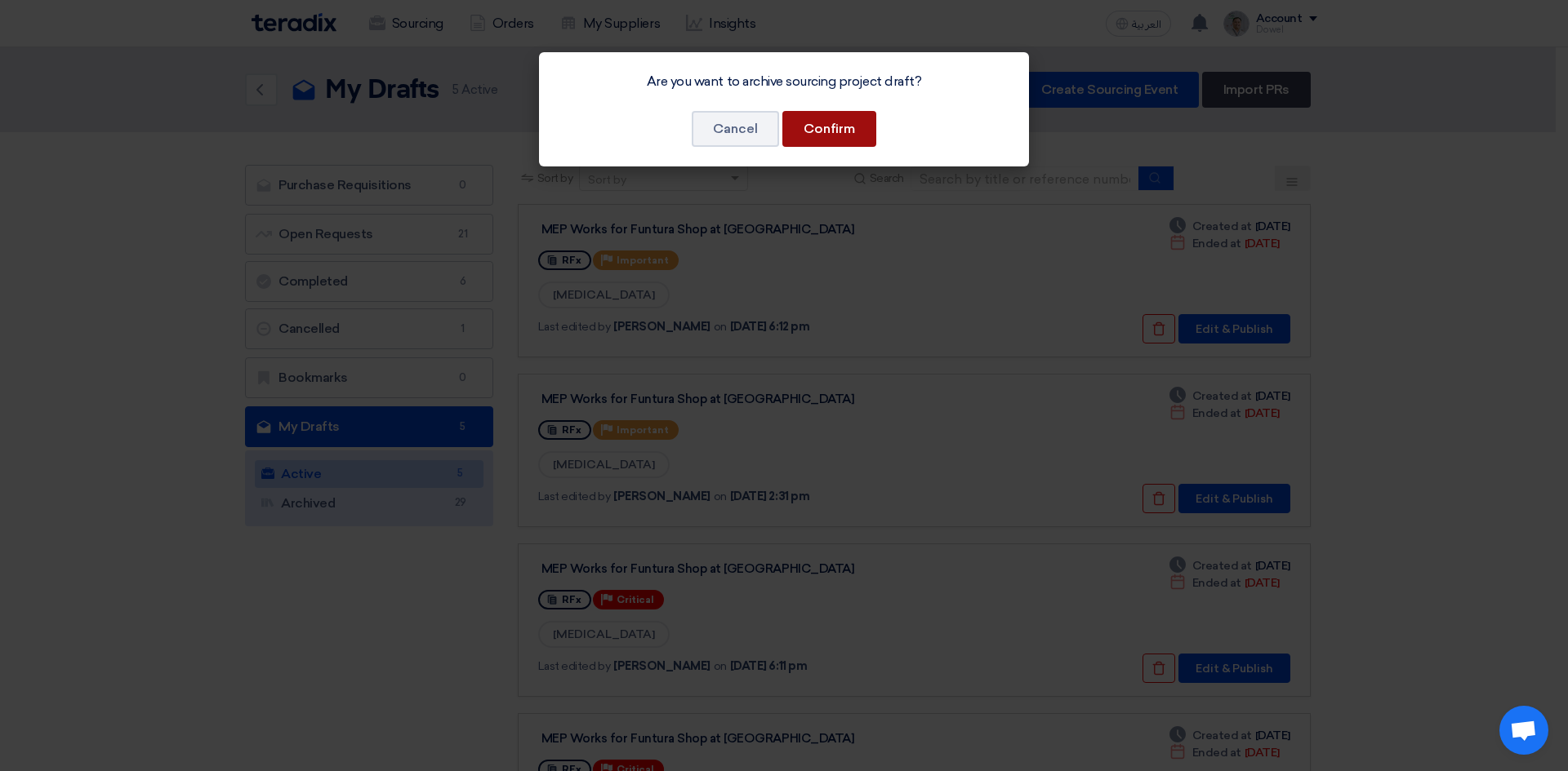
click at [844, 133] on button "Confirm" at bounding box center [829, 129] width 94 height 36
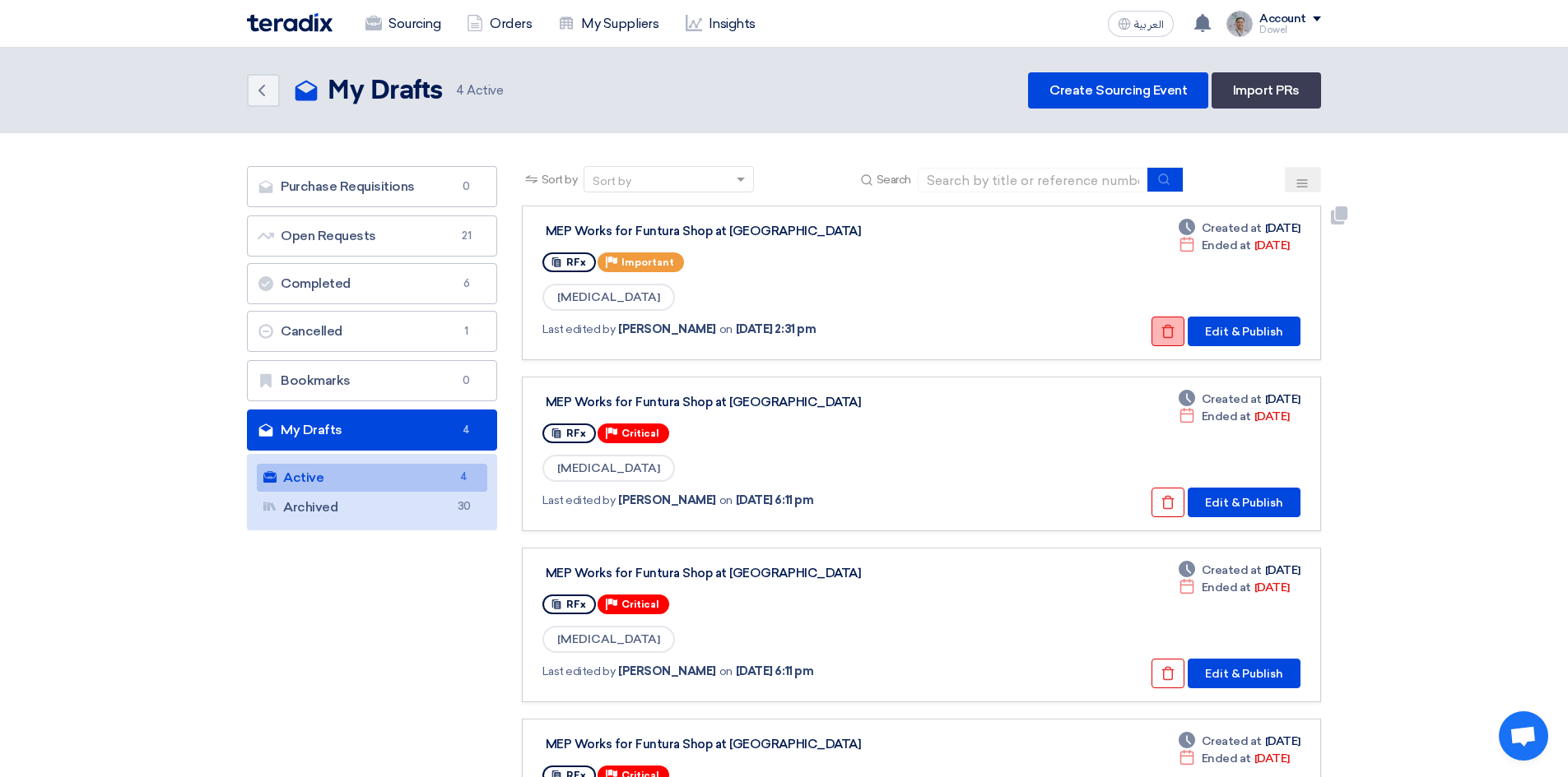
click at [1159, 337] on button "Check details" at bounding box center [1168, 332] width 33 height 30
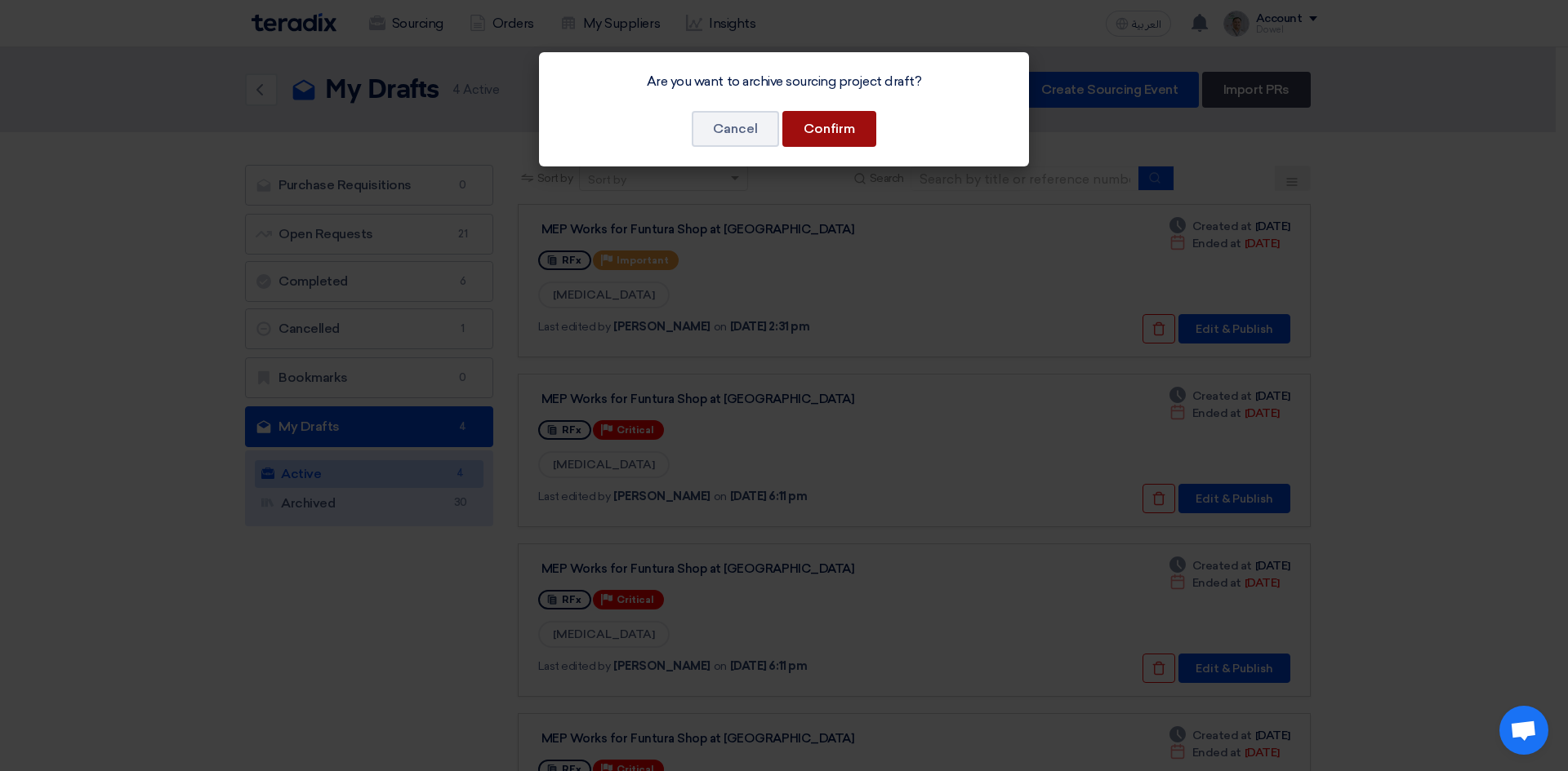
click at [847, 136] on button "Confirm" at bounding box center [829, 129] width 94 height 36
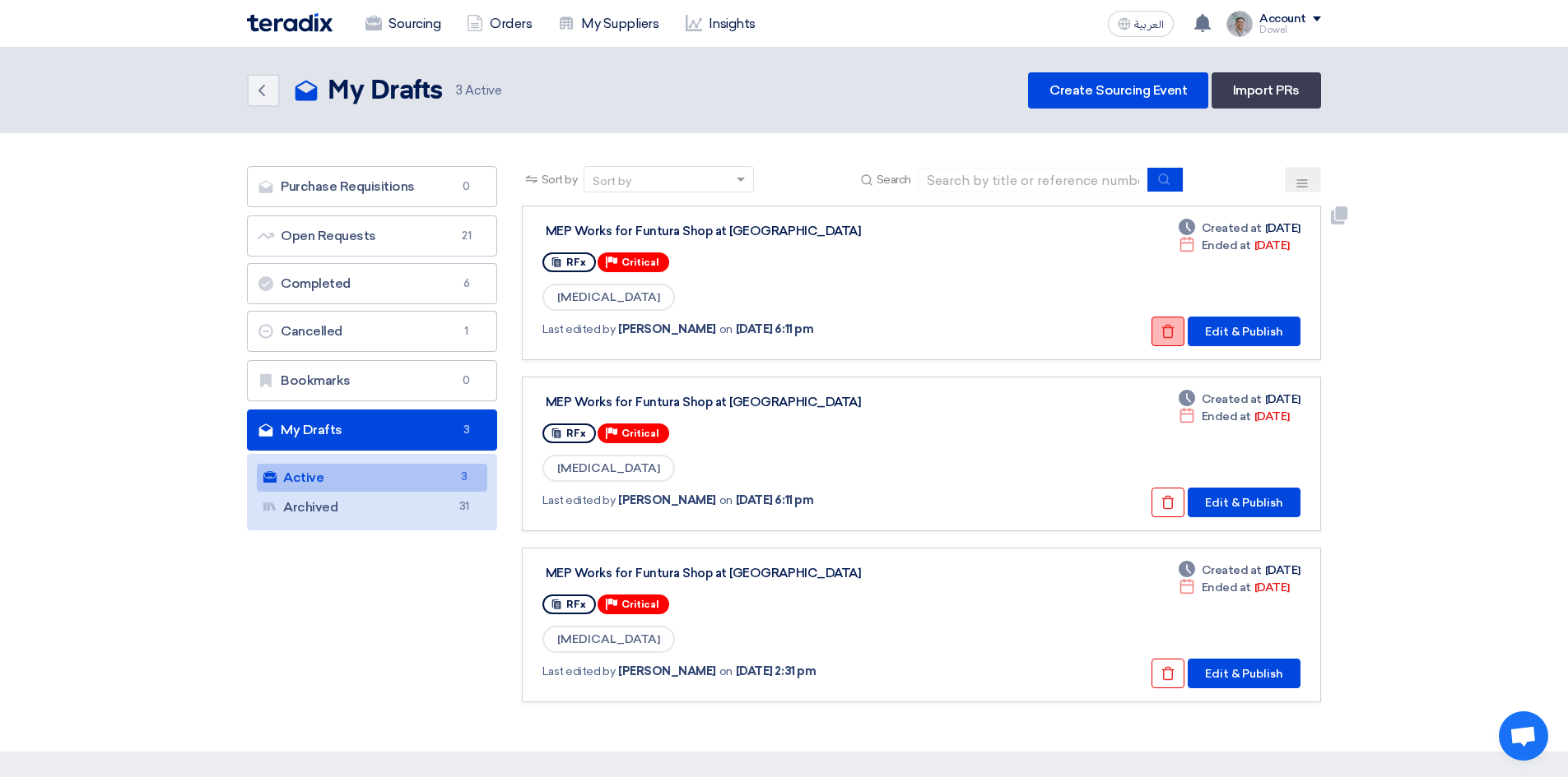
click at [1162, 341] on button "Check details" at bounding box center [1168, 332] width 33 height 30
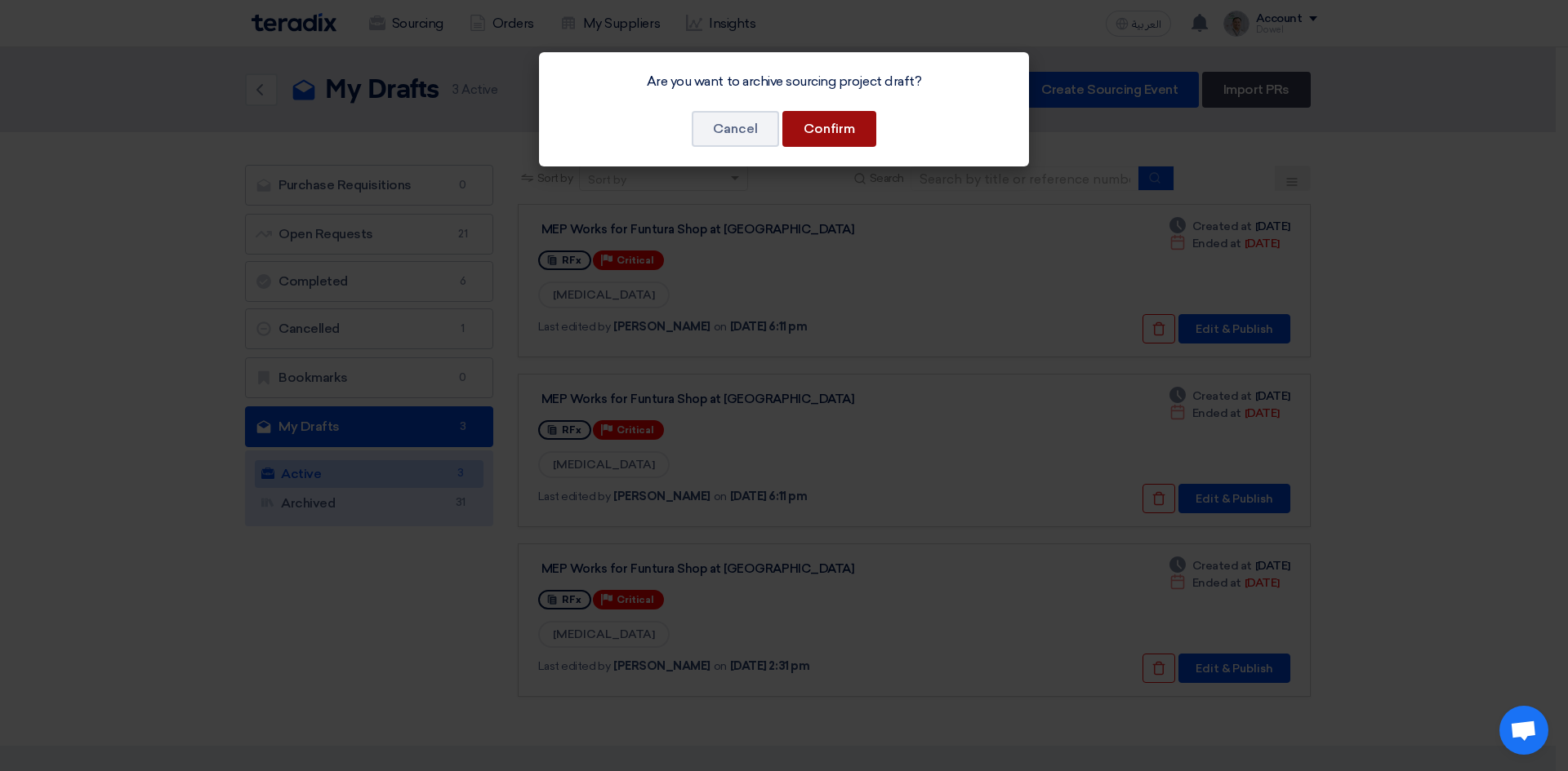
click at [827, 136] on button "Confirm" at bounding box center [829, 129] width 94 height 36
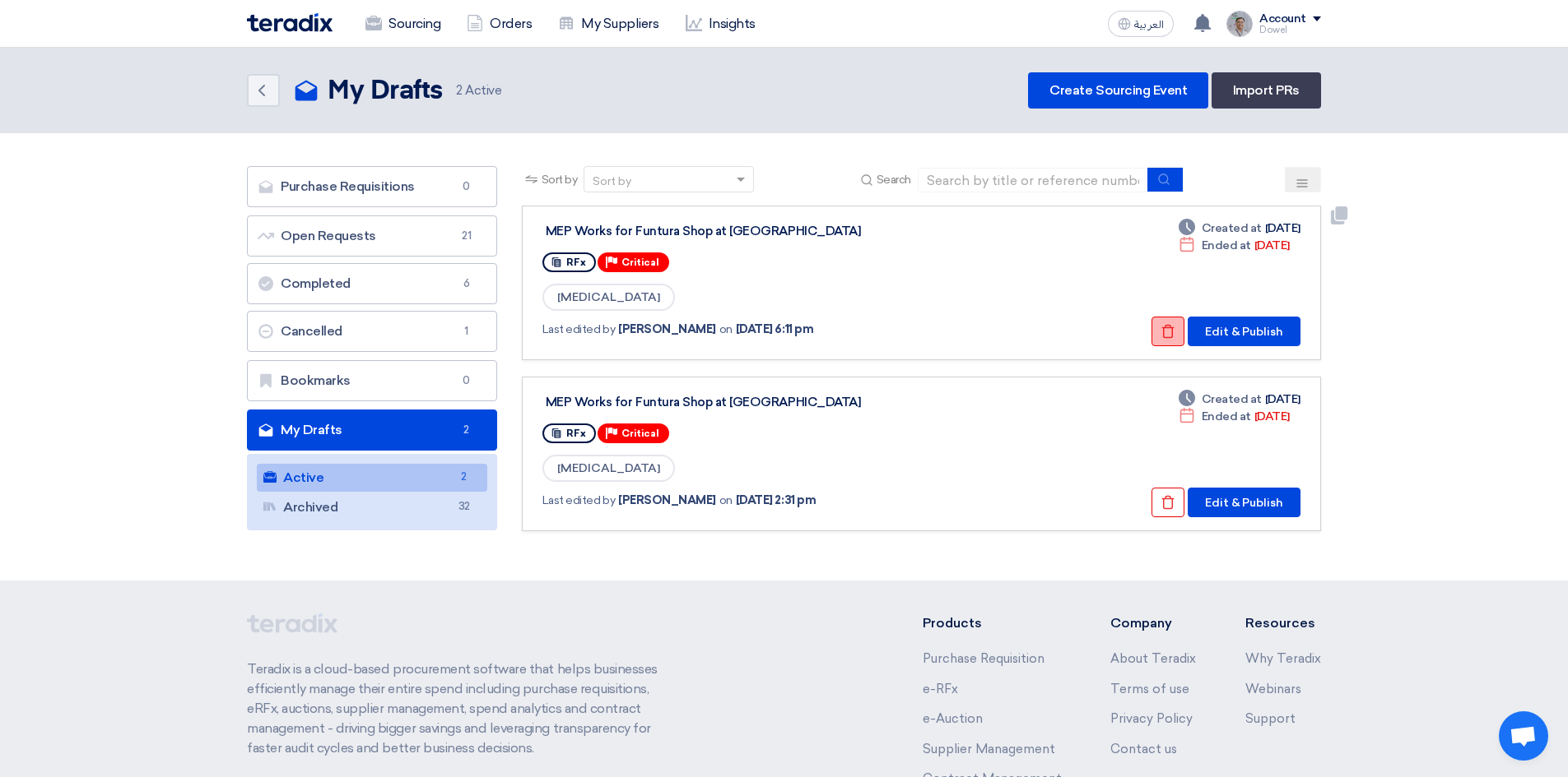
click at [1169, 329] on icon "Check details" at bounding box center [1168, 332] width 15 height 15
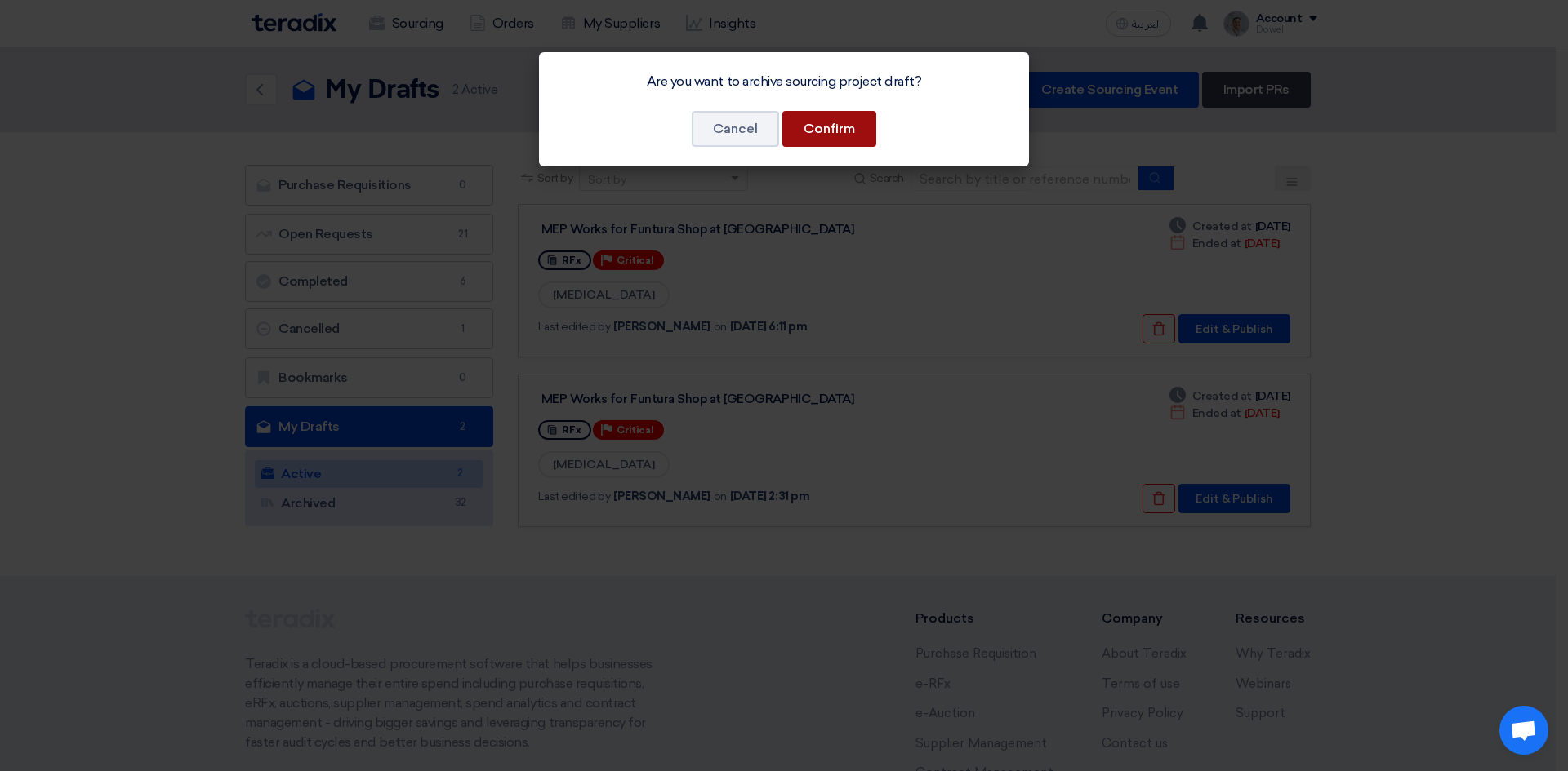
click at [843, 125] on button "Confirm" at bounding box center [829, 129] width 94 height 36
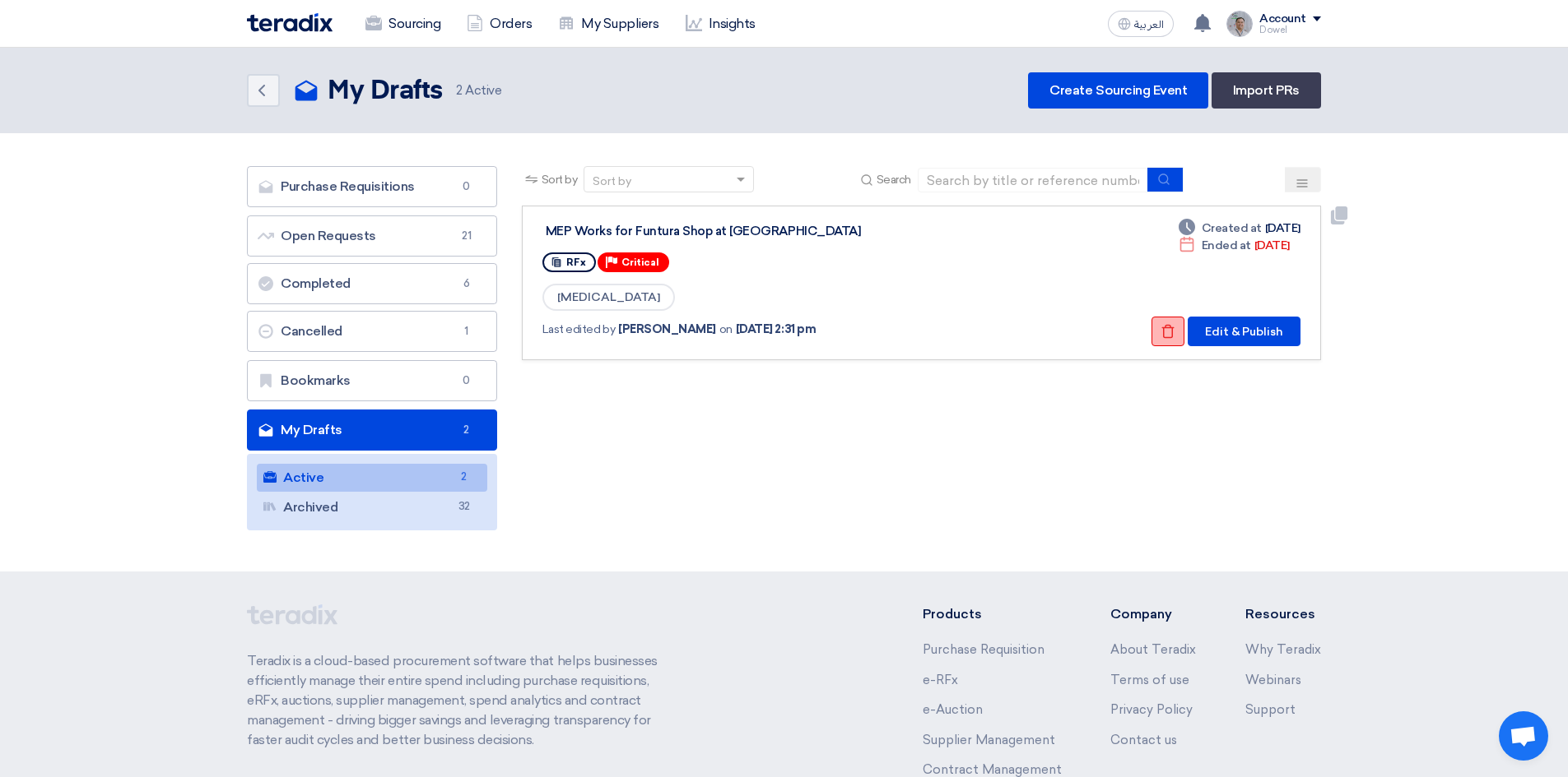
click at [1158, 335] on button "Check details" at bounding box center [1168, 332] width 33 height 30
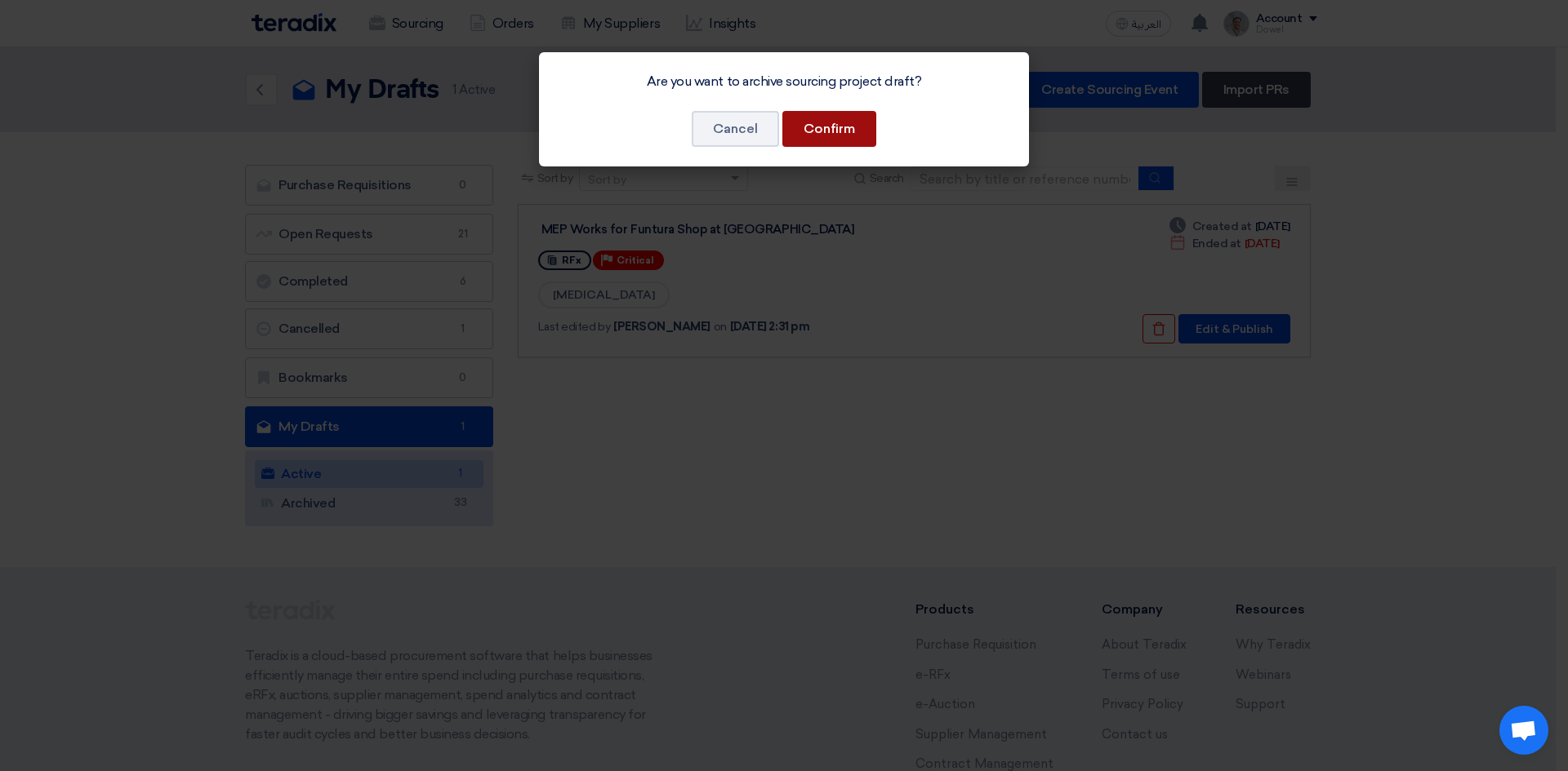
click at [838, 127] on button "Confirm" at bounding box center [829, 129] width 94 height 36
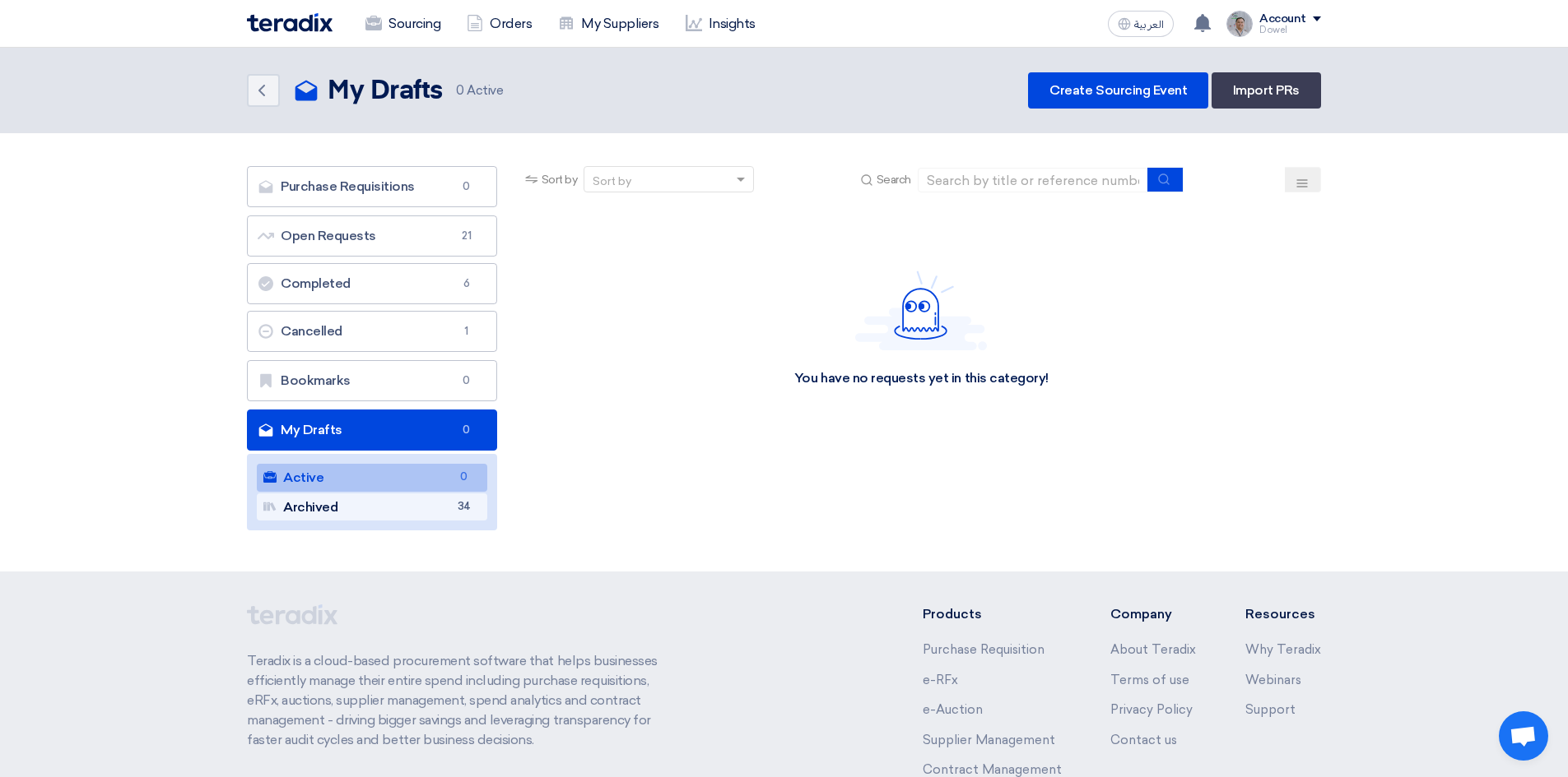
click at [372, 513] on link "Archived Archived 34" at bounding box center [371, 508] width 230 height 28
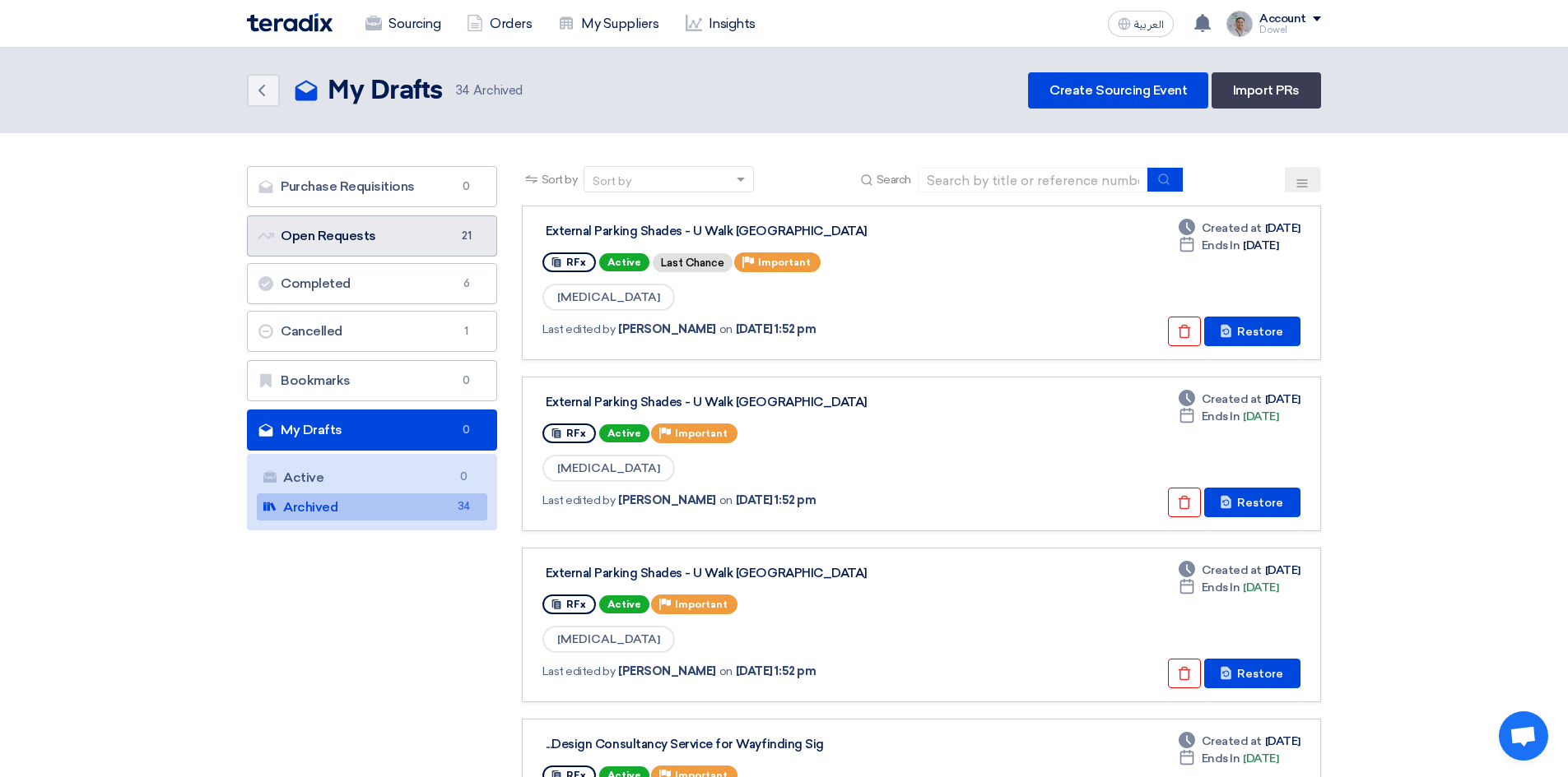
click at [361, 240] on link "Open Requests Open Requests 21" at bounding box center [371, 236] width 250 height 41
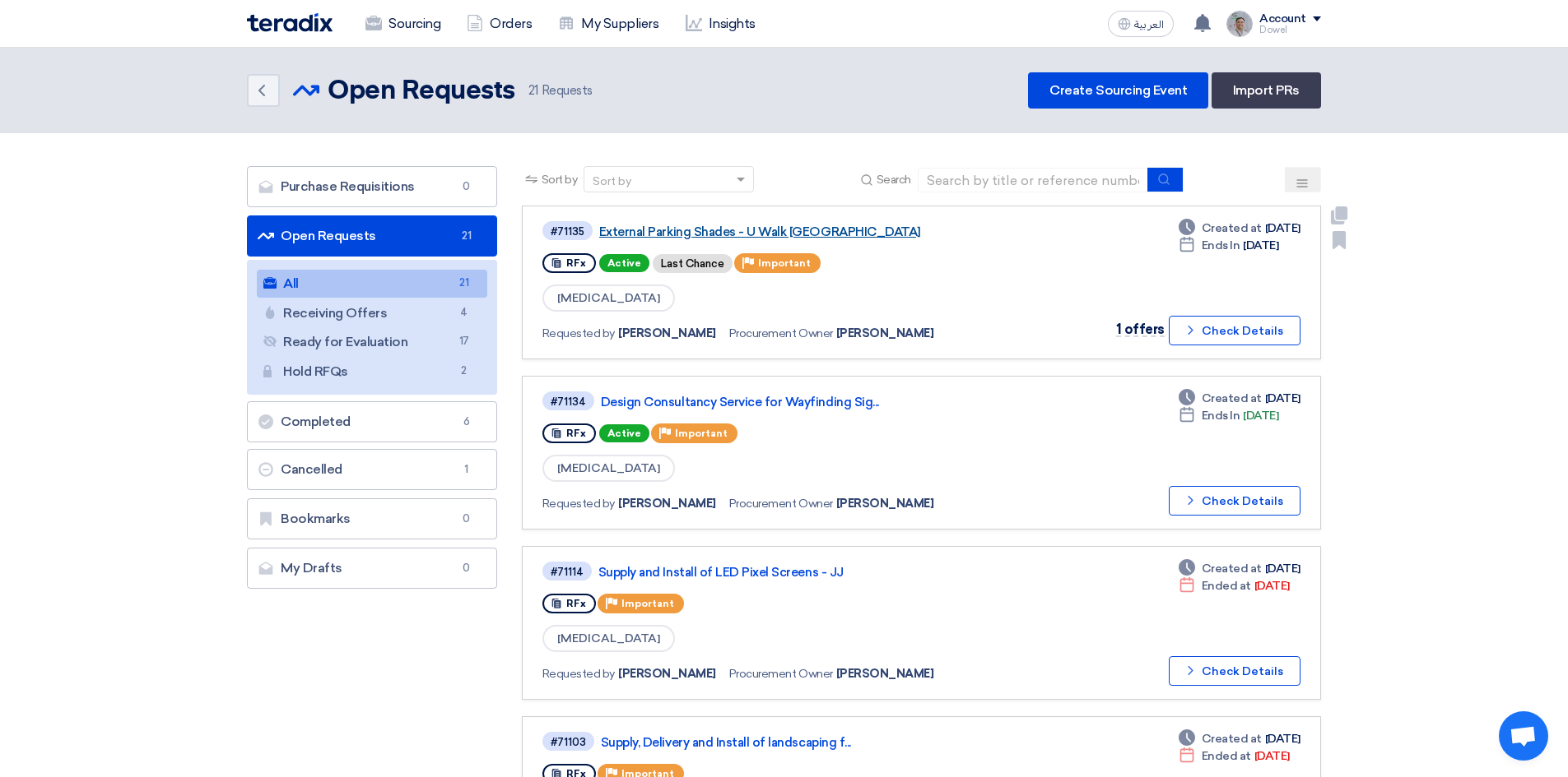
click at [711, 236] on link "External Parking Shades - U Walk [GEOGRAPHIC_DATA]" at bounding box center [805, 232] width 412 height 15
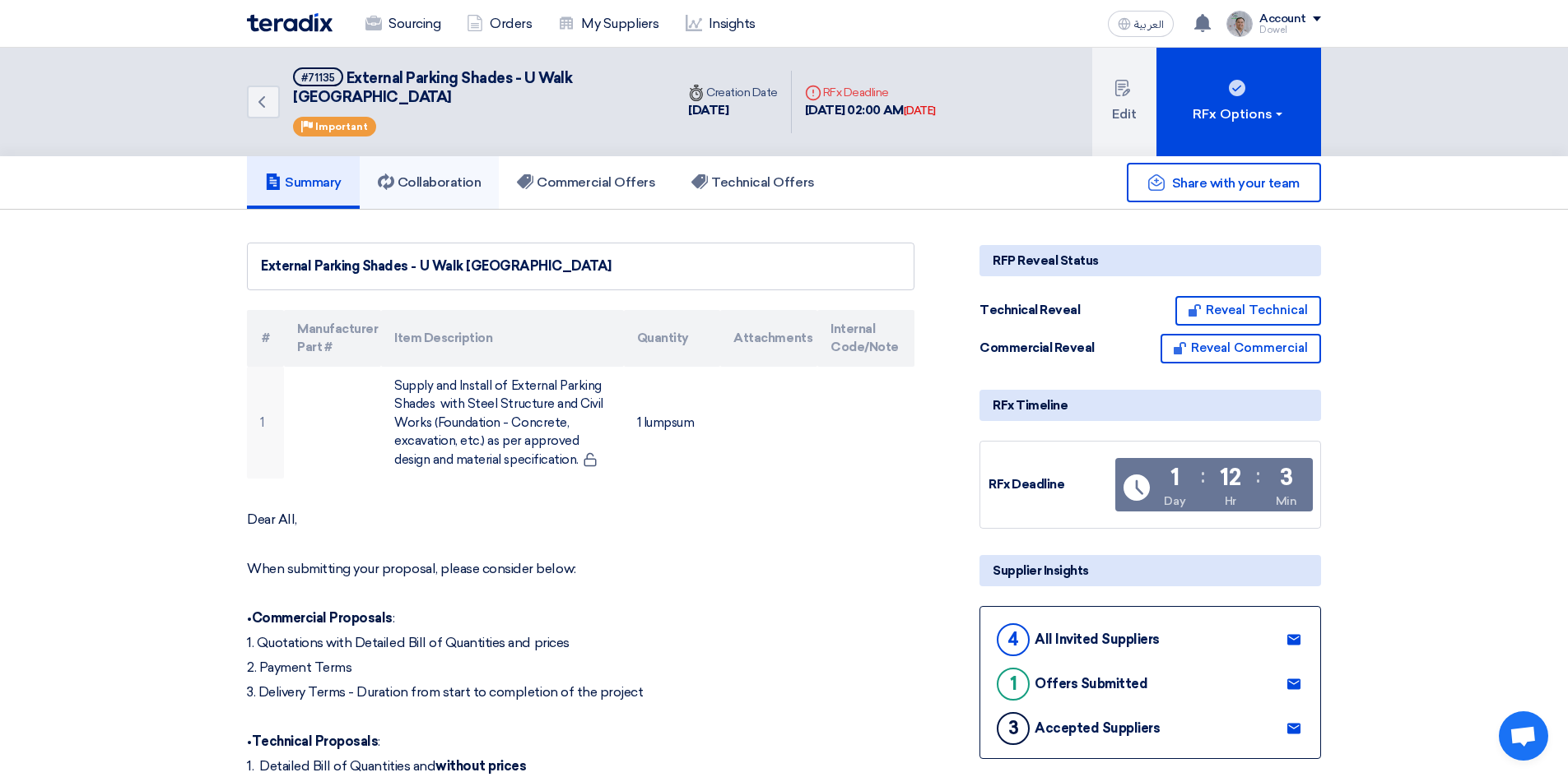
click at [457, 171] on link "Collaboration" at bounding box center [429, 182] width 140 height 52
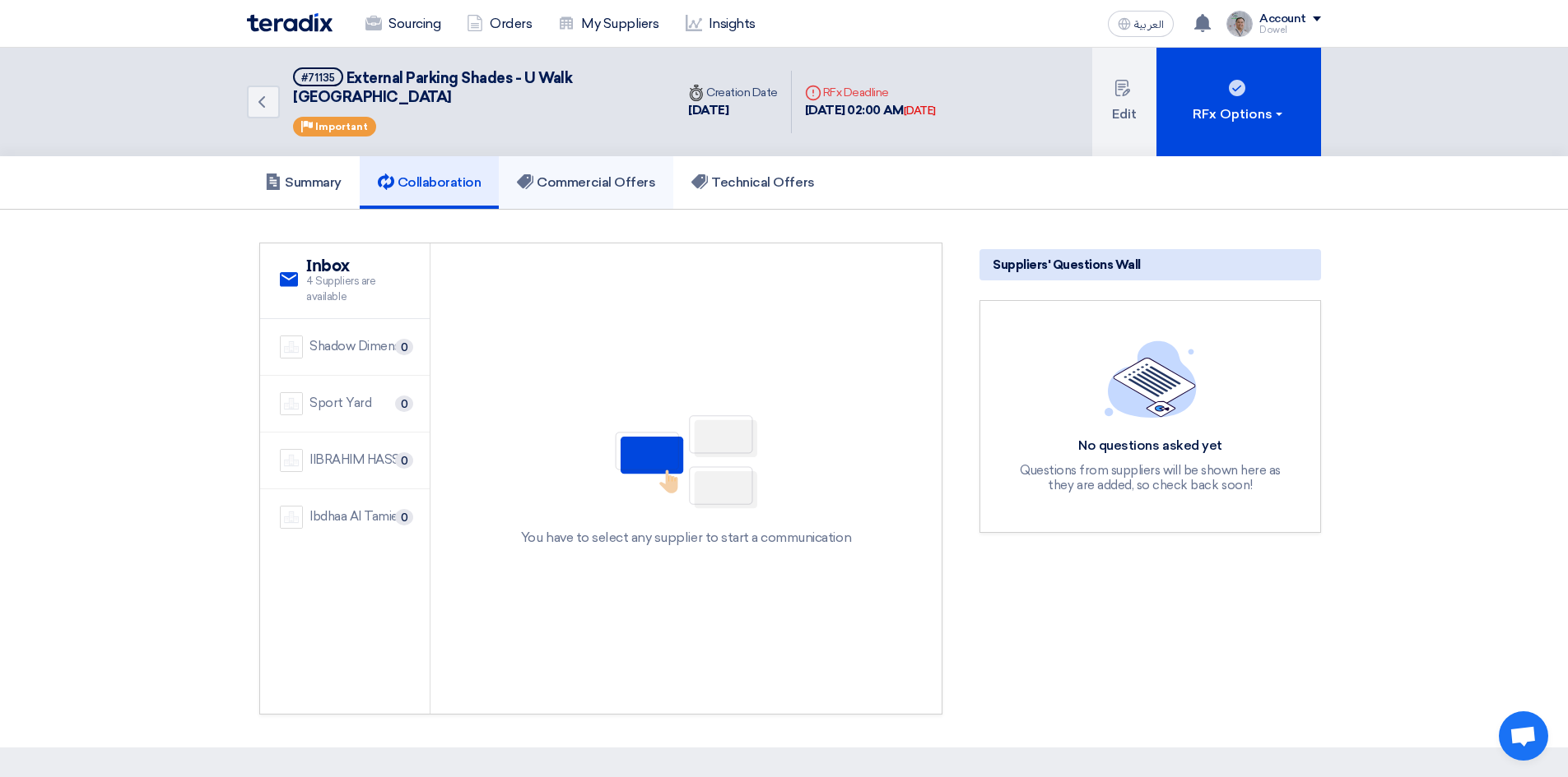
click at [600, 174] on h5 "Commercial Offers" at bounding box center [586, 182] width 138 height 17
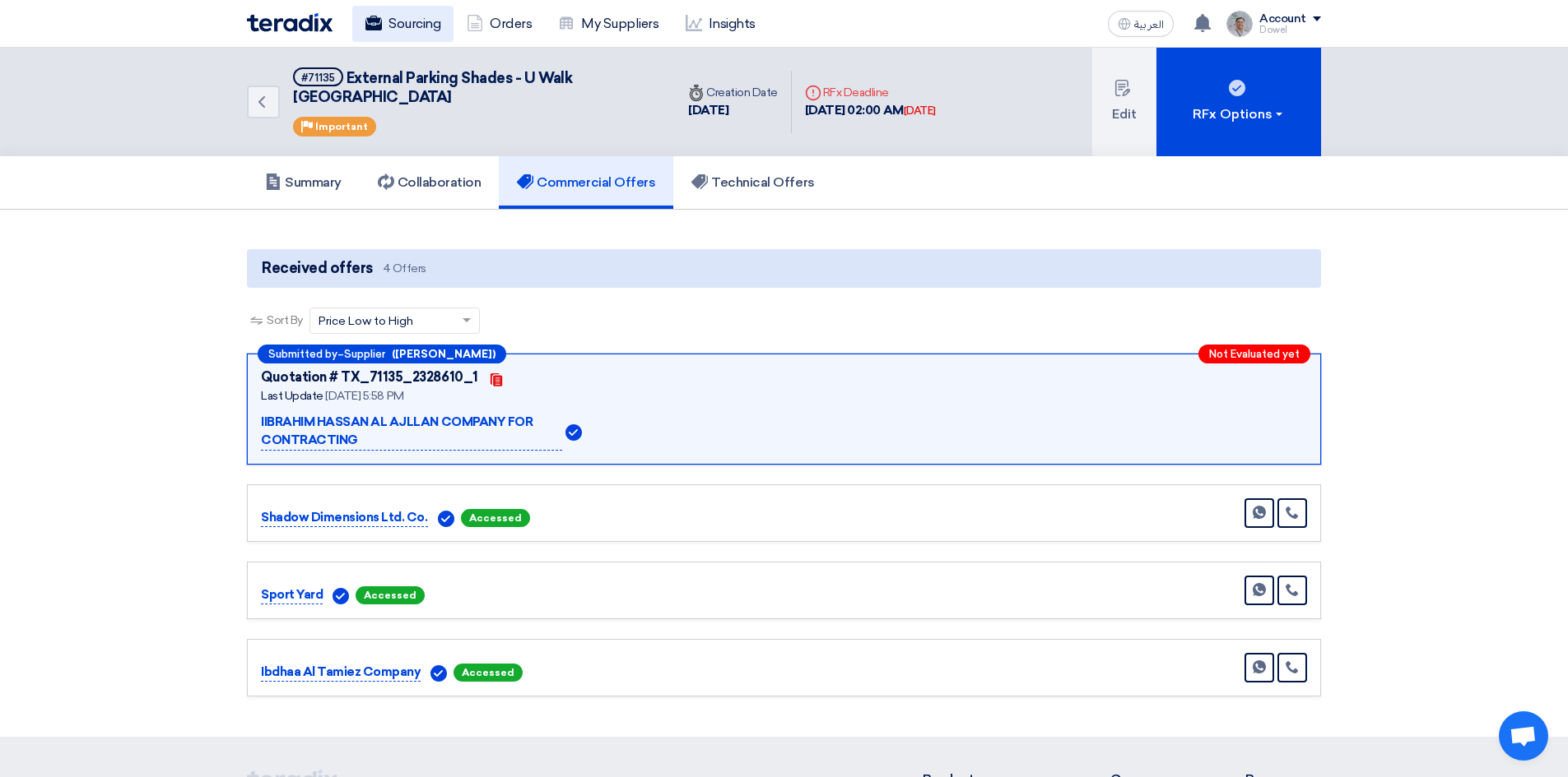
click at [412, 15] on link "Sourcing" at bounding box center [403, 23] width 101 height 36
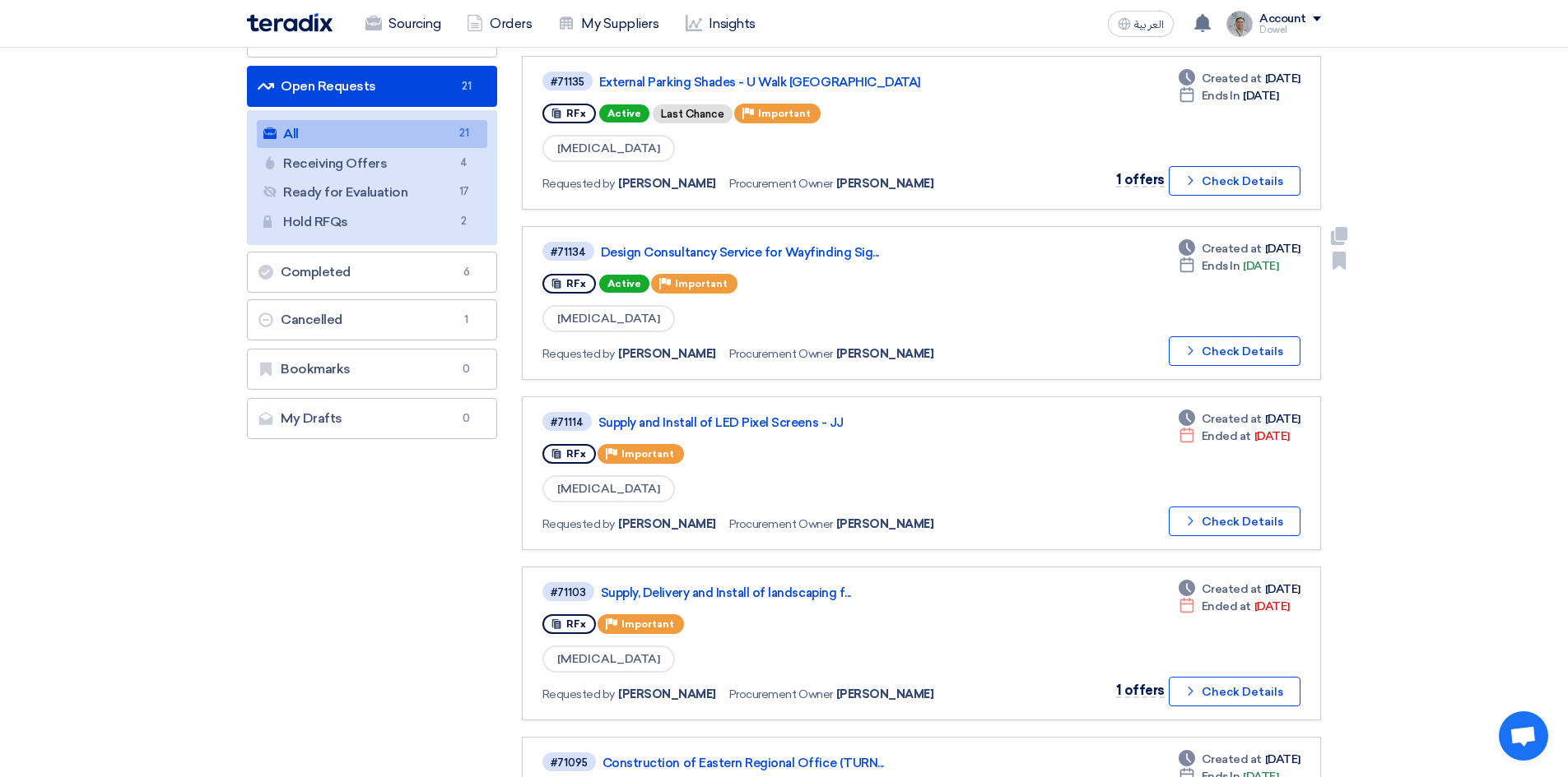
scroll to position [165, 0]
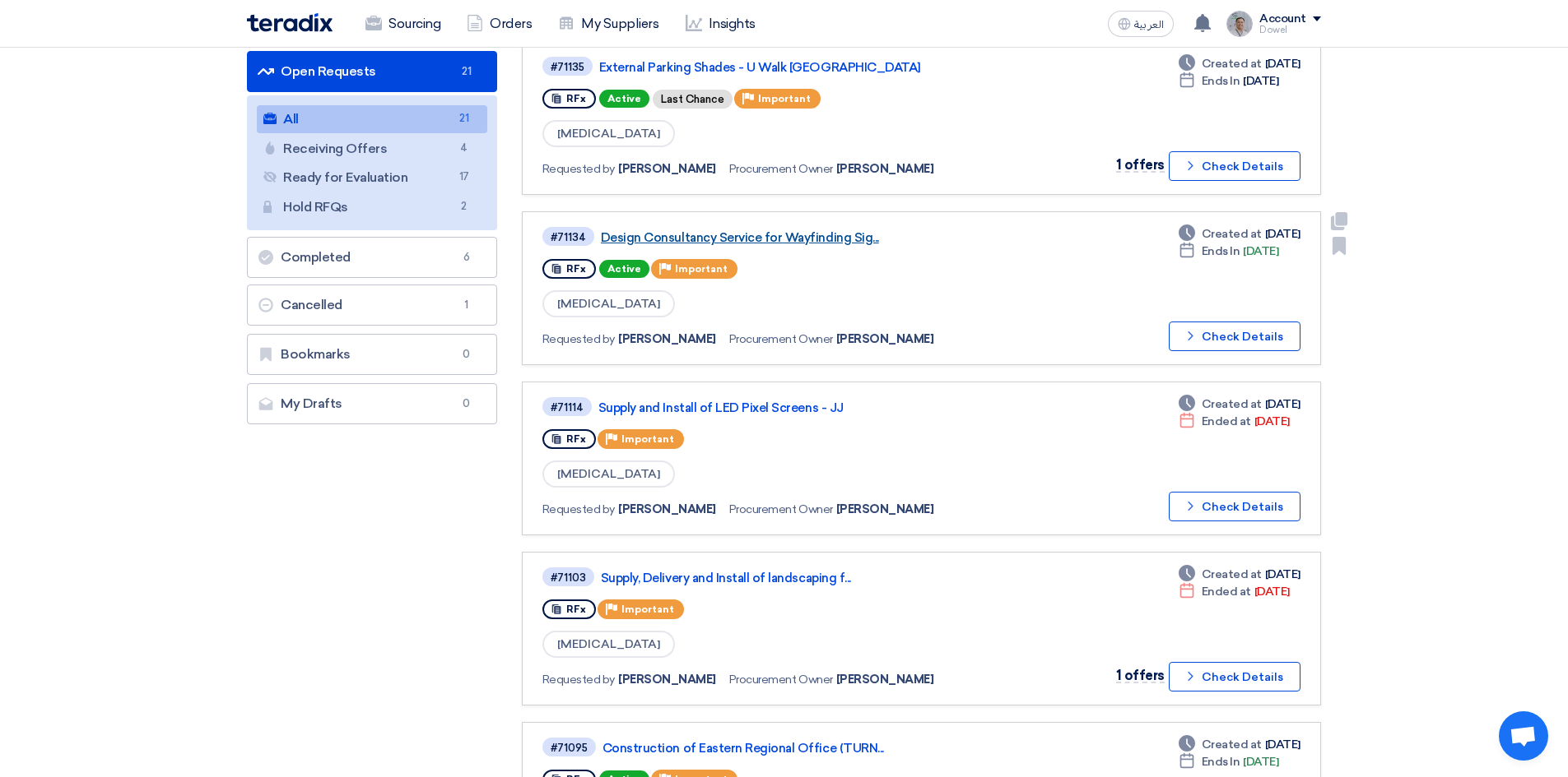
click at [708, 238] on link "Design Consultancy Service for Wayfinding Sig..." at bounding box center [806, 237] width 412 height 15
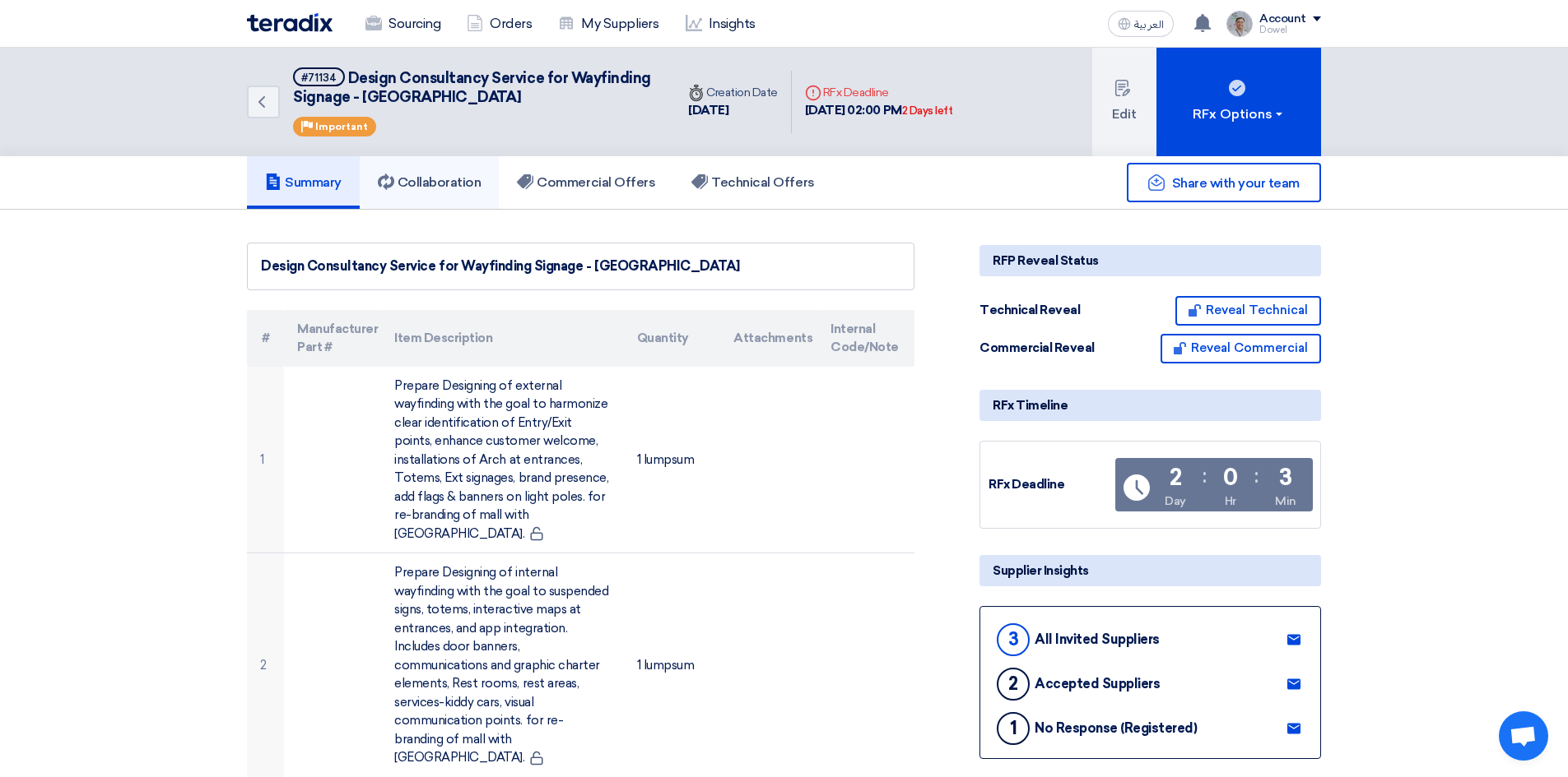
click at [460, 198] on link "Collaboration" at bounding box center [429, 182] width 140 height 52
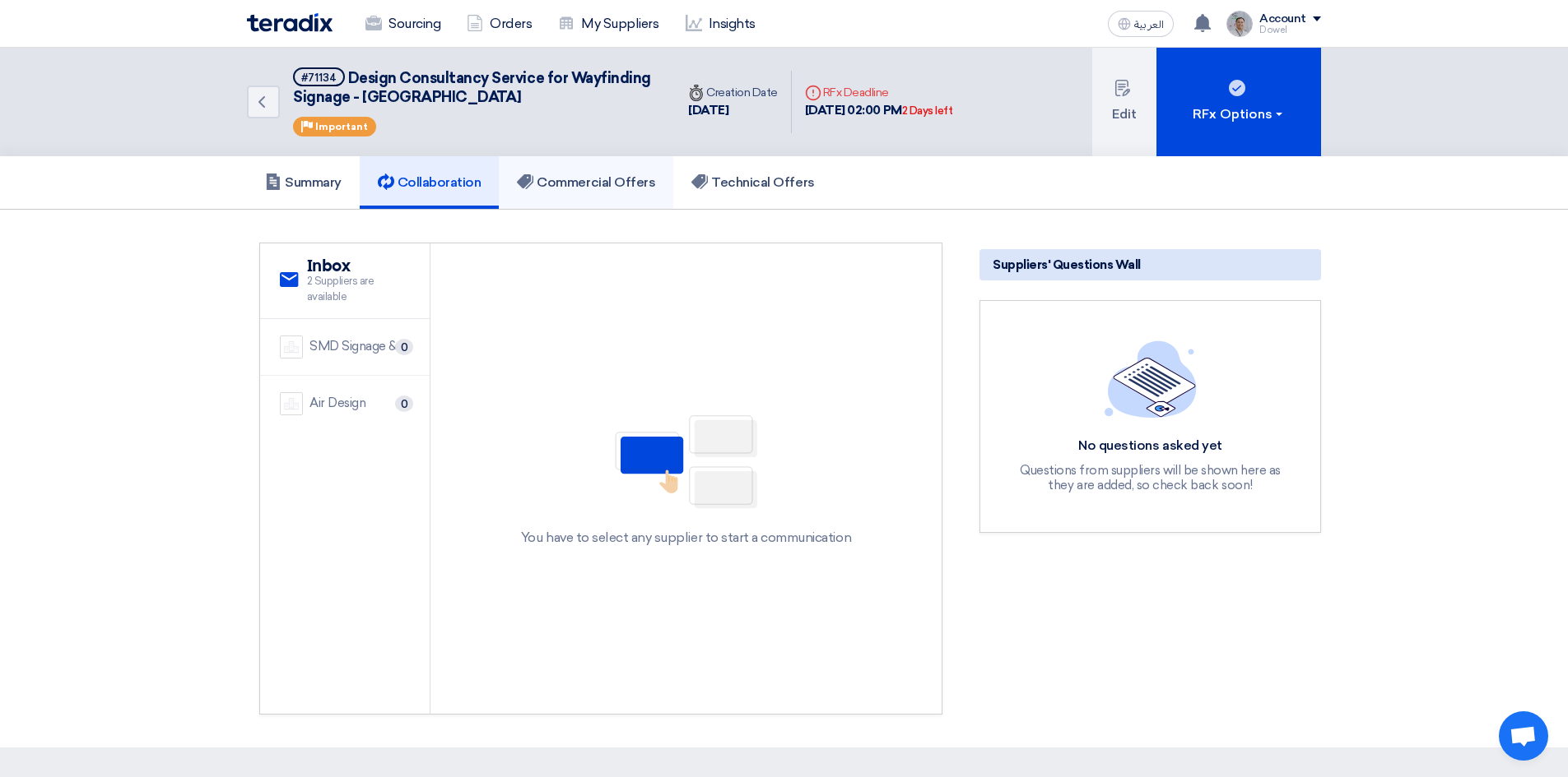
click at [592, 192] on link "Commercial Offers" at bounding box center [586, 182] width 174 height 52
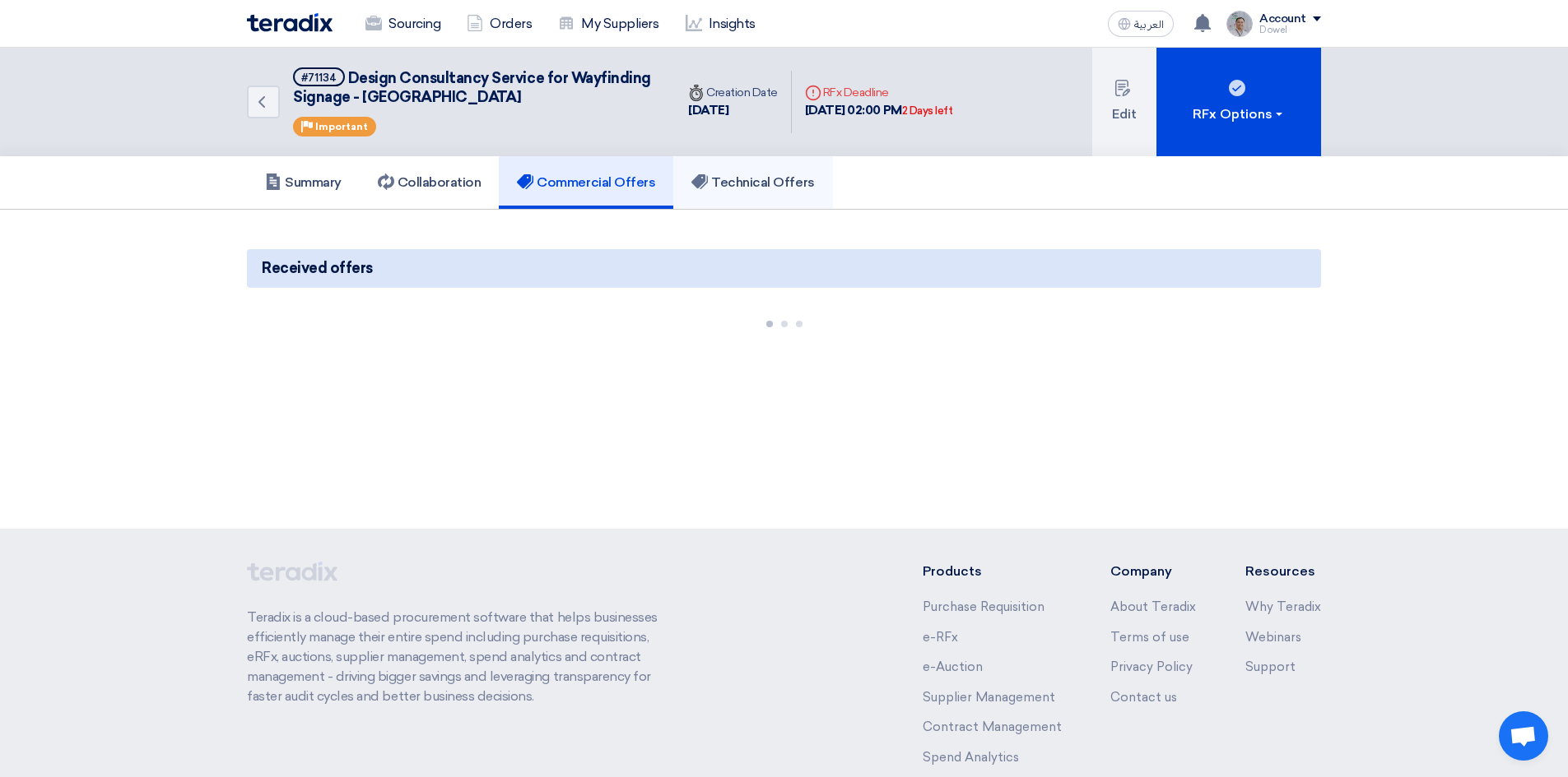
click at [756, 185] on h5 "Technical Offers" at bounding box center [752, 182] width 123 height 17
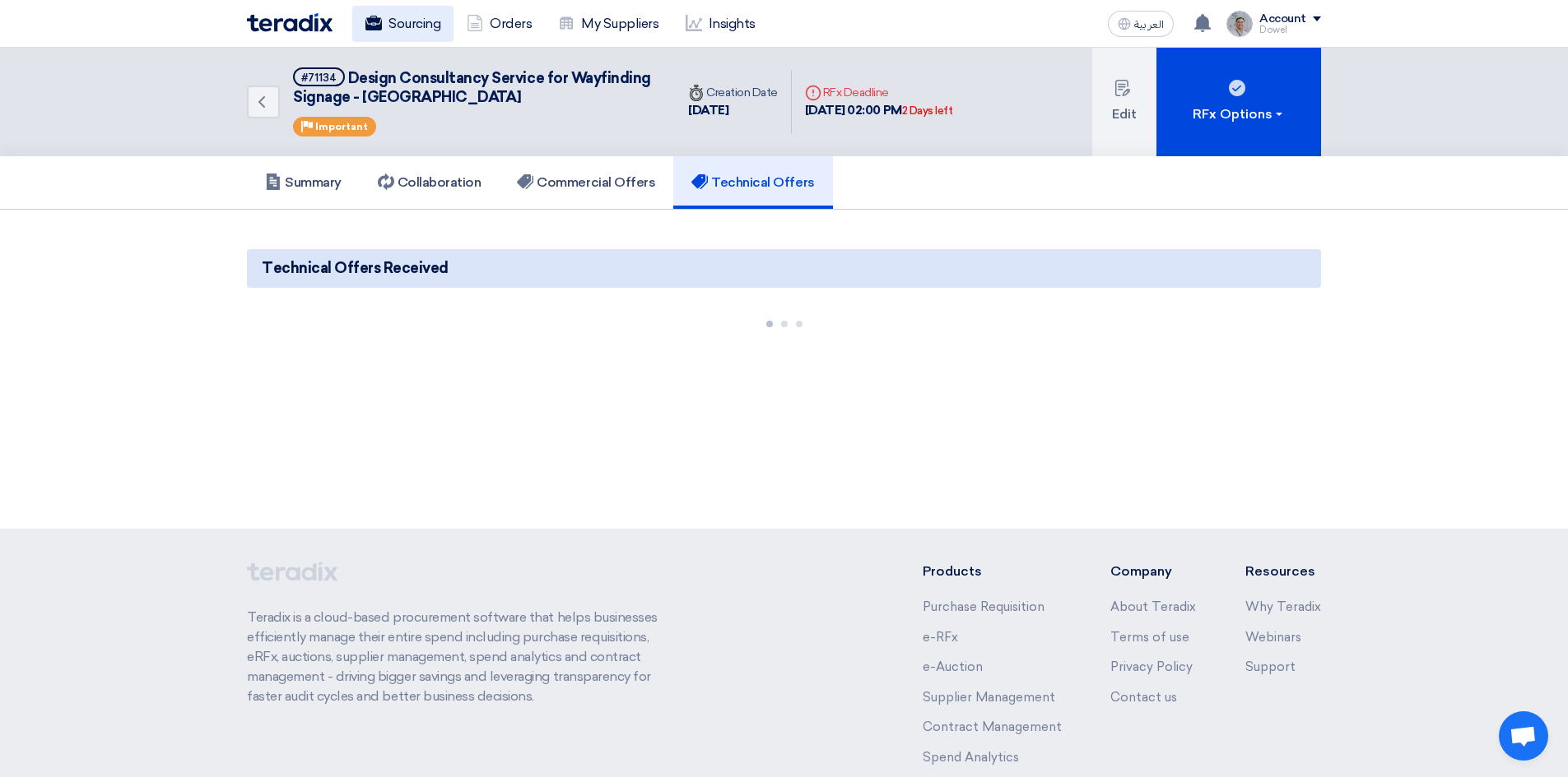
click at [403, 32] on link "Sourcing" at bounding box center [403, 23] width 101 height 36
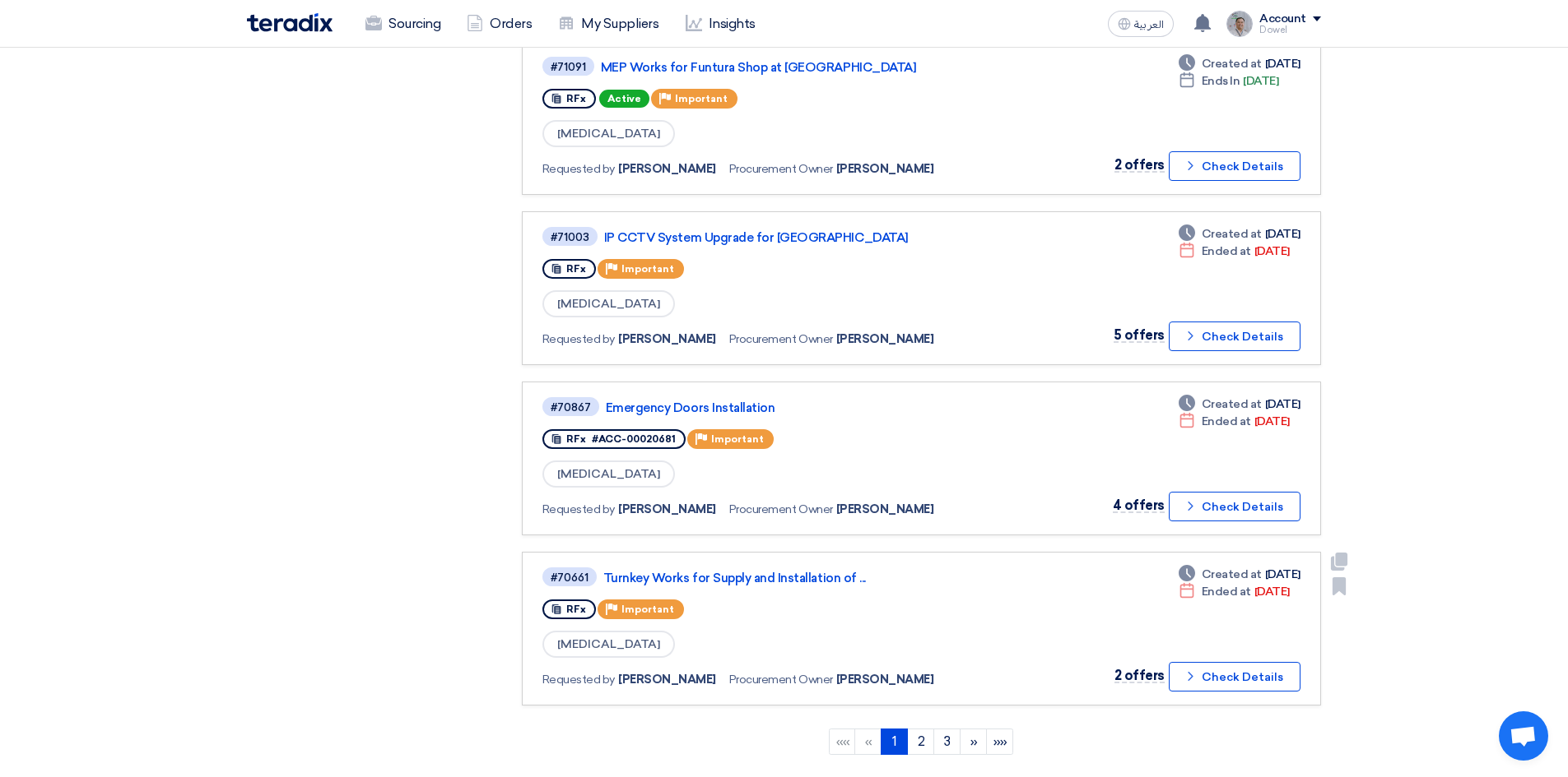
scroll to position [1234, 0]
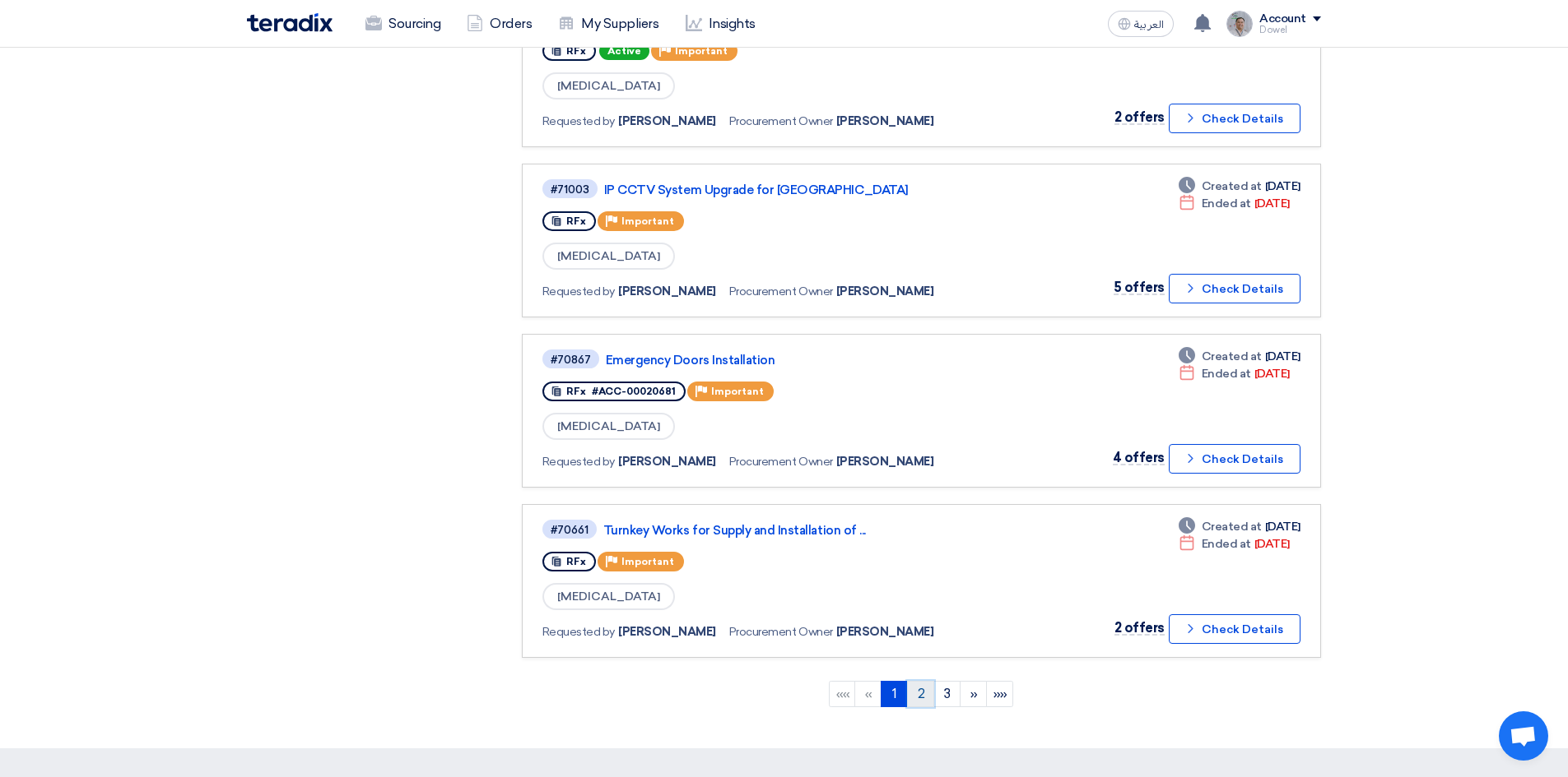
click at [925, 700] on link "2" at bounding box center [920, 694] width 27 height 26
